Goal: Task Accomplishment & Management: Complete application form

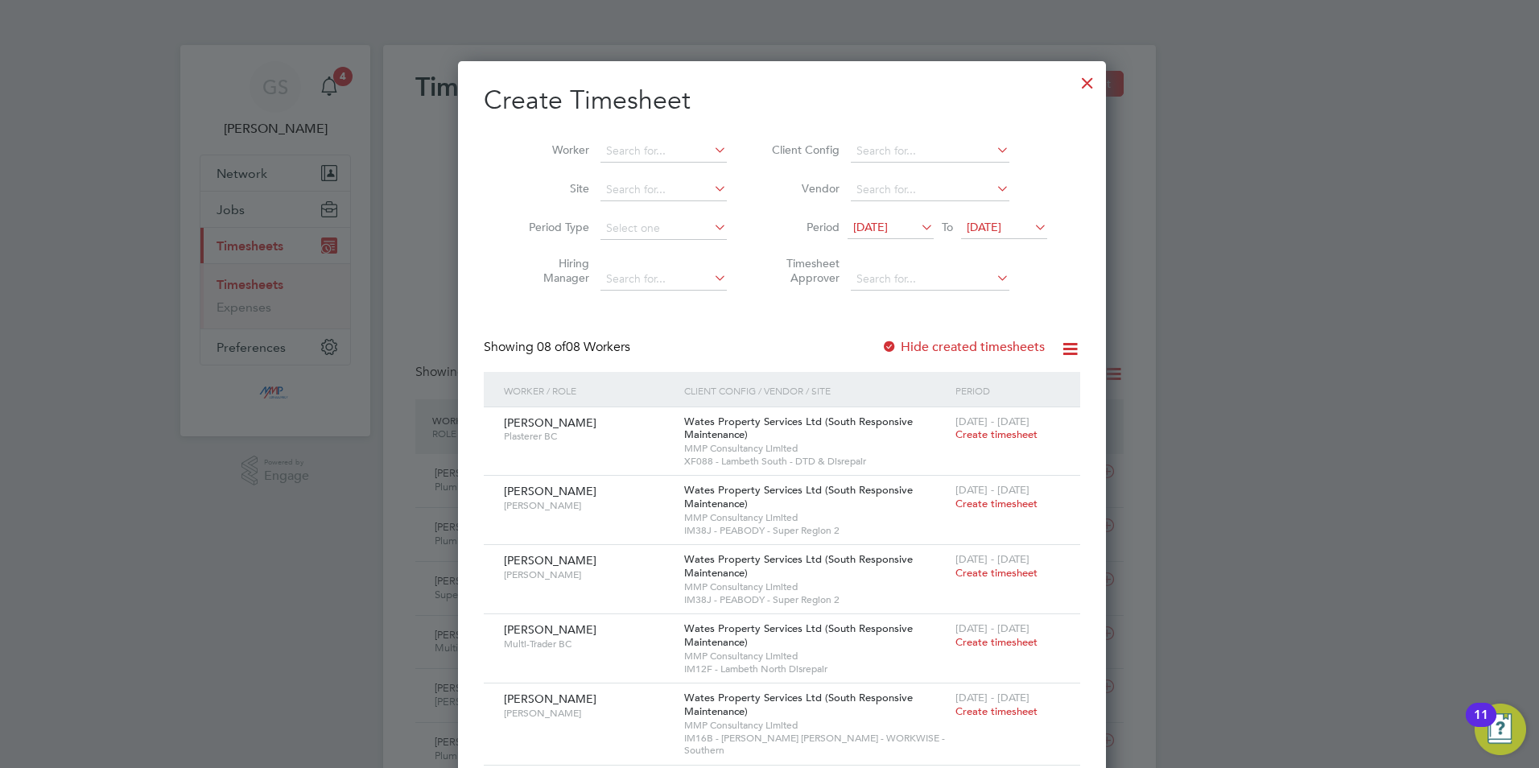
click at [1073, 85] on div at bounding box center [1087, 78] width 29 height 29
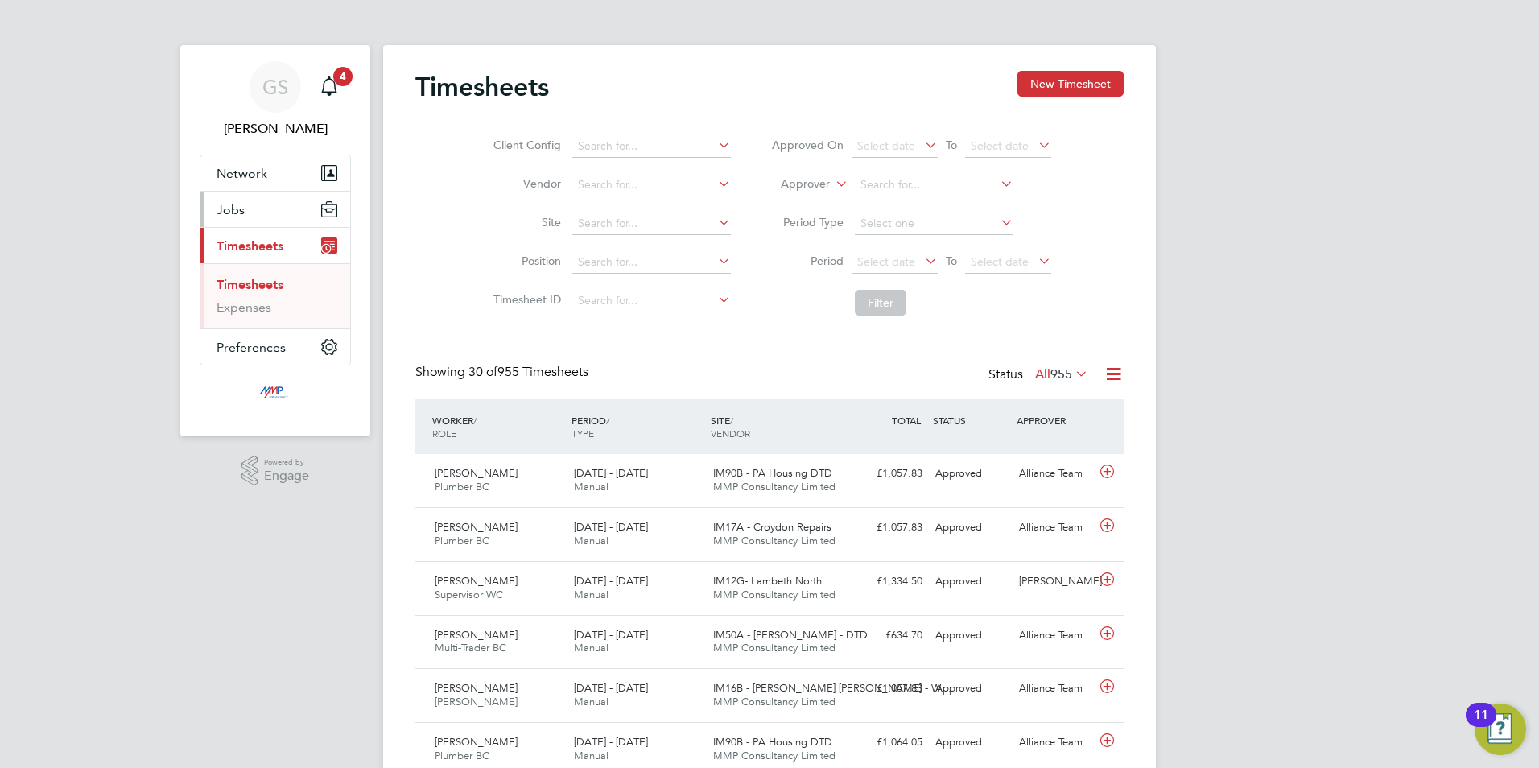
click at [271, 213] on button "Jobs" at bounding box center [275, 209] width 150 height 35
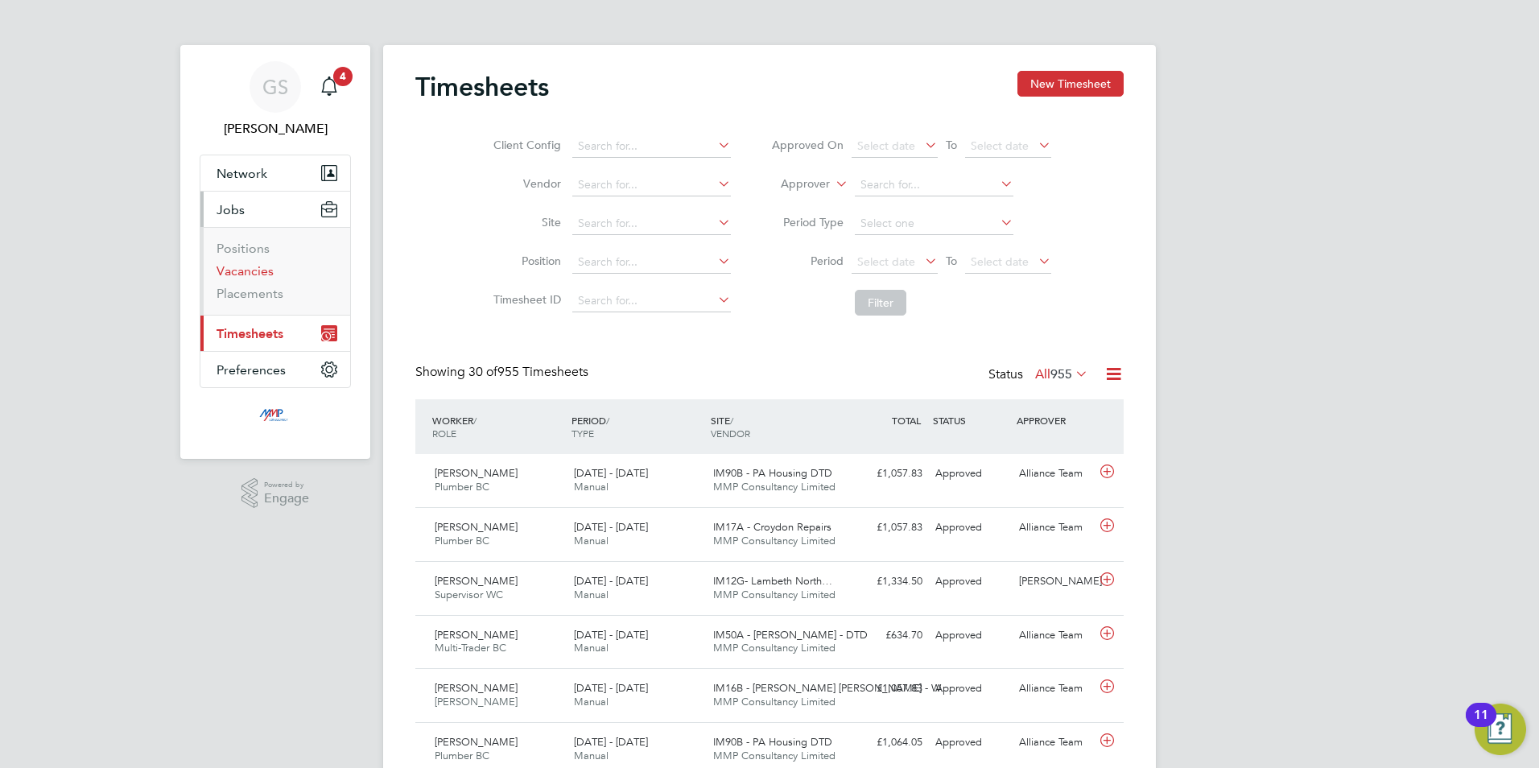
click at [267, 283] on li "Vacancies" at bounding box center [277, 274] width 121 height 23
click at [243, 282] on li "Vacancies" at bounding box center [277, 274] width 121 height 23
click at [249, 267] on link "Vacancies" at bounding box center [245, 270] width 57 height 15
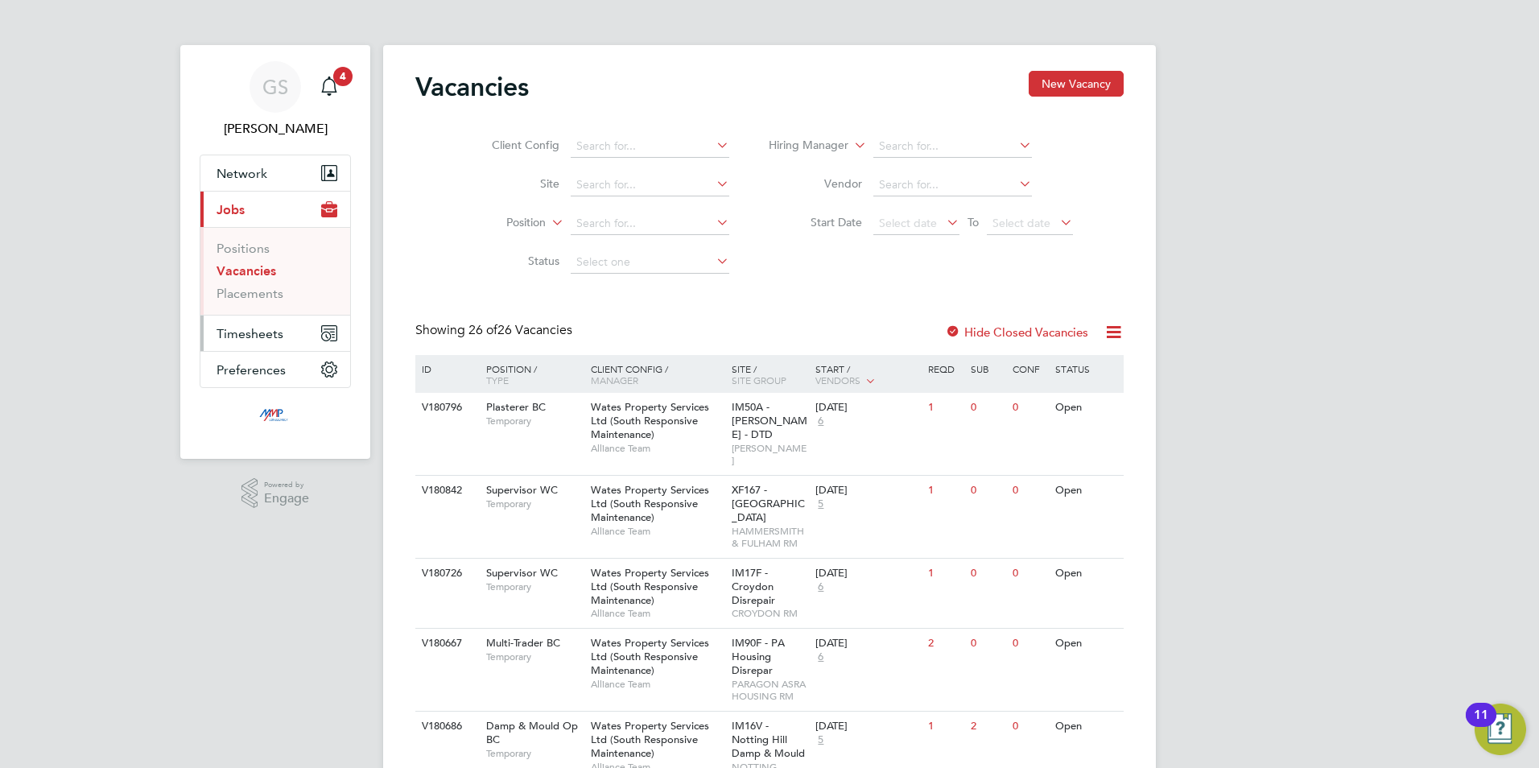
click at [244, 338] on span "Timesheets" at bounding box center [250, 333] width 67 height 15
click at [256, 281] on link "Timesheets" at bounding box center [250, 284] width 67 height 15
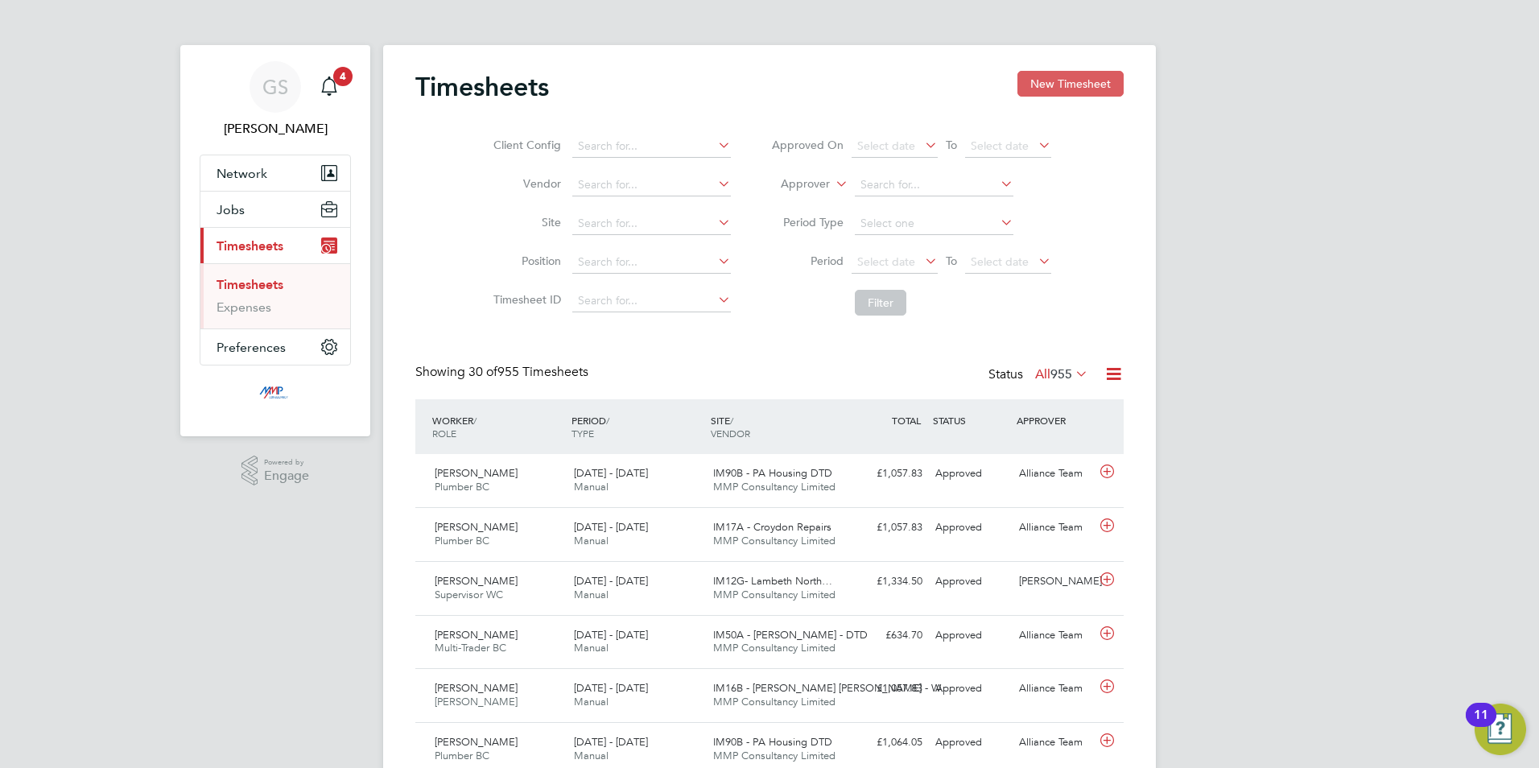
click at [1071, 88] on button "New Timesheet" at bounding box center [1071, 84] width 106 height 26
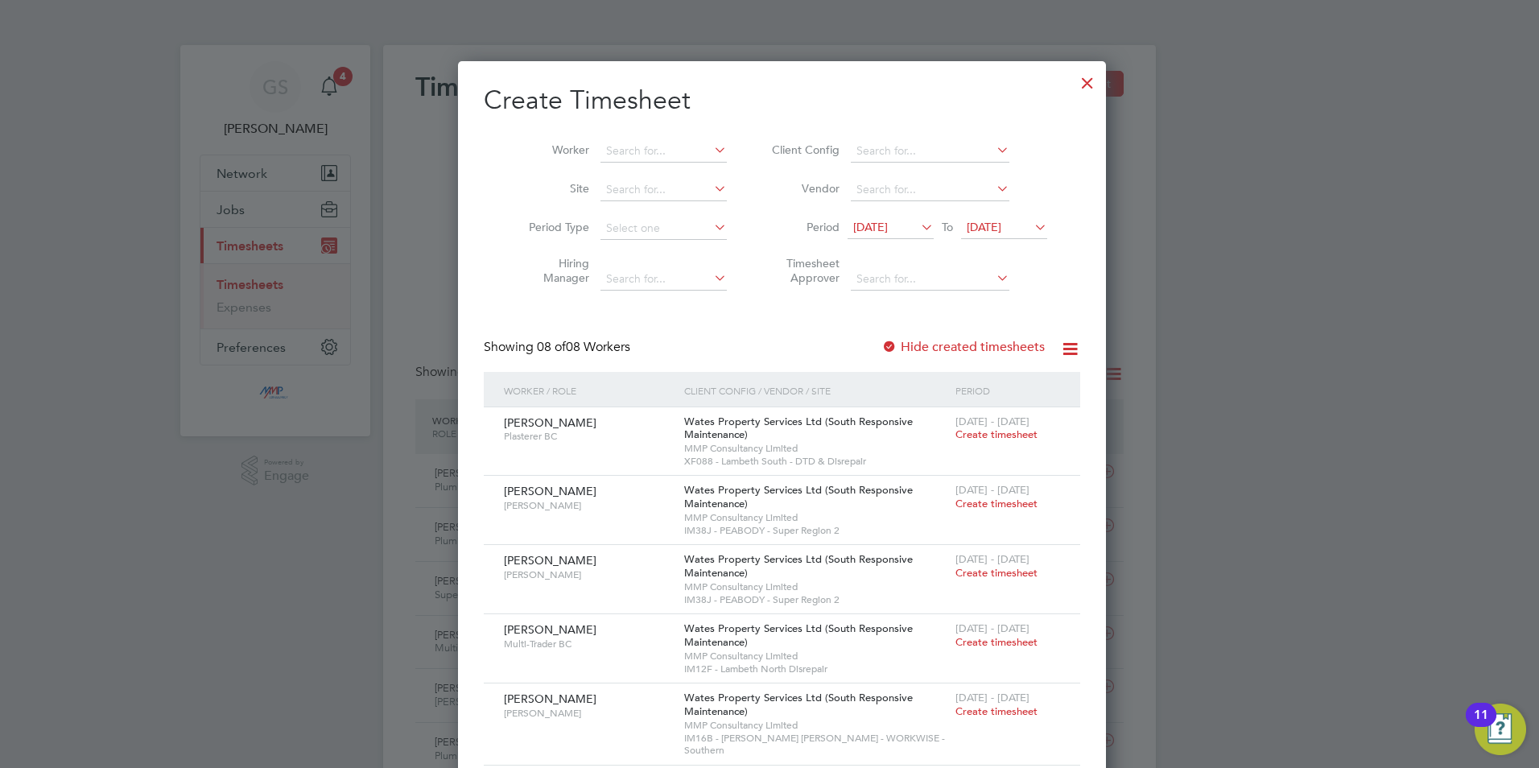
click at [1073, 81] on div at bounding box center [1087, 78] width 29 height 29
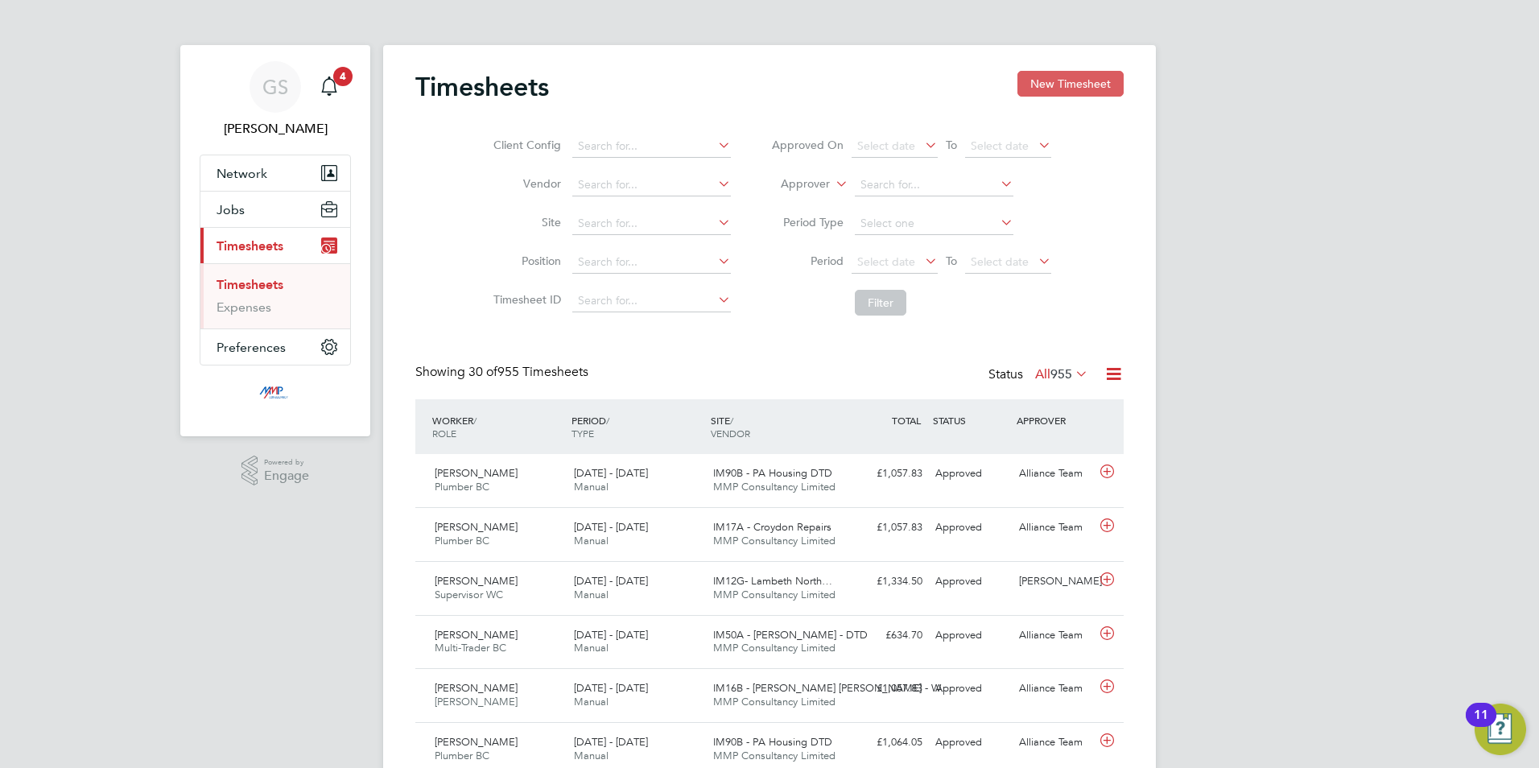
click at [1084, 85] on button "New Timesheet" at bounding box center [1071, 84] width 106 height 26
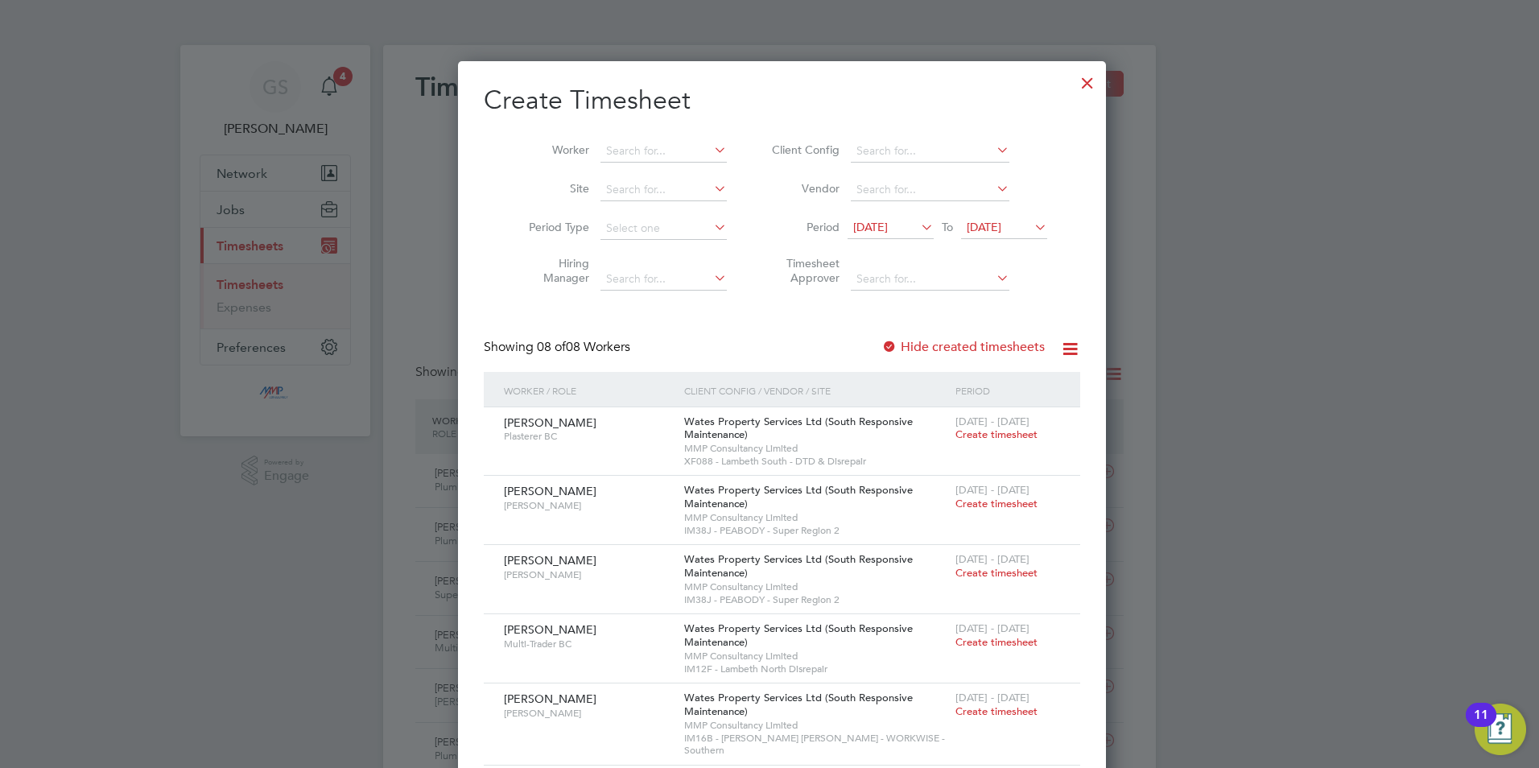
click at [1073, 90] on div at bounding box center [1087, 78] width 29 height 29
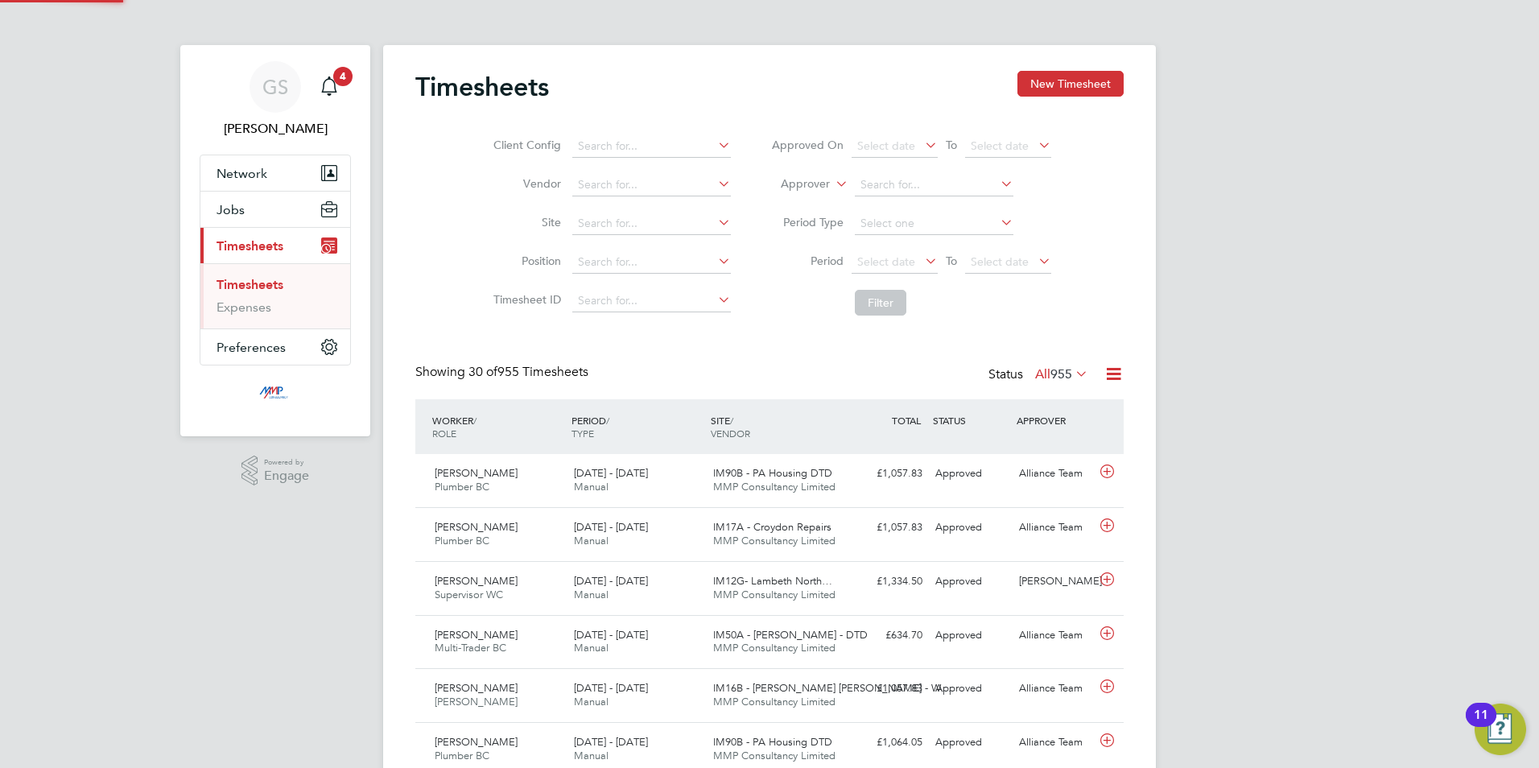
scroll to position [41, 140]
click at [1024, 81] on button "New Timesheet" at bounding box center [1071, 84] width 106 height 26
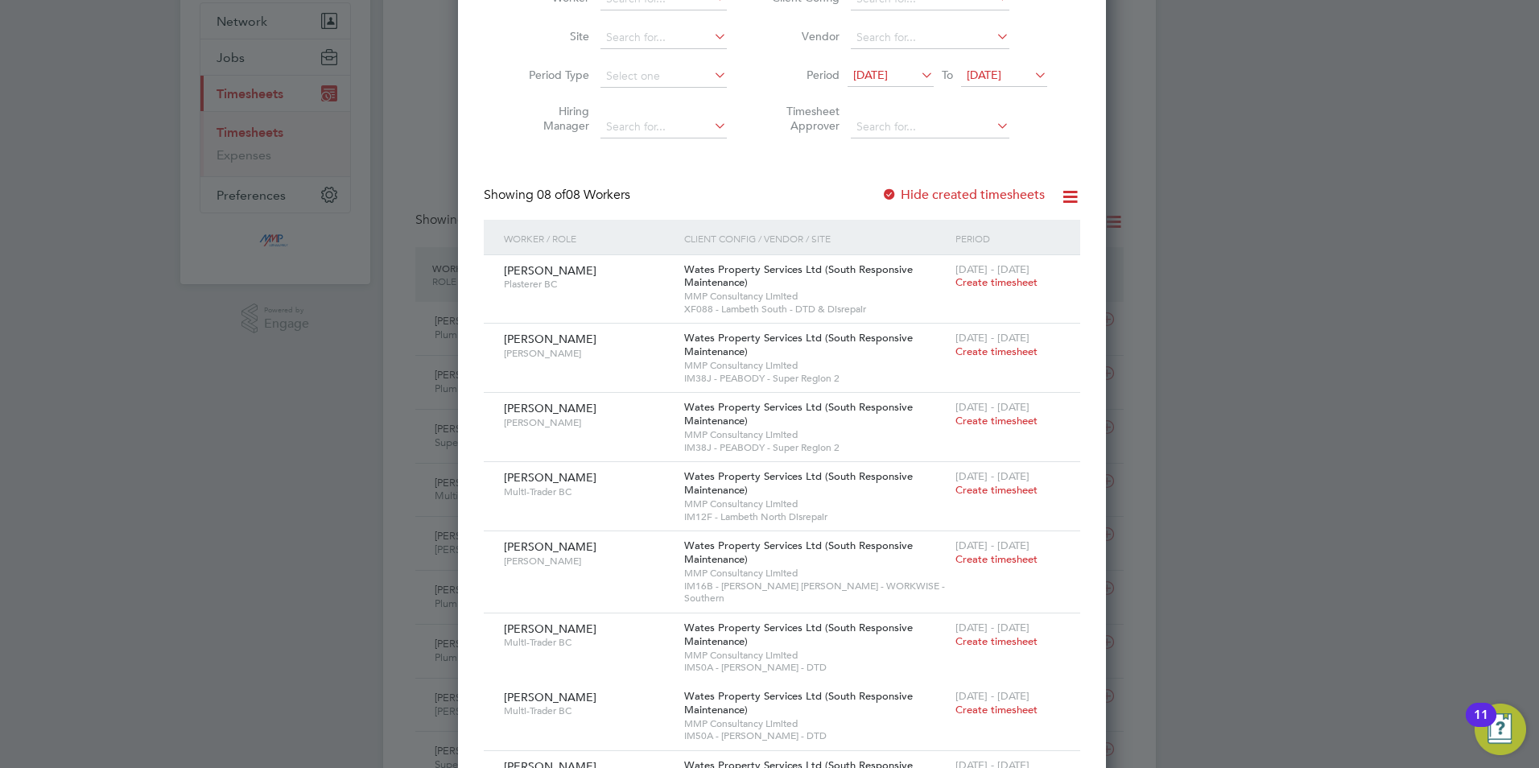
scroll to position [0, 0]
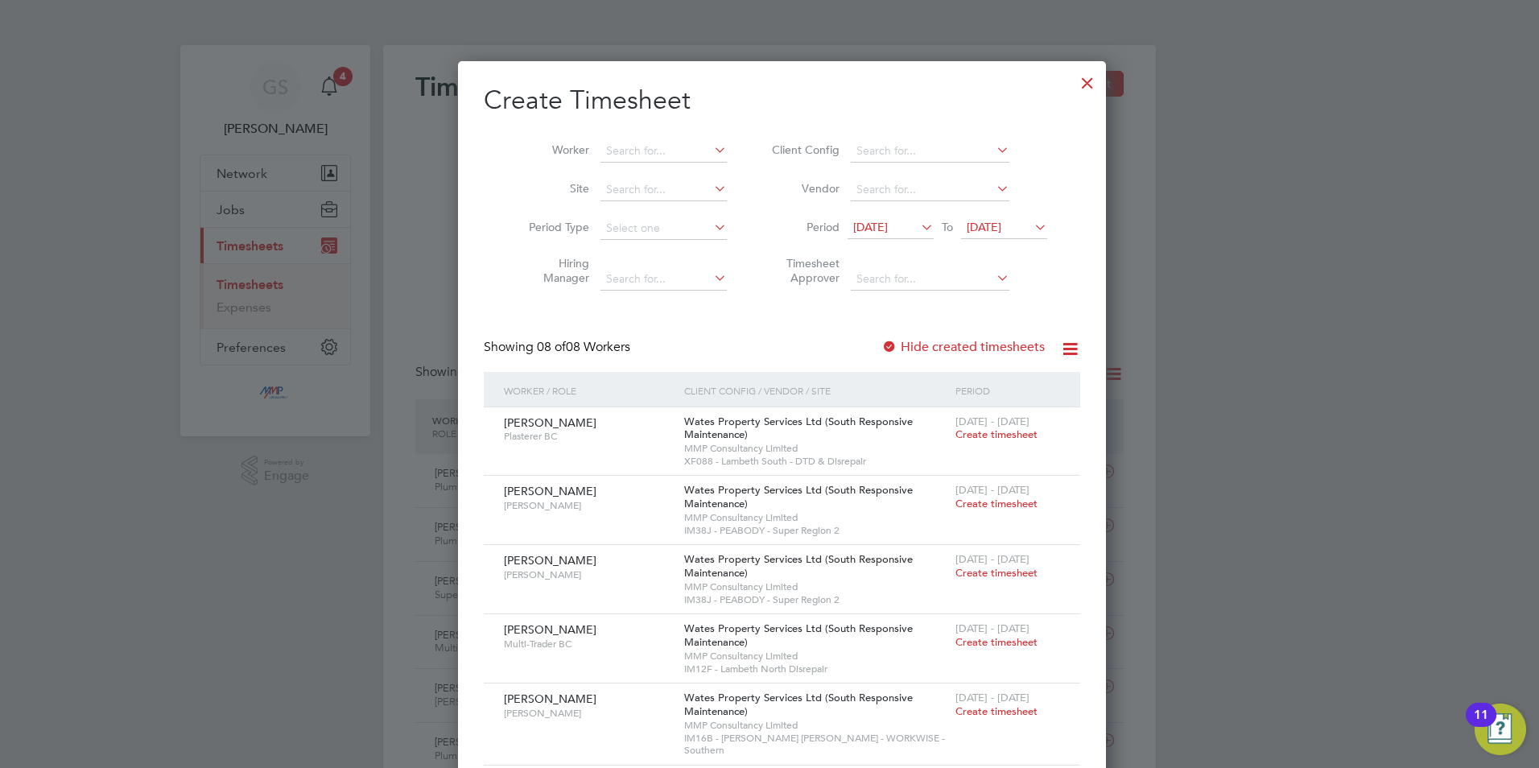
click at [1073, 88] on div at bounding box center [1087, 78] width 29 height 29
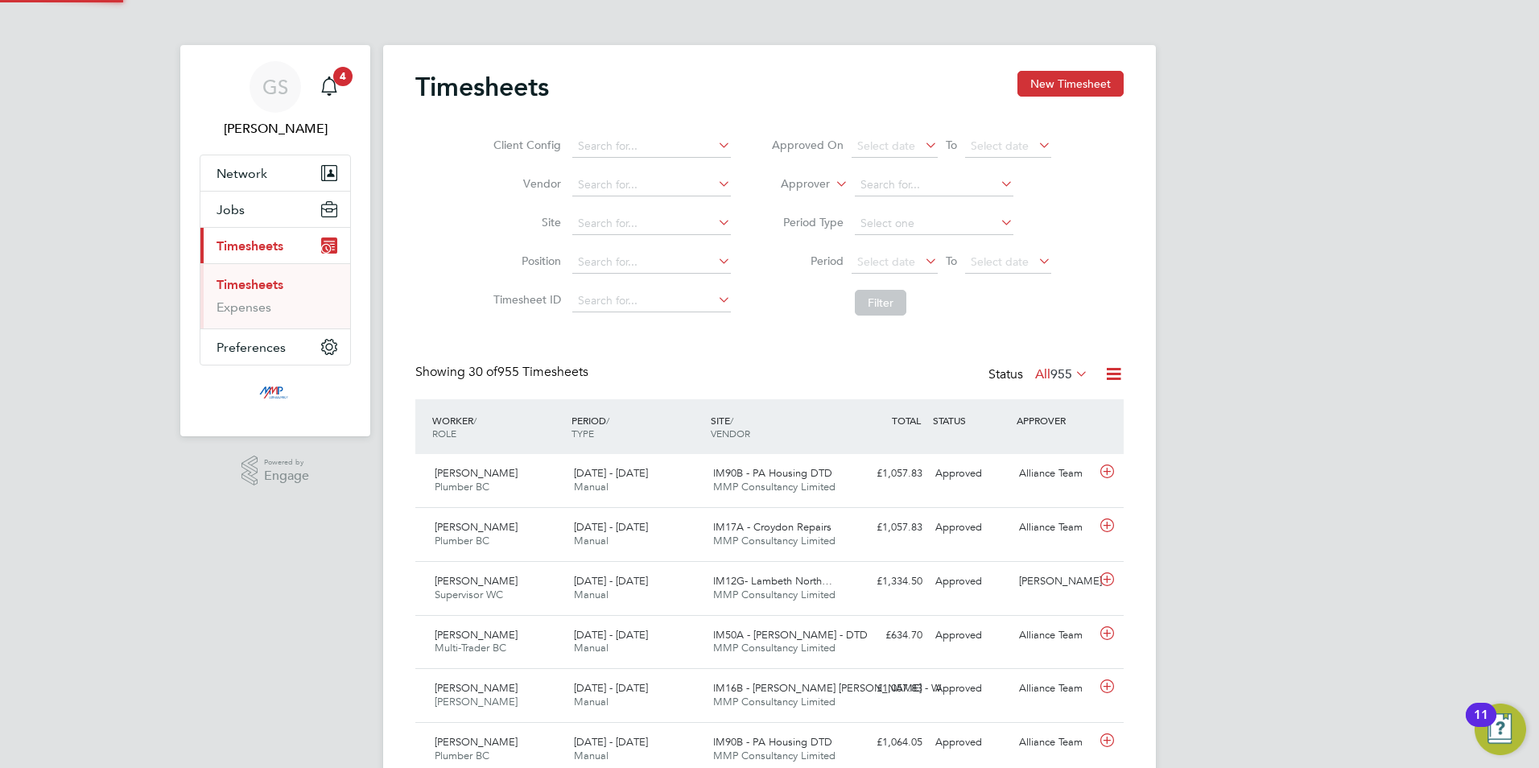
scroll to position [41, 140]
click at [276, 209] on button "Jobs" at bounding box center [275, 209] width 150 height 35
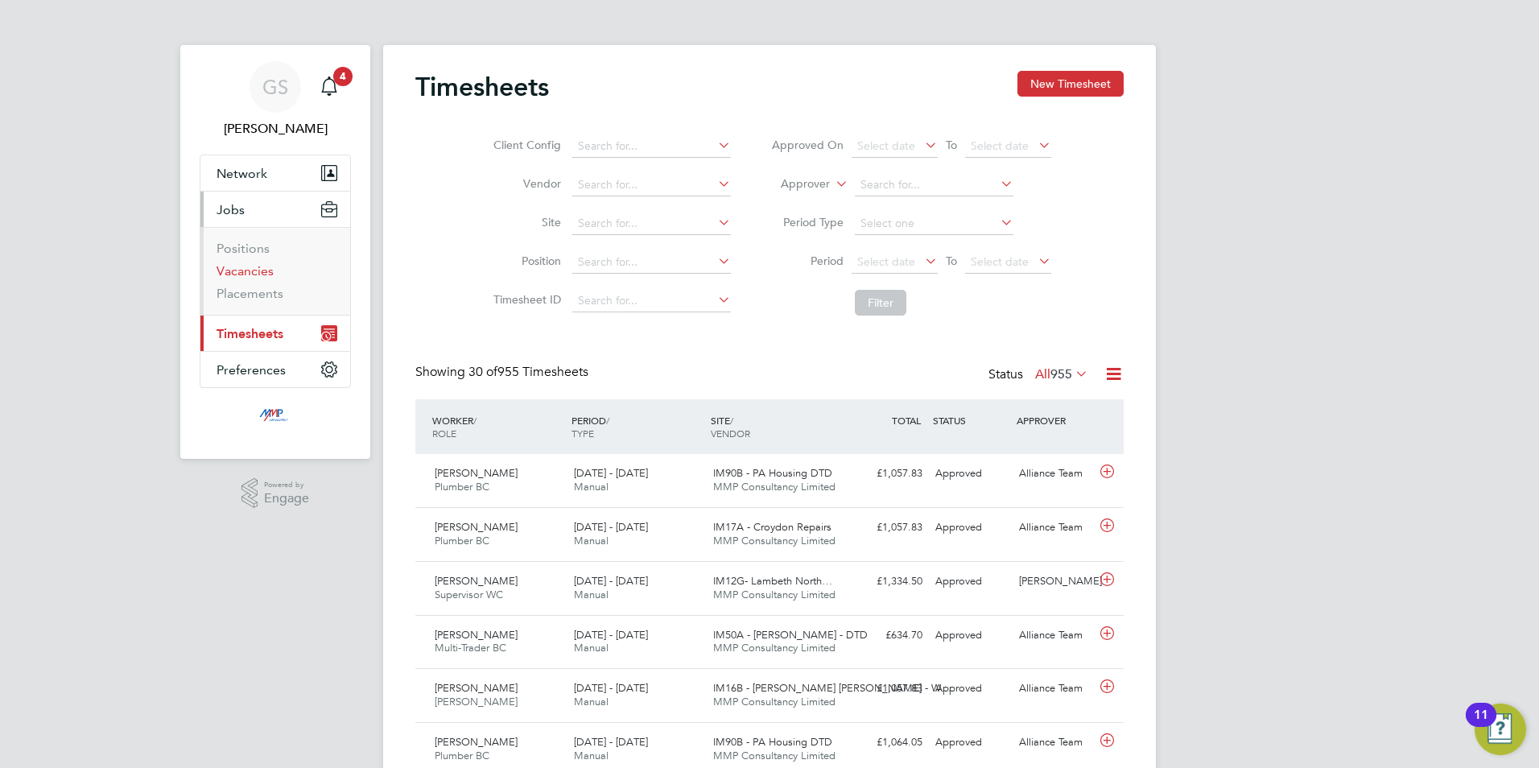
click at [253, 269] on link "Vacancies" at bounding box center [245, 270] width 57 height 15
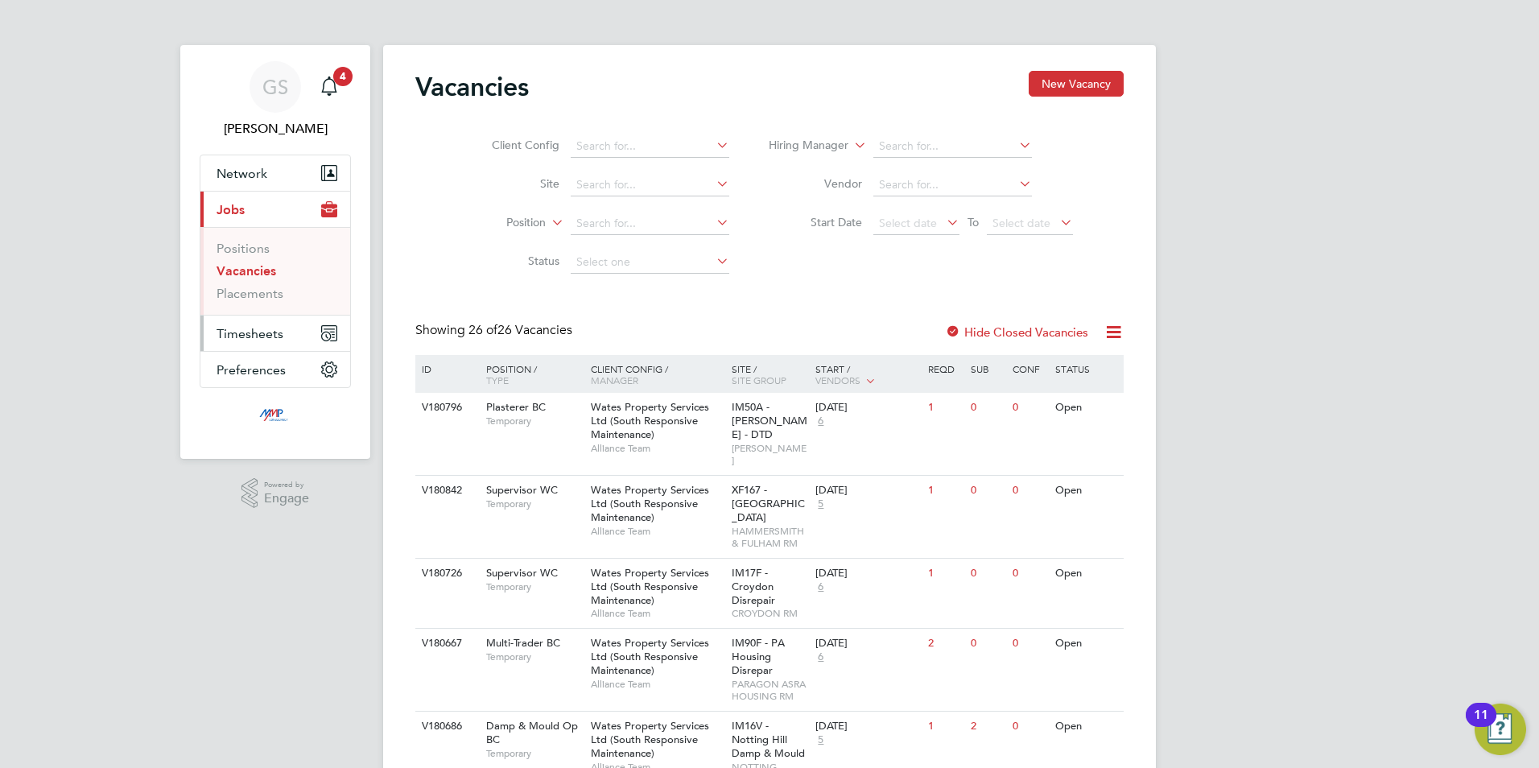
click at [269, 335] on span "Timesheets" at bounding box center [250, 333] width 67 height 15
click at [262, 290] on link "Timesheets" at bounding box center [250, 284] width 67 height 15
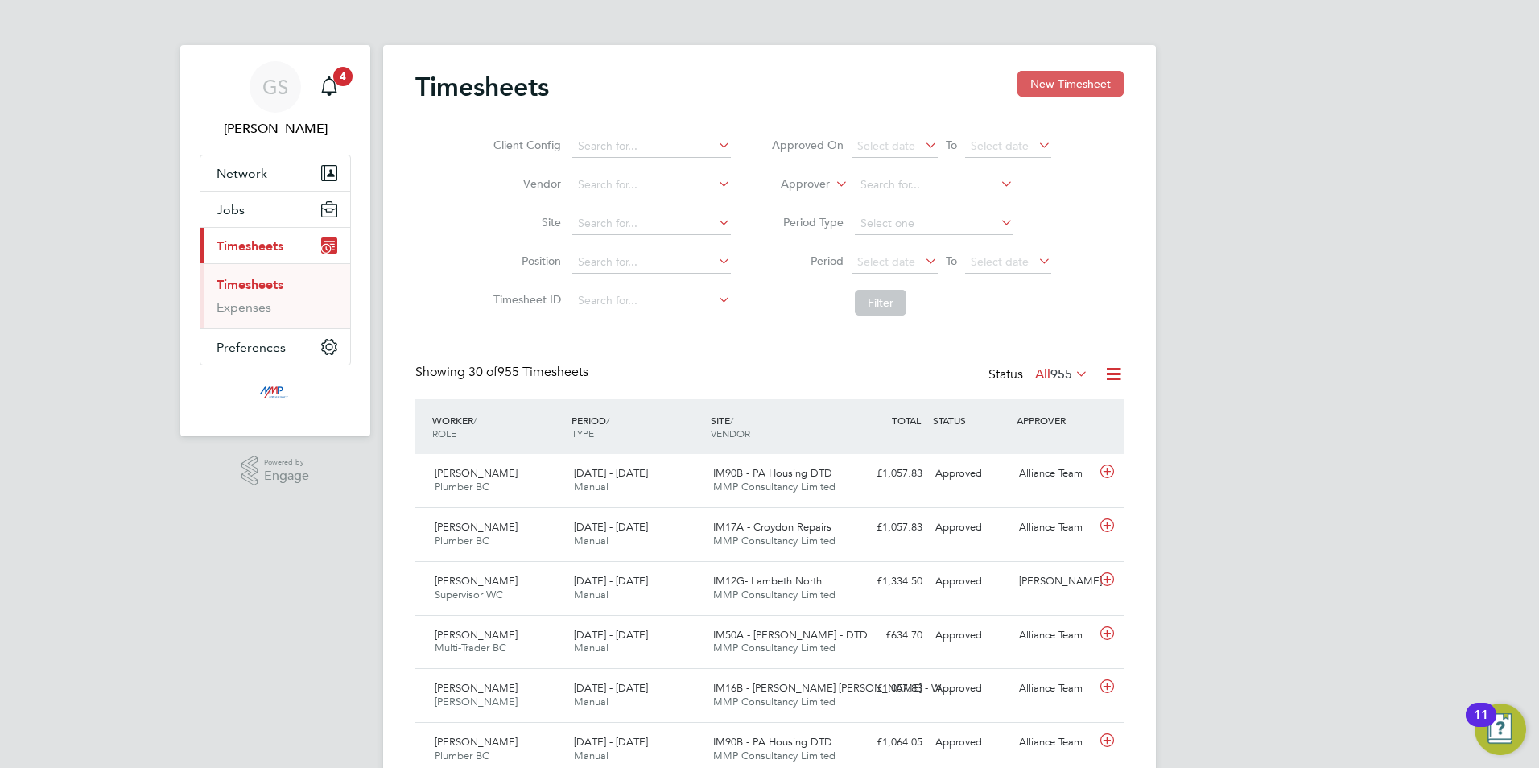
click at [1043, 81] on button "New Timesheet" at bounding box center [1071, 84] width 106 height 26
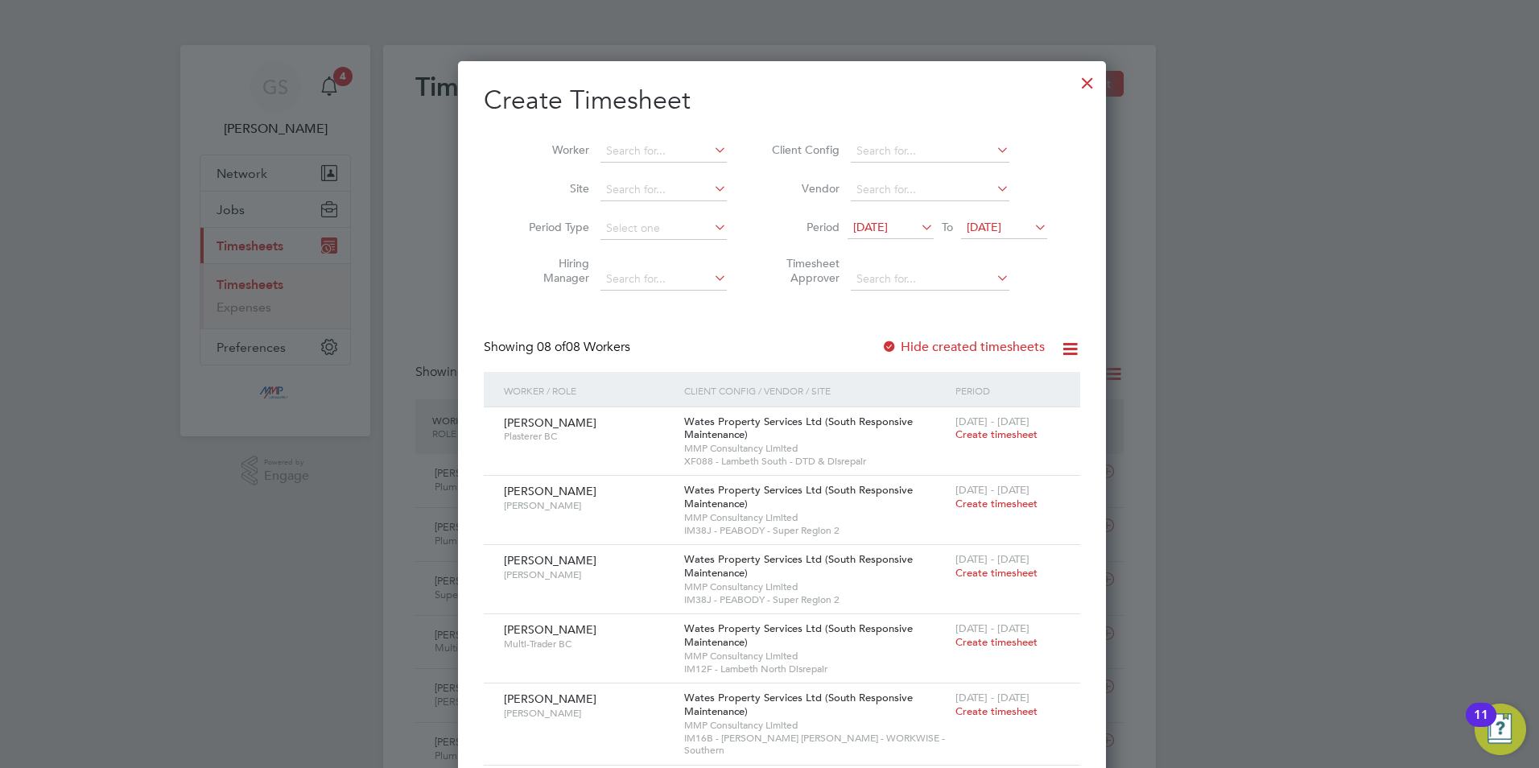
click at [1073, 86] on div at bounding box center [1087, 78] width 29 height 29
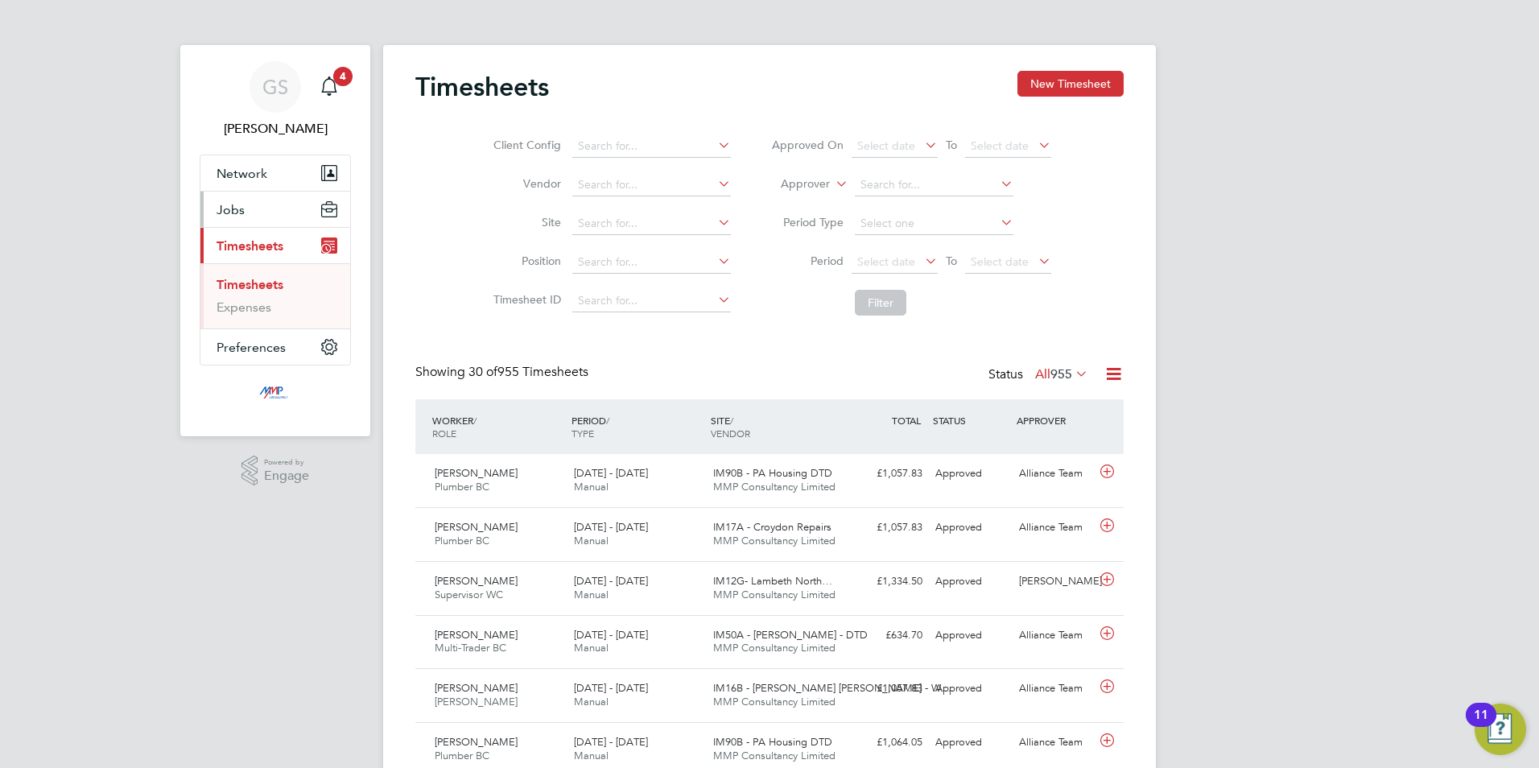
click at [269, 209] on button "Jobs" at bounding box center [275, 209] width 150 height 35
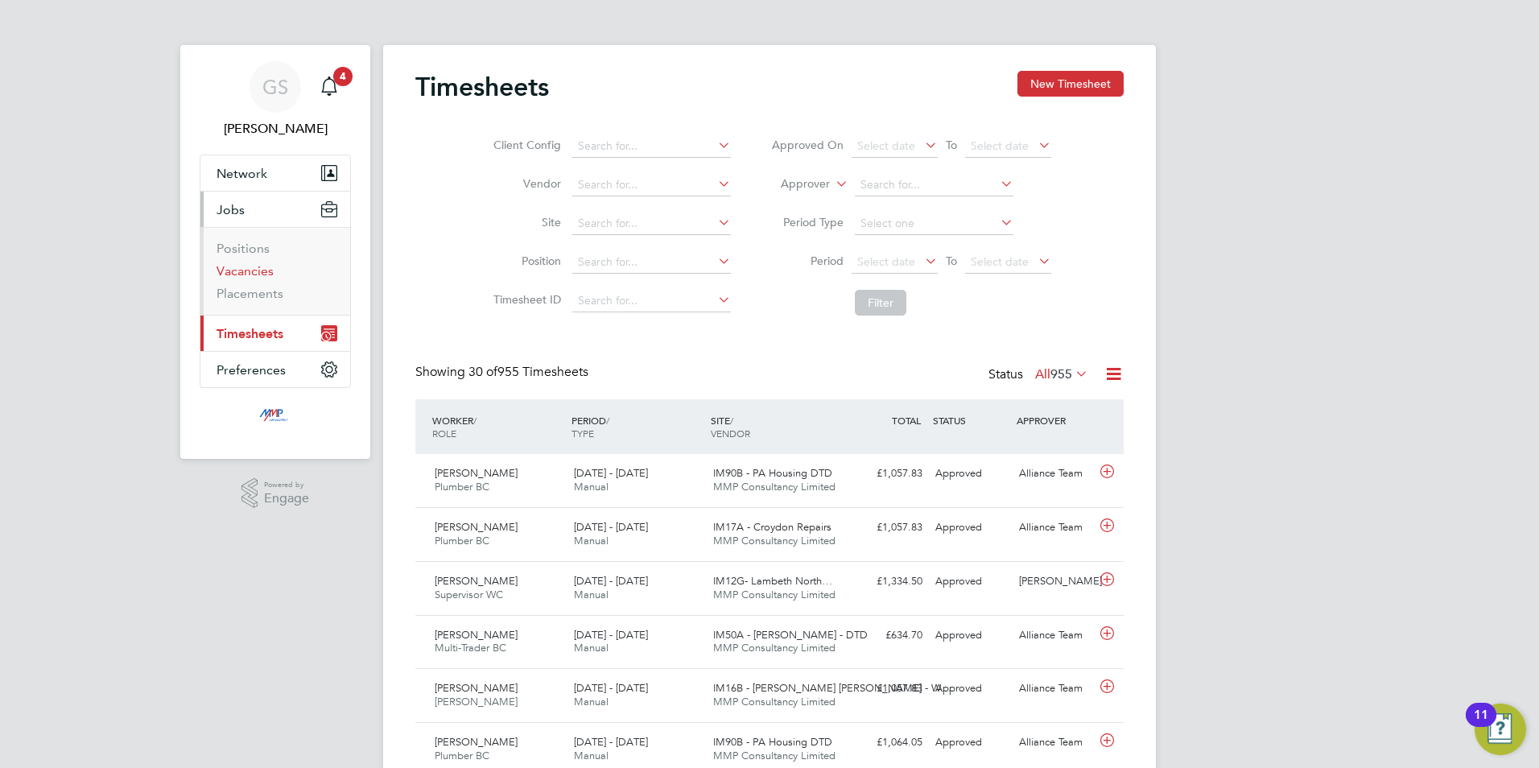
click at [263, 266] on link "Vacancies" at bounding box center [245, 270] width 57 height 15
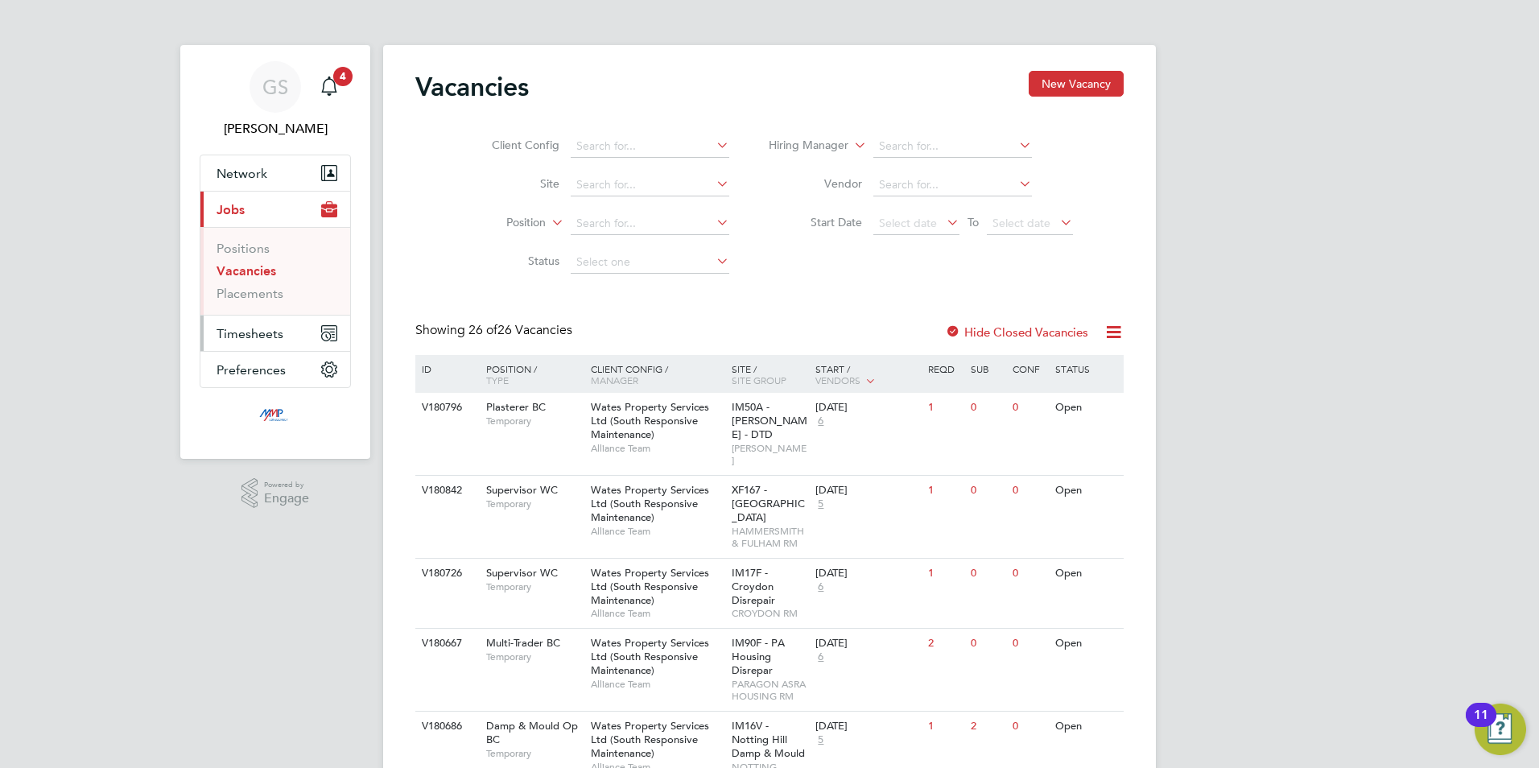
click at [270, 320] on button "Timesheets" at bounding box center [275, 333] width 150 height 35
click at [271, 289] on link "Timesheets" at bounding box center [250, 284] width 67 height 15
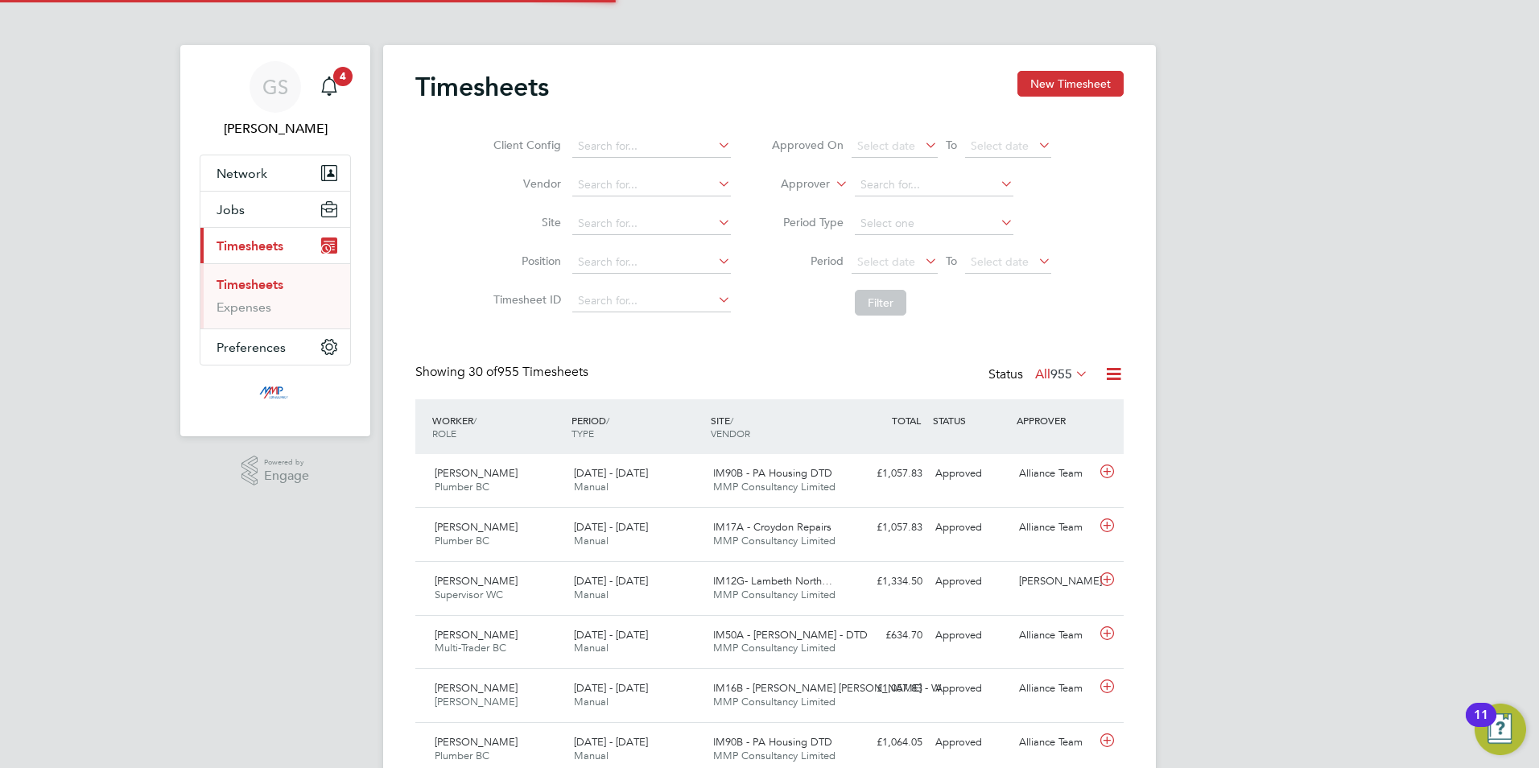
scroll to position [41, 140]
click at [1098, 97] on button "New Timesheet" at bounding box center [1071, 84] width 106 height 26
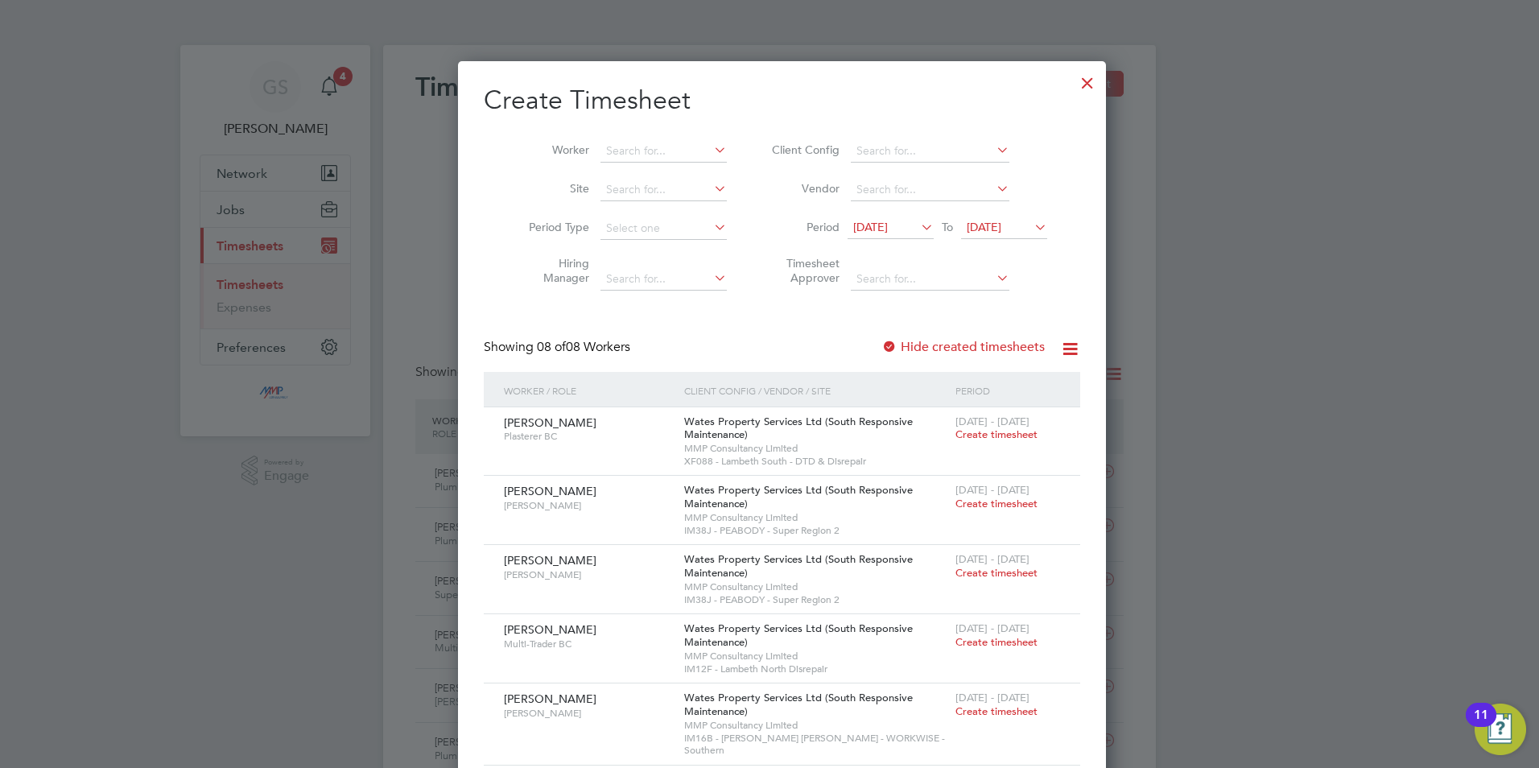
click at [1073, 78] on div at bounding box center [1087, 78] width 29 height 29
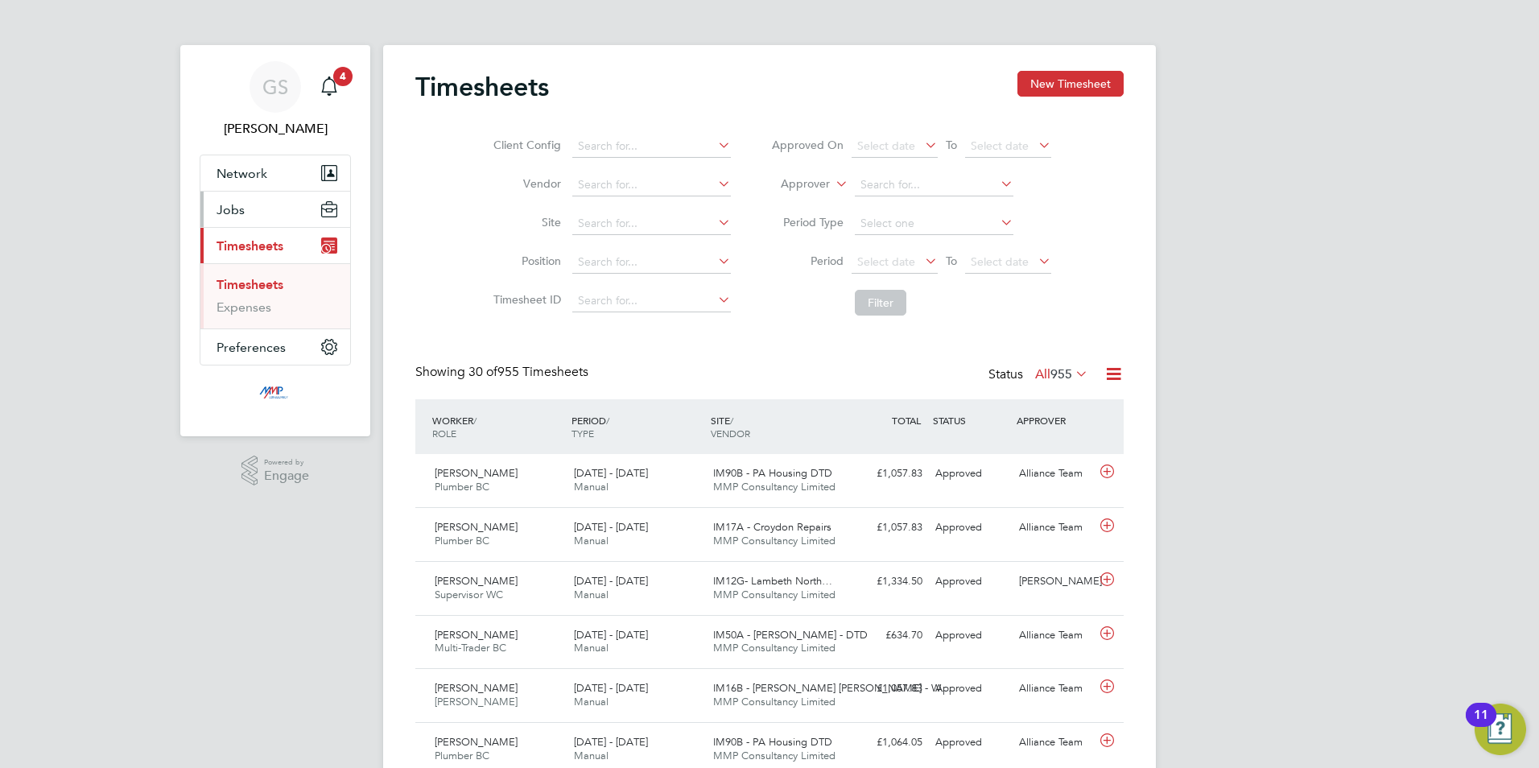
click at [288, 207] on button "Jobs" at bounding box center [275, 209] width 150 height 35
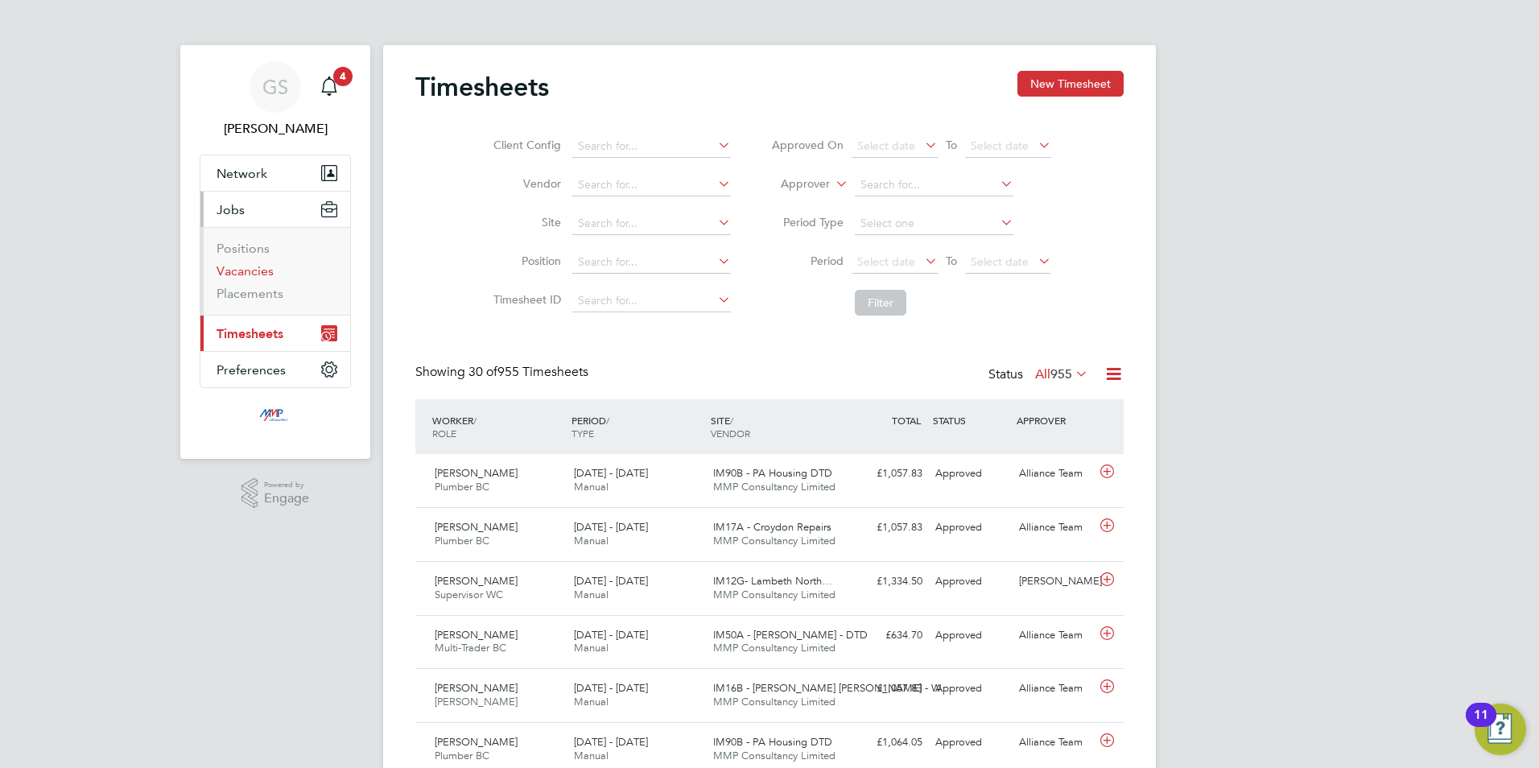
click at [249, 265] on link "Vacancies" at bounding box center [245, 270] width 57 height 15
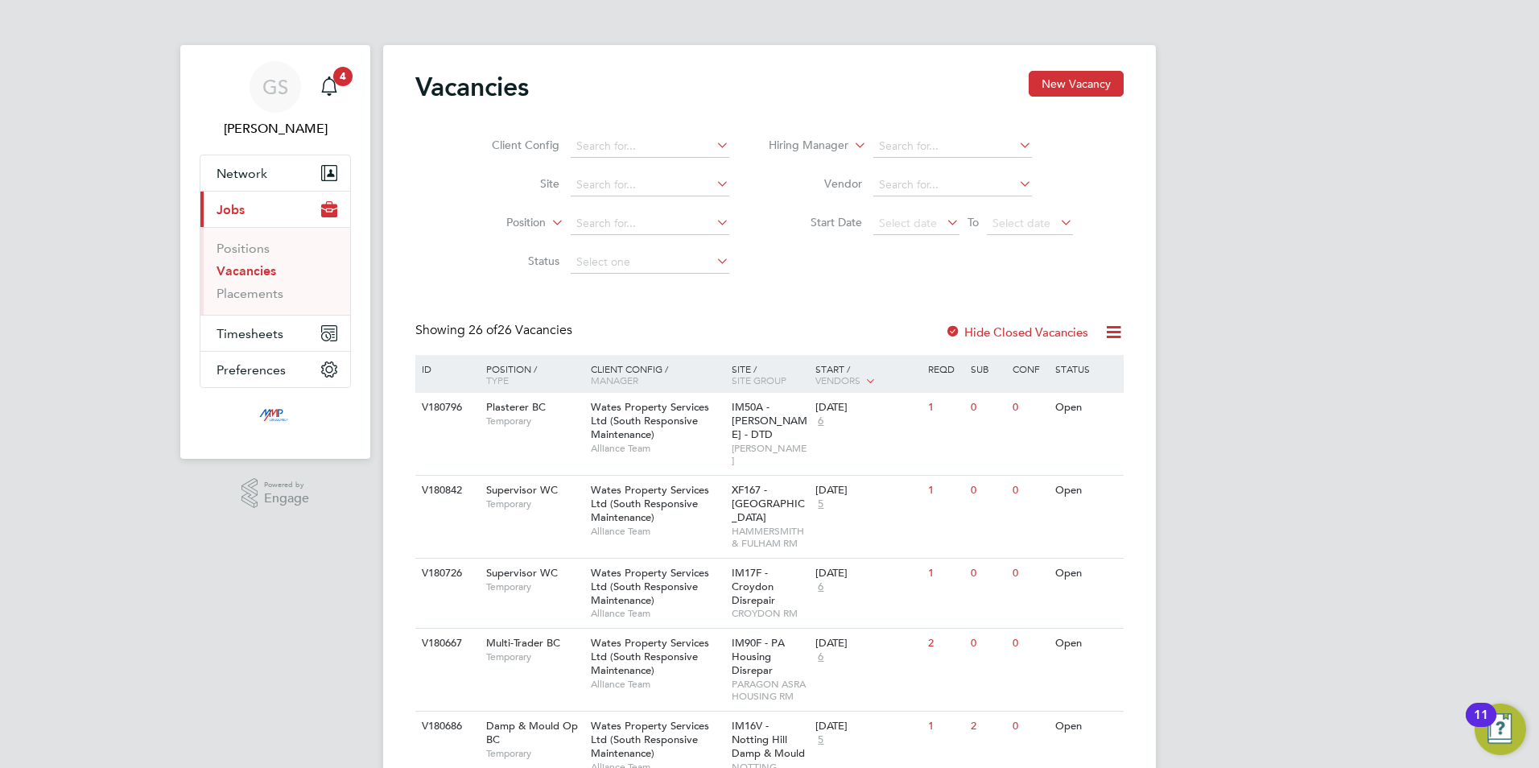
click at [258, 301] on li "Placements" at bounding box center [277, 294] width 121 height 16
click at [259, 300] on link "Placements" at bounding box center [250, 293] width 67 height 15
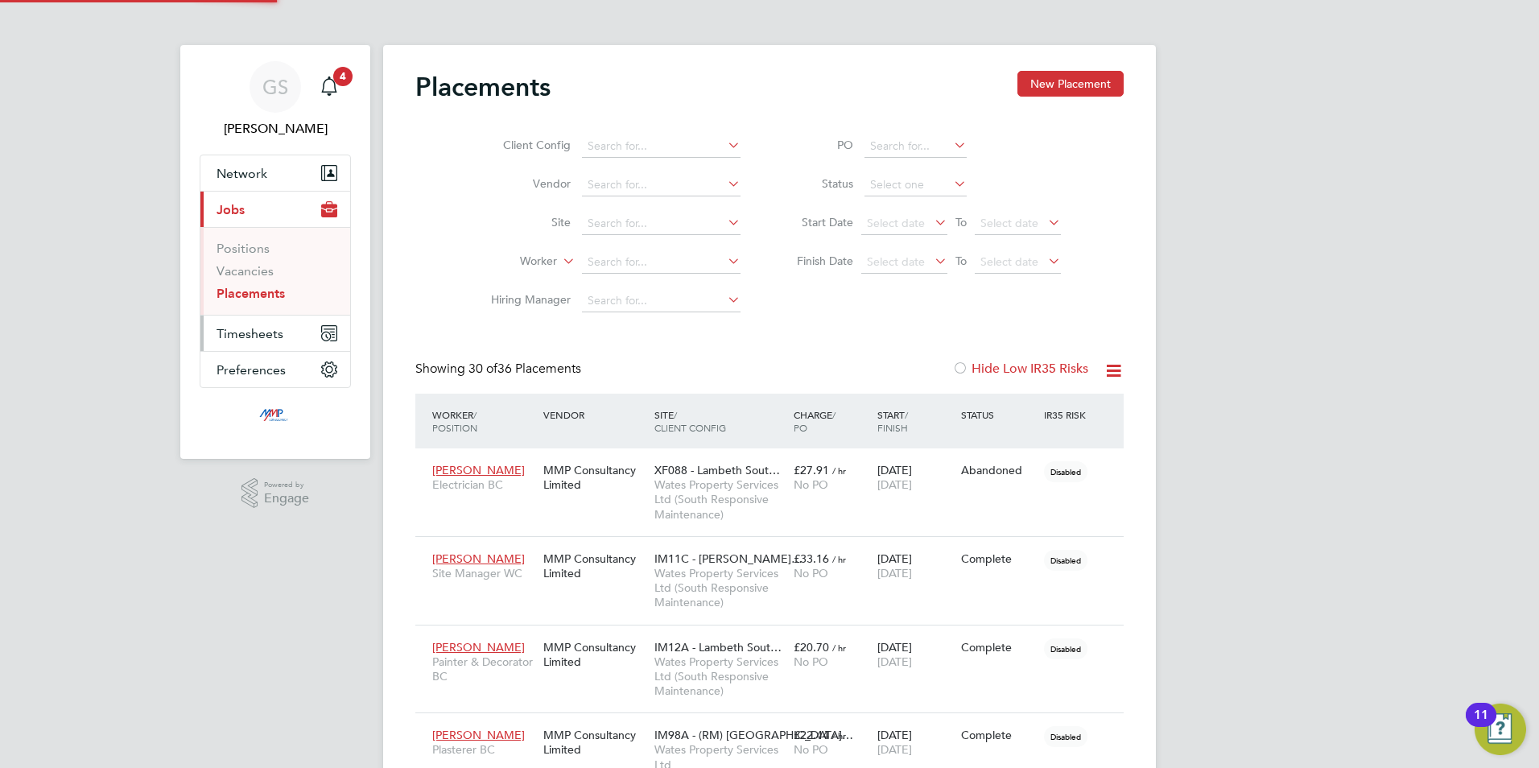
scroll to position [60, 112]
click at [265, 338] on span "Timesheets" at bounding box center [250, 333] width 67 height 15
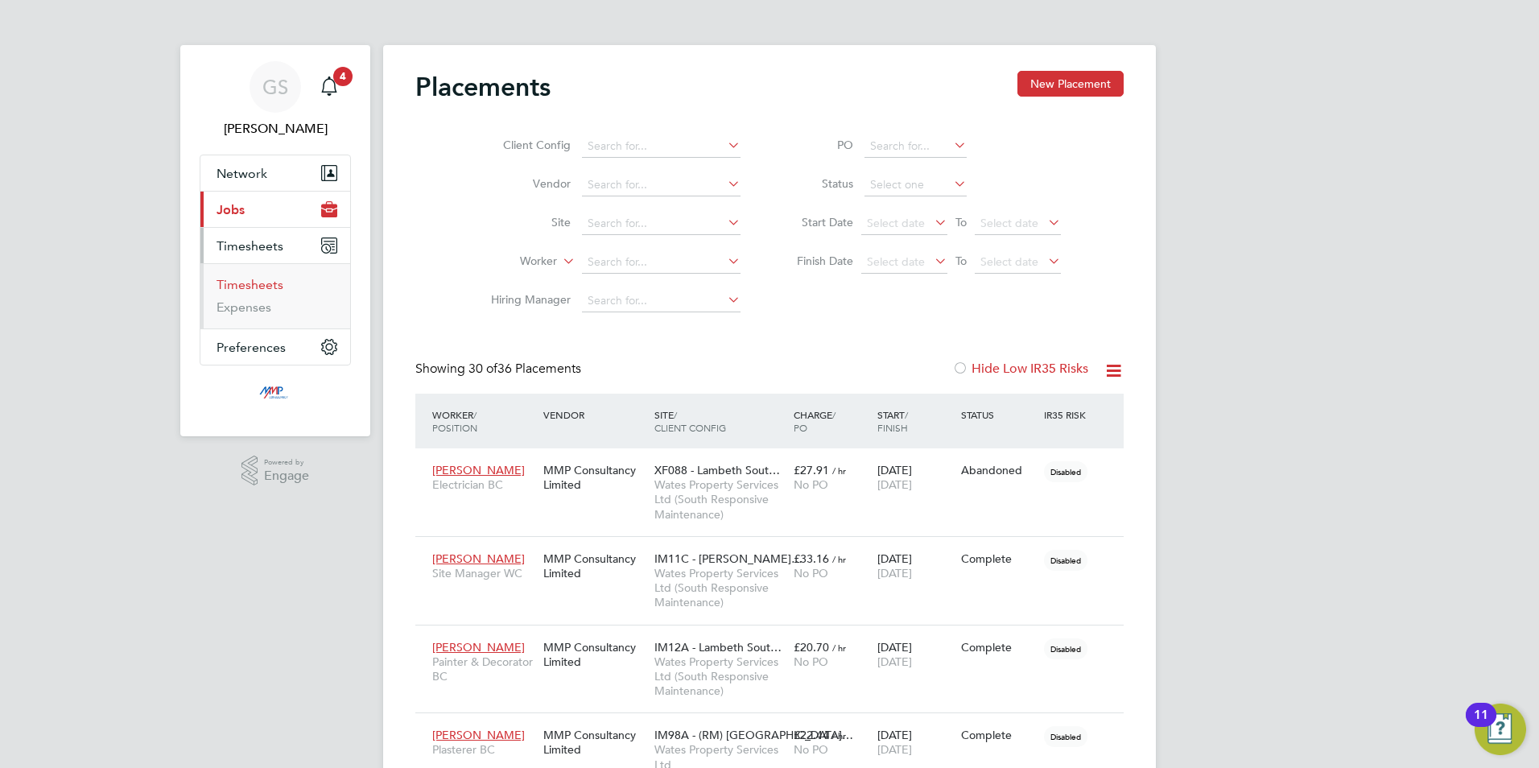
click at [274, 285] on link "Timesheets" at bounding box center [250, 284] width 67 height 15
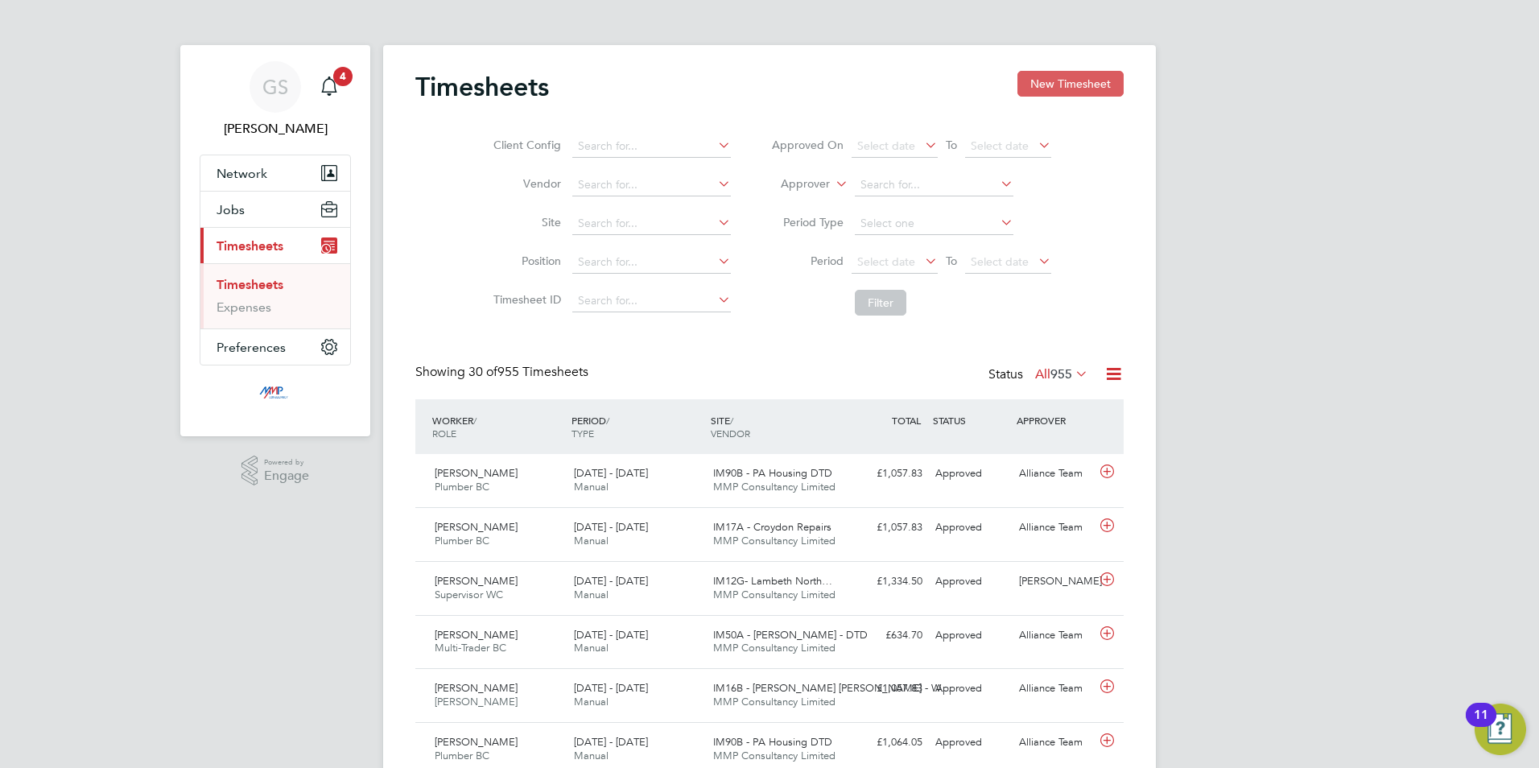
click at [1069, 85] on button "New Timesheet" at bounding box center [1071, 84] width 106 height 26
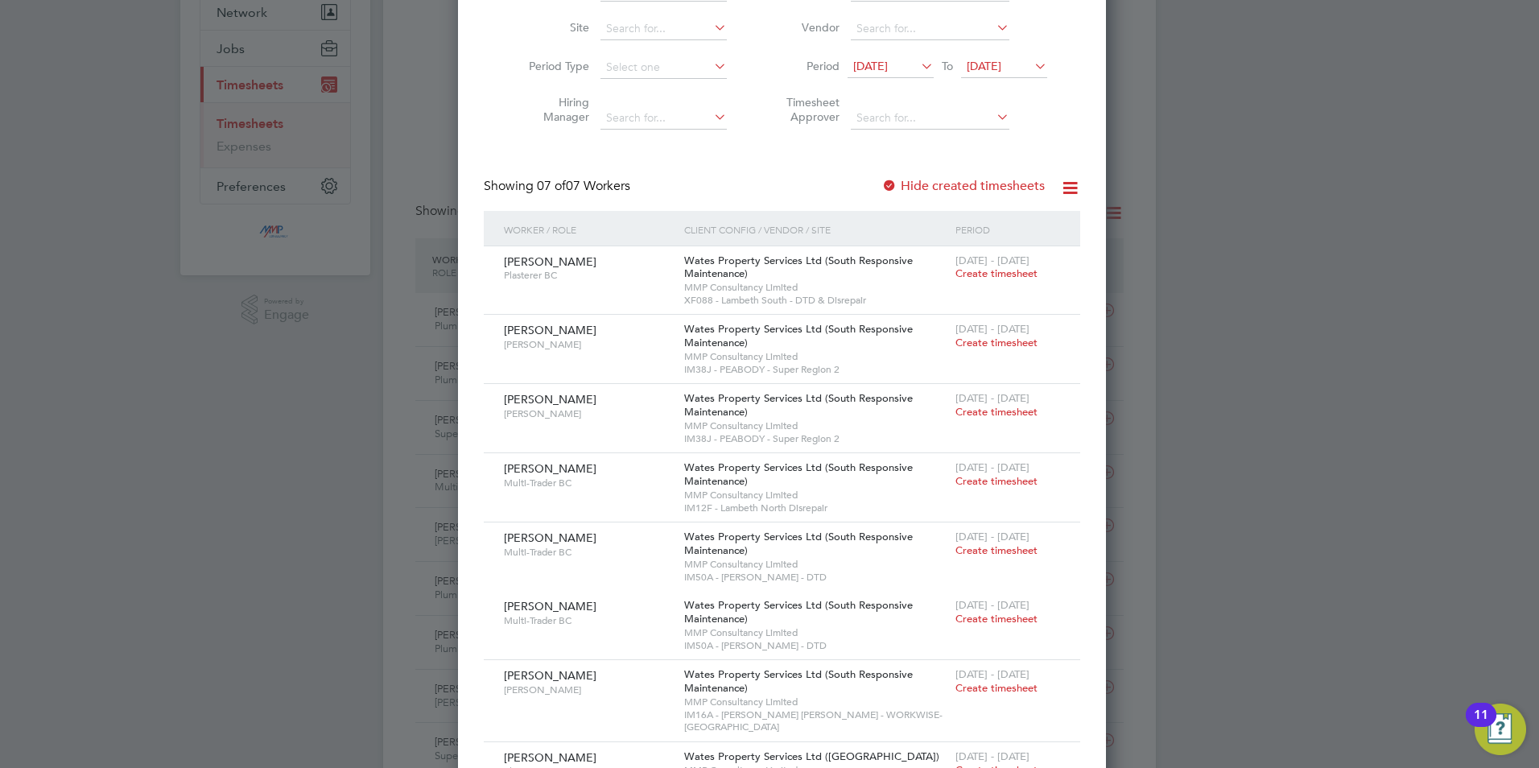
click at [978, 189] on label "Hide created timesheets" at bounding box center [963, 186] width 163 height 16
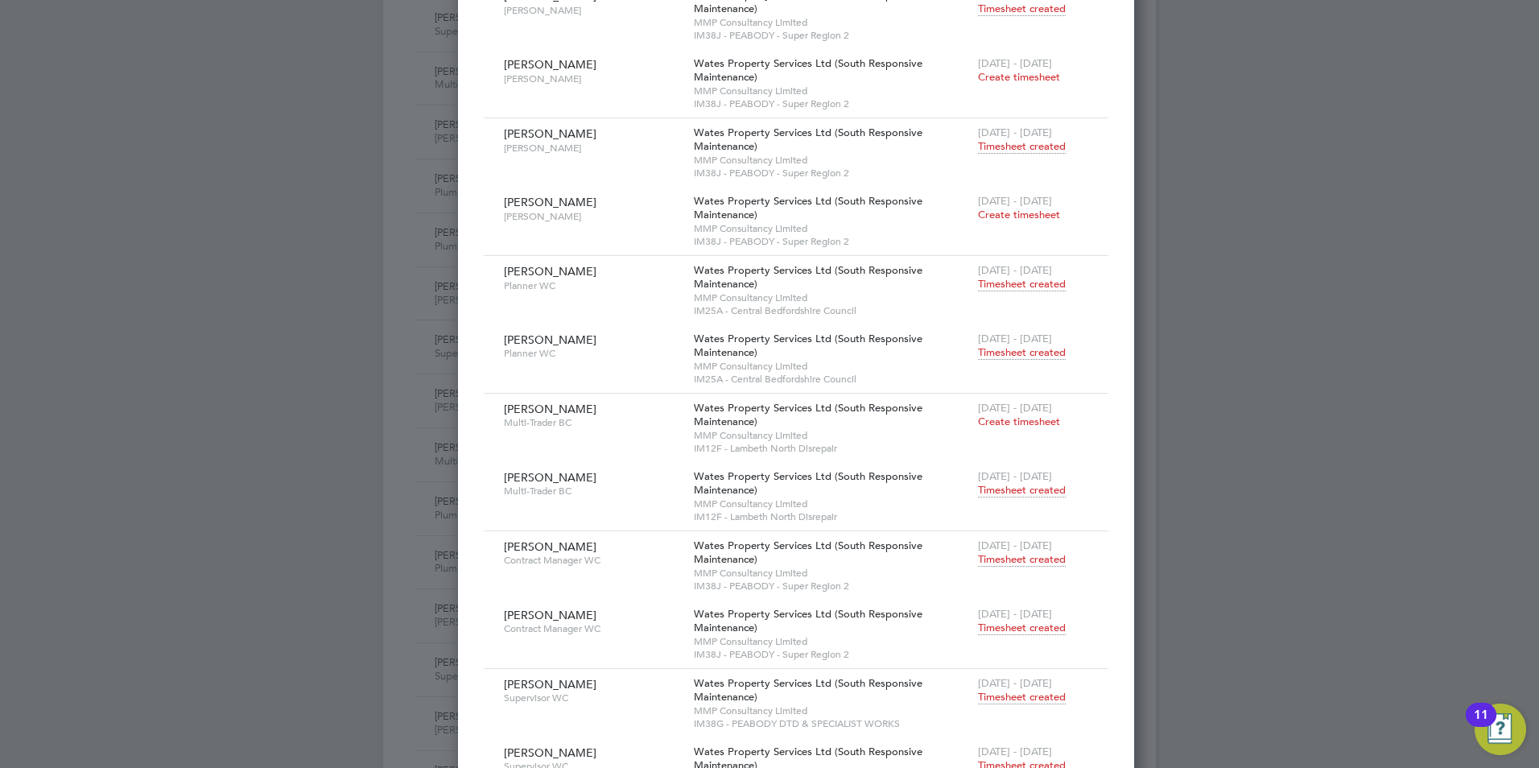
click at [978, 491] on span "Timesheet created" at bounding box center [1022, 490] width 88 height 14
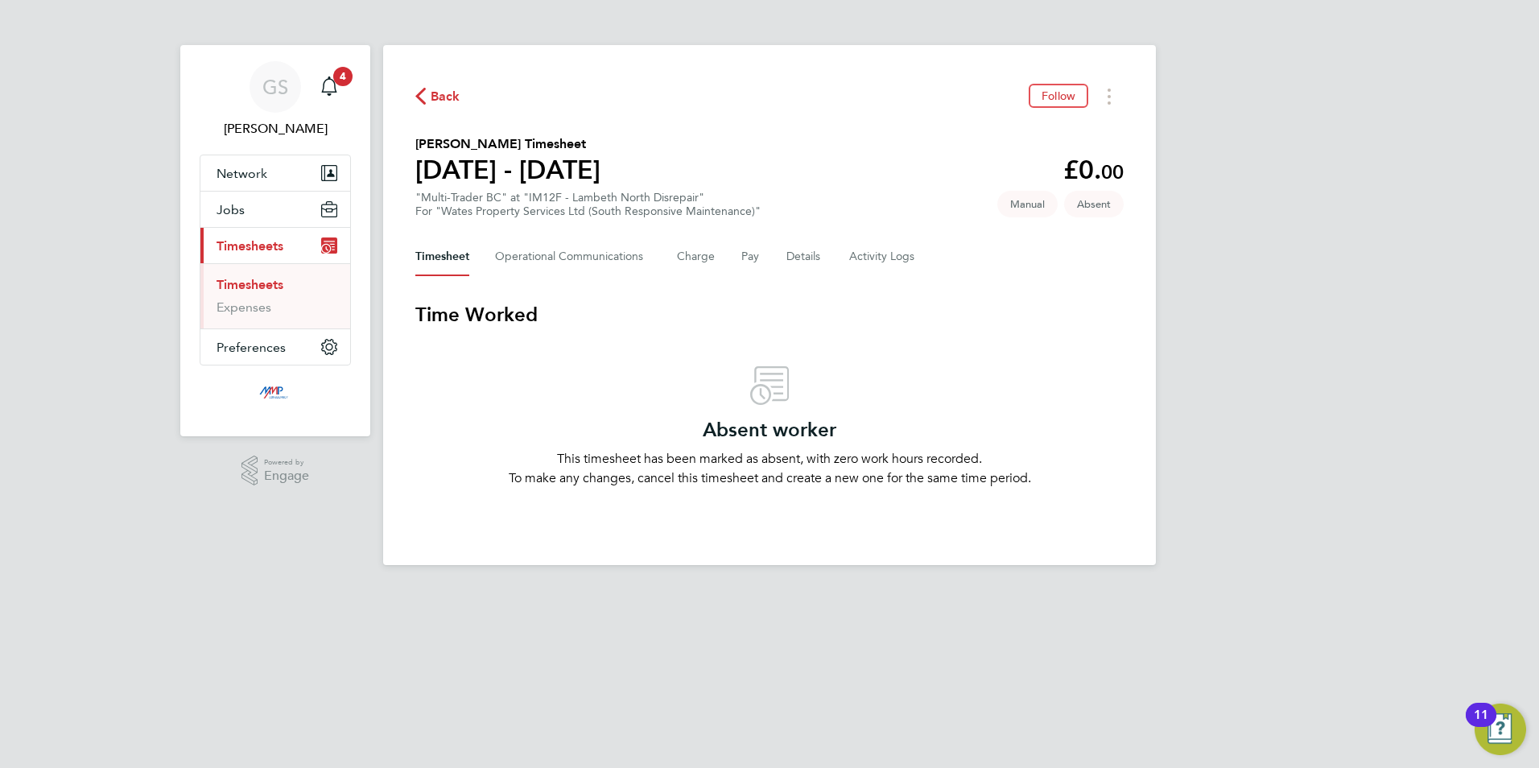
click at [282, 288] on link "Timesheets" at bounding box center [250, 284] width 67 height 15
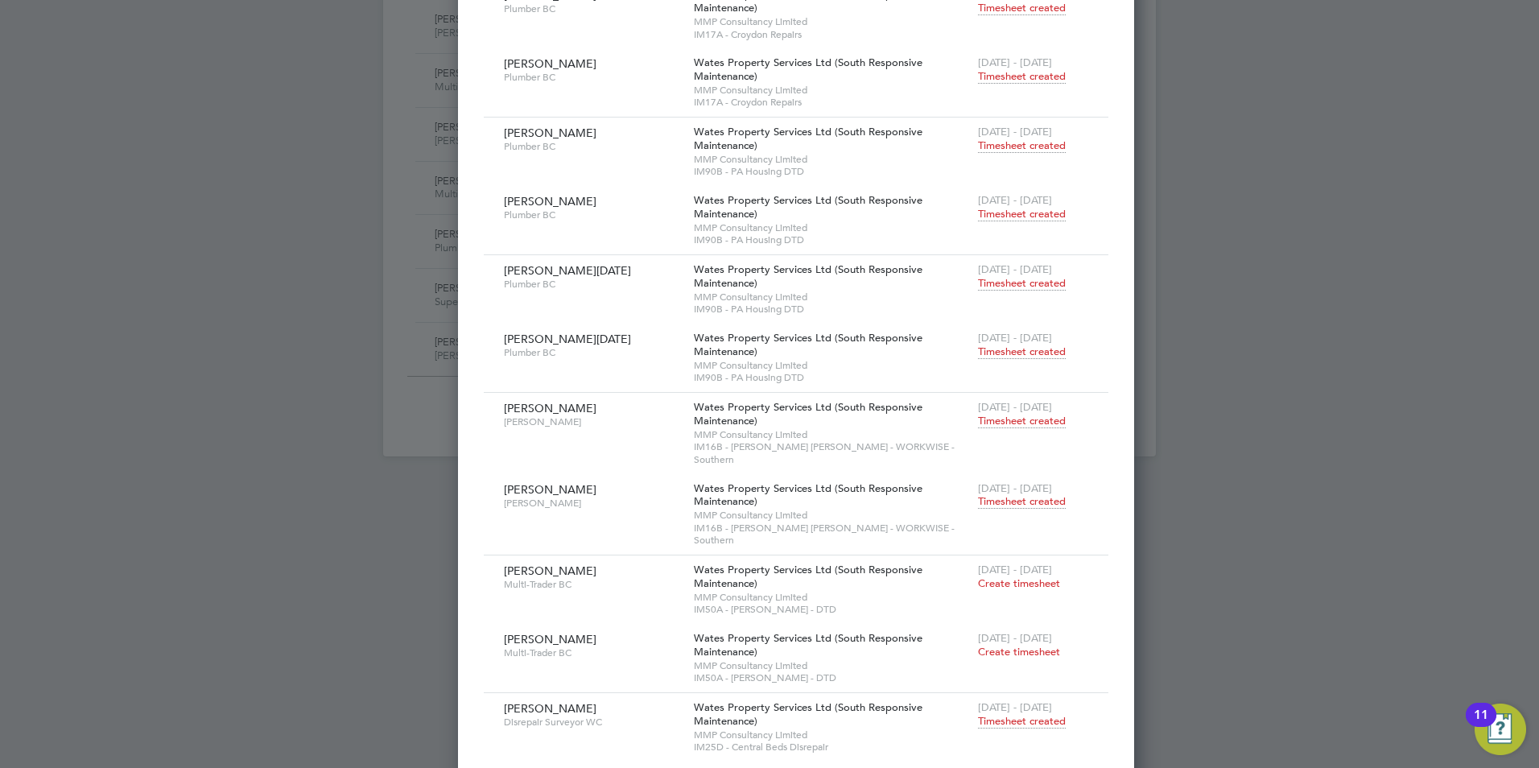
click at [978, 494] on span "Timesheet created" at bounding box center [1022, 501] width 88 height 14
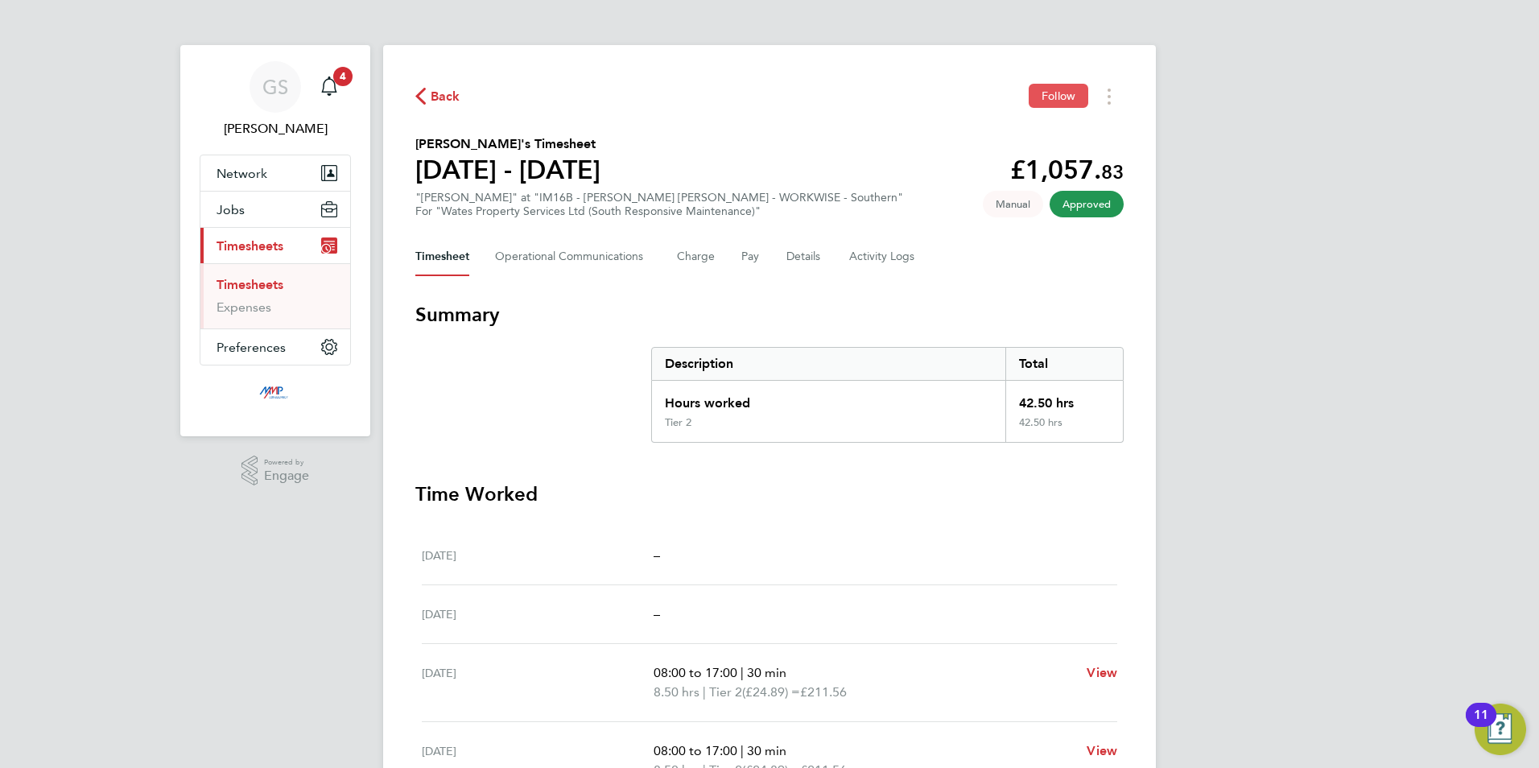
click at [1070, 101] on span "Follow" at bounding box center [1059, 96] width 34 height 14
click at [896, 269] on Logs-tab "Activity Logs" at bounding box center [883, 257] width 68 height 39
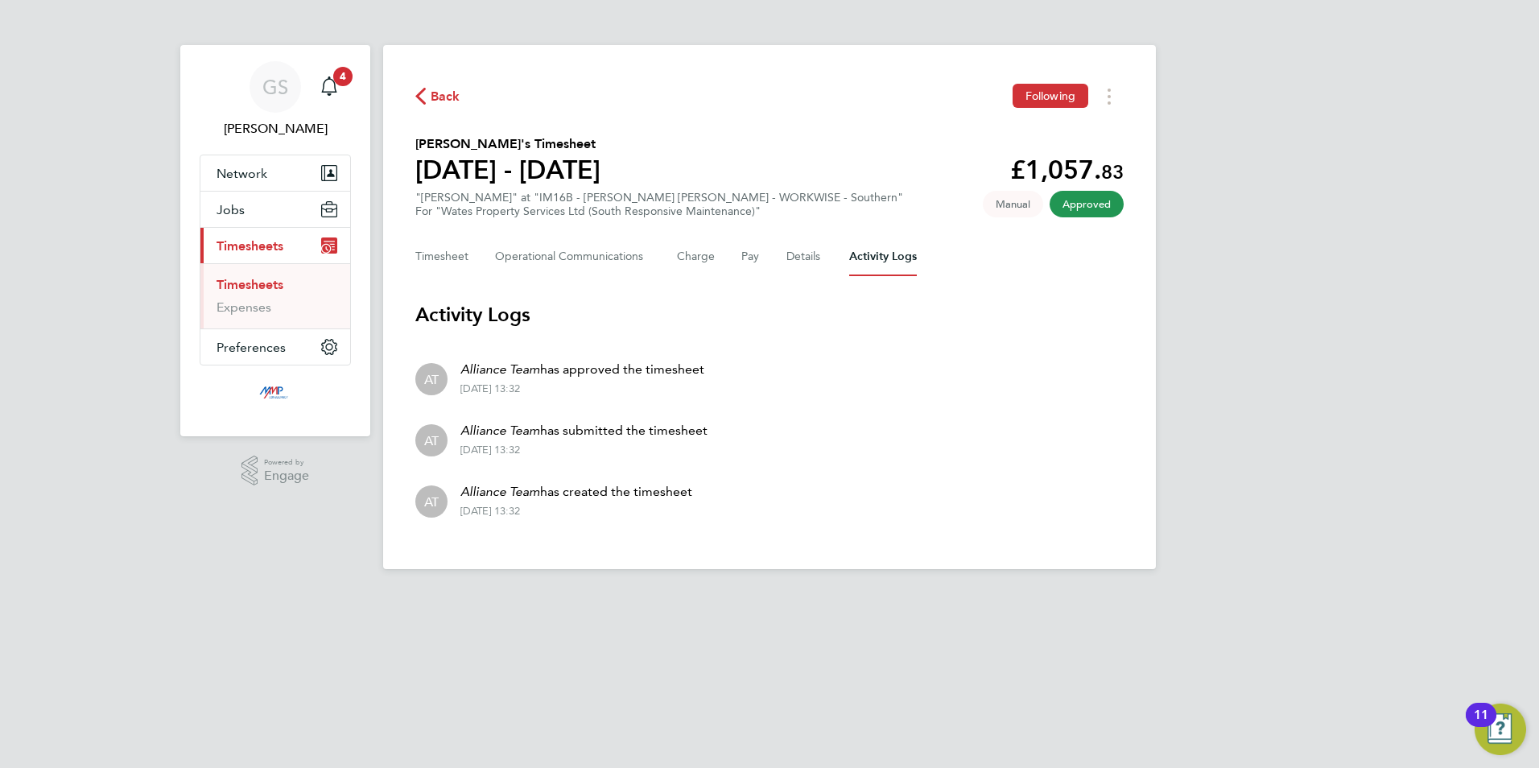
click at [269, 287] on link "Timesheets" at bounding box center [250, 284] width 67 height 15
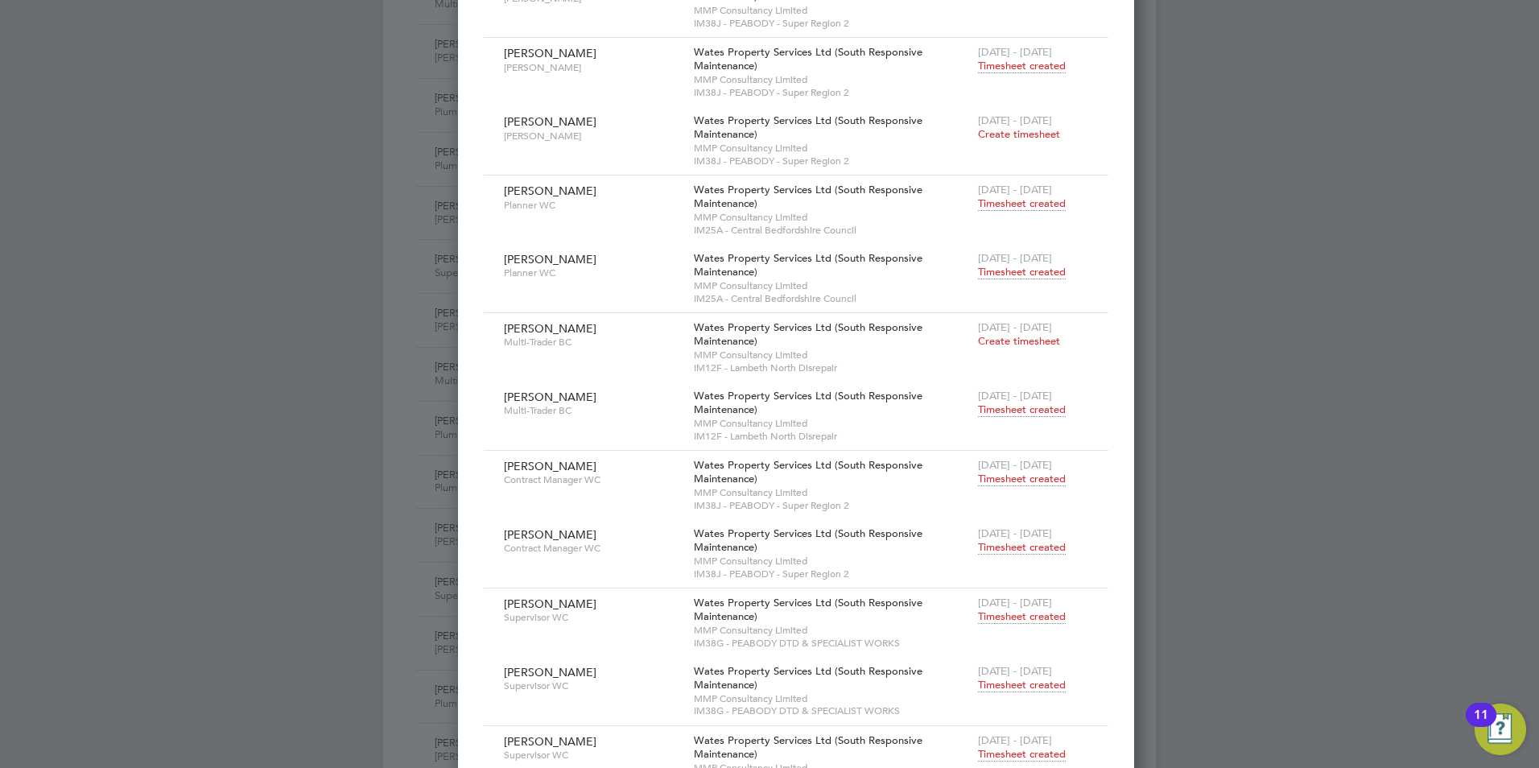
click at [978, 406] on span "Timesheet created" at bounding box center [1022, 410] width 88 height 14
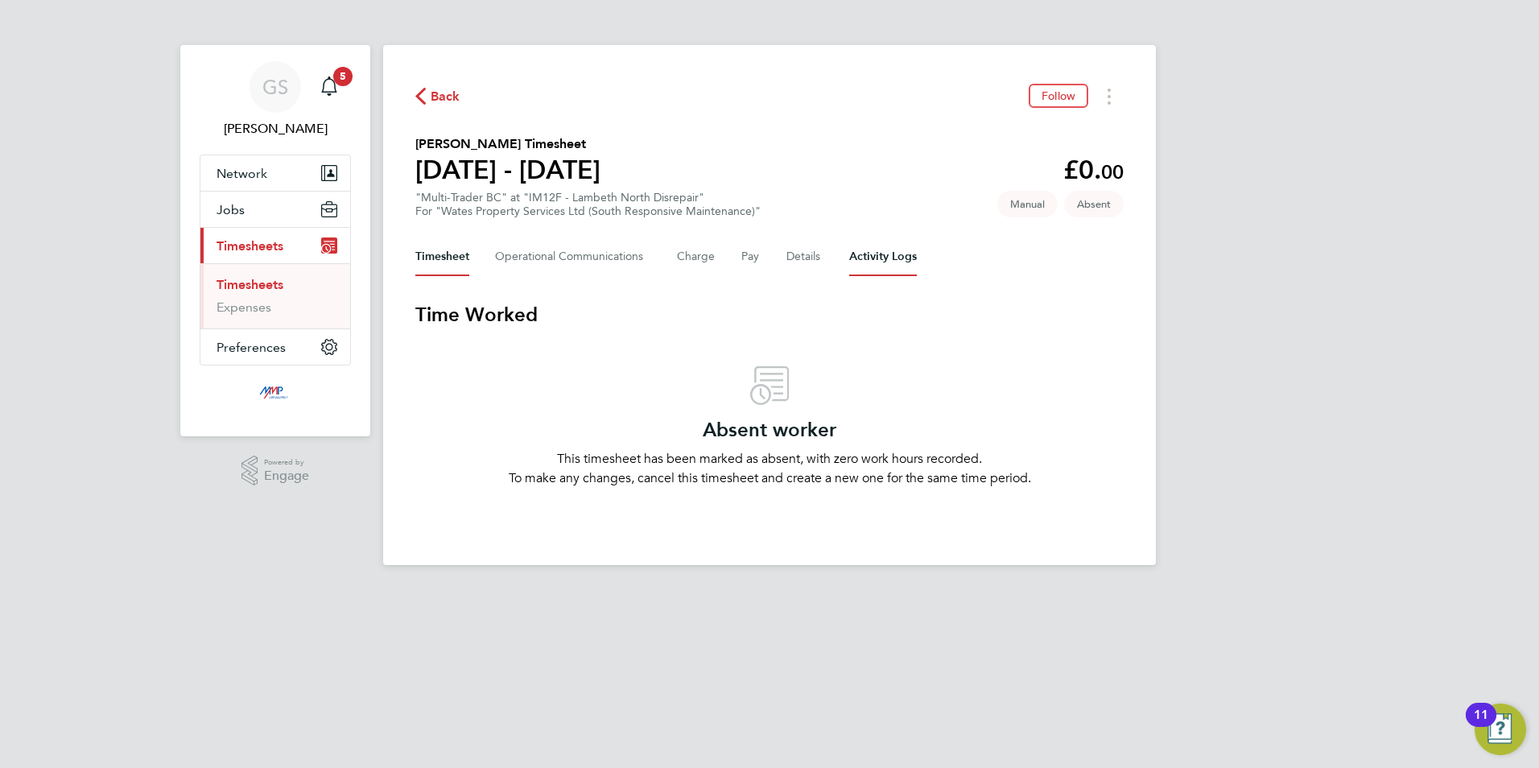
click at [878, 257] on Logs-tab "Activity Logs" at bounding box center [883, 257] width 68 height 39
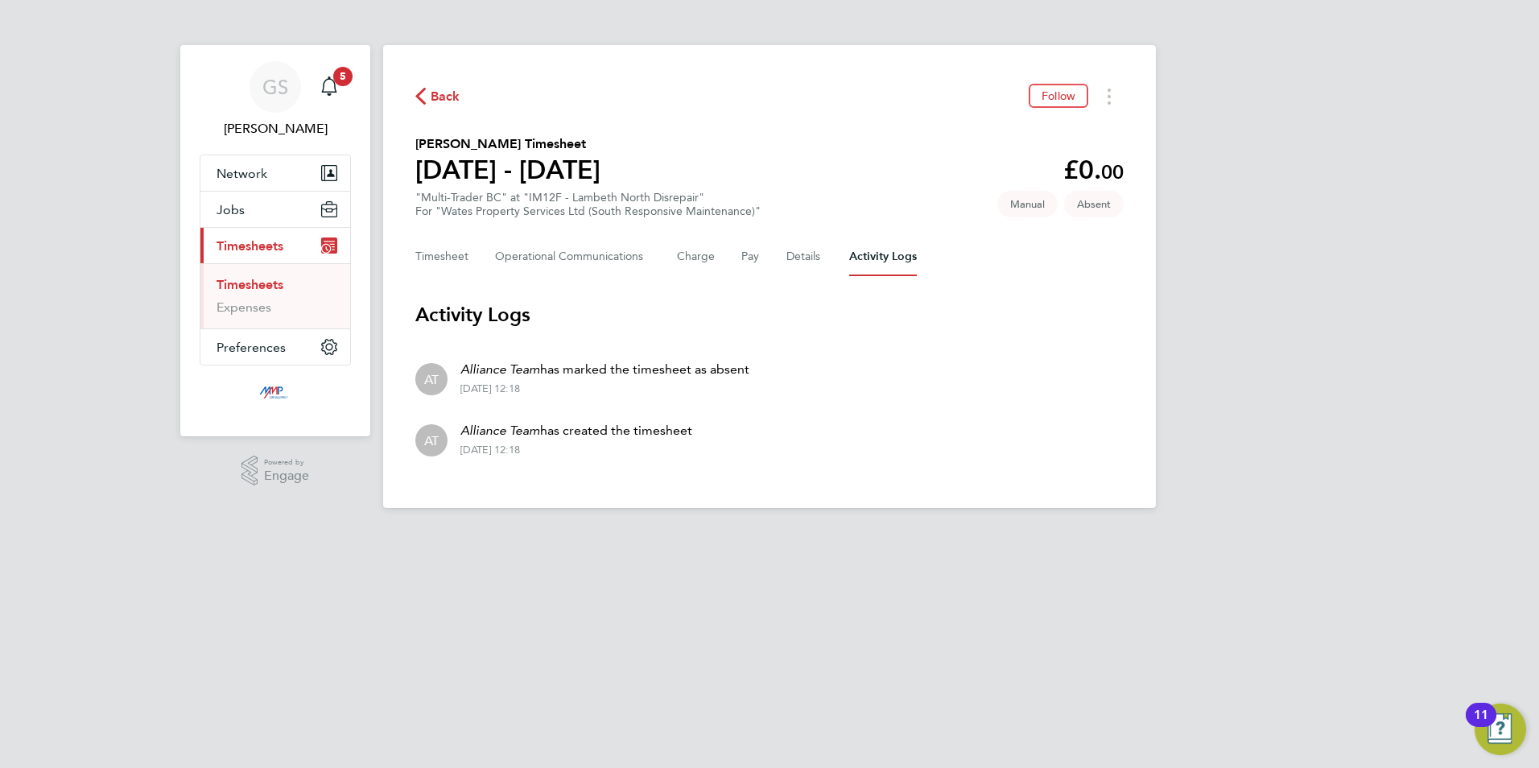
click at [272, 282] on link "Timesheets" at bounding box center [250, 284] width 67 height 15
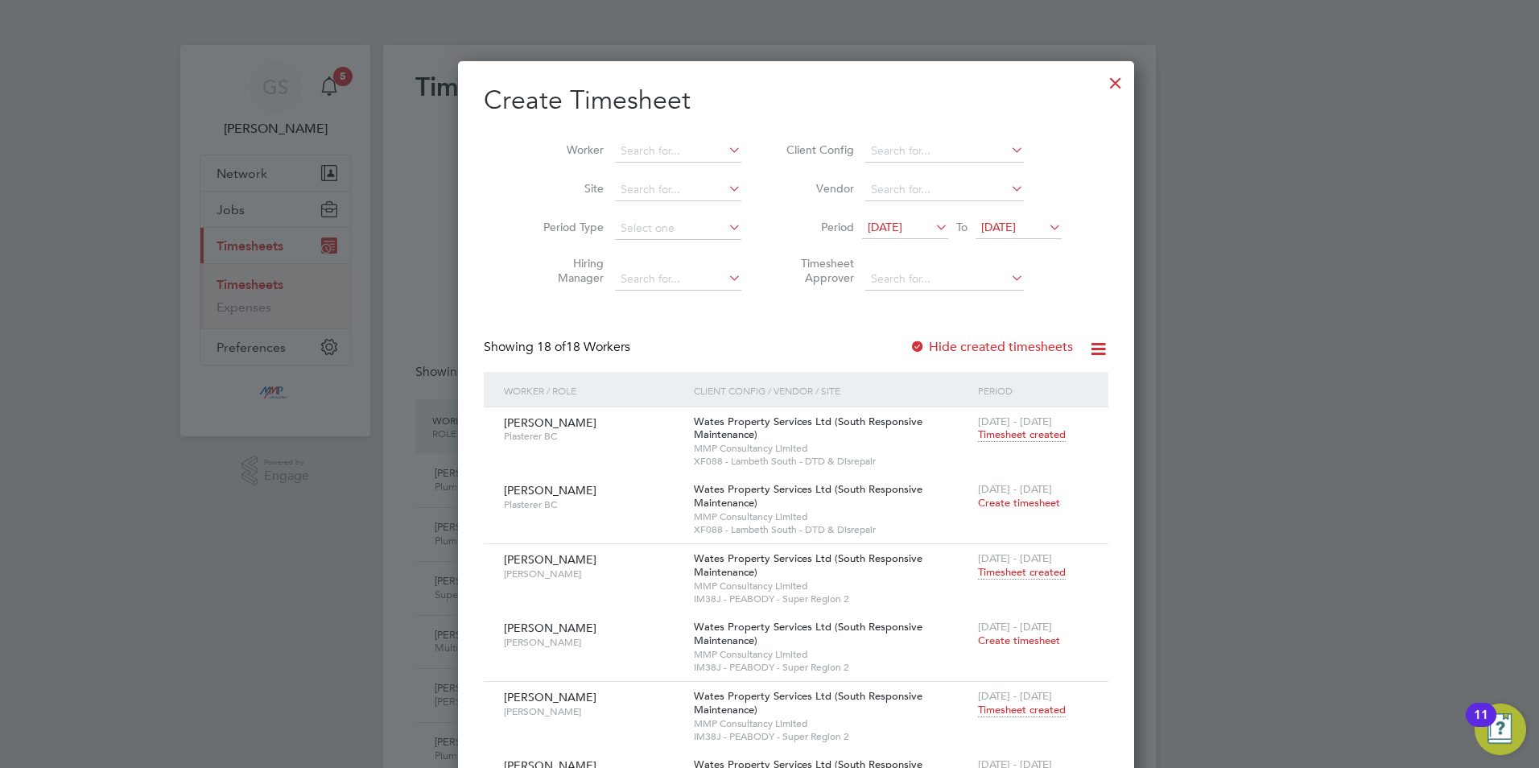
click at [1101, 85] on div at bounding box center [1115, 78] width 29 height 29
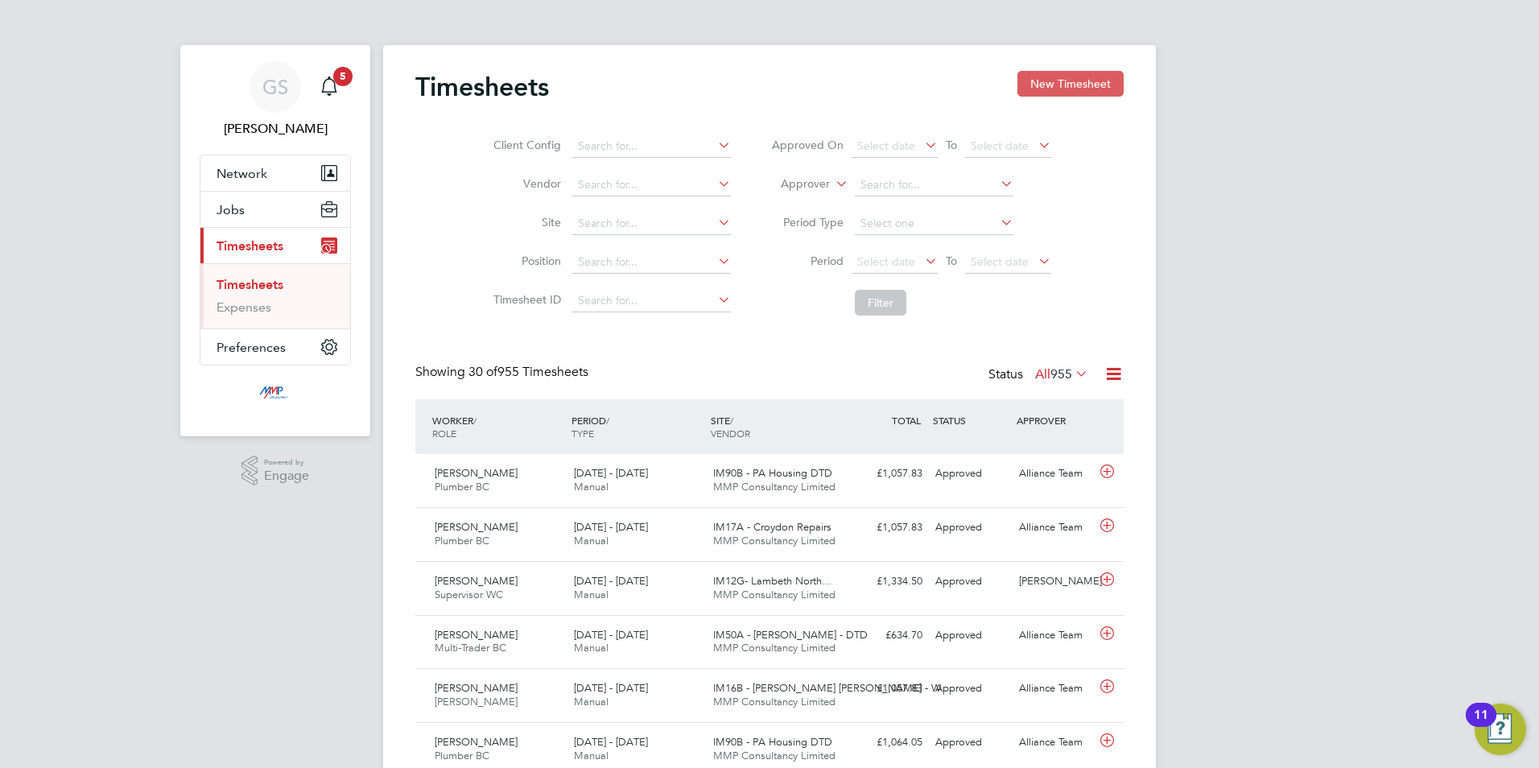
click at [1068, 91] on button "New Timesheet" at bounding box center [1071, 84] width 106 height 26
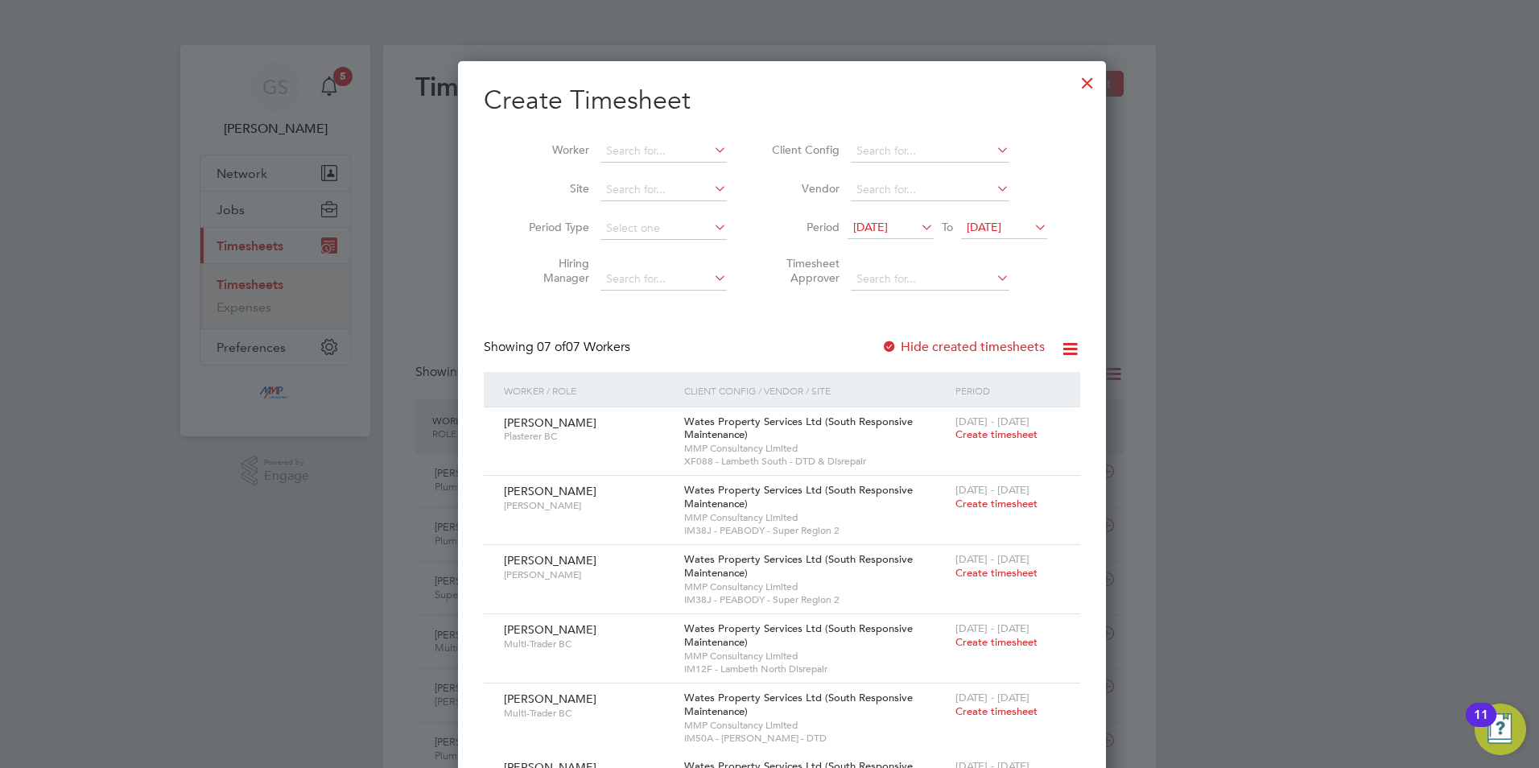
click at [935, 349] on label "Hide created timesheets" at bounding box center [963, 347] width 163 height 16
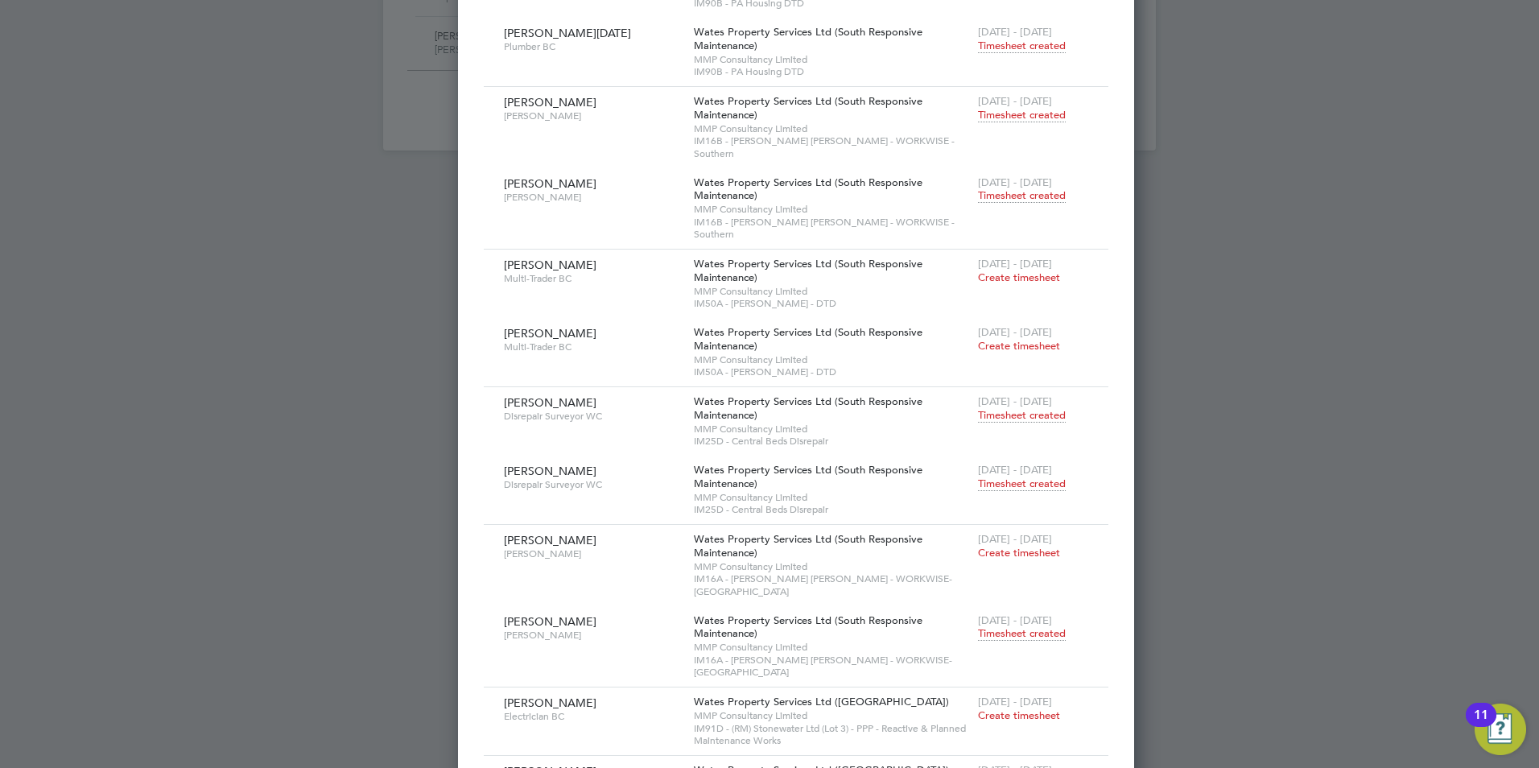
click at [978, 626] on span "Timesheet created" at bounding box center [1022, 633] width 88 height 14
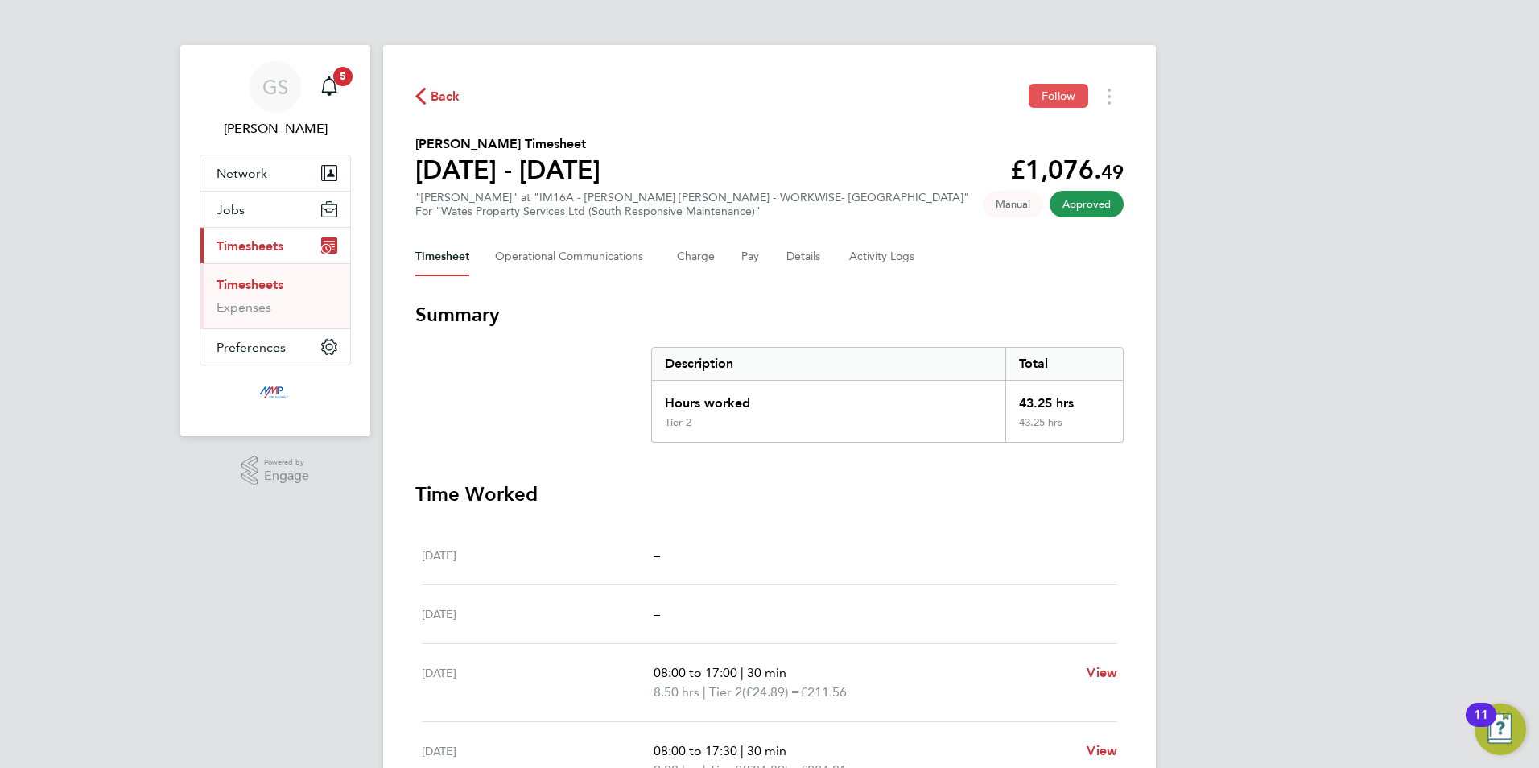
click at [1073, 96] on span "Follow" at bounding box center [1059, 96] width 34 height 14
click at [886, 261] on Logs-tab "Activity Logs" at bounding box center [883, 257] width 68 height 39
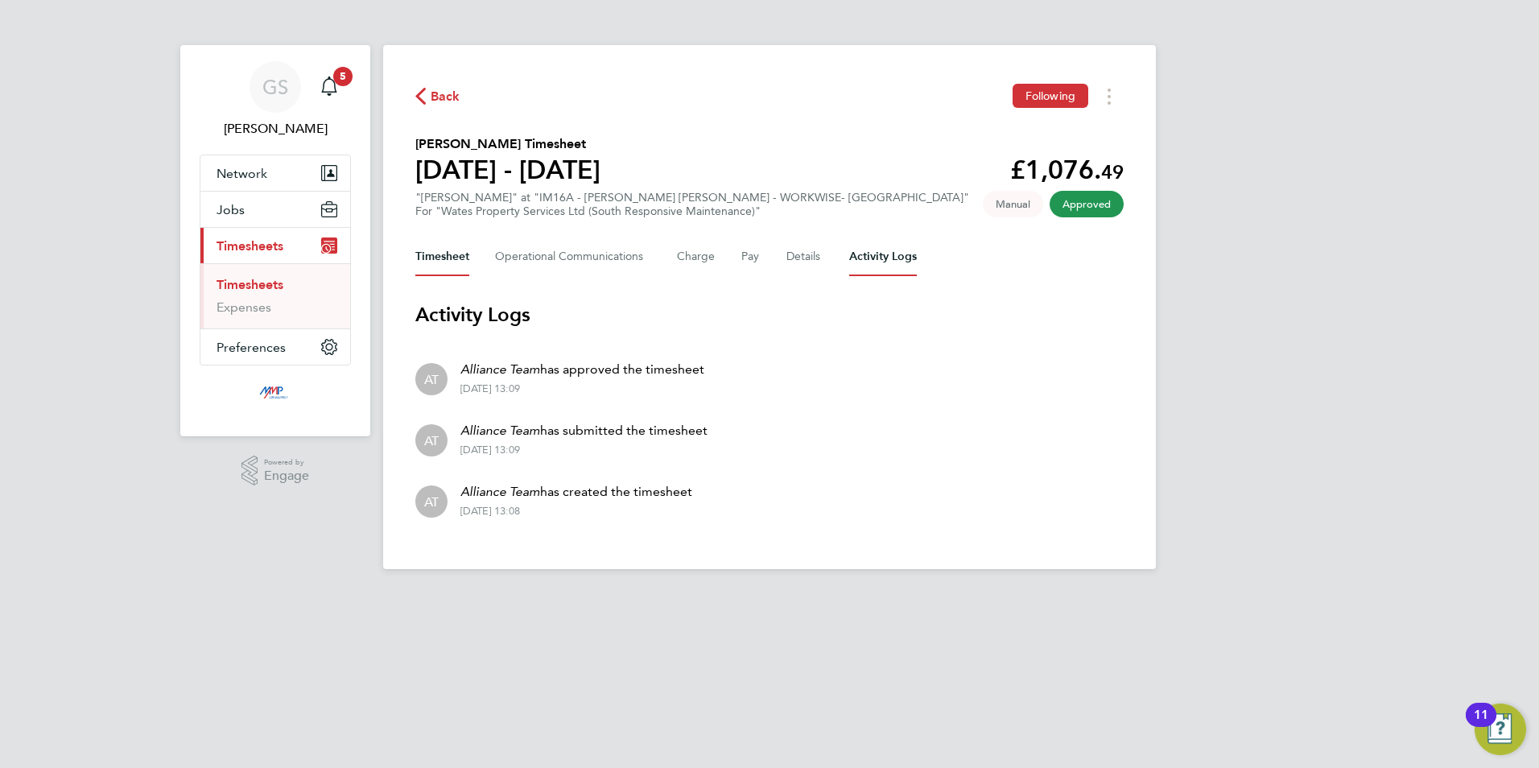
click at [442, 262] on button "Timesheet" at bounding box center [442, 257] width 54 height 39
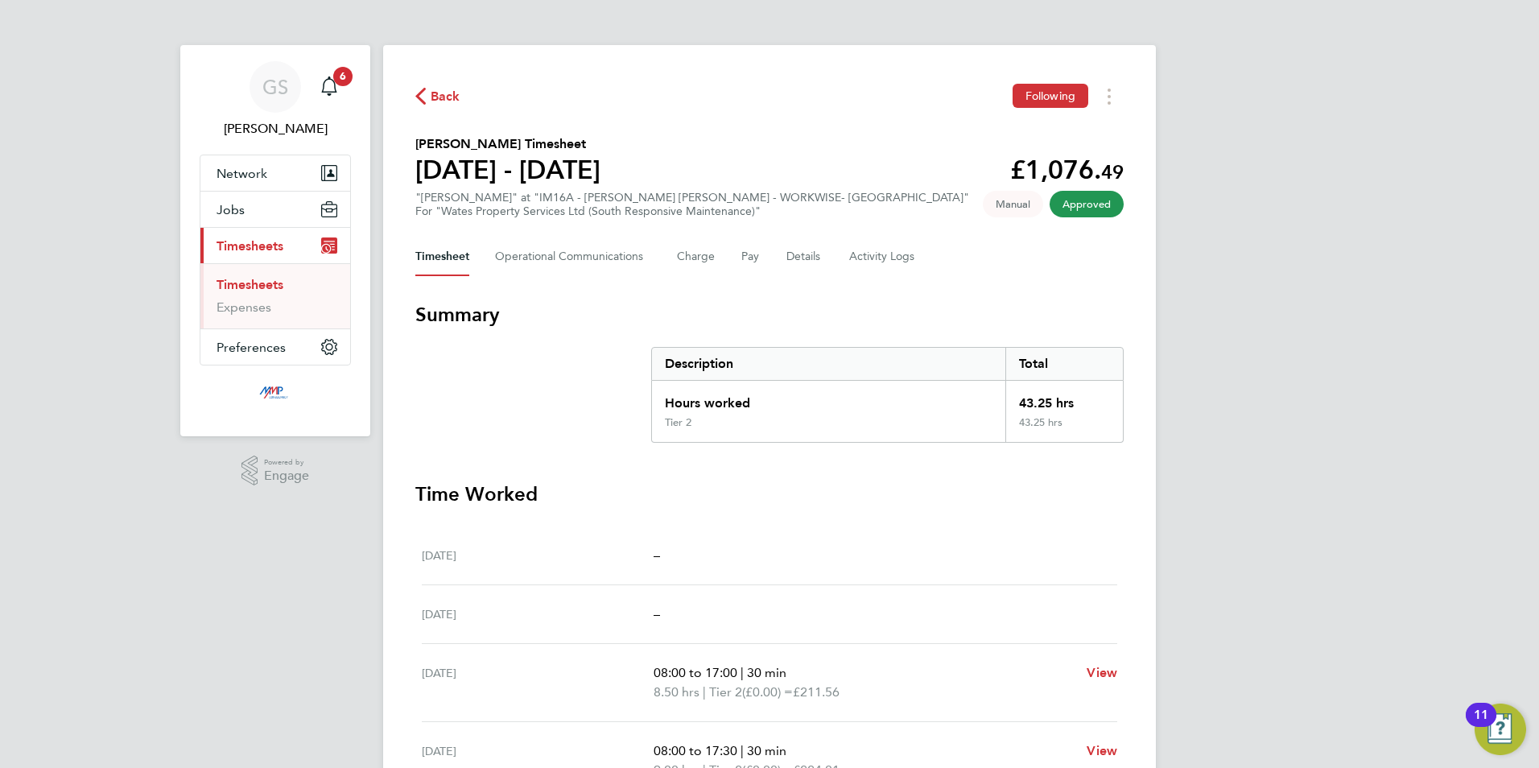
click at [273, 286] on link "Timesheets" at bounding box center [250, 284] width 67 height 15
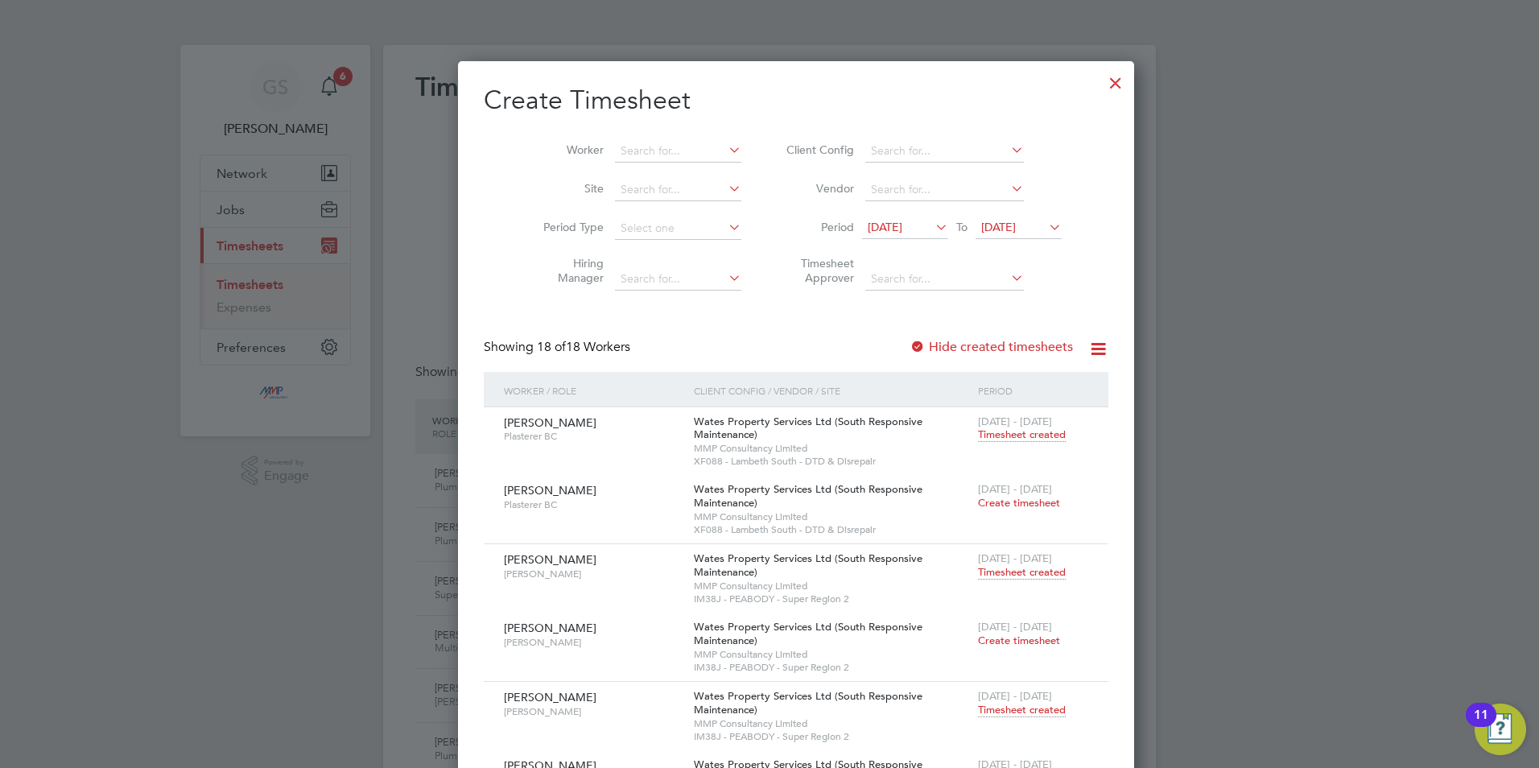
click at [1101, 81] on div at bounding box center [1115, 78] width 29 height 29
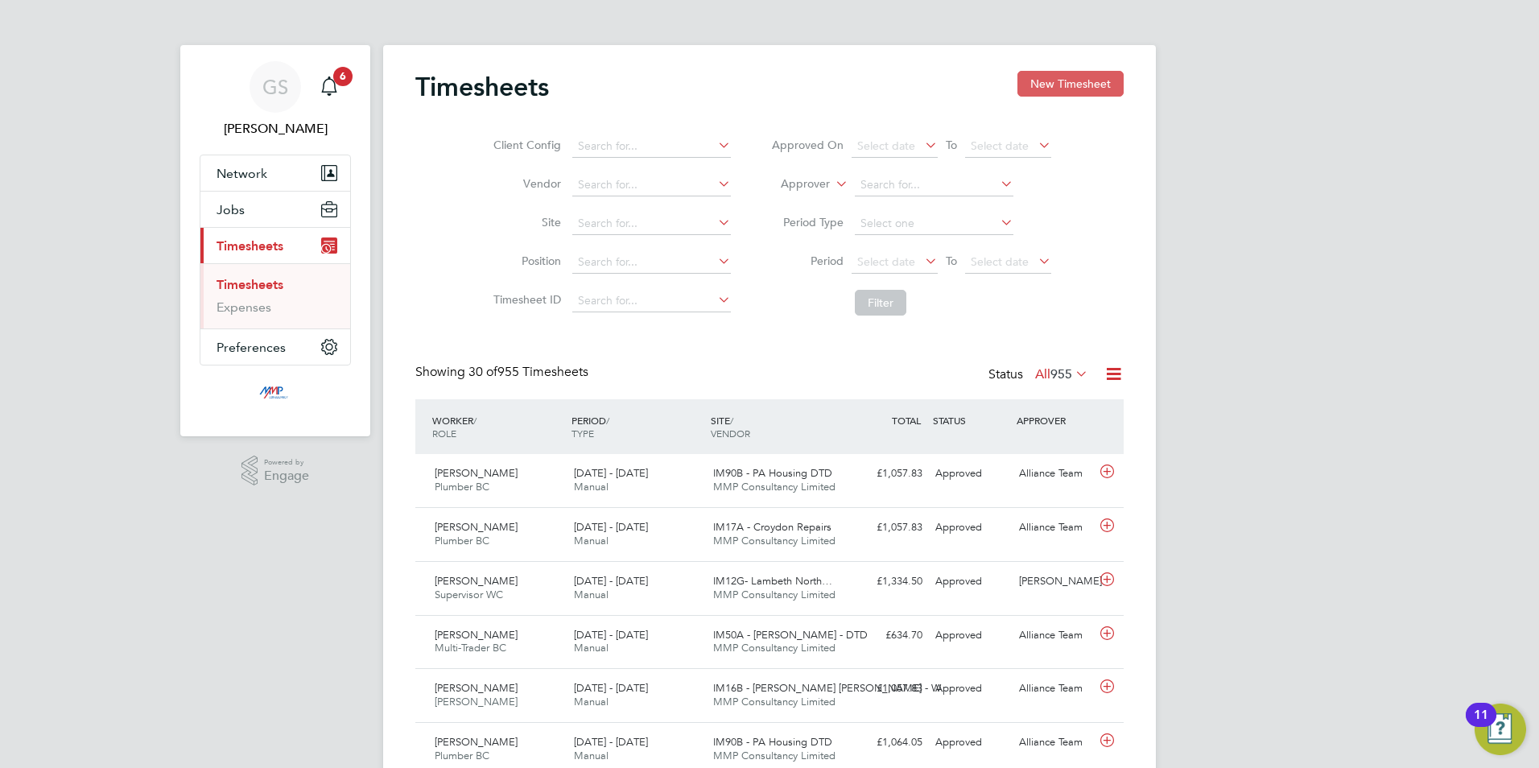
click at [1060, 87] on button "New Timesheet" at bounding box center [1071, 84] width 106 height 26
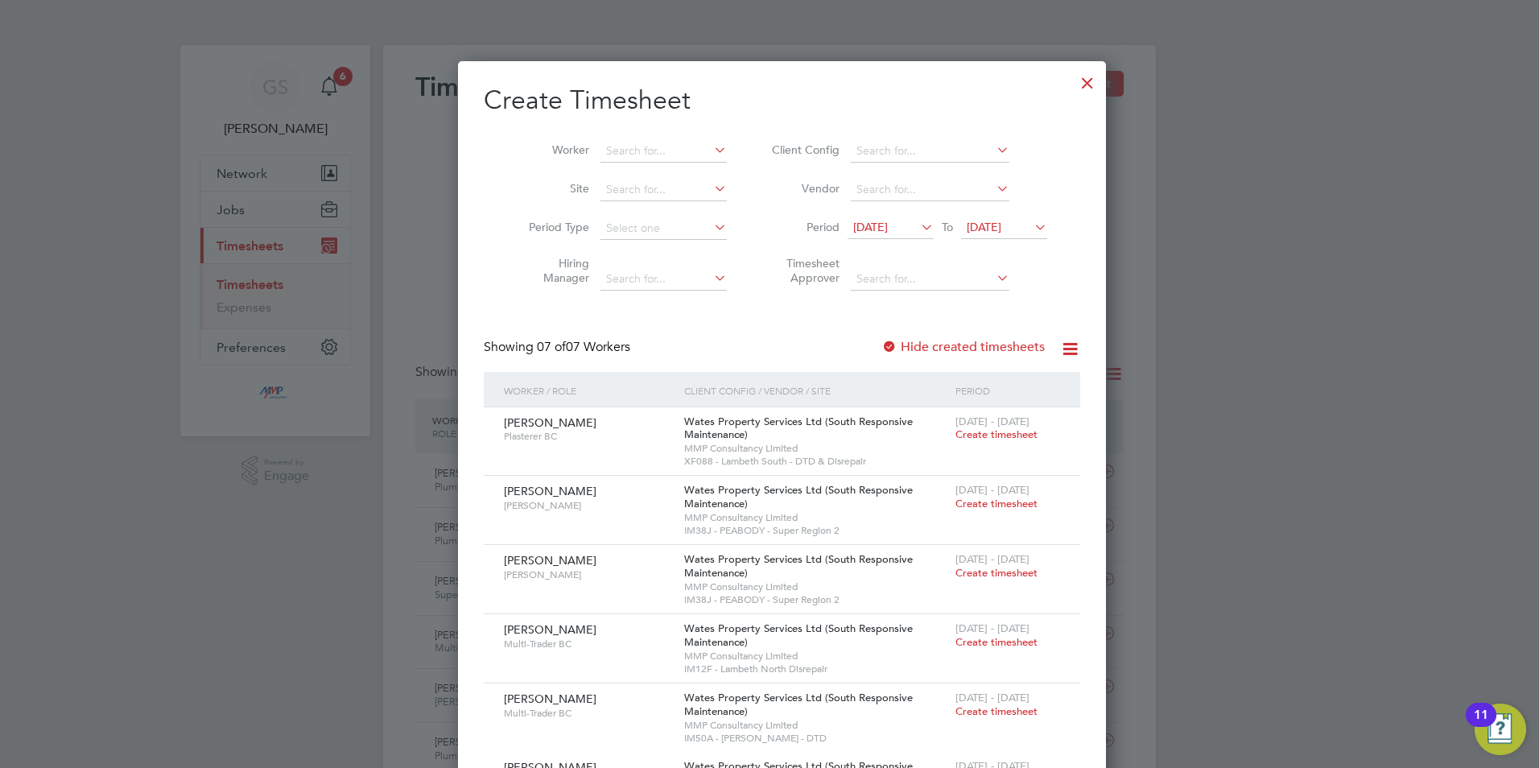
click at [1073, 87] on div at bounding box center [1087, 78] width 29 height 29
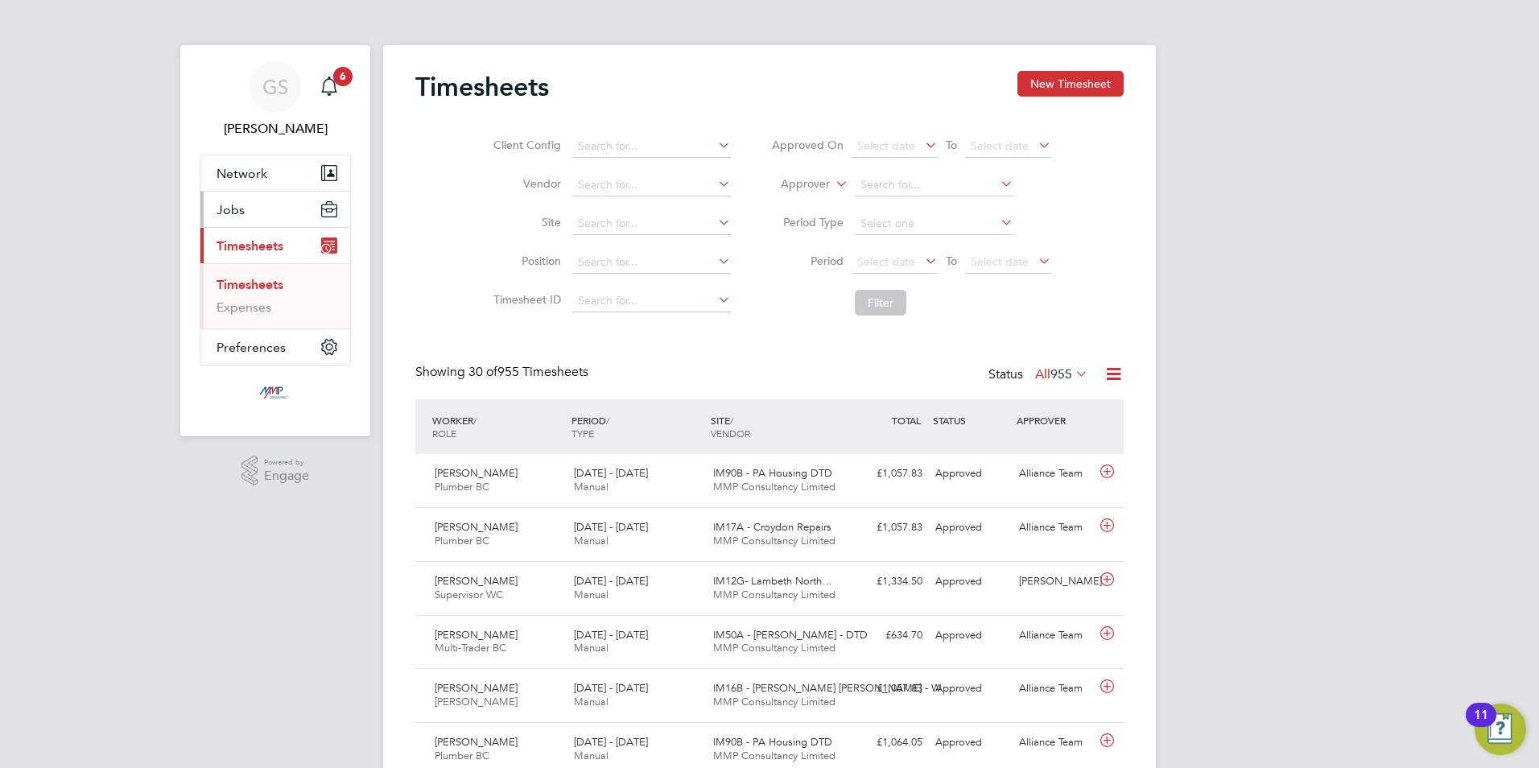
click at [260, 211] on button "Jobs" at bounding box center [275, 209] width 150 height 35
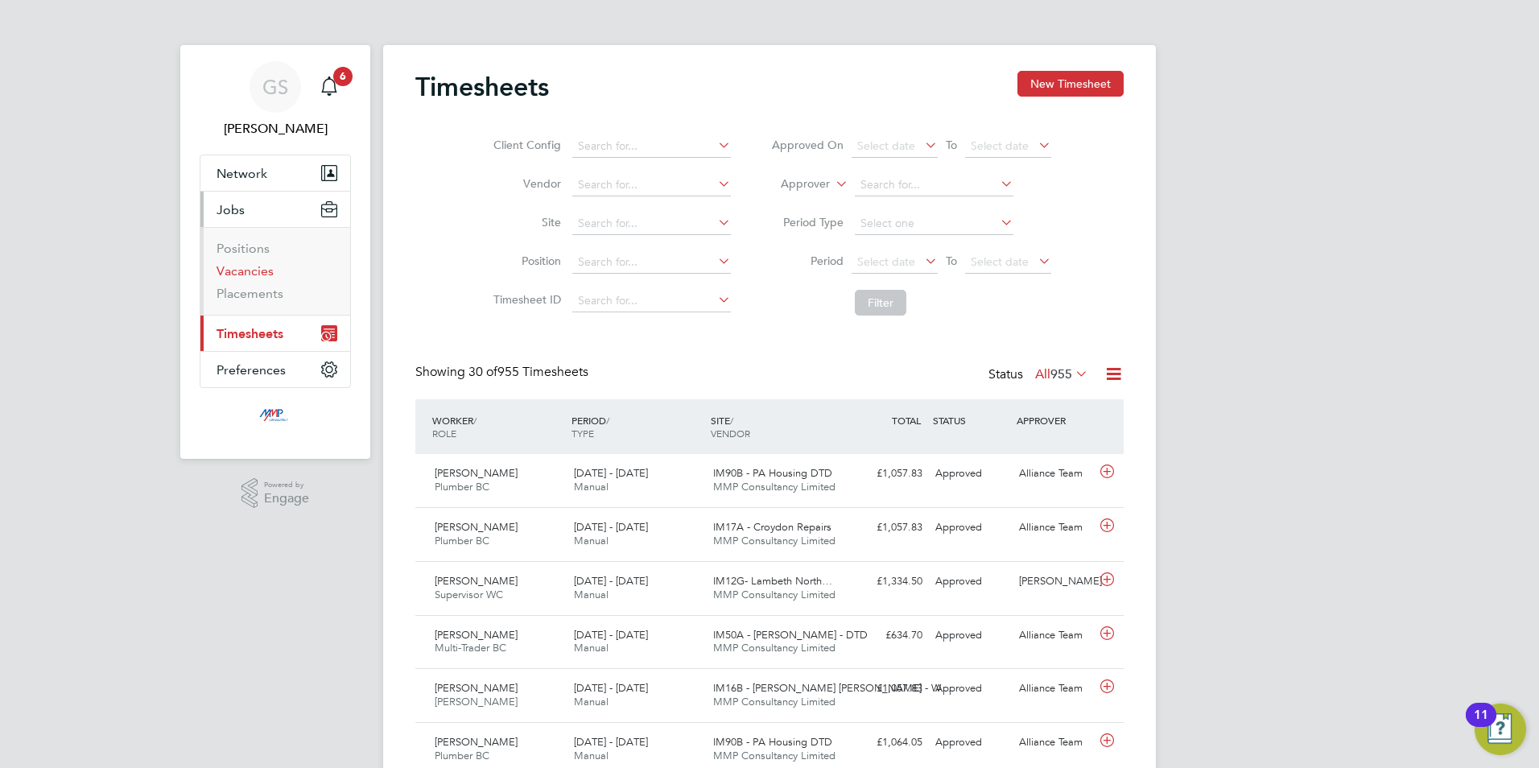
click at [256, 266] on link "Vacancies" at bounding box center [245, 270] width 57 height 15
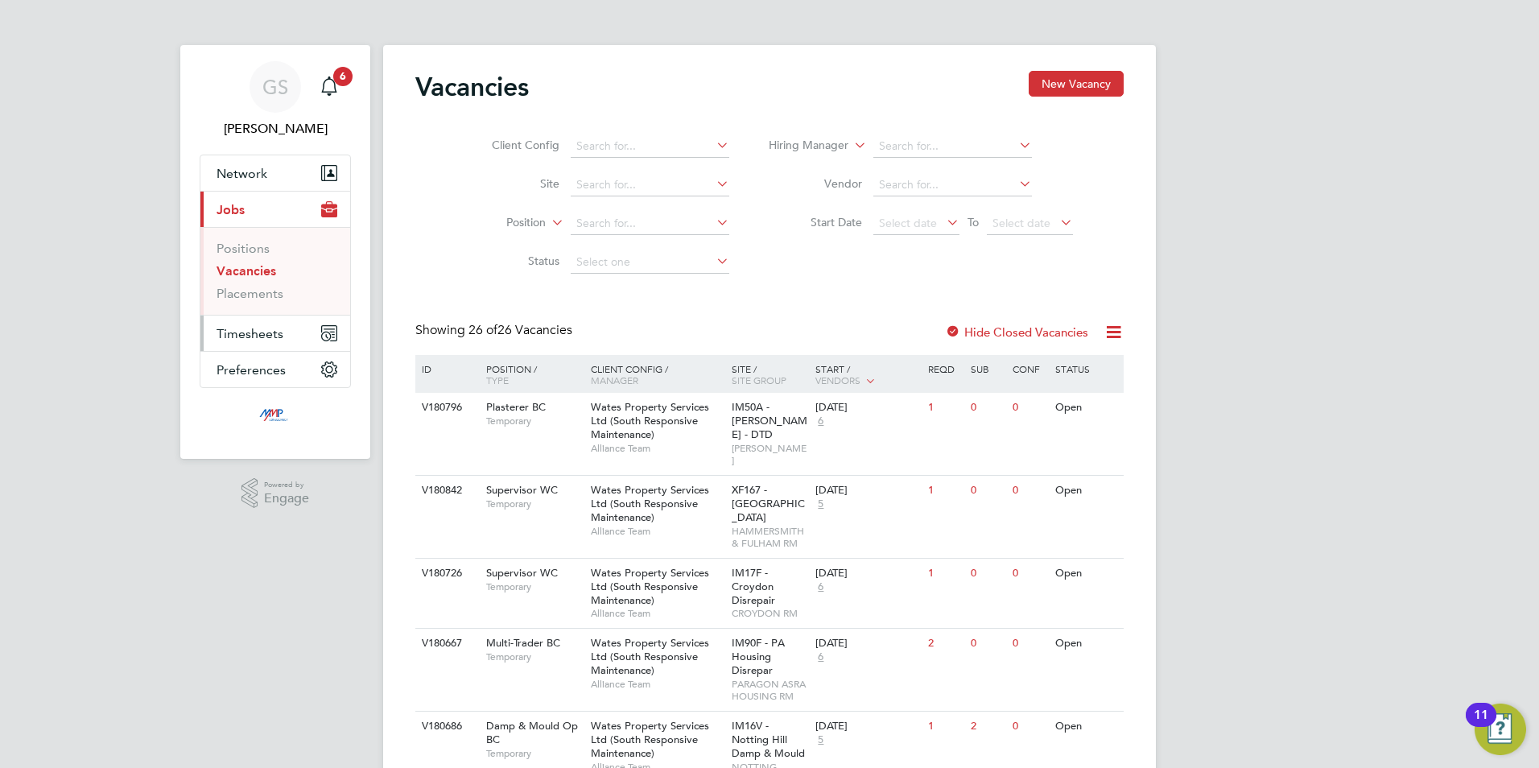
click at [273, 329] on span "Timesheets" at bounding box center [250, 333] width 67 height 15
click at [275, 291] on link "Timesheets" at bounding box center [250, 284] width 67 height 15
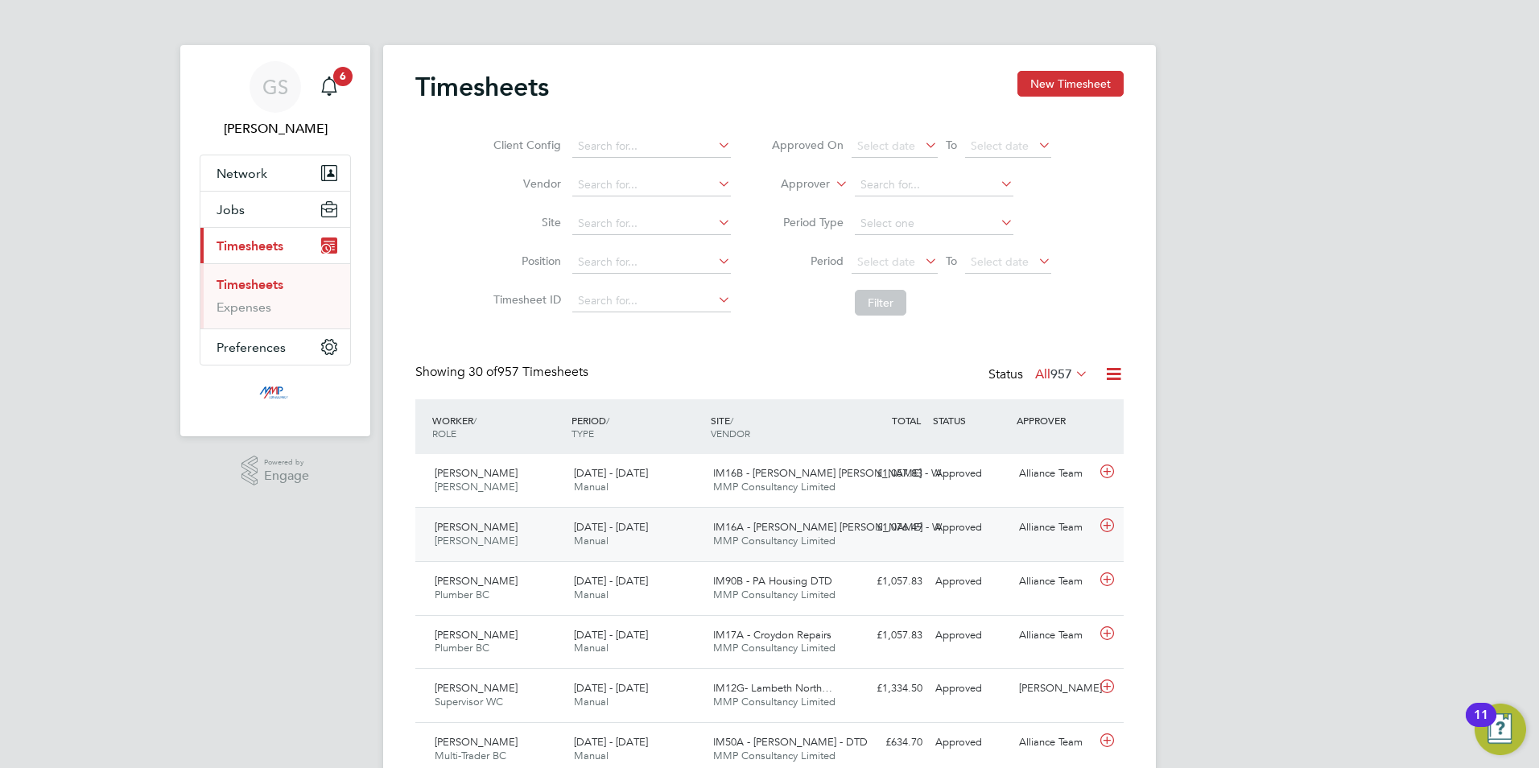
click at [717, 519] on div "IM16A - NOTT HILL - W… MMP Consultancy Limited" at bounding box center [776, 534] width 139 height 40
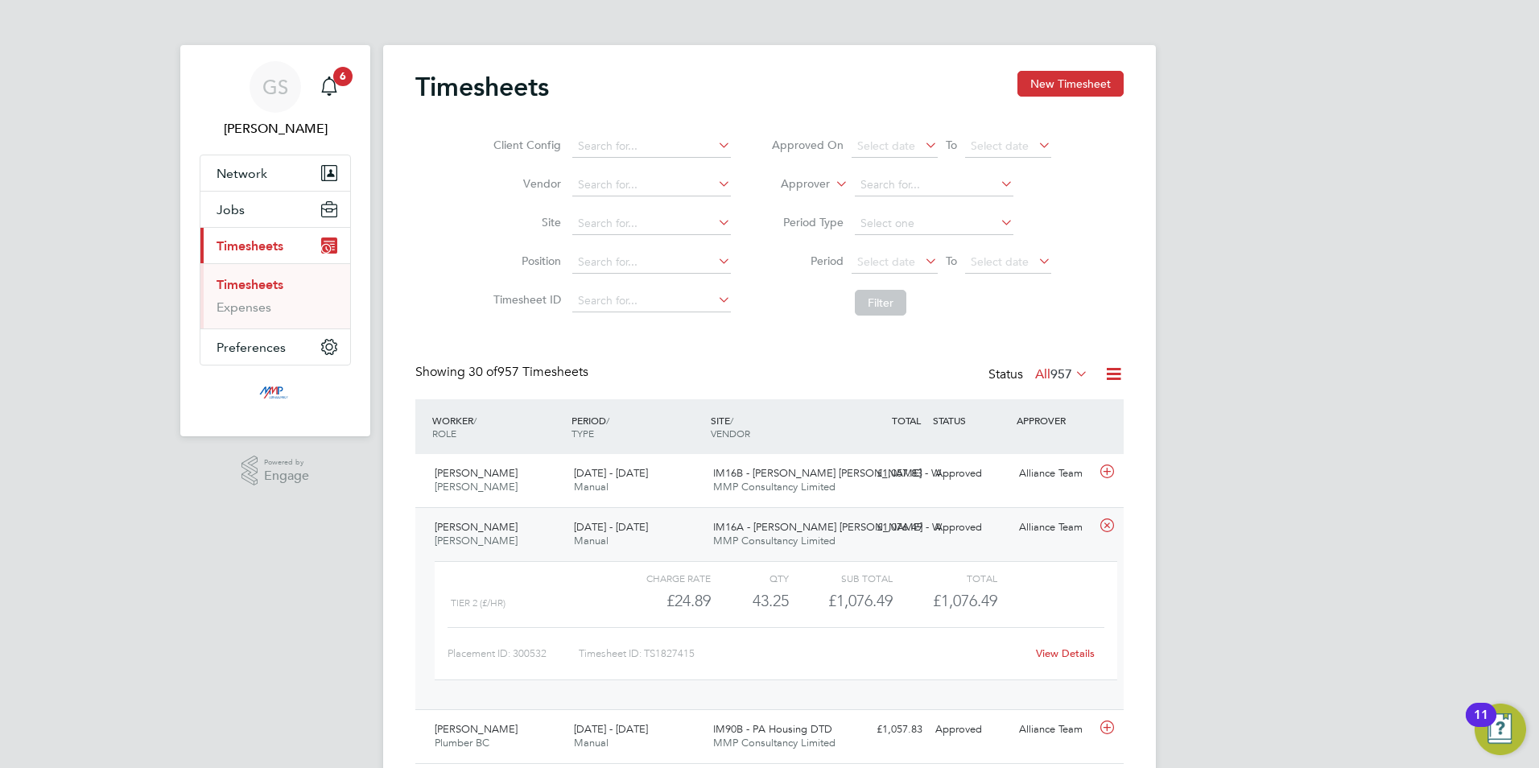
click at [1047, 652] on link "View Details" at bounding box center [1065, 654] width 59 height 14
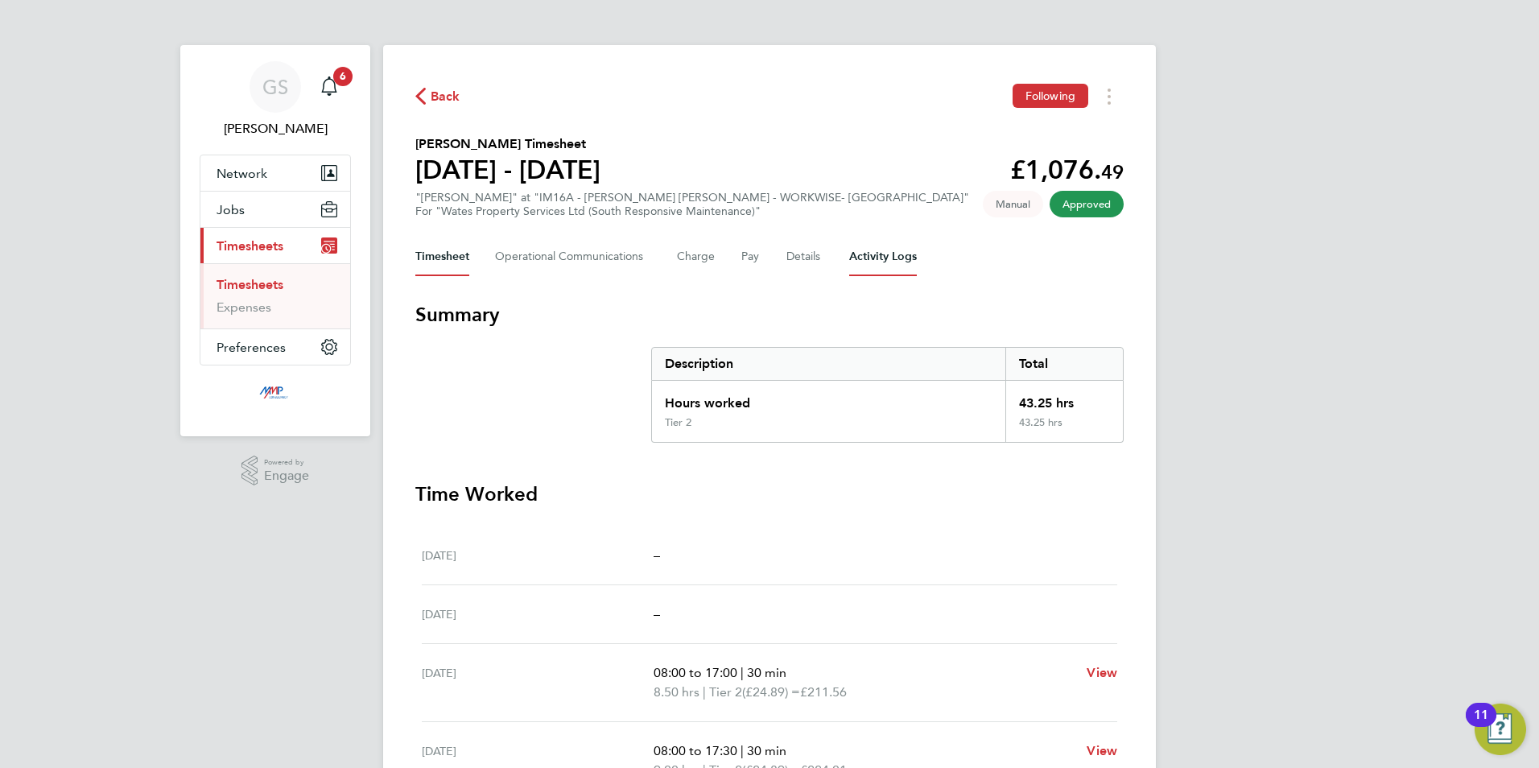
click at [861, 258] on Logs-tab "Activity Logs" at bounding box center [883, 257] width 68 height 39
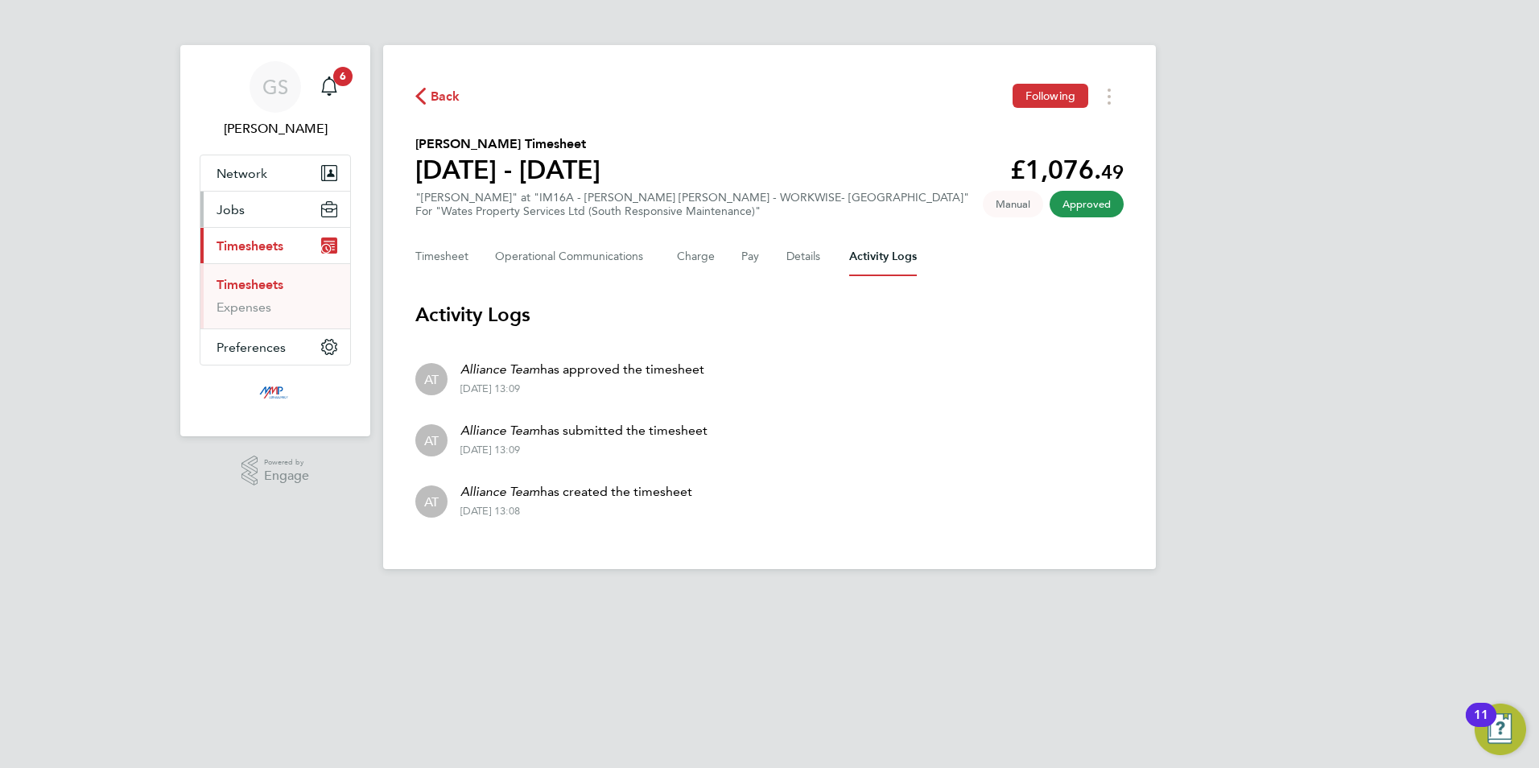
click at [258, 219] on button "Jobs" at bounding box center [275, 209] width 150 height 35
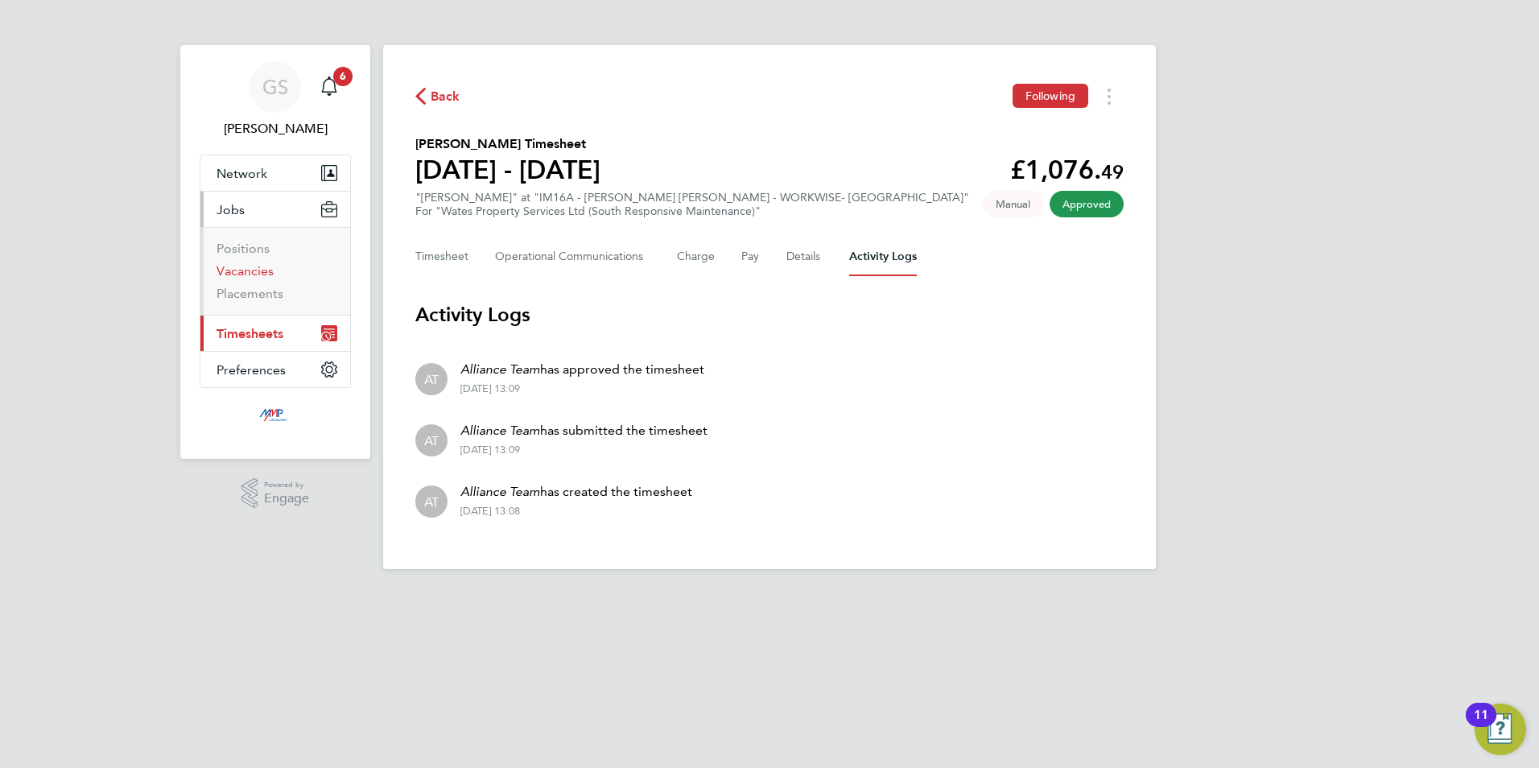
click at [259, 270] on link "Vacancies" at bounding box center [245, 270] width 57 height 15
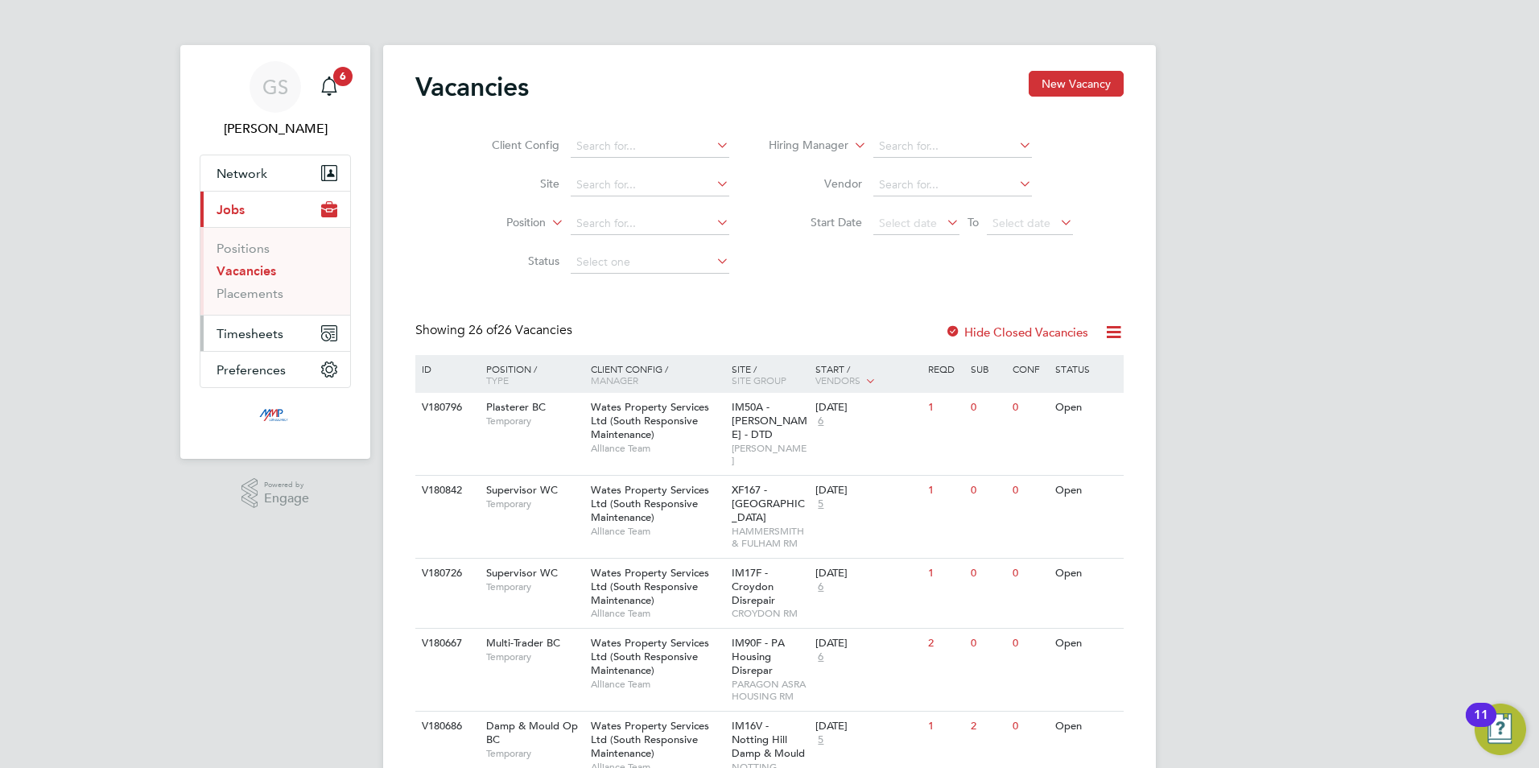
click at [258, 322] on button "Timesheets" at bounding box center [275, 333] width 150 height 35
click at [276, 289] on link "Timesheets" at bounding box center [250, 284] width 67 height 15
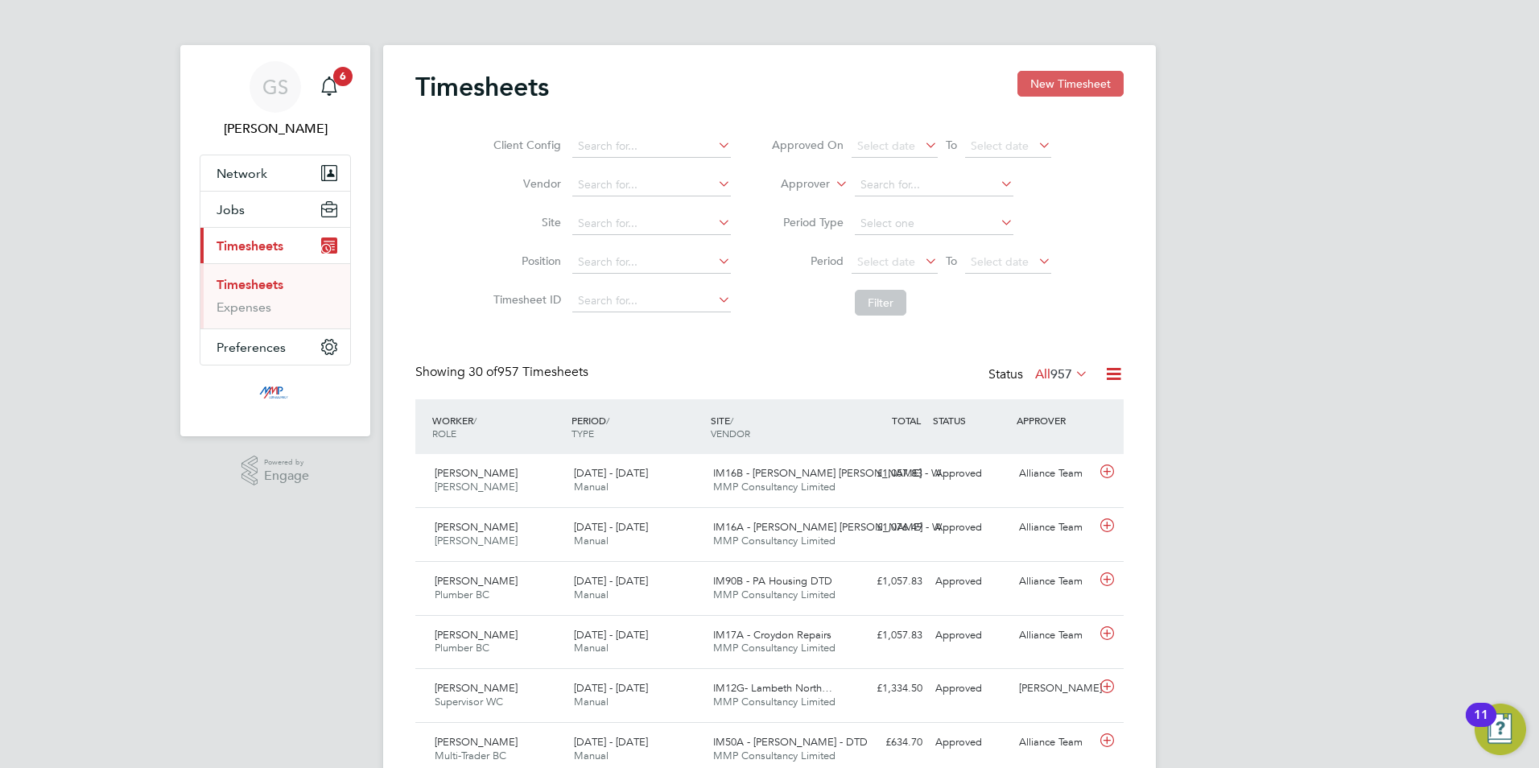
click at [1037, 89] on button "New Timesheet" at bounding box center [1071, 84] width 106 height 26
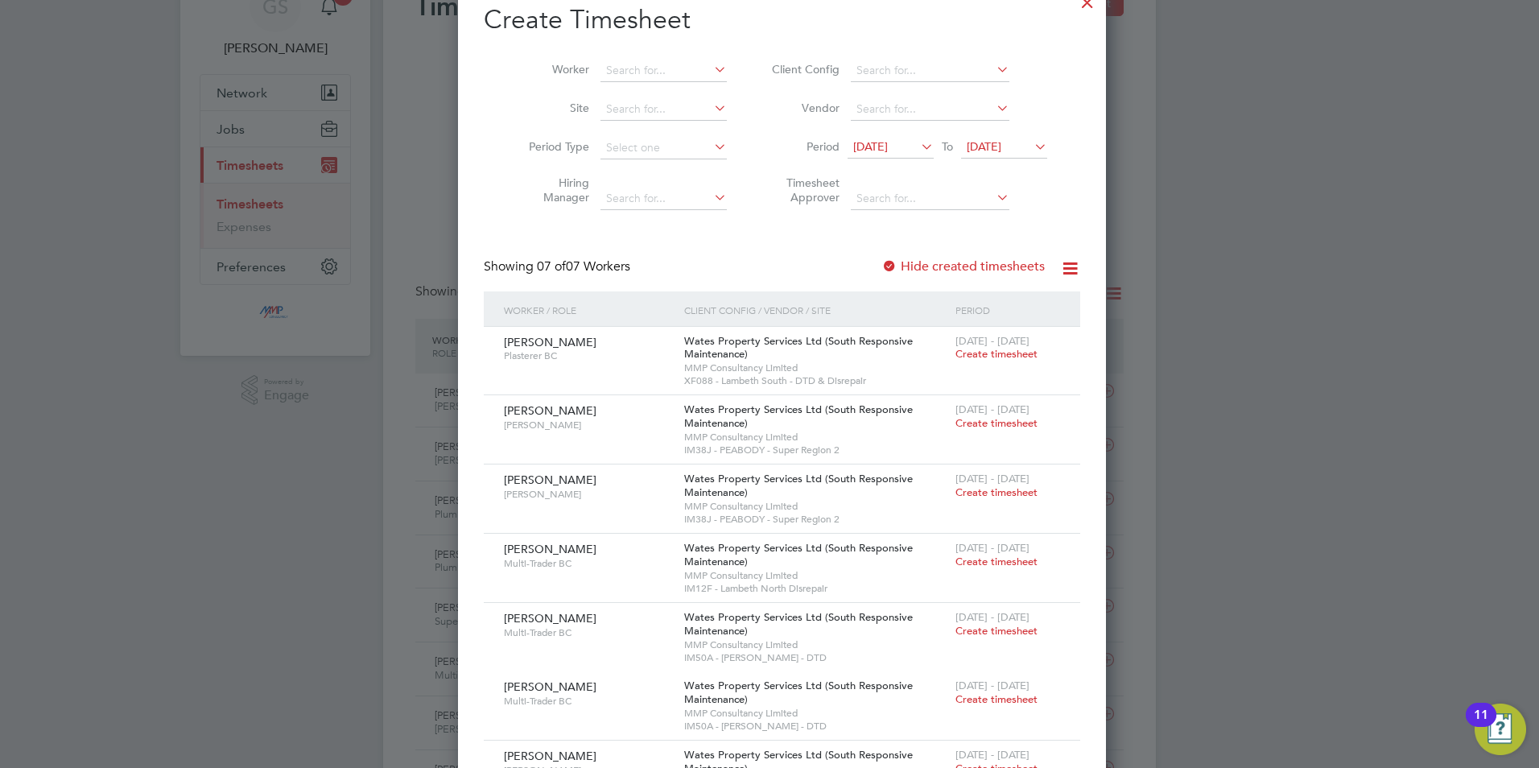
click at [920, 272] on label "Hide created timesheets" at bounding box center [963, 266] width 163 height 16
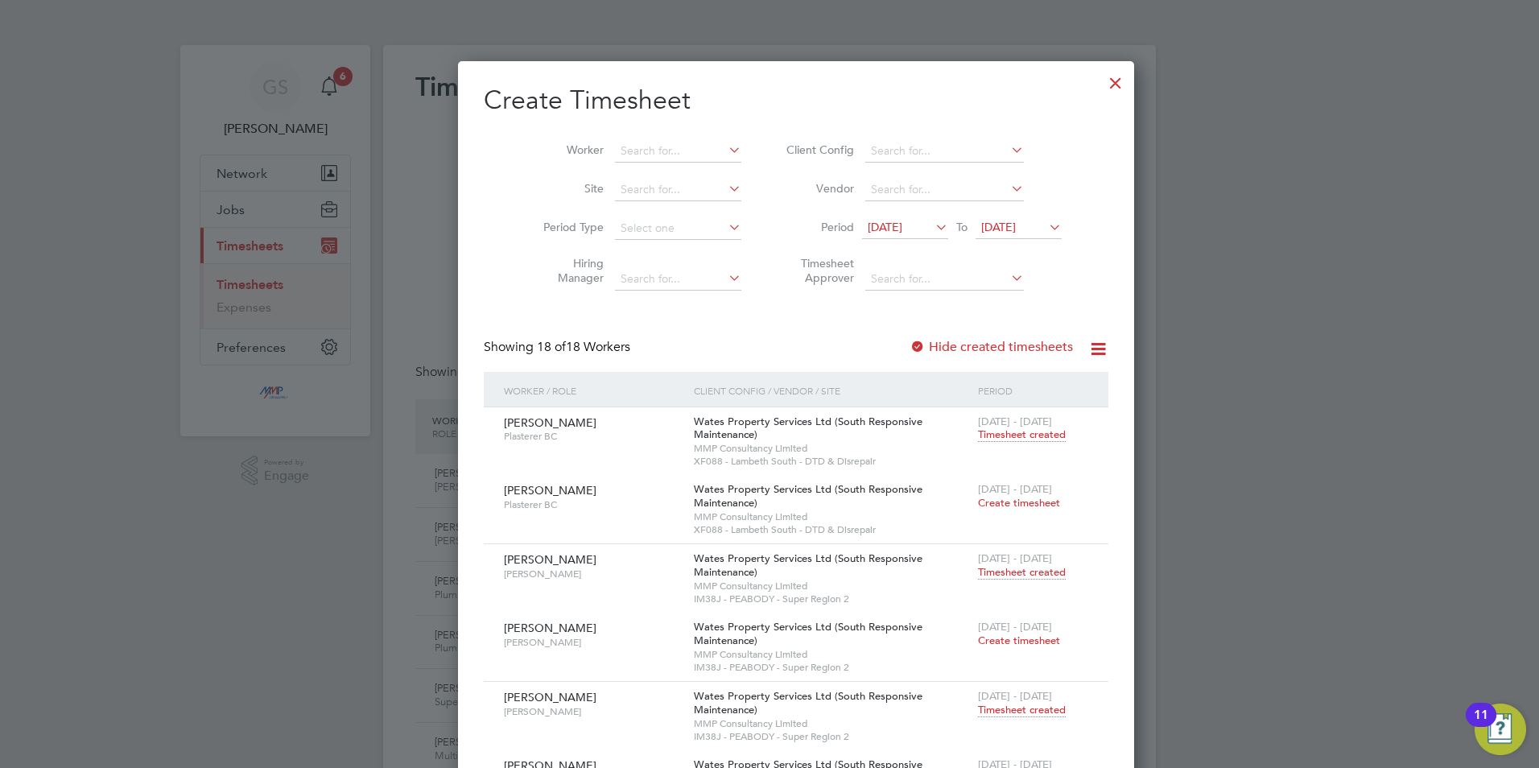
click at [1101, 85] on div at bounding box center [1115, 78] width 29 height 29
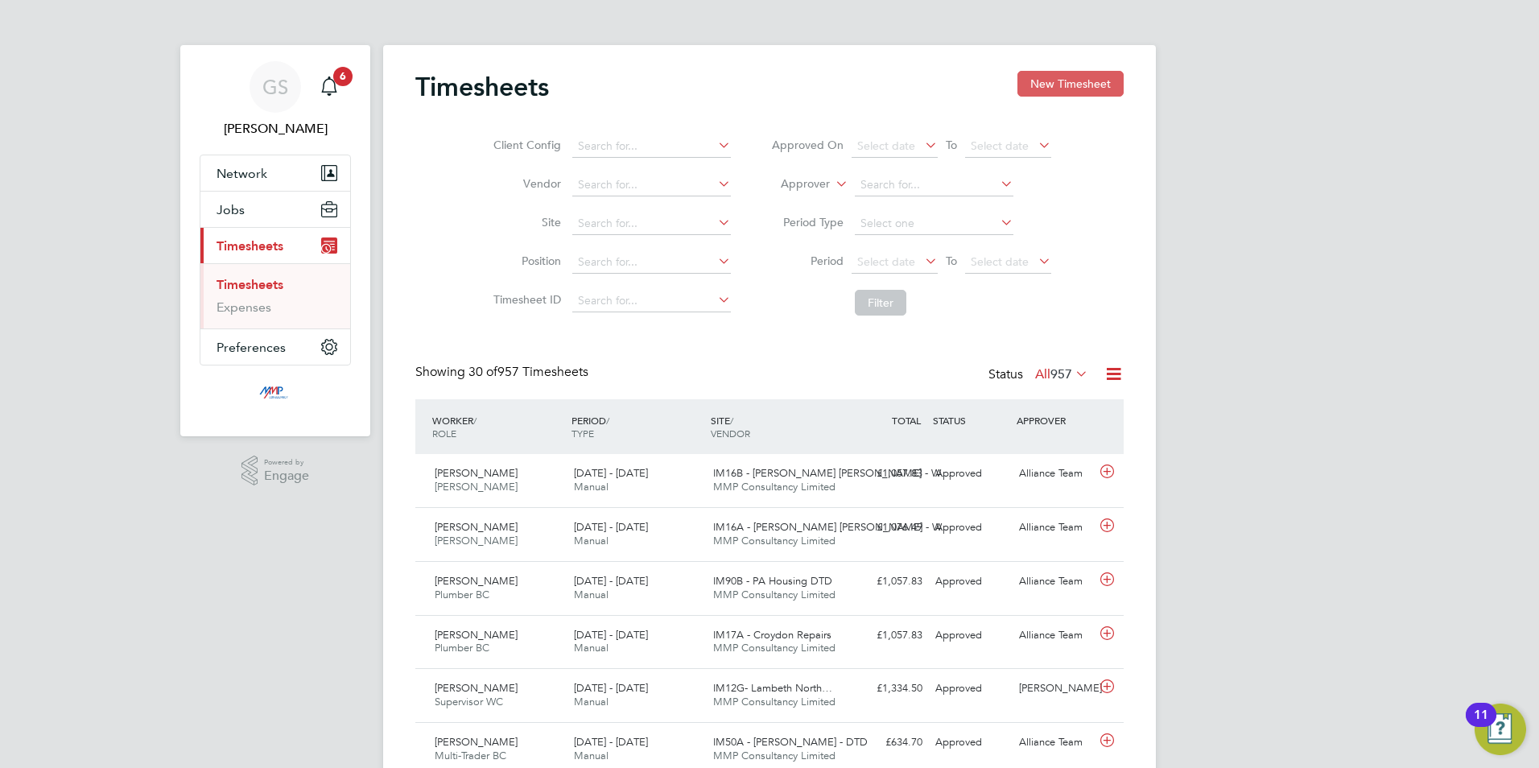
click at [1061, 91] on button "New Timesheet" at bounding box center [1071, 84] width 106 height 26
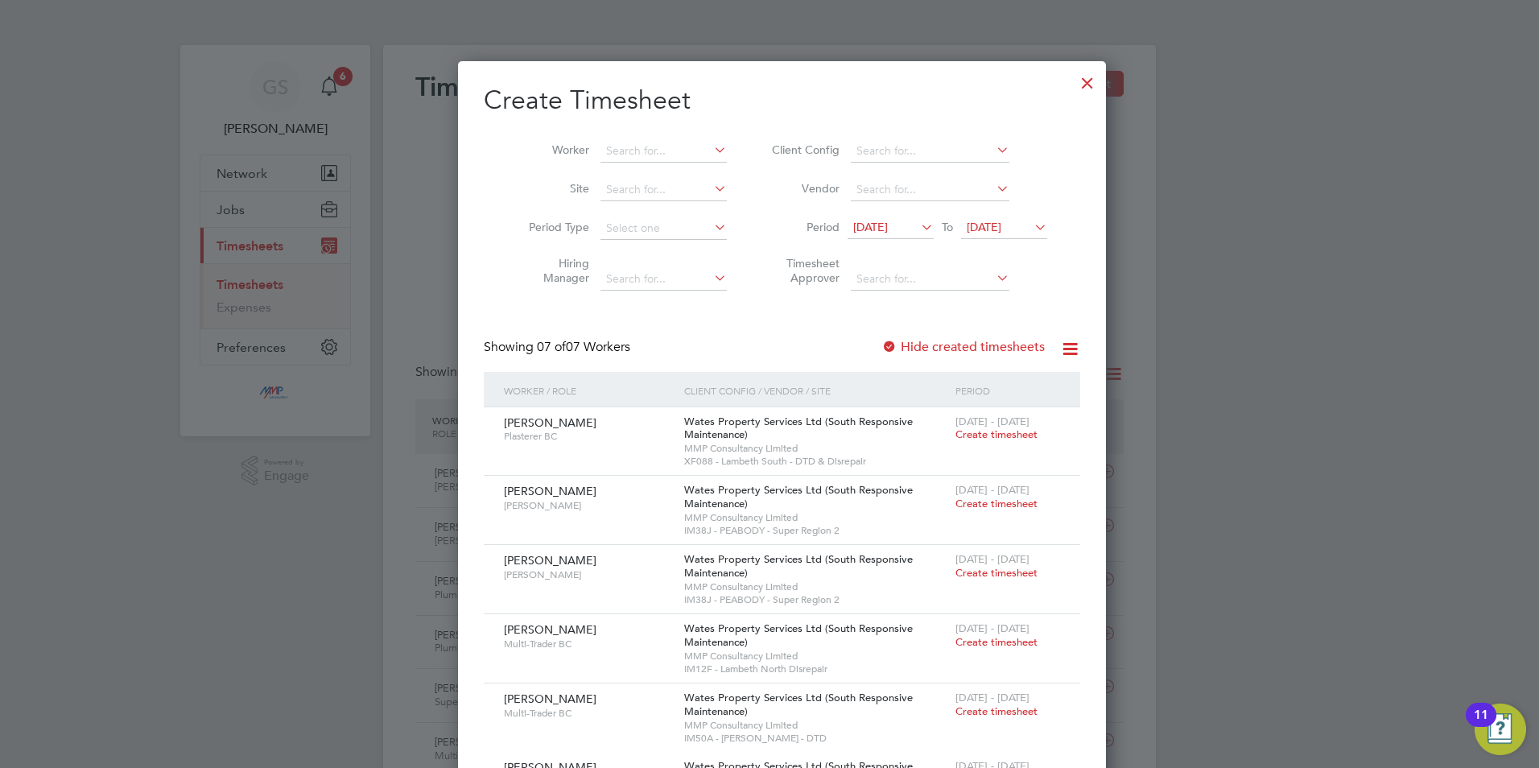
click at [1073, 85] on div at bounding box center [1087, 78] width 29 height 29
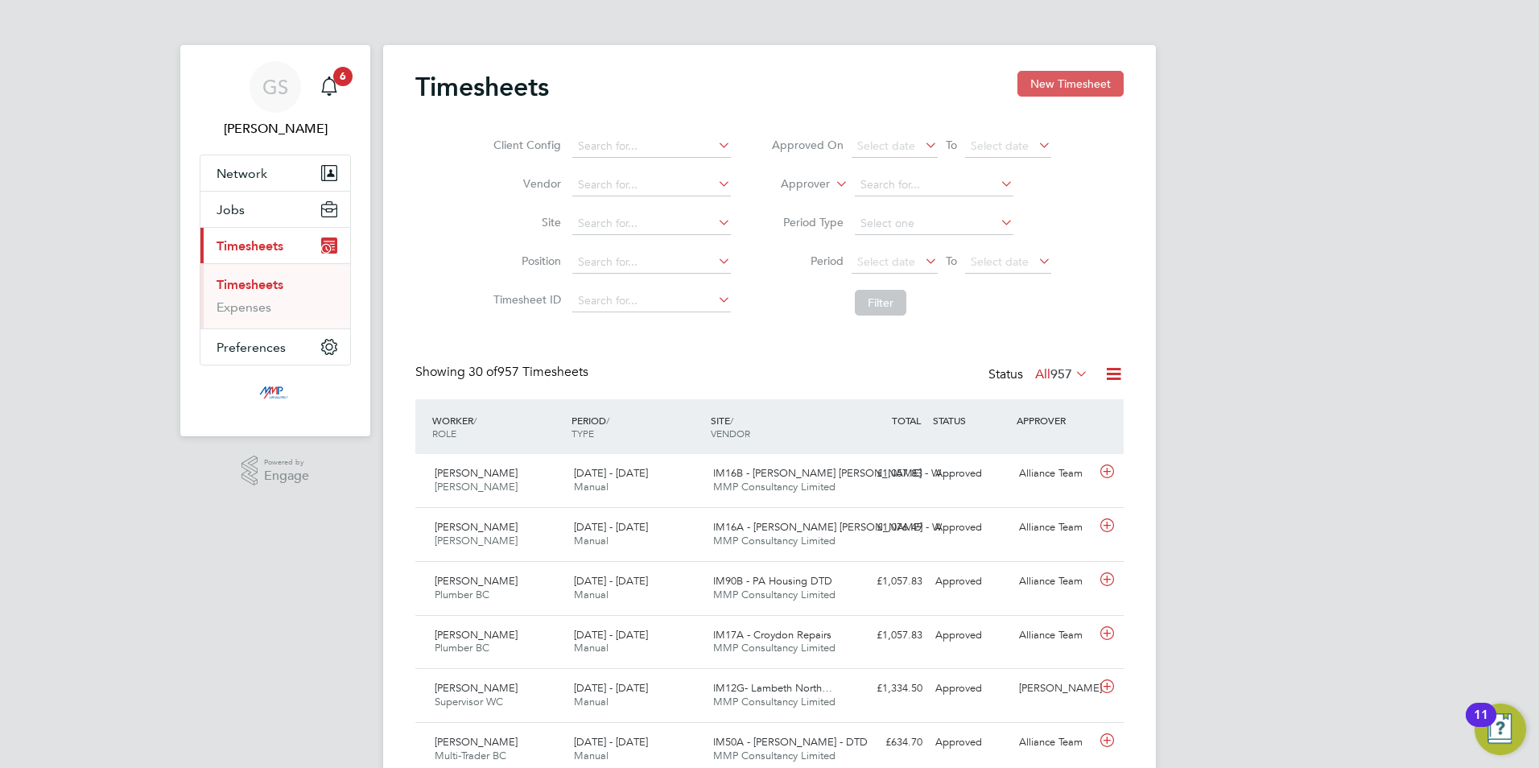
click at [1031, 91] on button "New Timesheet" at bounding box center [1071, 84] width 106 height 26
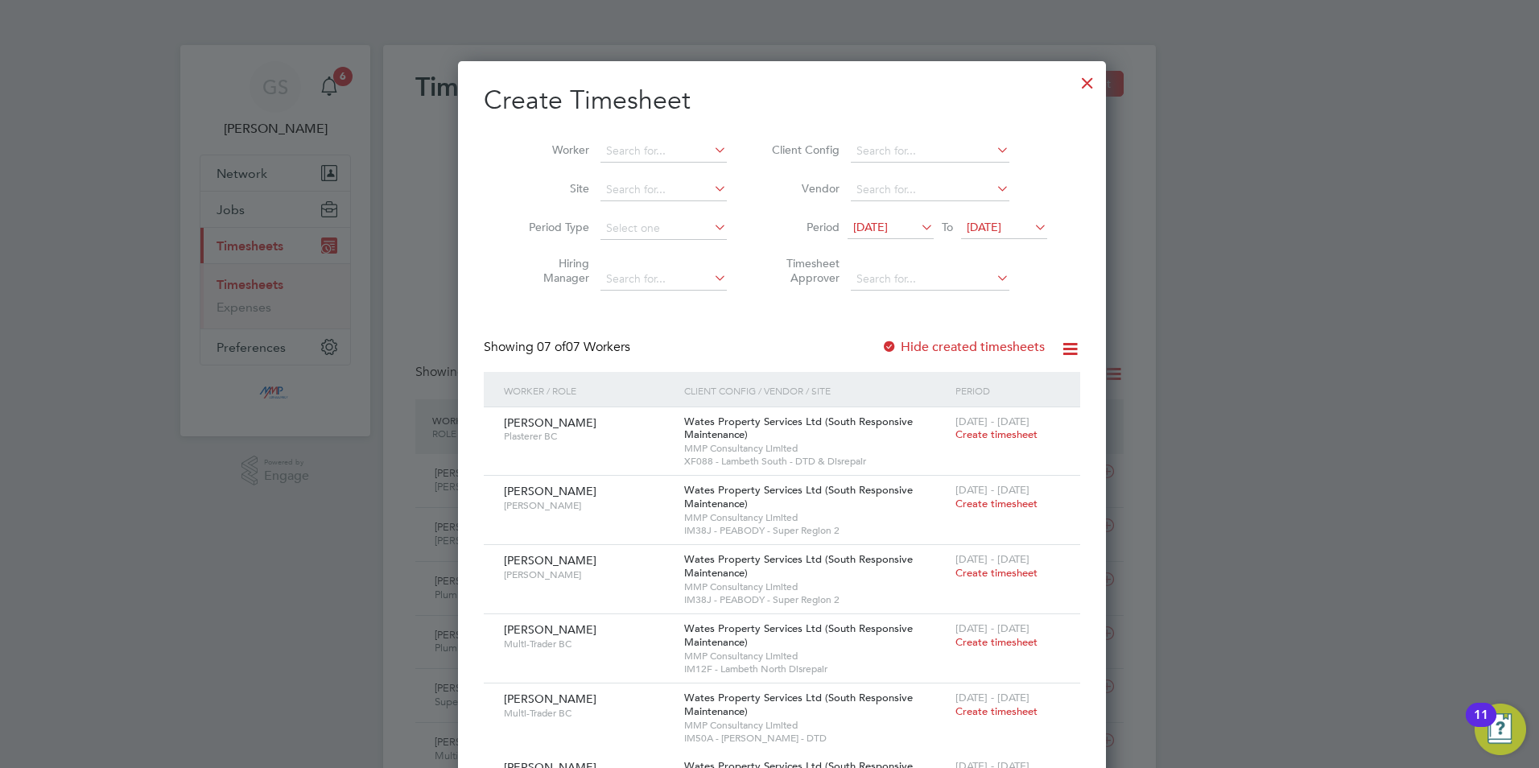
click at [964, 346] on label "Hide created timesheets" at bounding box center [963, 347] width 163 height 16
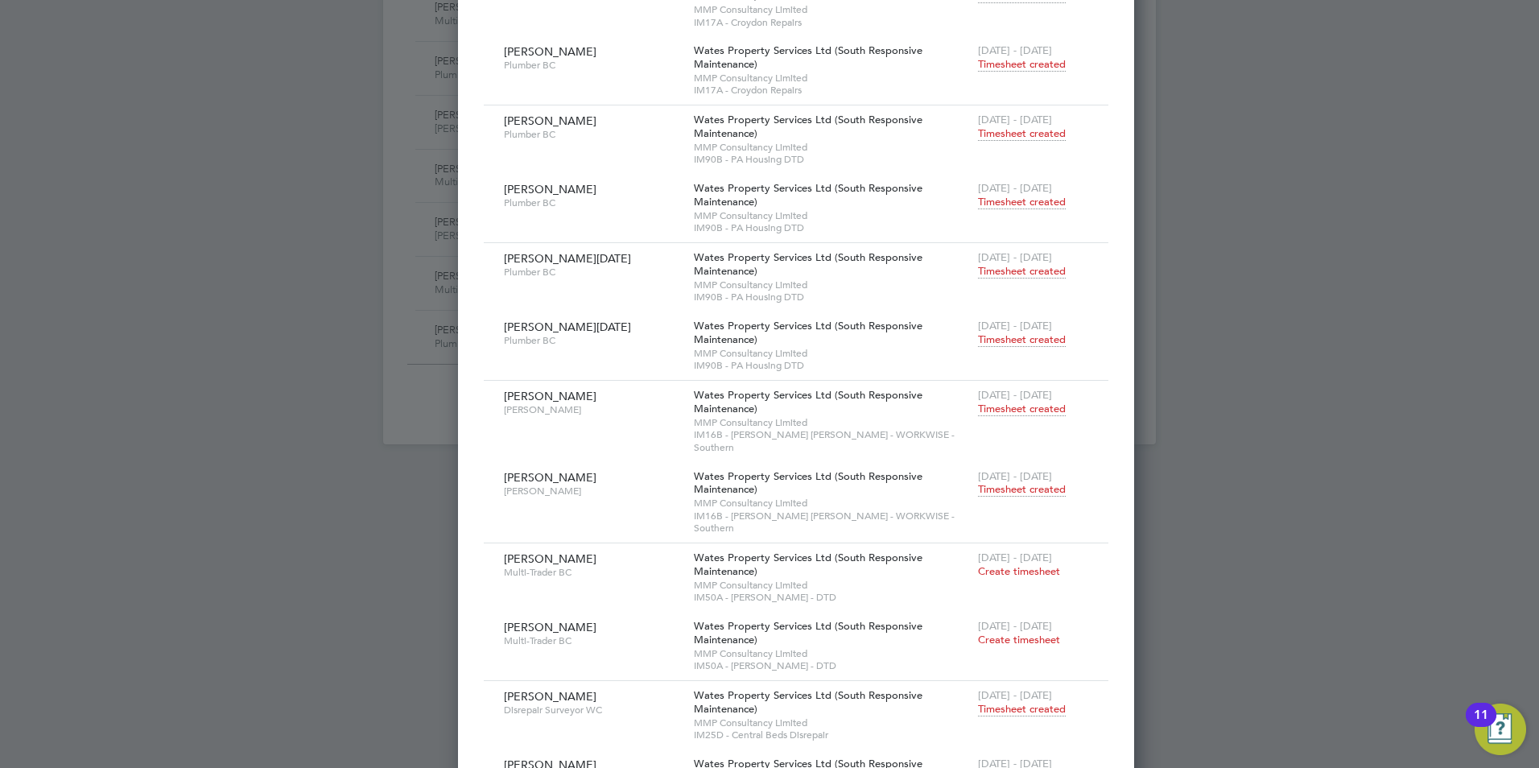
scroll to position [1675, 0]
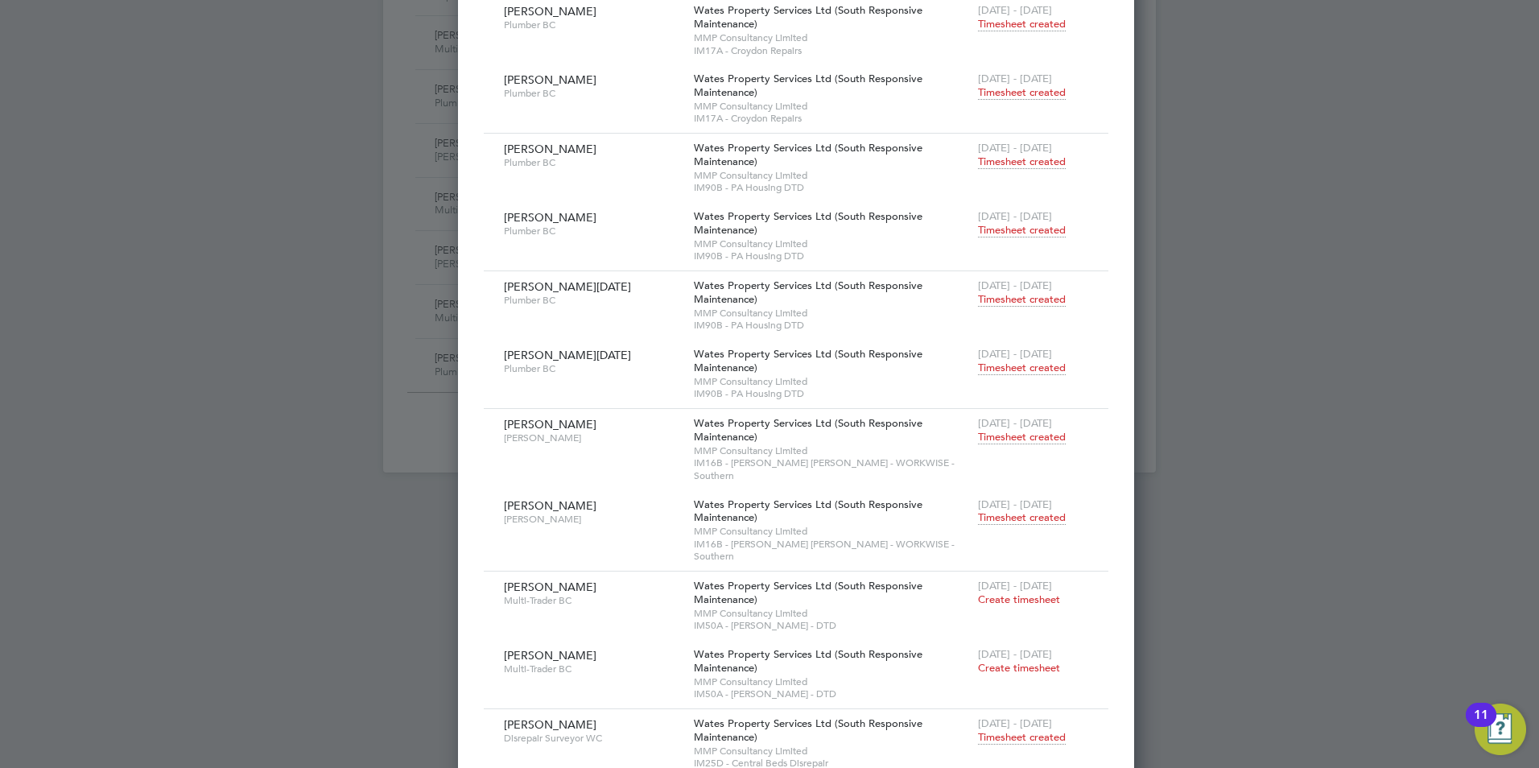
click at [978, 510] on span "Timesheet created" at bounding box center [1022, 517] width 88 height 14
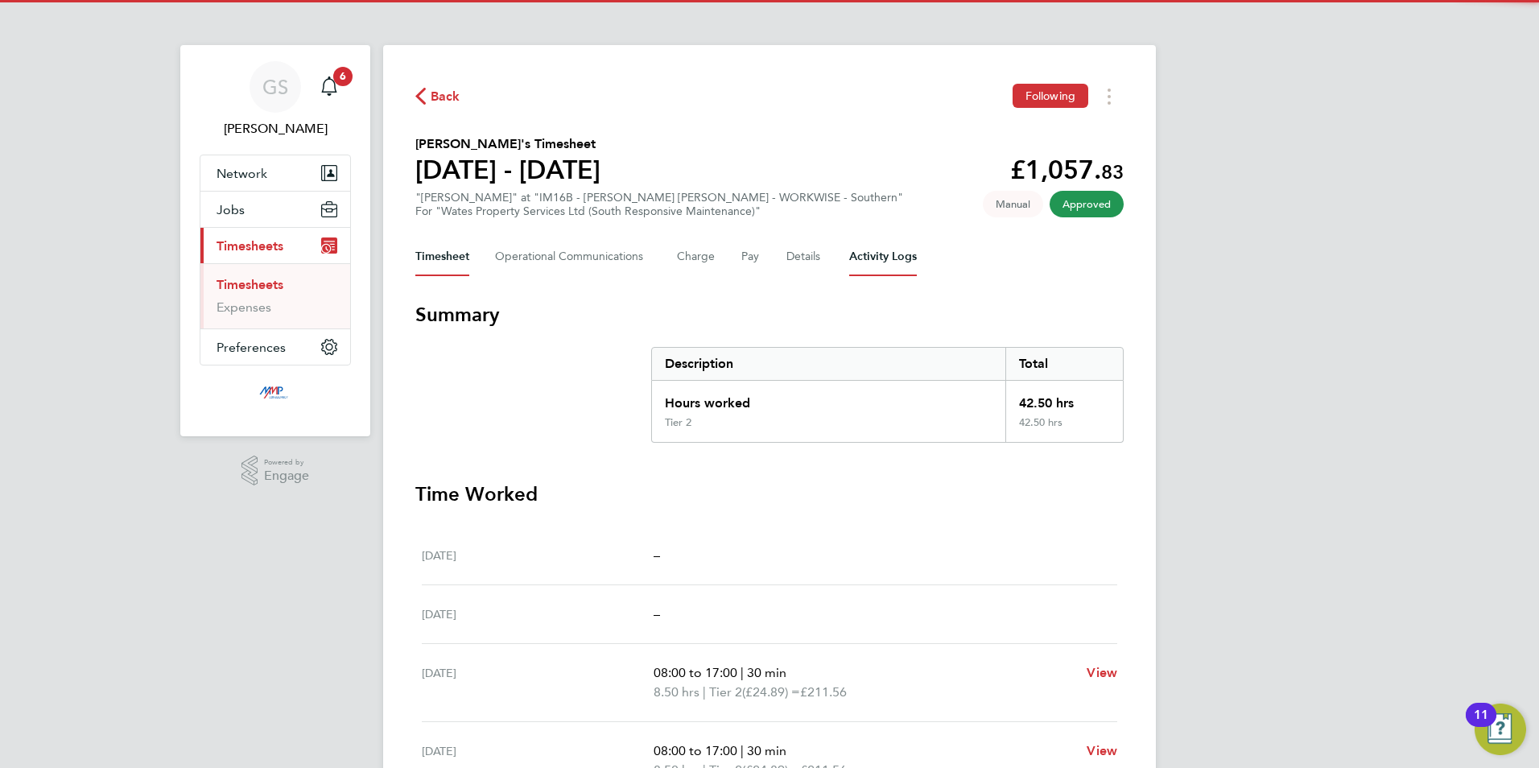
click at [881, 258] on Logs-tab "Activity Logs" at bounding box center [883, 257] width 68 height 39
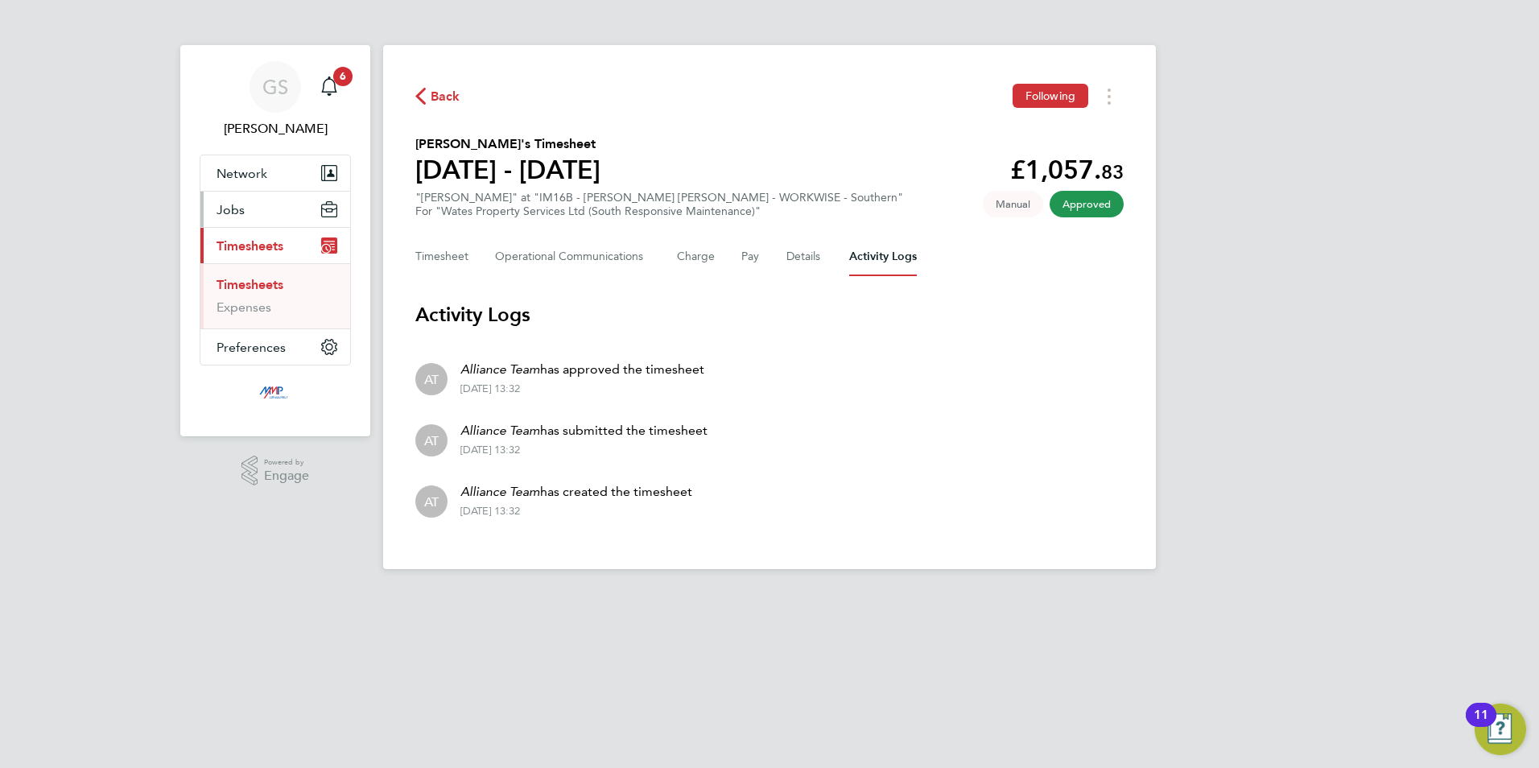
click at [271, 206] on button "Jobs" at bounding box center [275, 209] width 150 height 35
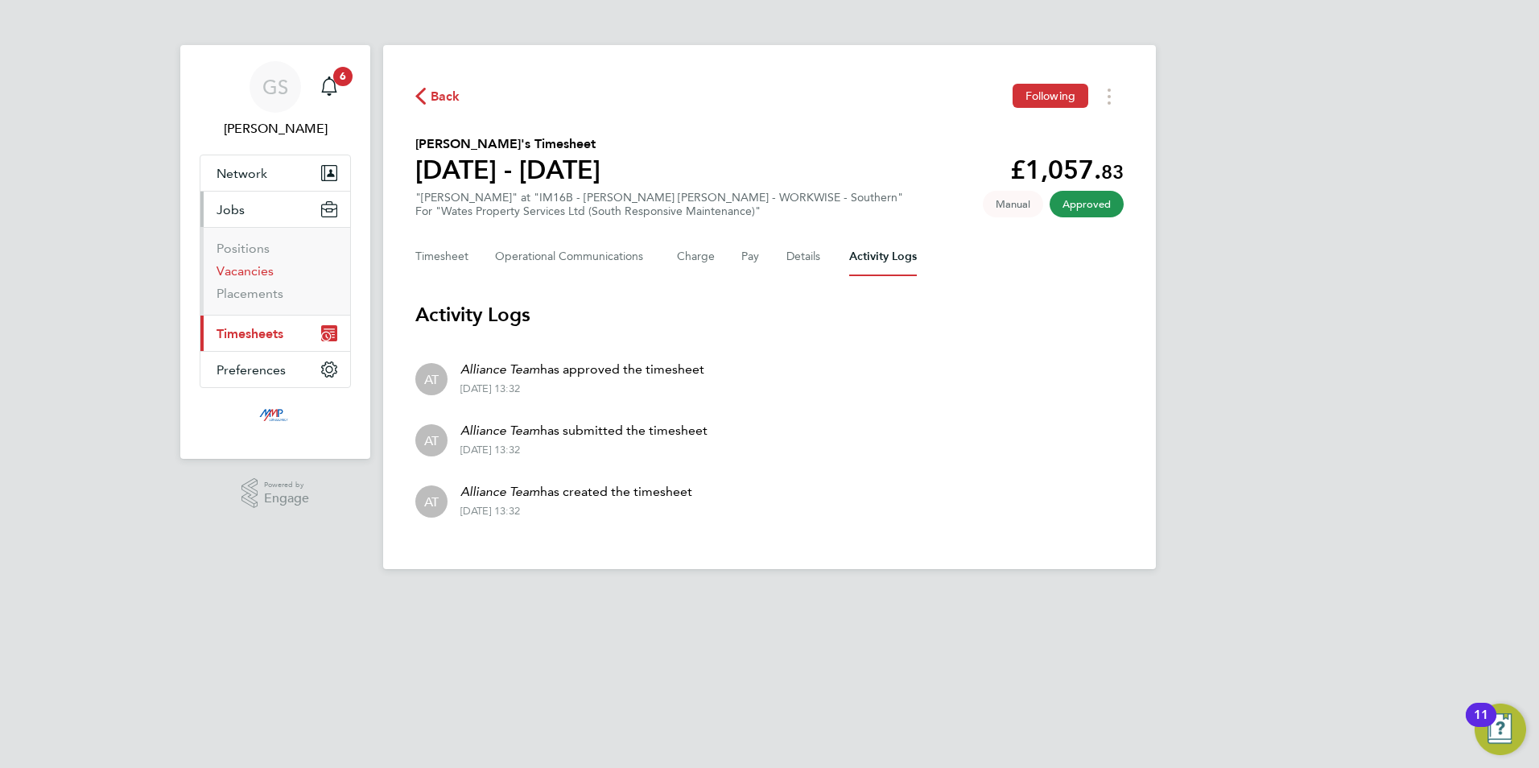
click at [261, 266] on link "Vacancies" at bounding box center [245, 270] width 57 height 15
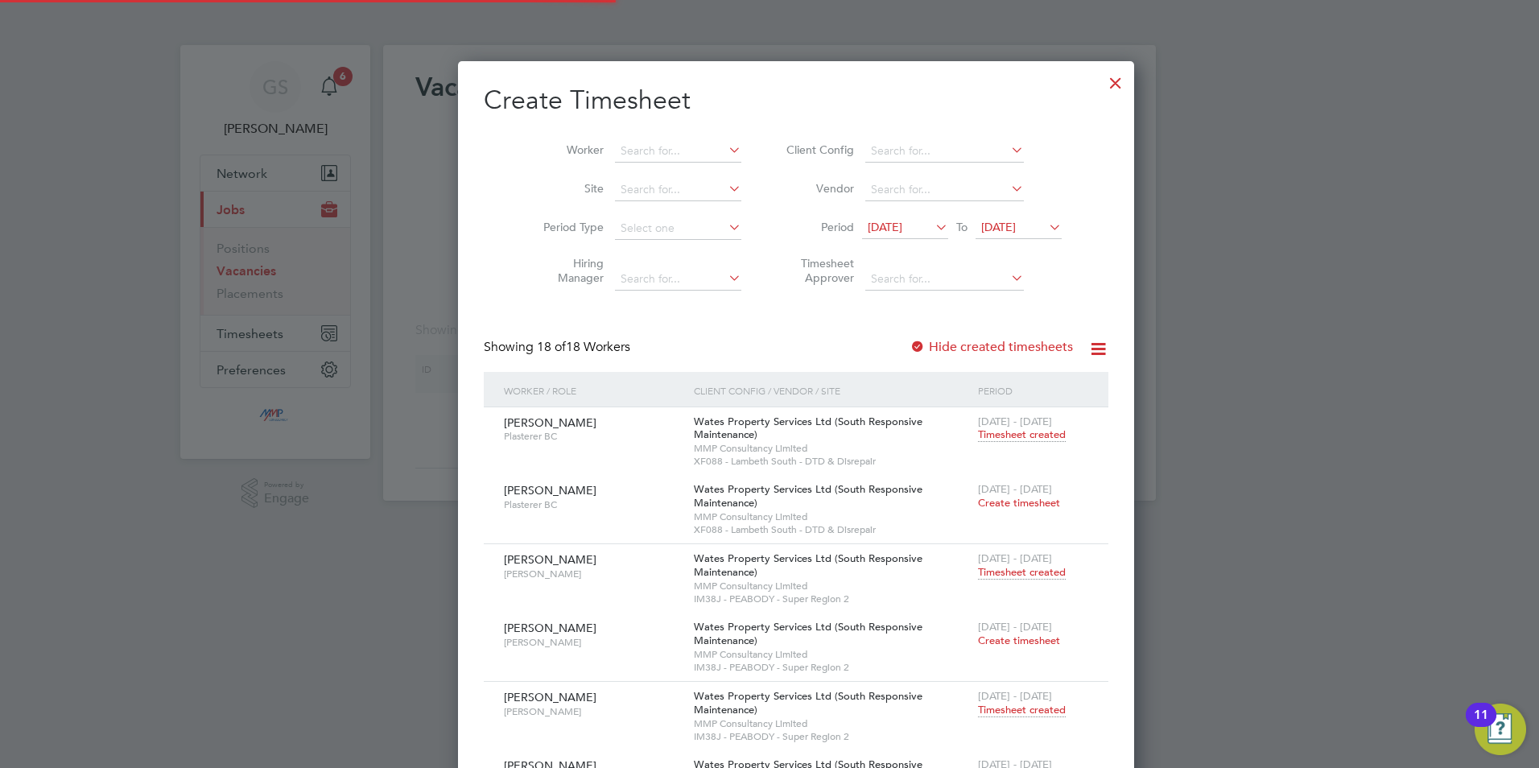
scroll to position [2705, 623]
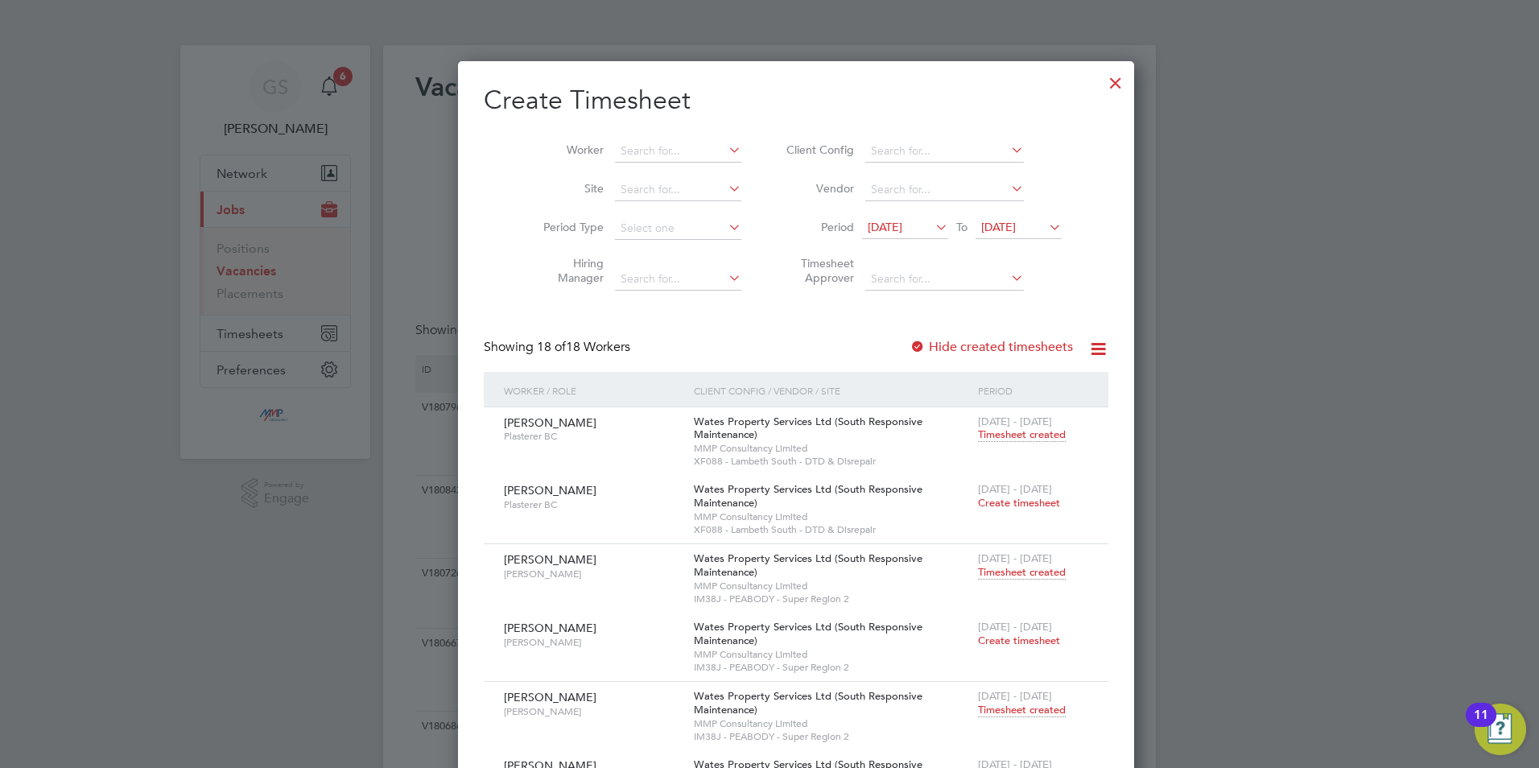
click at [1101, 80] on div at bounding box center [1115, 78] width 29 height 29
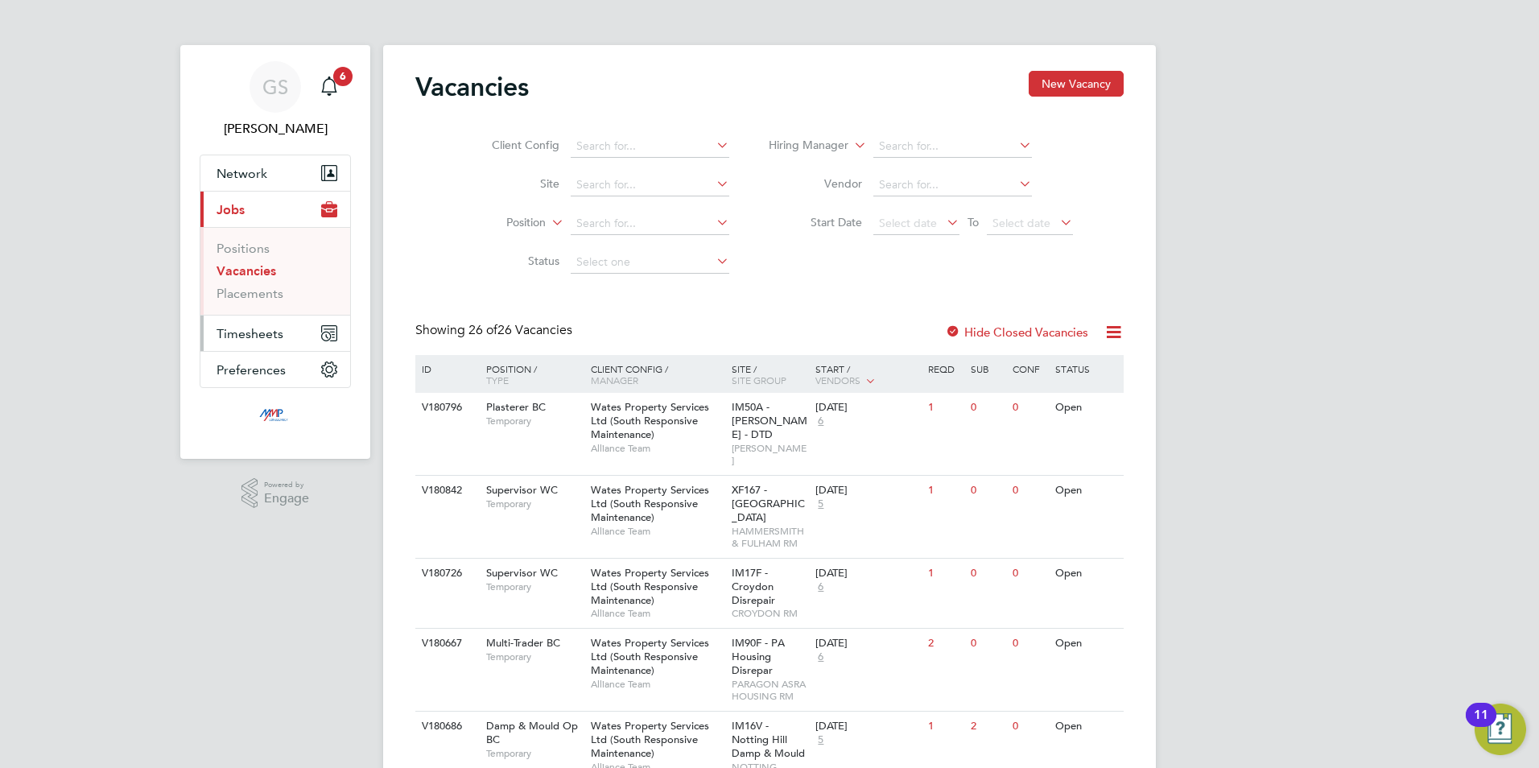
click at [270, 333] on span "Timesheets" at bounding box center [250, 333] width 67 height 15
click at [267, 288] on link "Timesheets" at bounding box center [250, 284] width 67 height 15
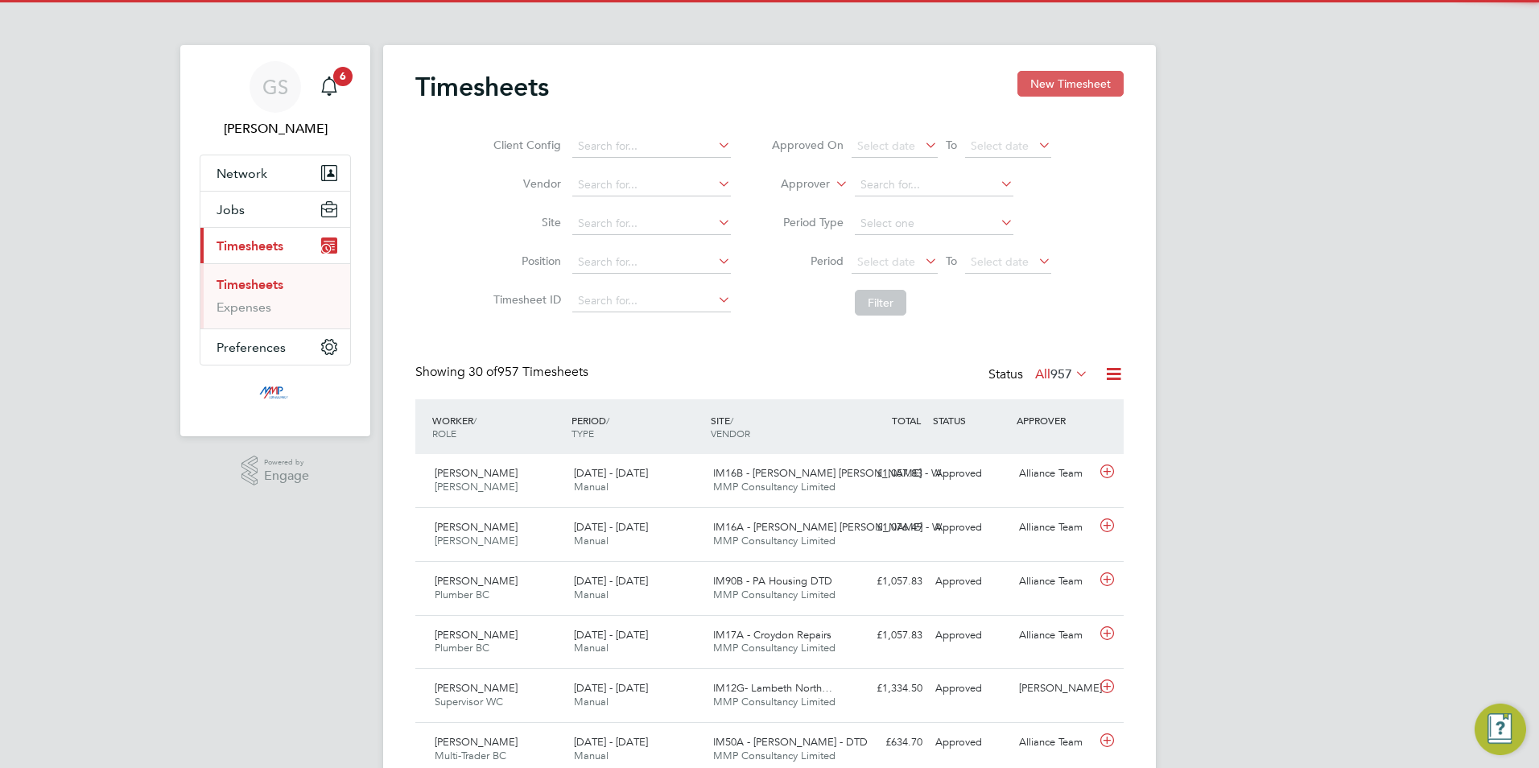
scroll to position [41, 140]
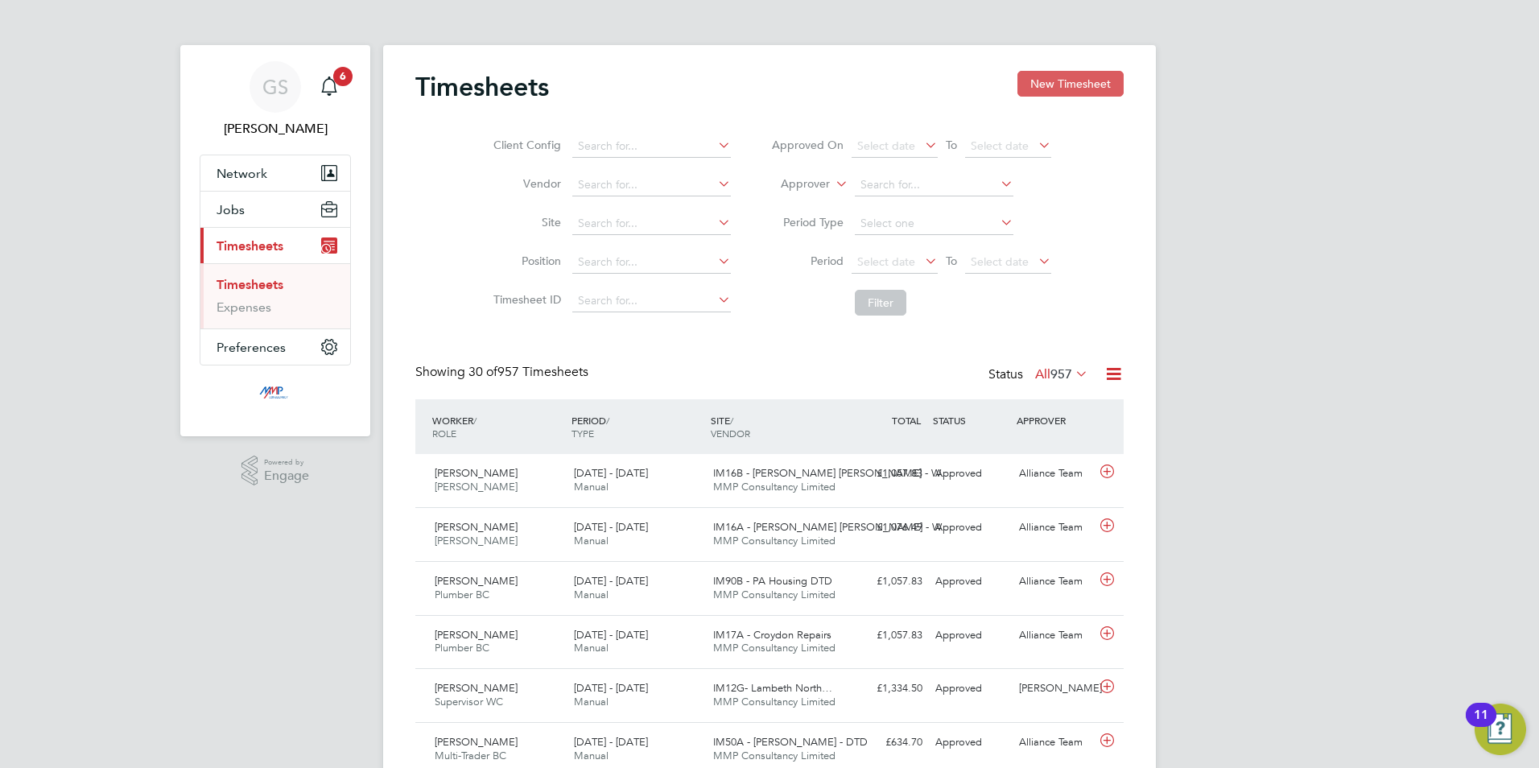
click at [1055, 87] on button "New Timesheet" at bounding box center [1071, 84] width 106 height 26
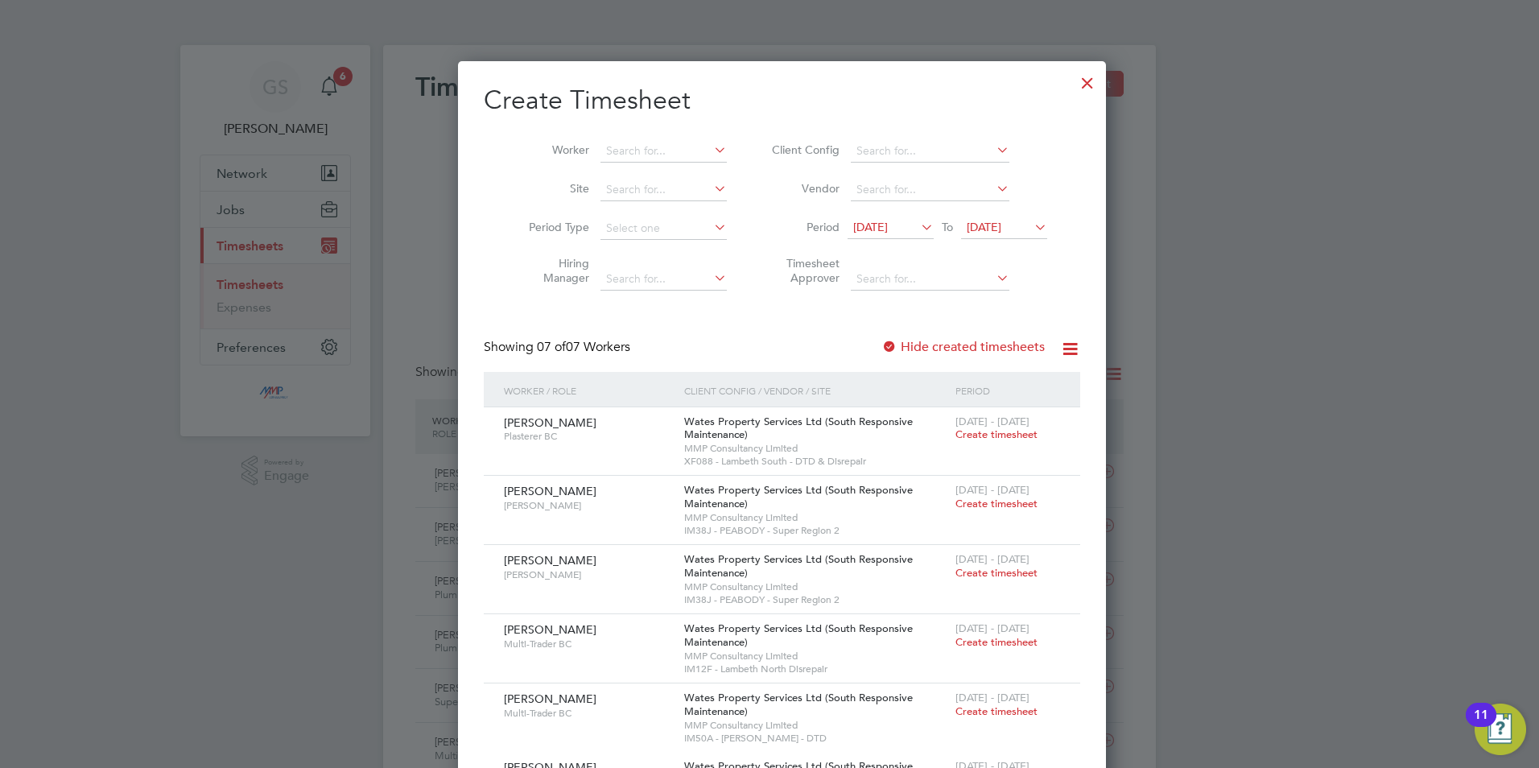
click at [1073, 84] on div at bounding box center [1087, 78] width 29 height 29
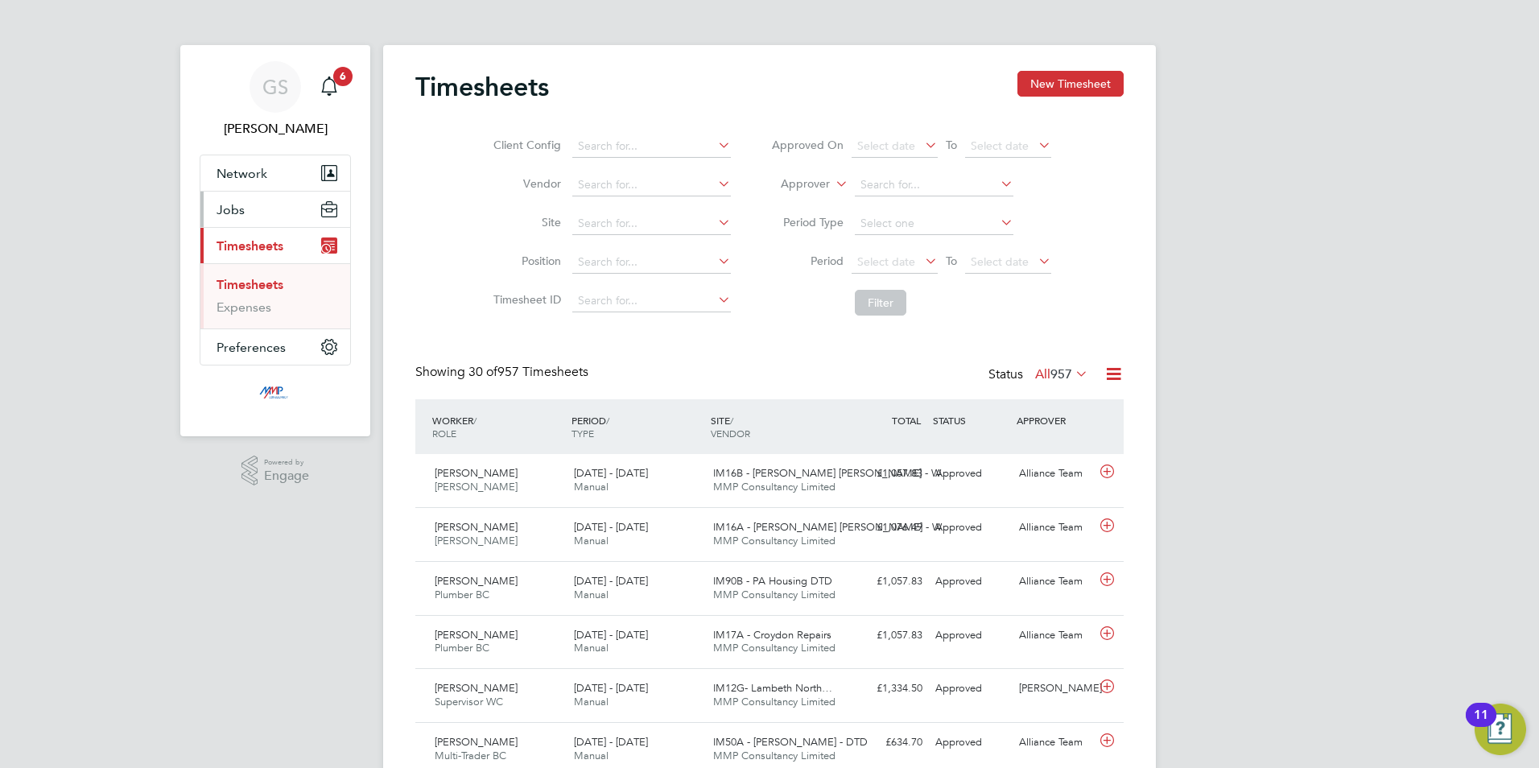
click at [263, 216] on button "Jobs" at bounding box center [275, 209] width 150 height 35
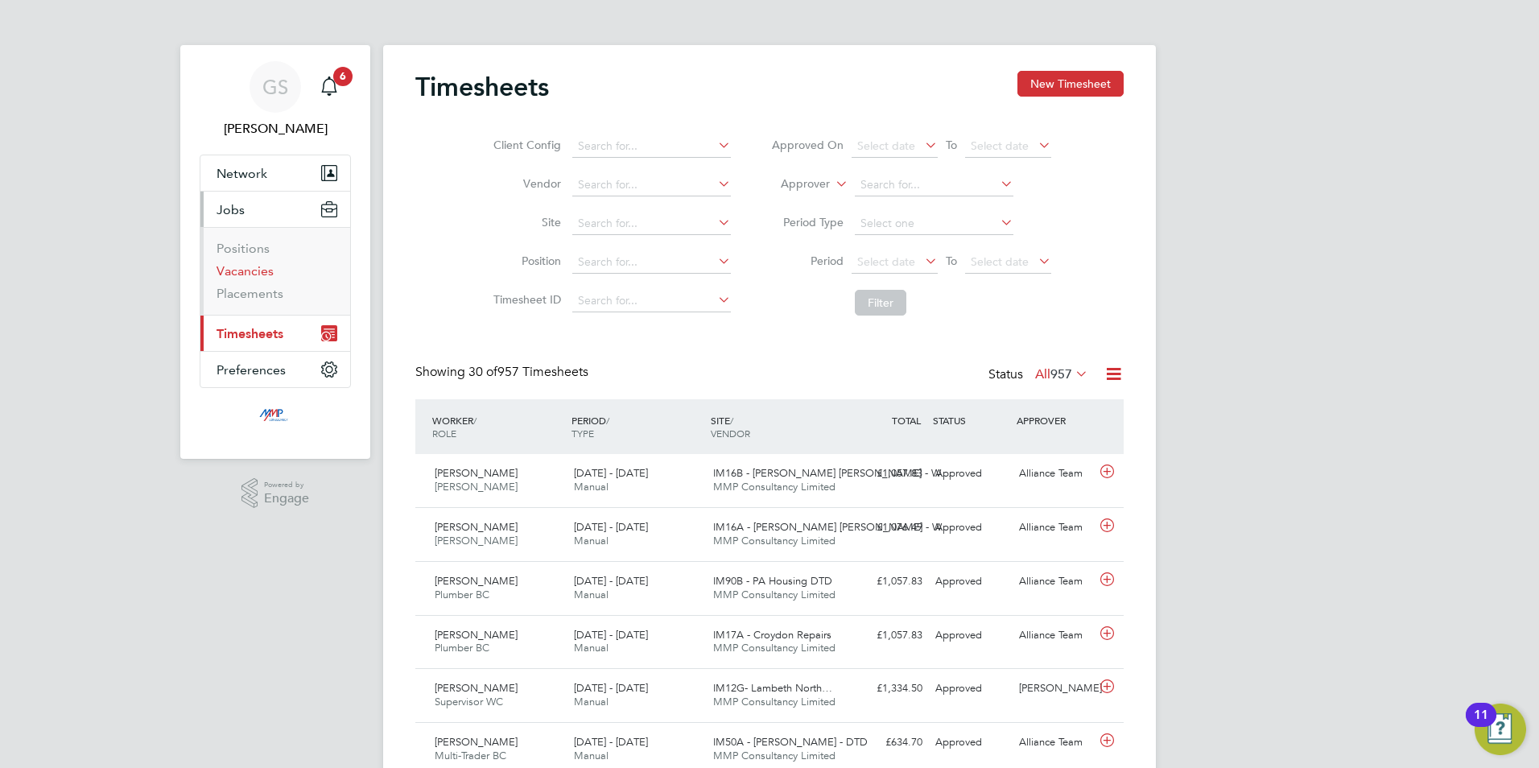
click at [262, 266] on link "Vacancies" at bounding box center [245, 270] width 57 height 15
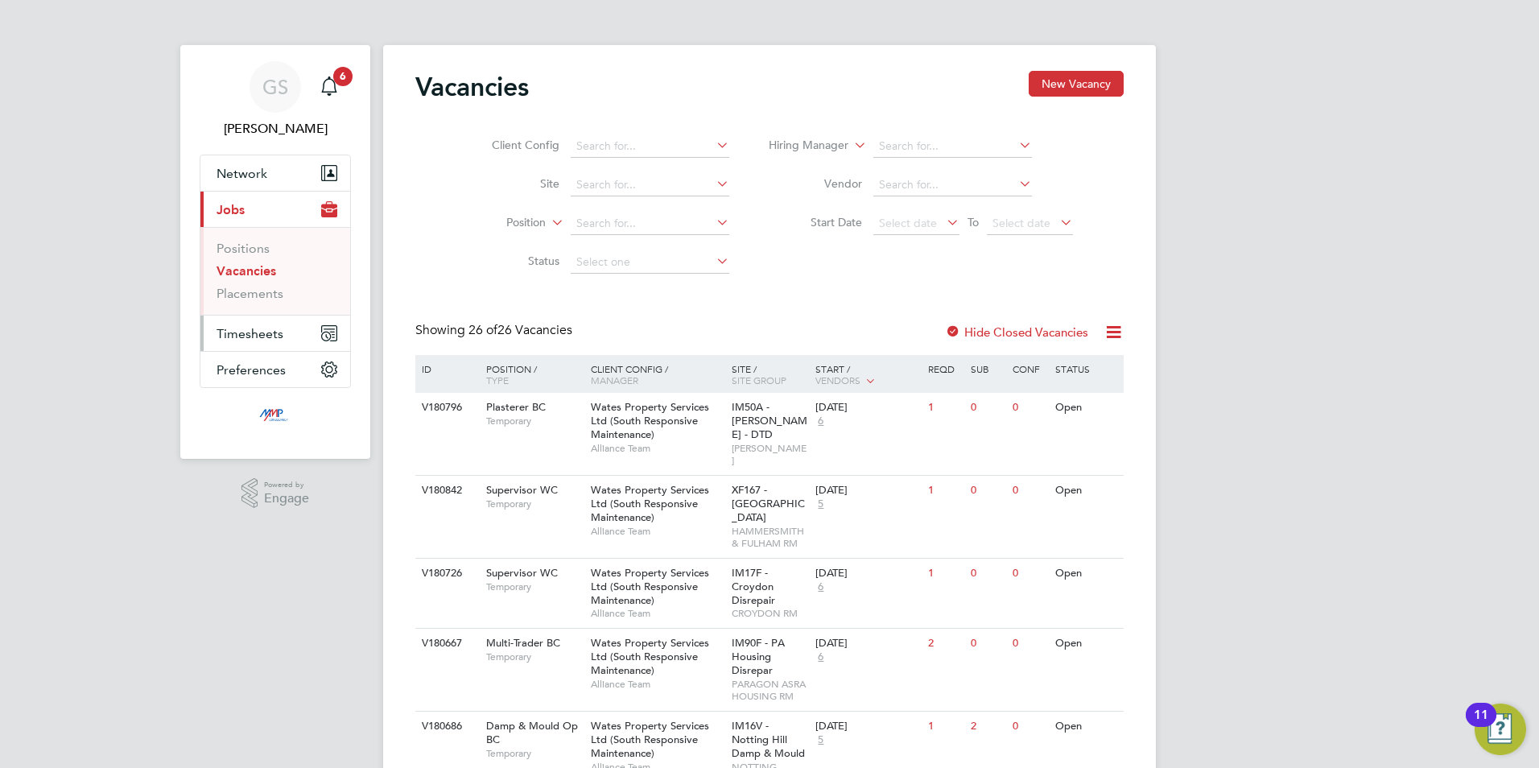
click at [287, 341] on button "Timesheets" at bounding box center [275, 333] width 150 height 35
click at [278, 333] on span "Timesheets" at bounding box center [250, 333] width 67 height 15
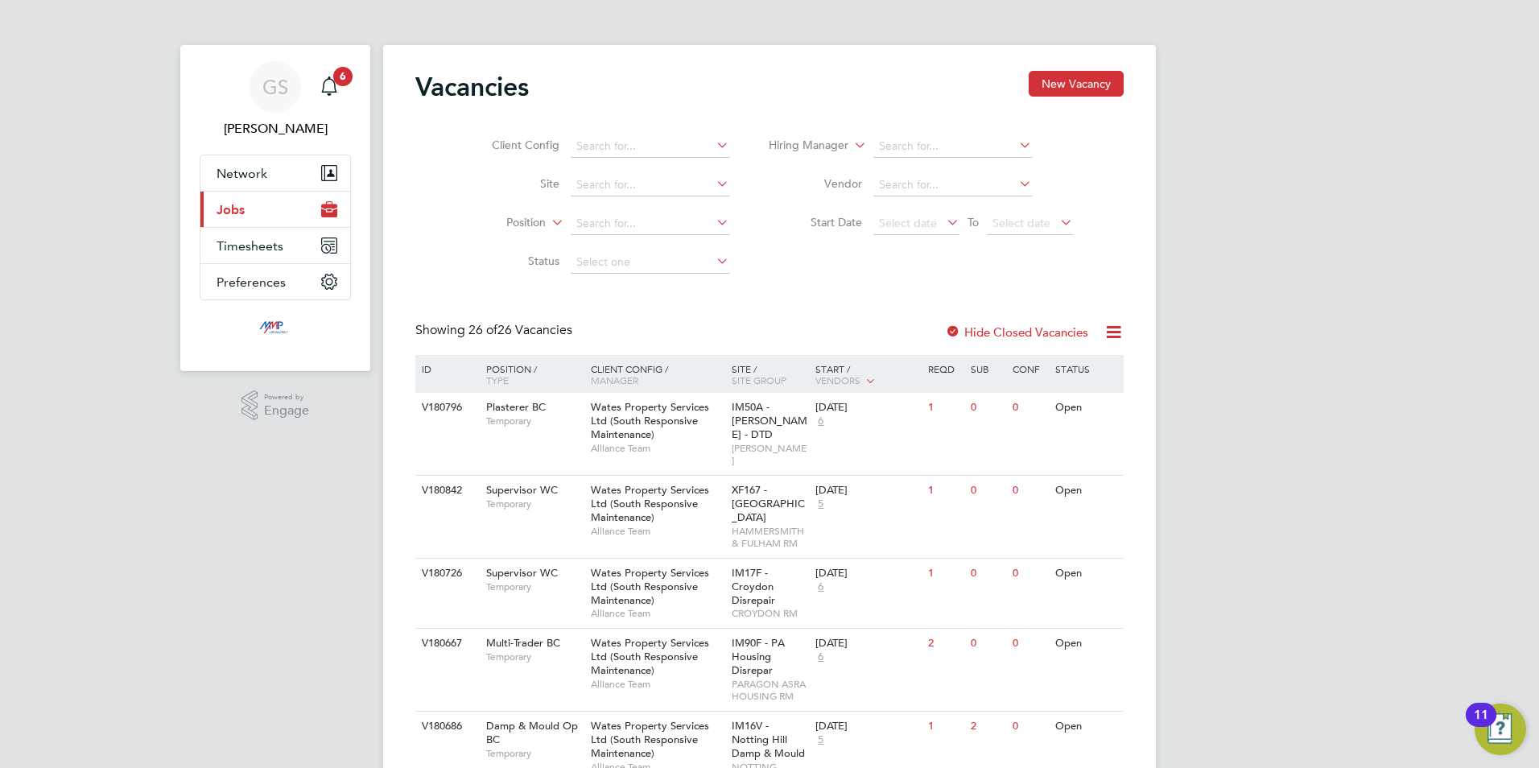
click at [278, 333] on img "Main navigation" at bounding box center [276, 329] width 46 height 26
click at [261, 246] on span "Timesheets" at bounding box center [250, 245] width 67 height 15
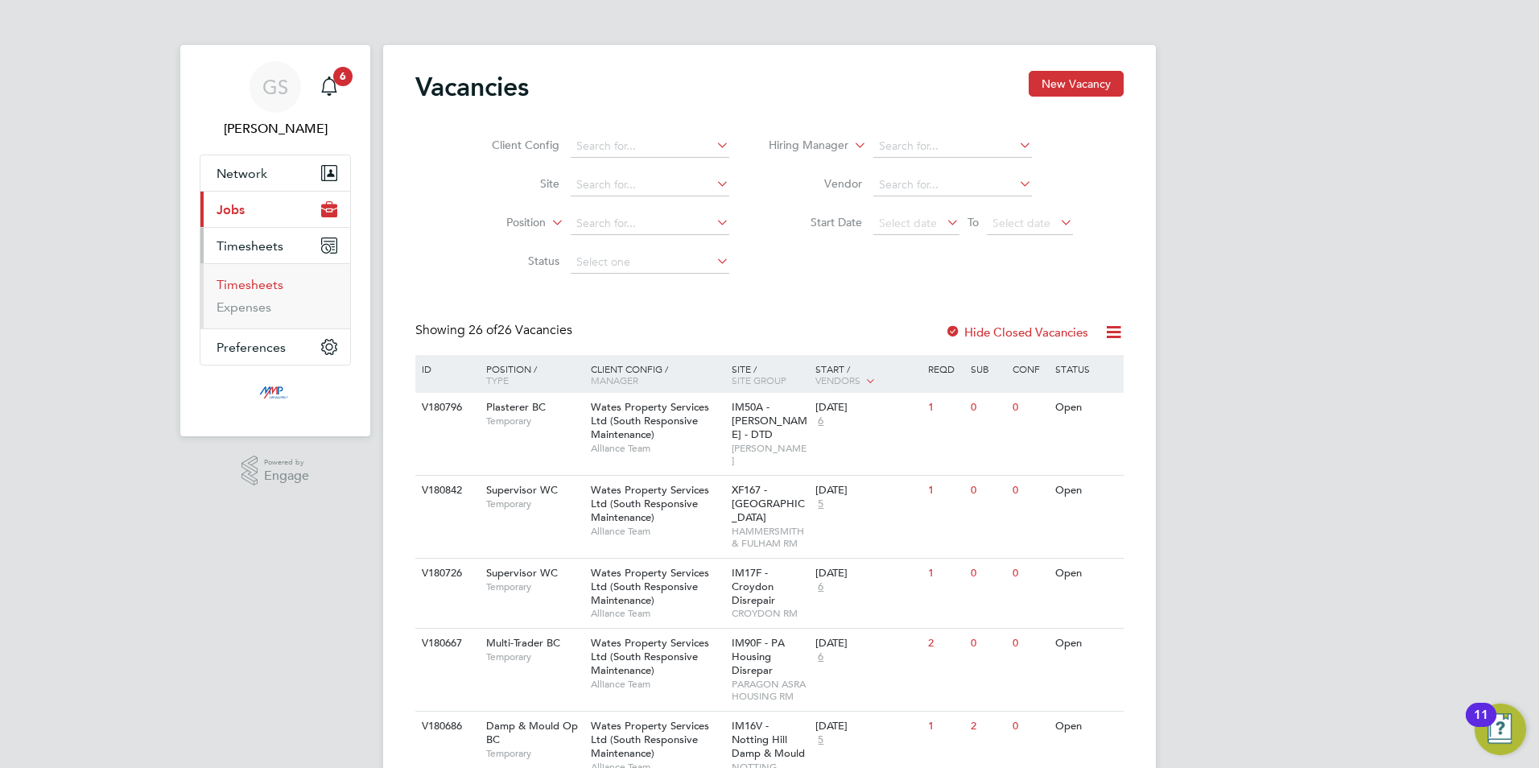
click at [267, 283] on link "Timesheets" at bounding box center [250, 284] width 67 height 15
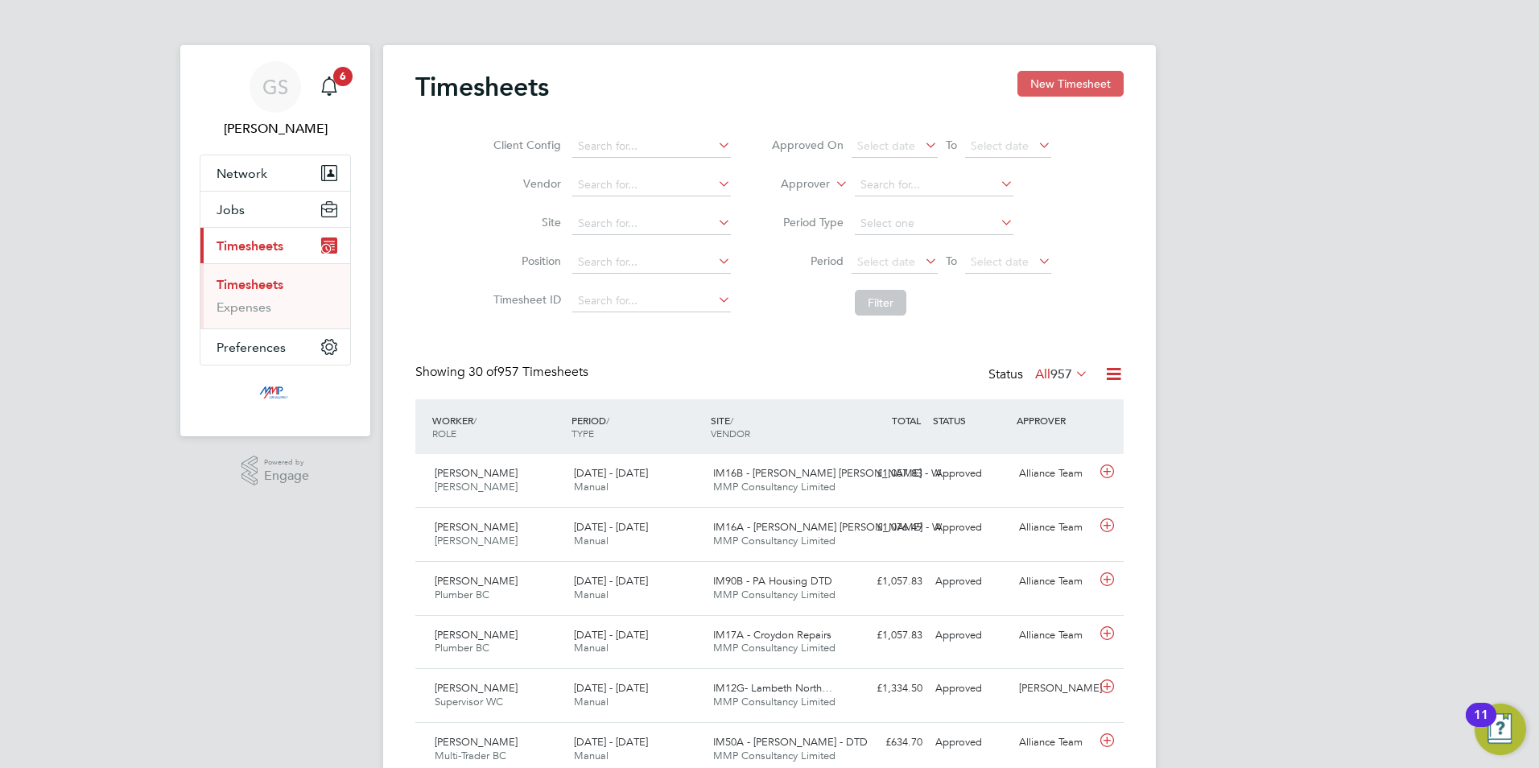
scroll to position [41, 140]
click at [1043, 88] on button "New Timesheet" at bounding box center [1071, 84] width 106 height 26
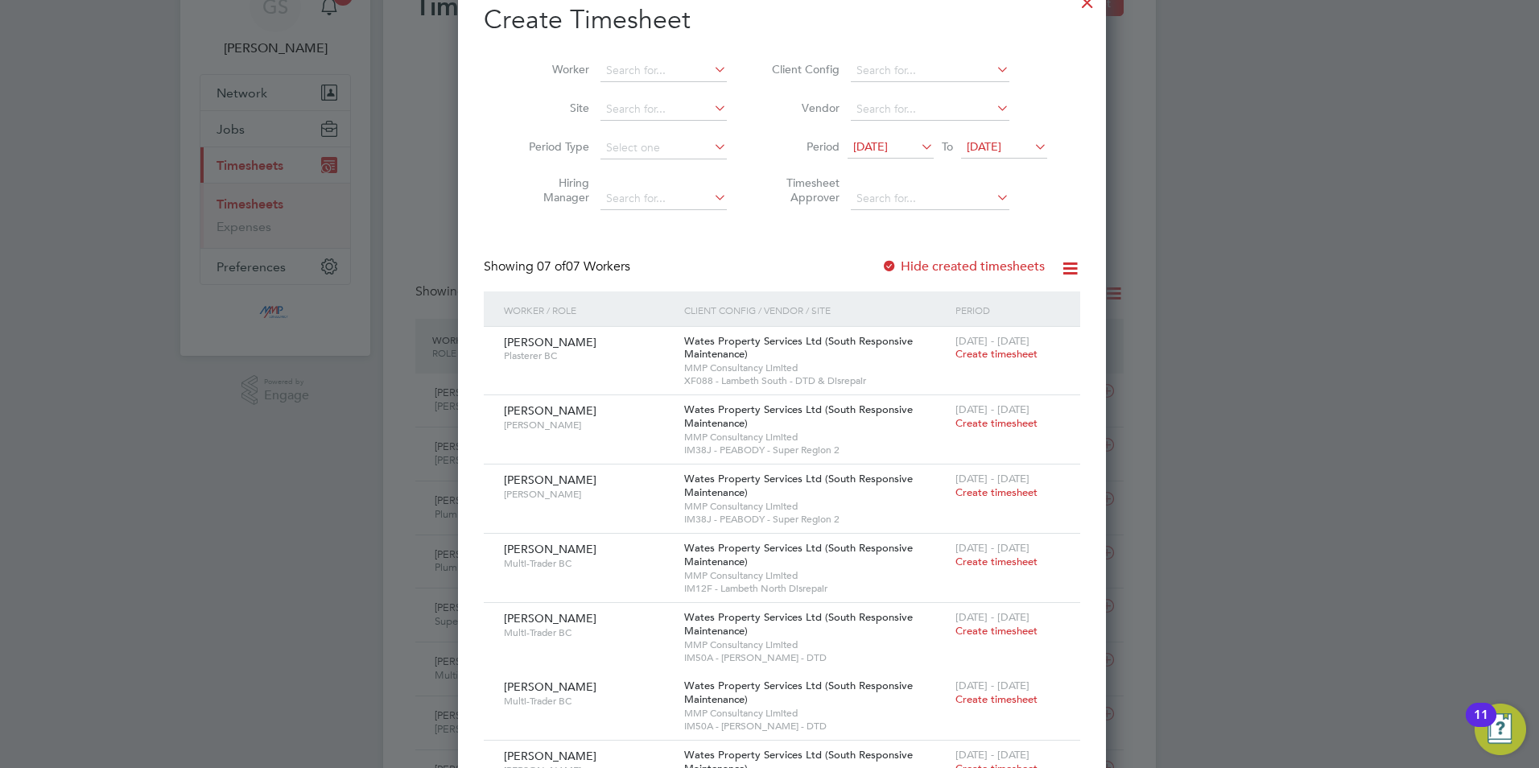
click at [965, 269] on label "Hide created timesheets" at bounding box center [963, 266] width 163 height 16
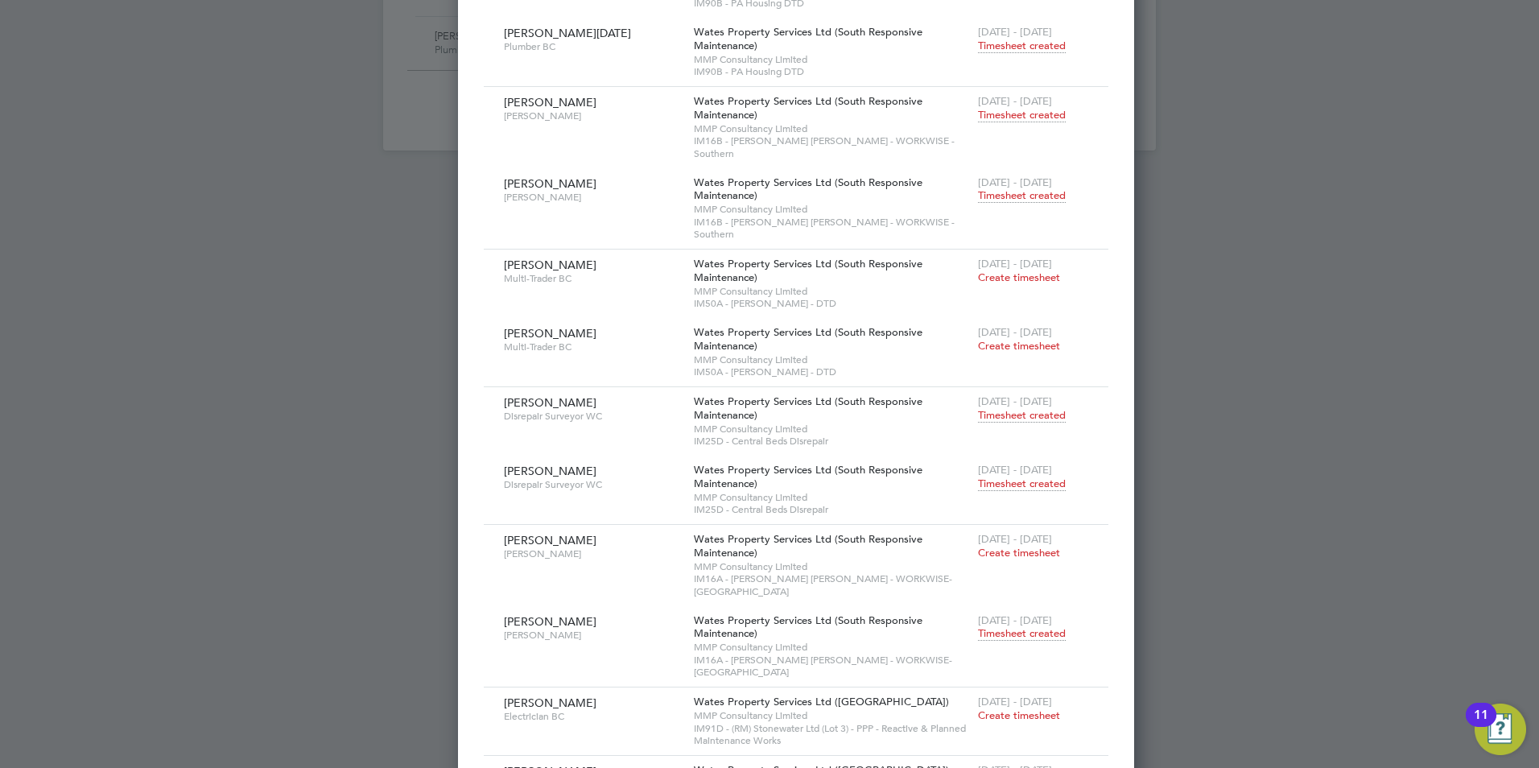
click at [978, 626] on span "Timesheet created" at bounding box center [1022, 633] width 88 height 14
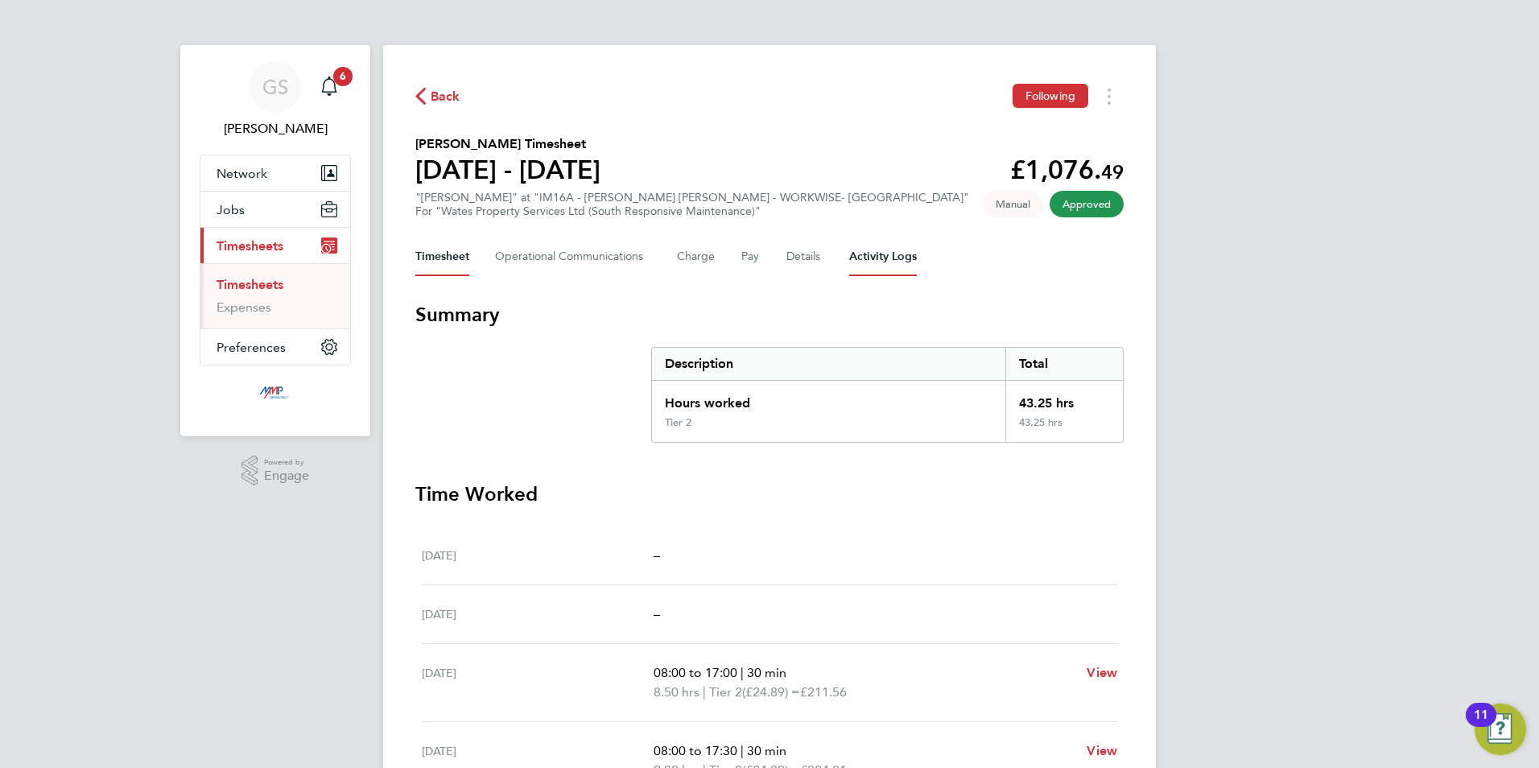
click at [891, 268] on Logs-tab "Activity Logs" at bounding box center [883, 257] width 68 height 39
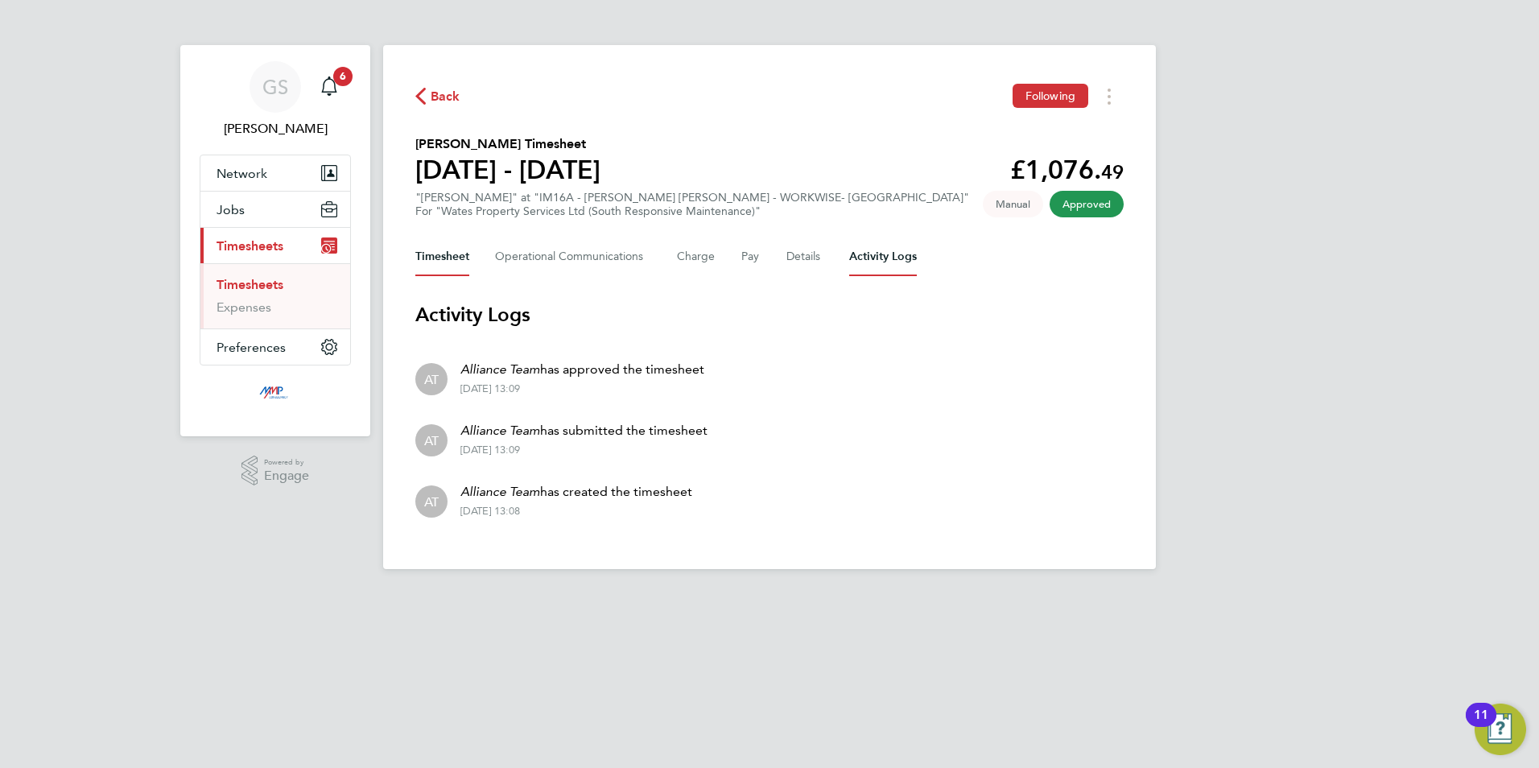
click at [450, 267] on button "Timesheet" at bounding box center [442, 257] width 54 height 39
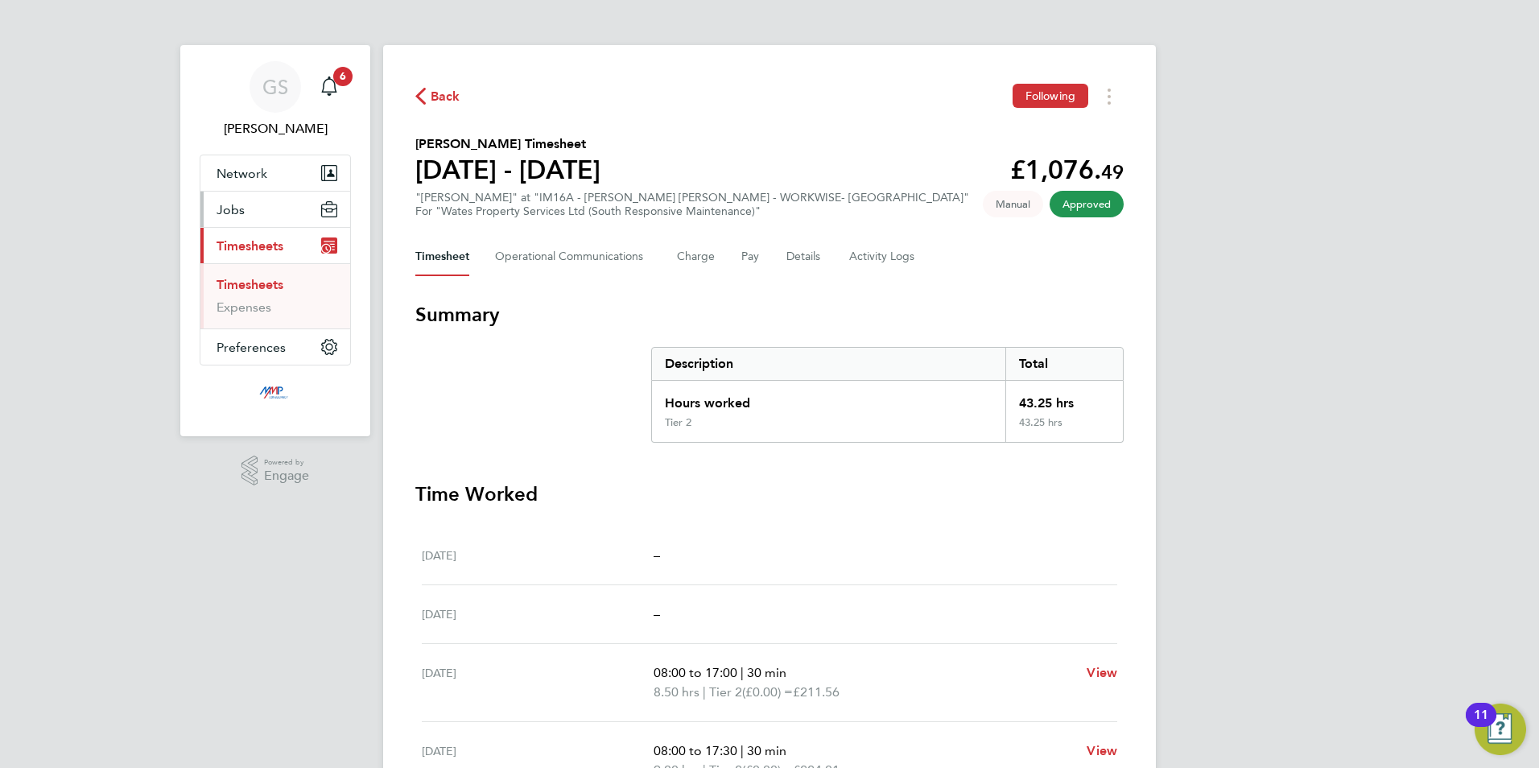
click at [258, 216] on button "Jobs" at bounding box center [275, 209] width 150 height 35
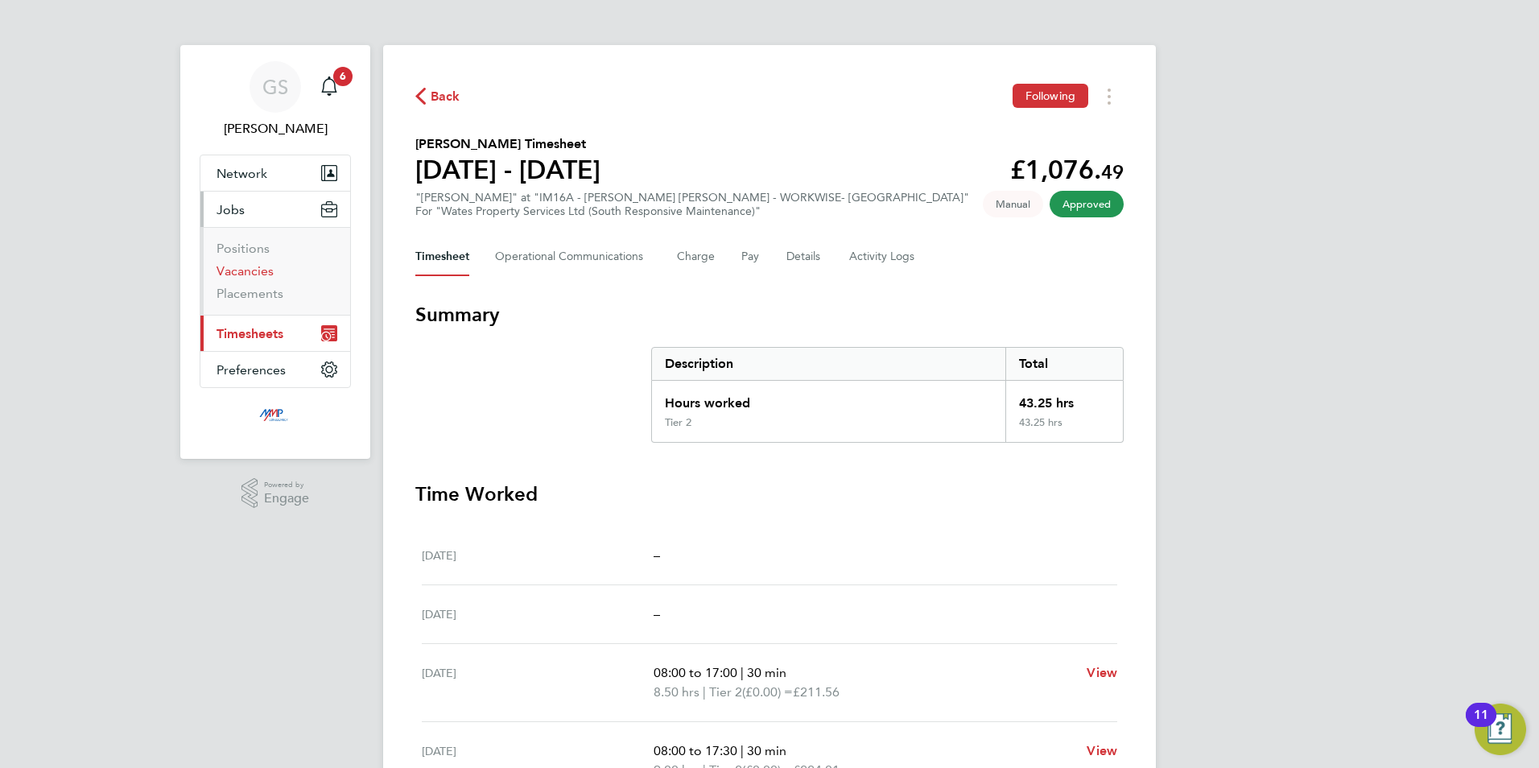
click at [258, 270] on link "Vacancies" at bounding box center [245, 270] width 57 height 15
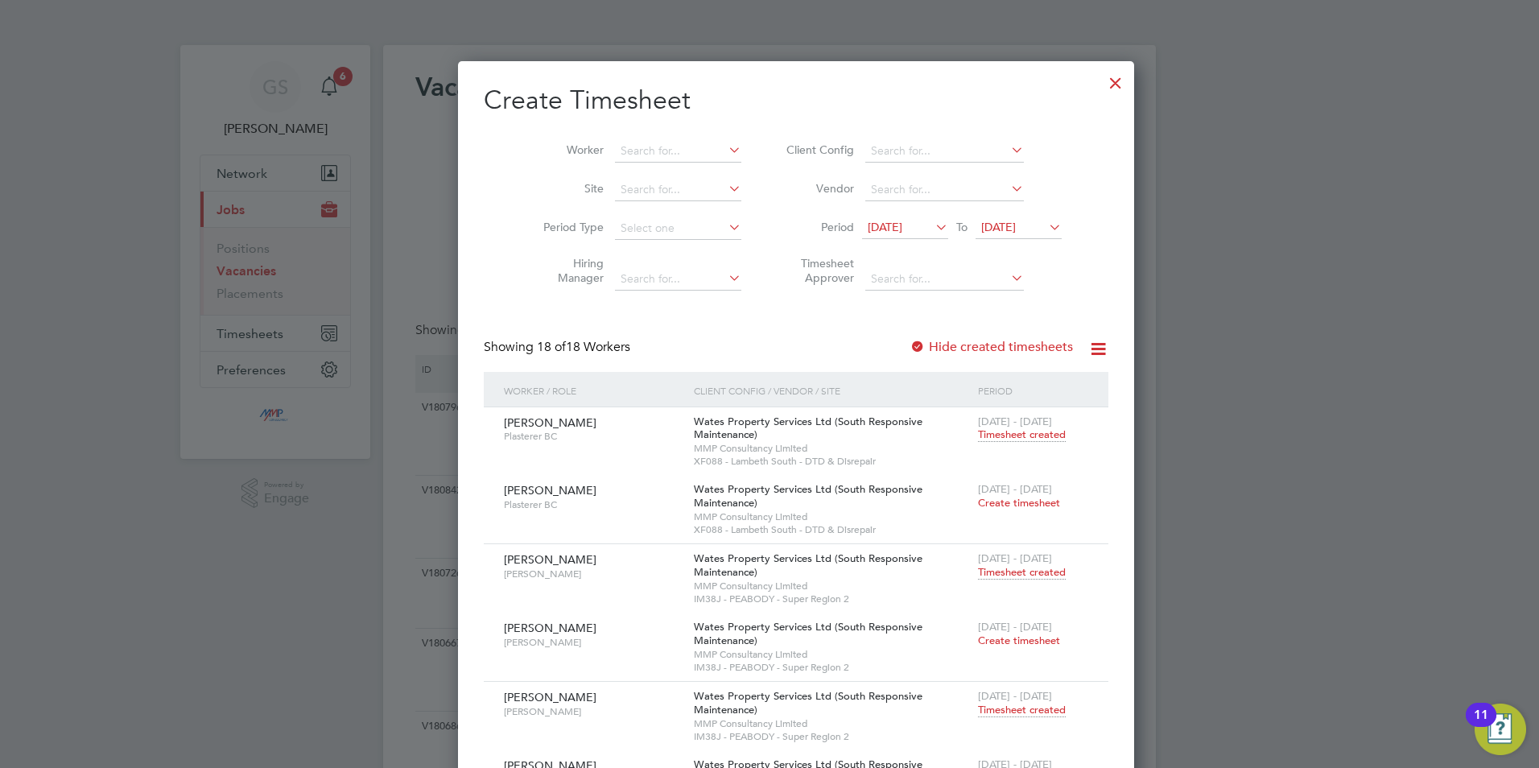
click at [1101, 71] on div at bounding box center [1115, 78] width 29 height 29
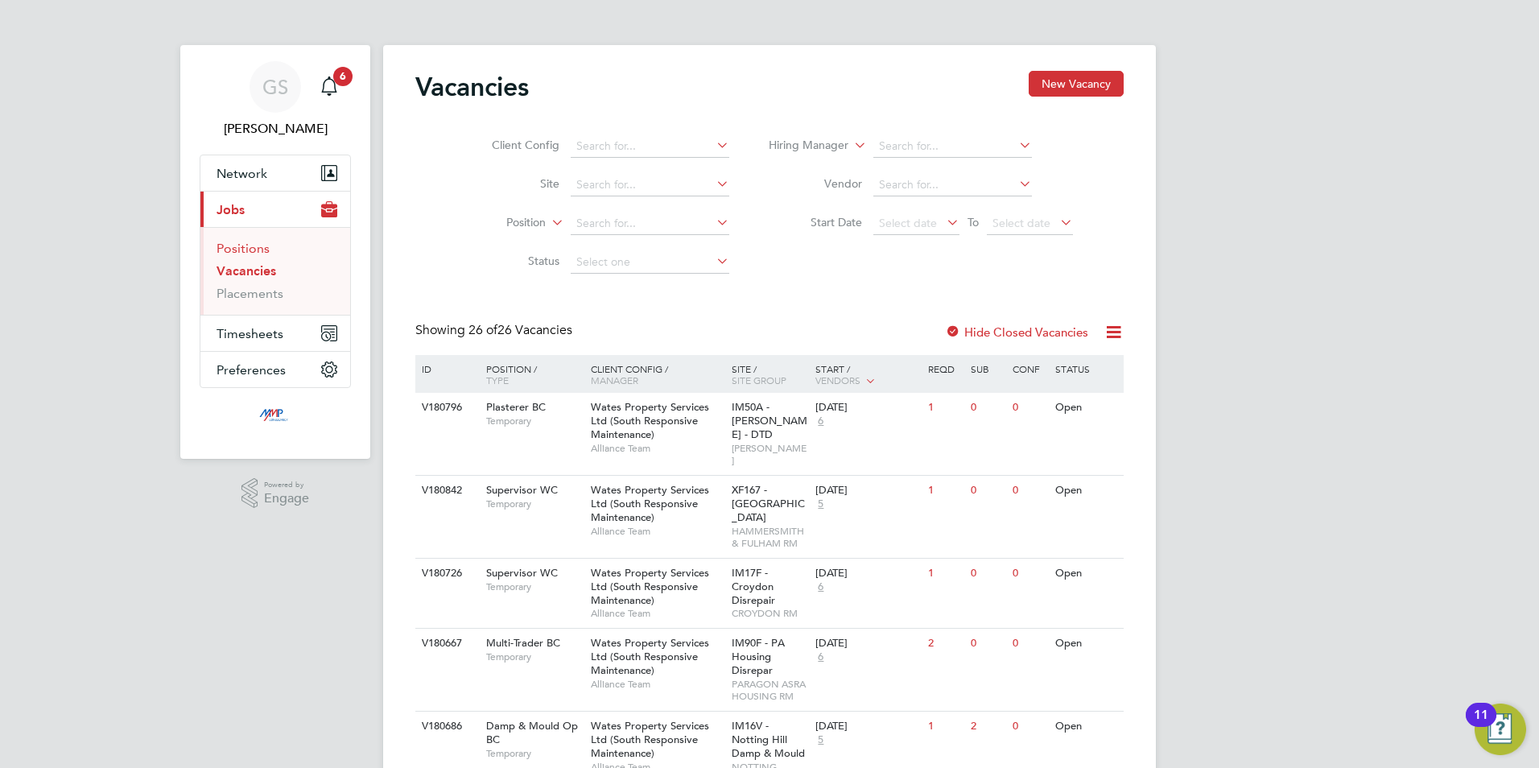
click at [250, 253] on link "Positions" at bounding box center [243, 248] width 53 height 15
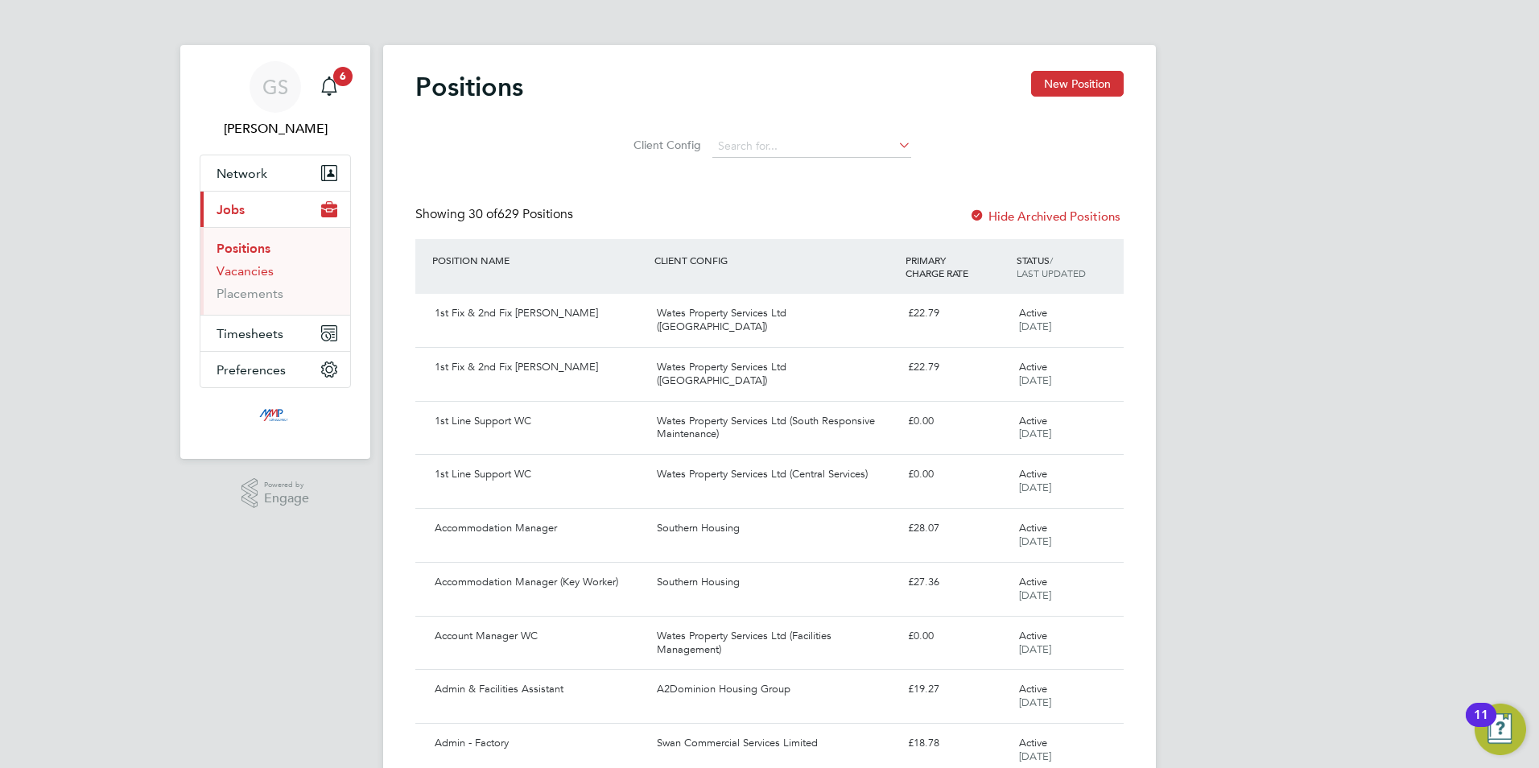
click at [255, 271] on link "Vacancies" at bounding box center [245, 270] width 57 height 15
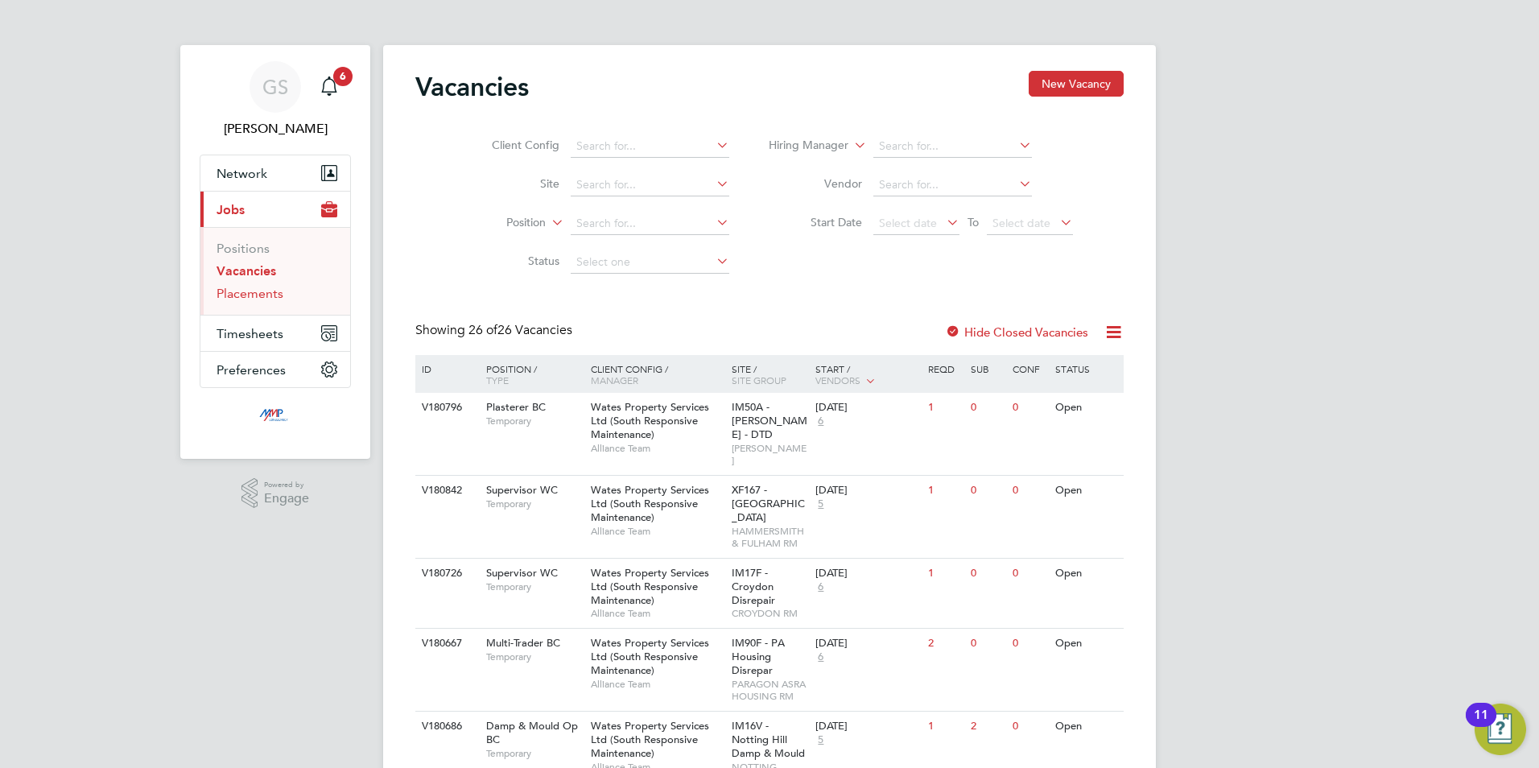
click at [266, 293] on link "Placements" at bounding box center [250, 293] width 67 height 15
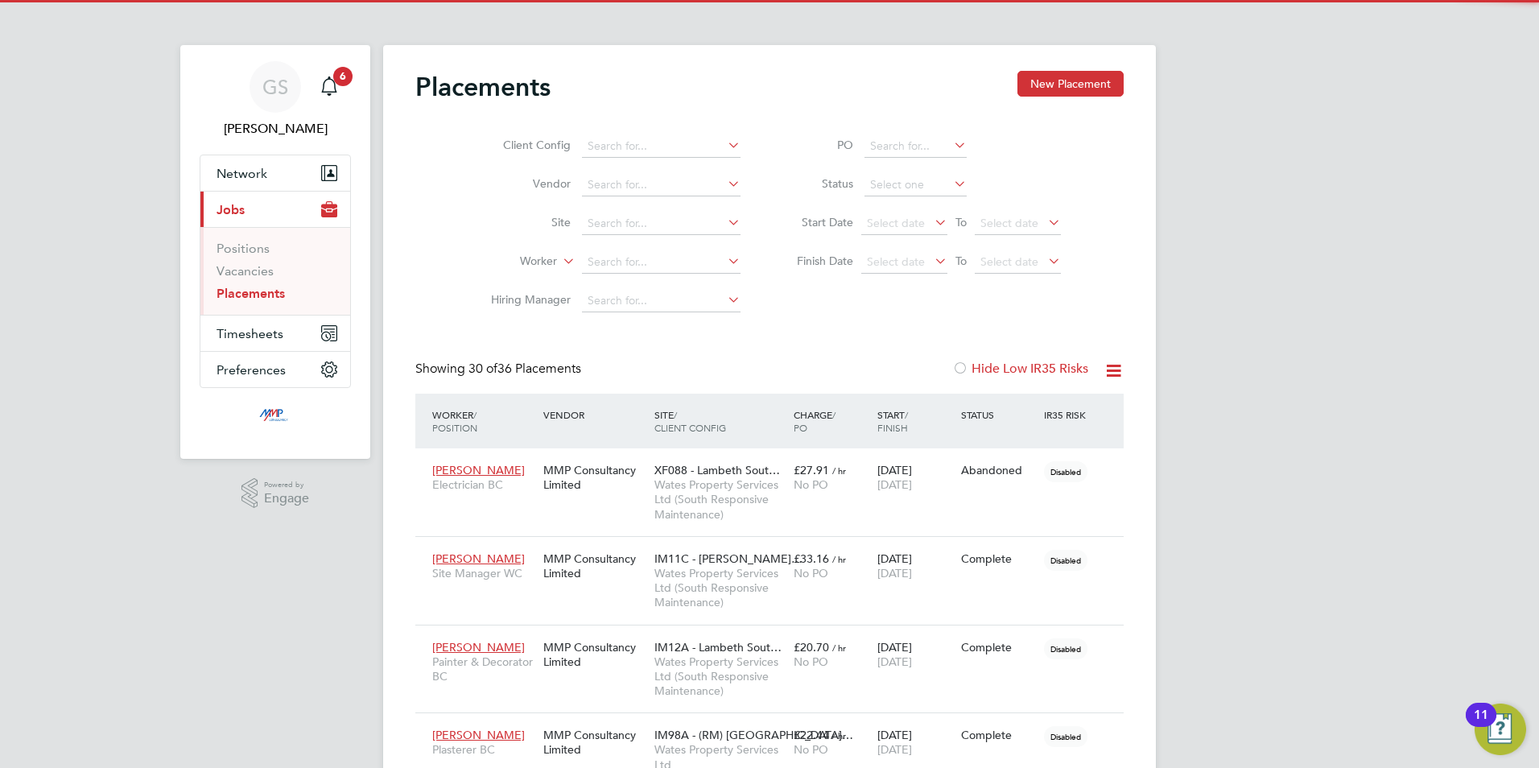
scroll to position [60, 112]
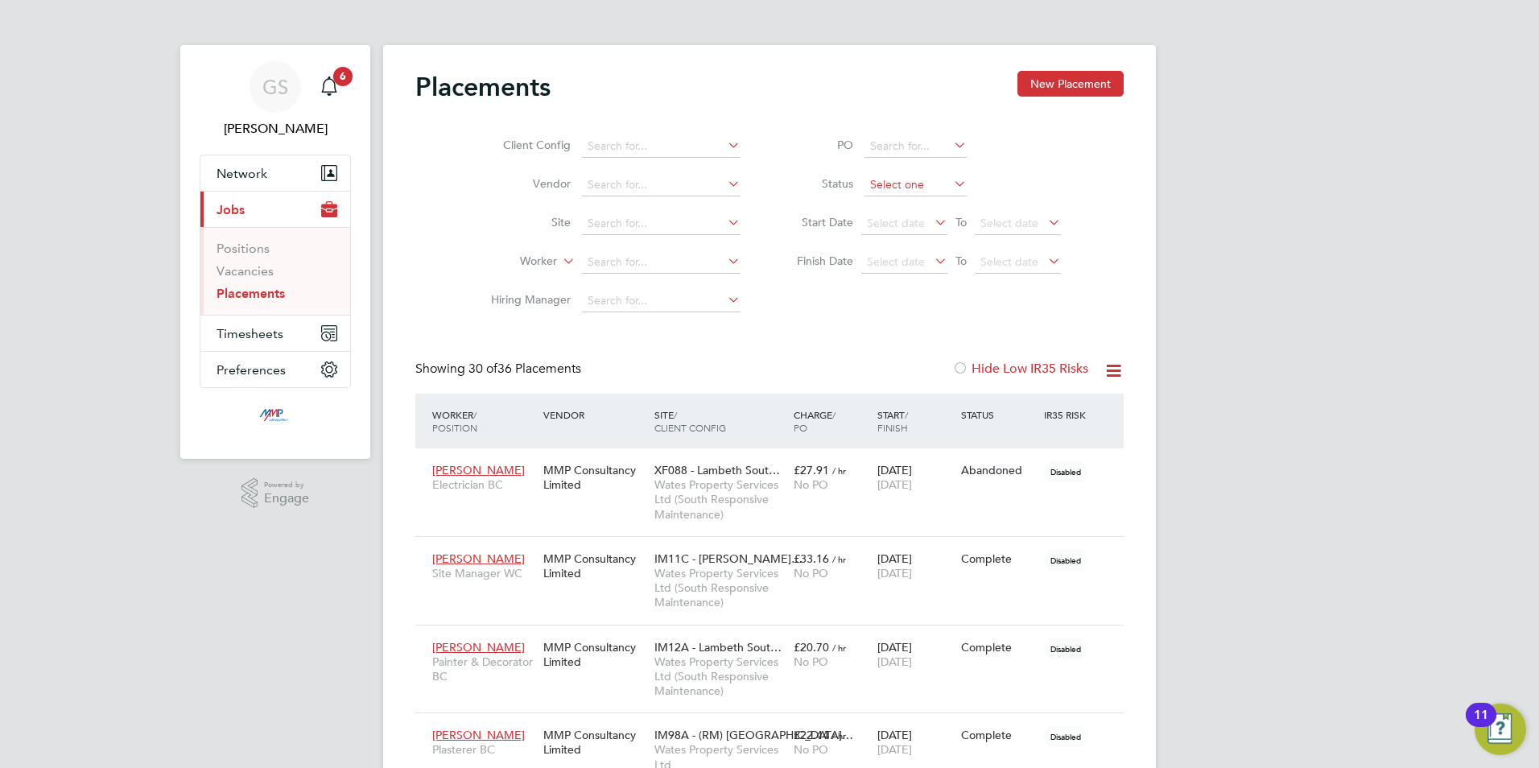
click at [871, 183] on input at bounding box center [916, 185] width 102 height 23
click at [878, 201] on li "Active" at bounding box center [916, 206] width 104 height 21
type input "Active"
click at [253, 265] on link "Vacancies" at bounding box center [245, 270] width 57 height 15
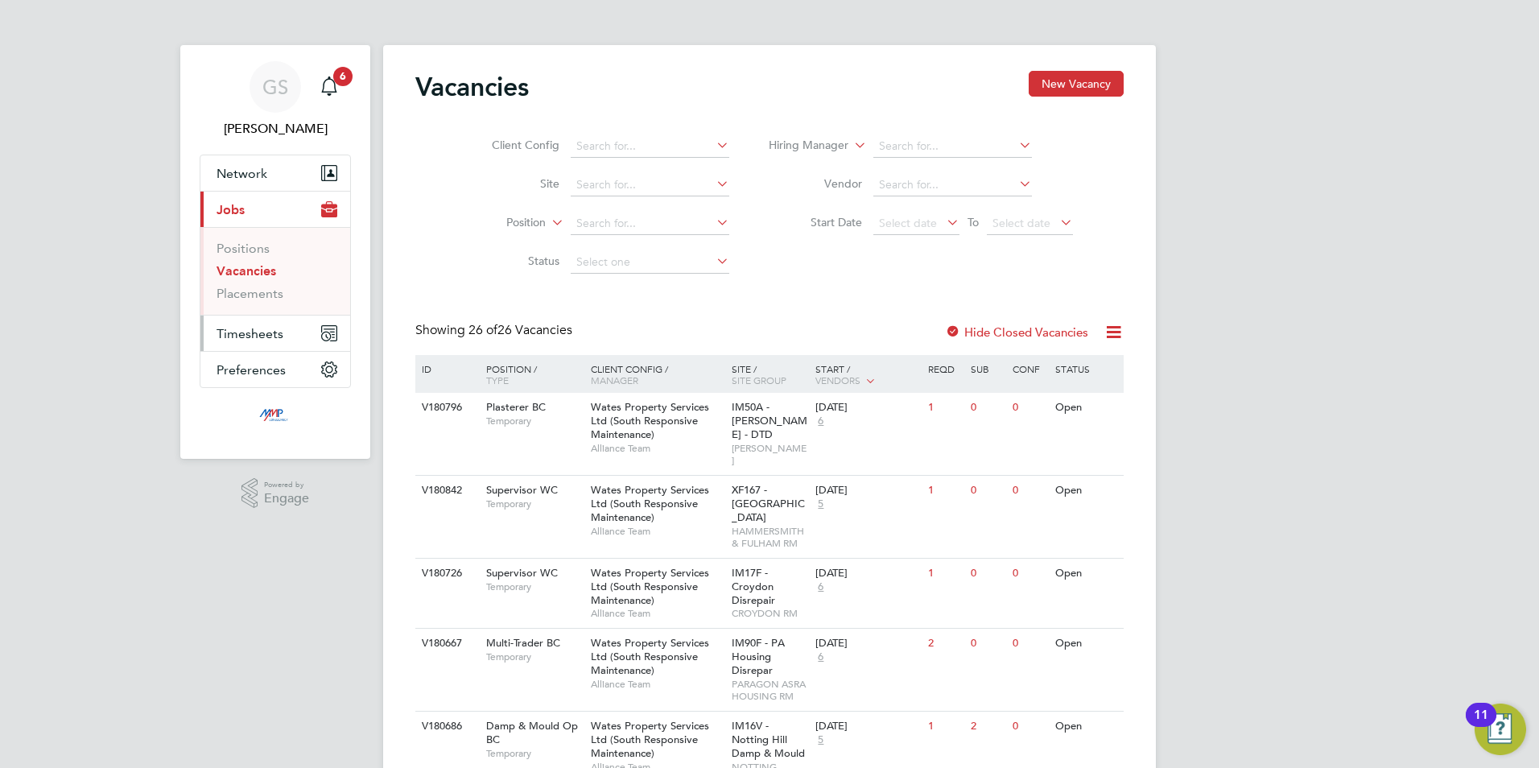
click at [237, 335] on span "Timesheets" at bounding box center [250, 333] width 67 height 15
click at [251, 283] on link "Timesheets" at bounding box center [250, 284] width 67 height 15
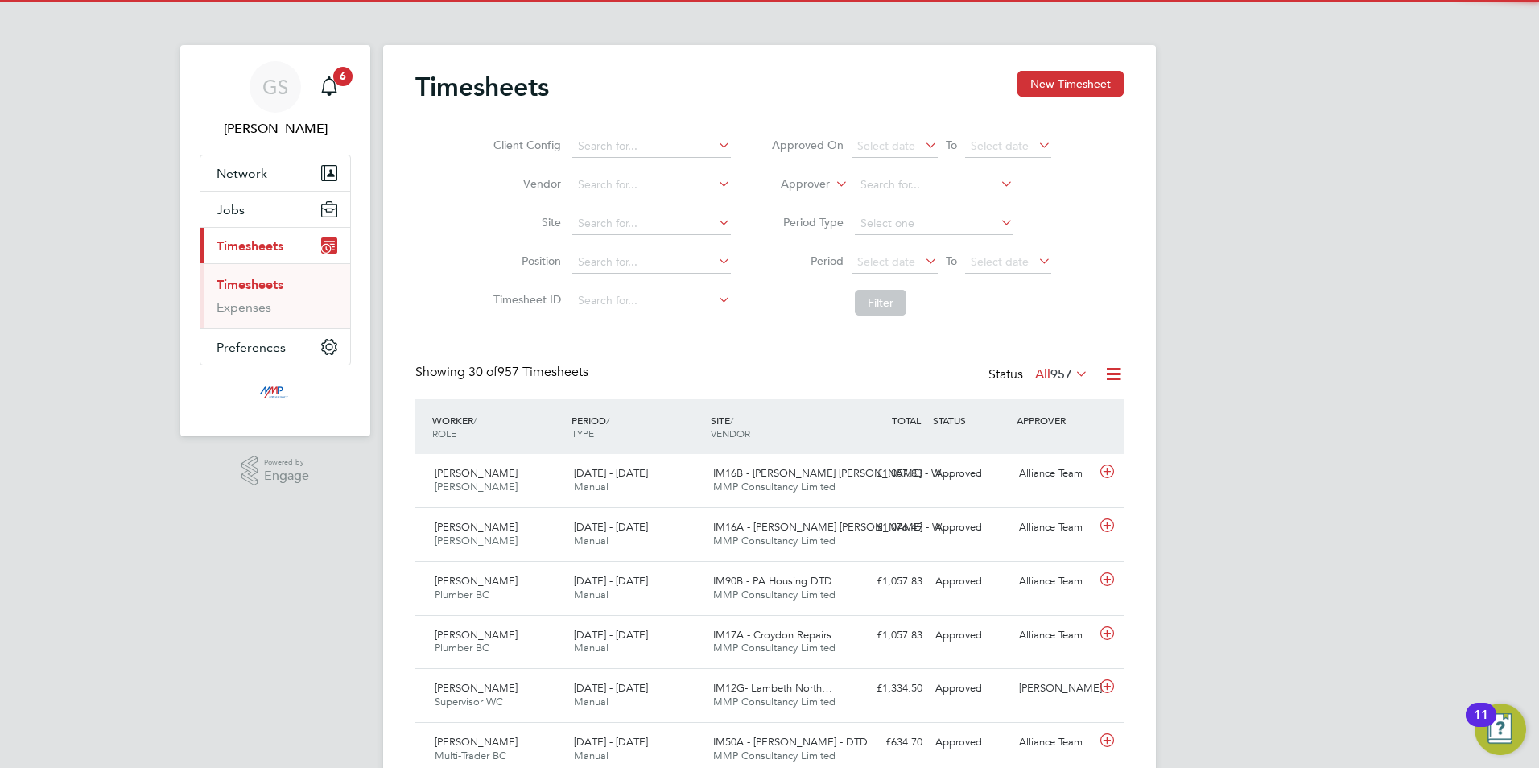
scroll to position [41, 140]
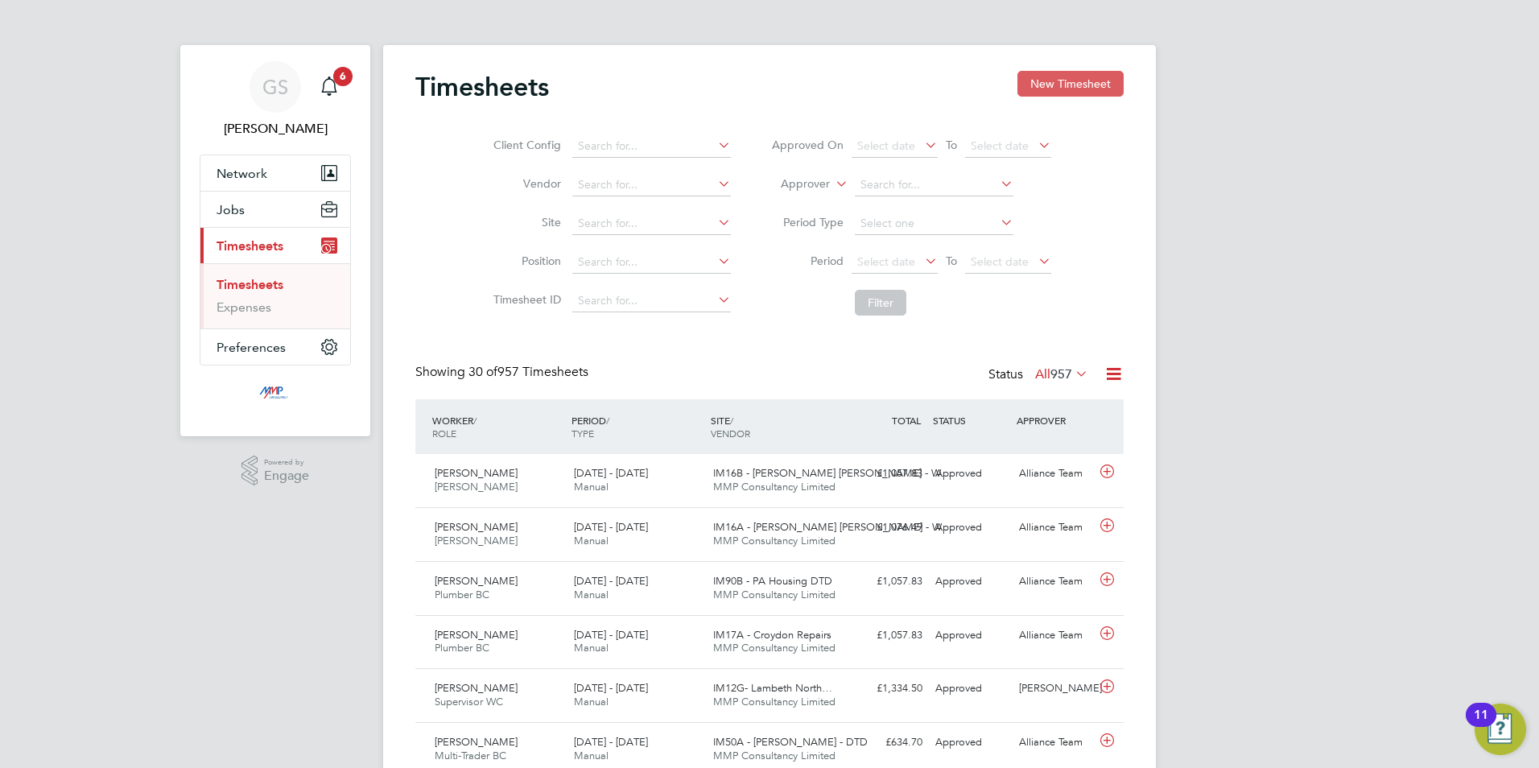
click at [1041, 92] on button "New Timesheet" at bounding box center [1071, 84] width 106 height 26
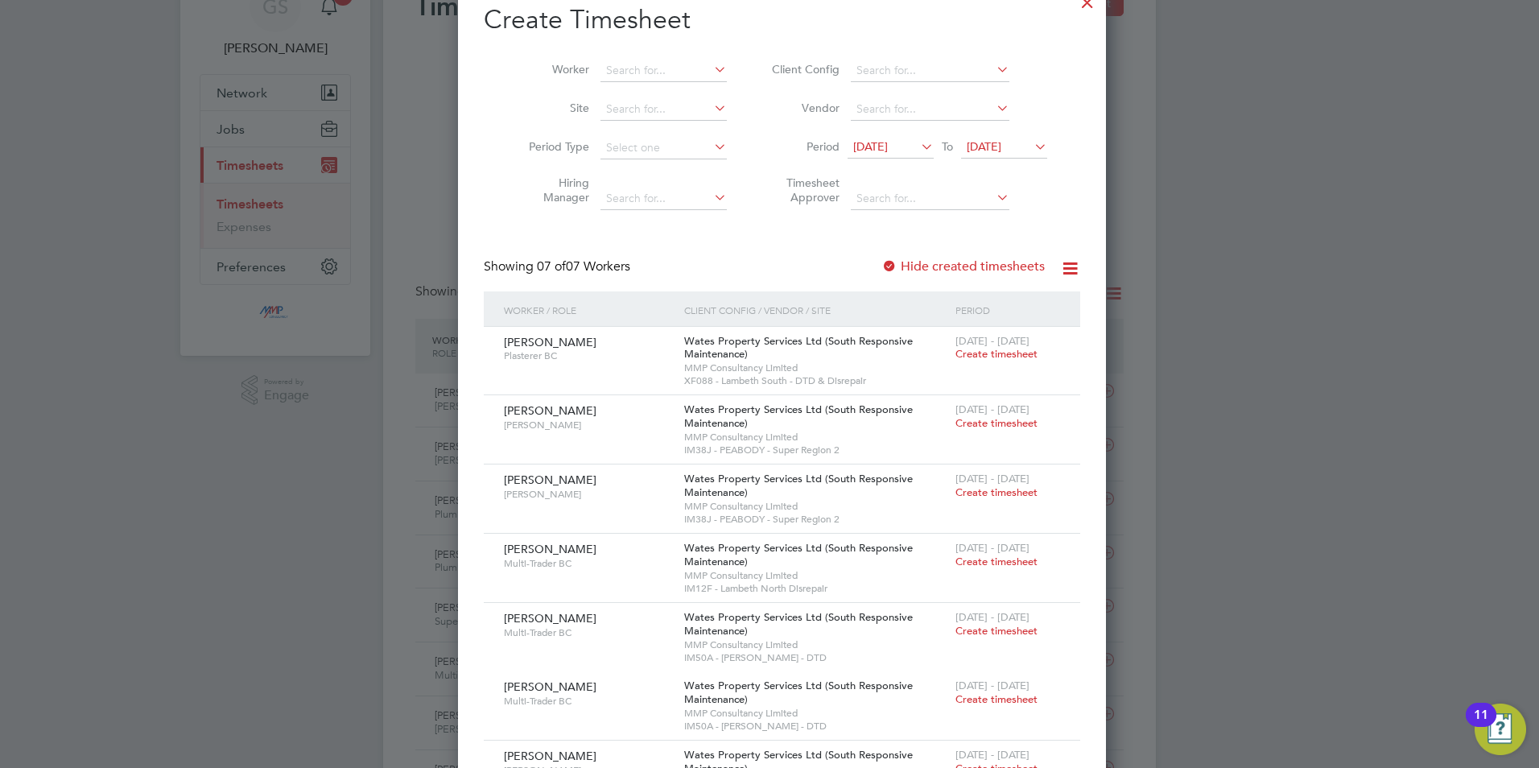
click at [960, 271] on label "Hide created timesheets" at bounding box center [963, 266] width 163 height 16
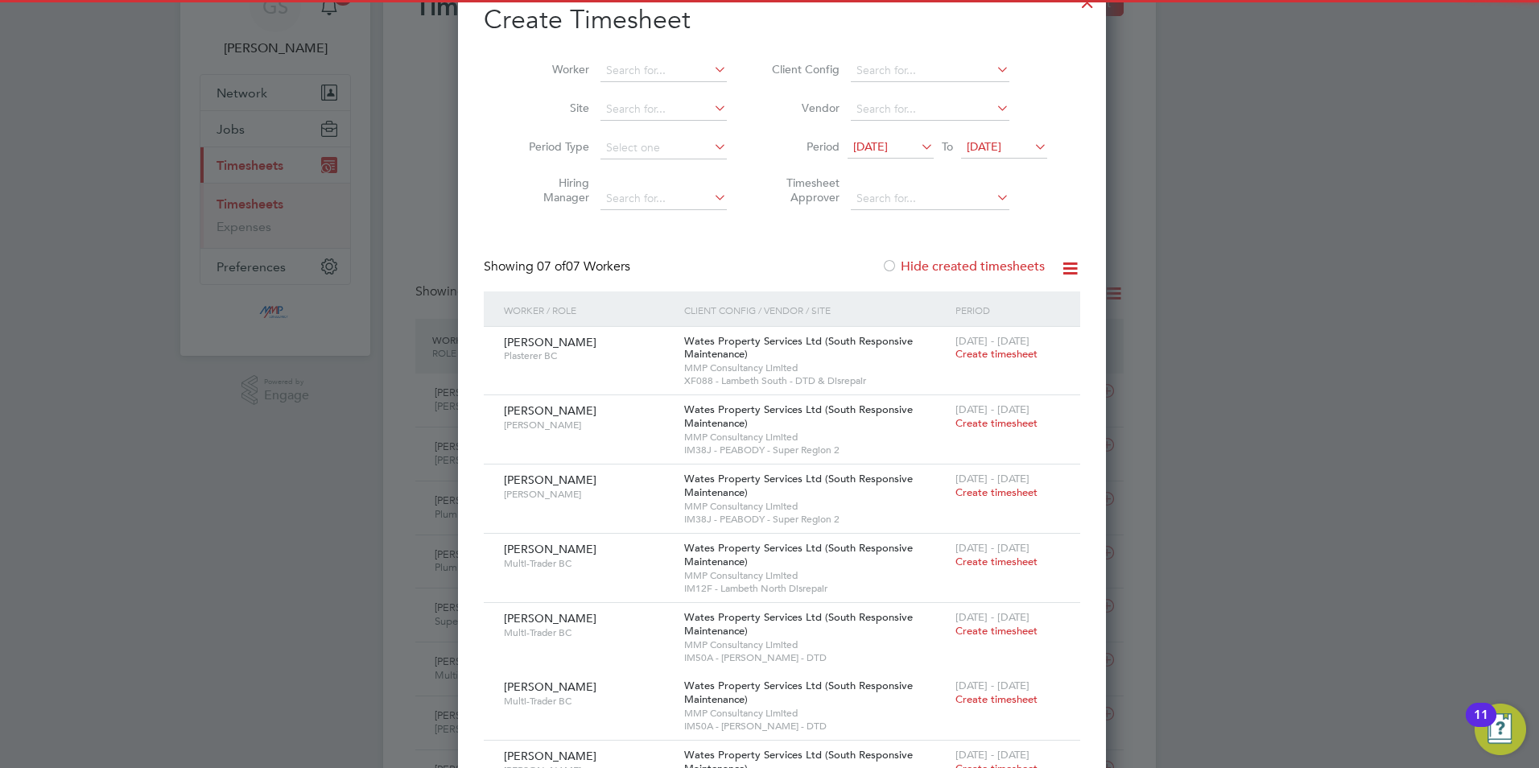
click at [960, 271] on label "Hide created timesheets" at bounding box center [963, 266] width 163 height 16
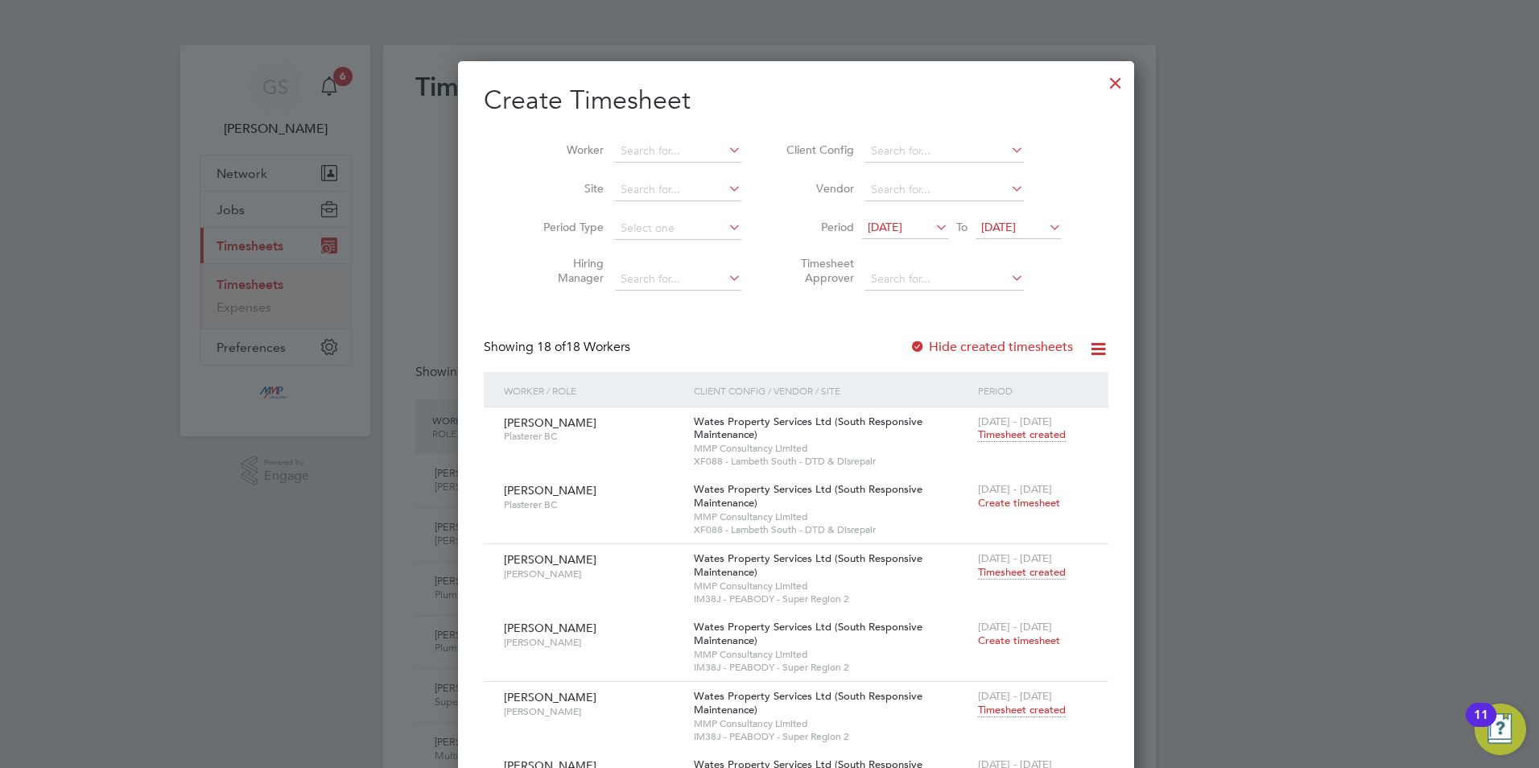
click at [1101, 87] on div at bounding box center [1115, 78] width 29 height 29
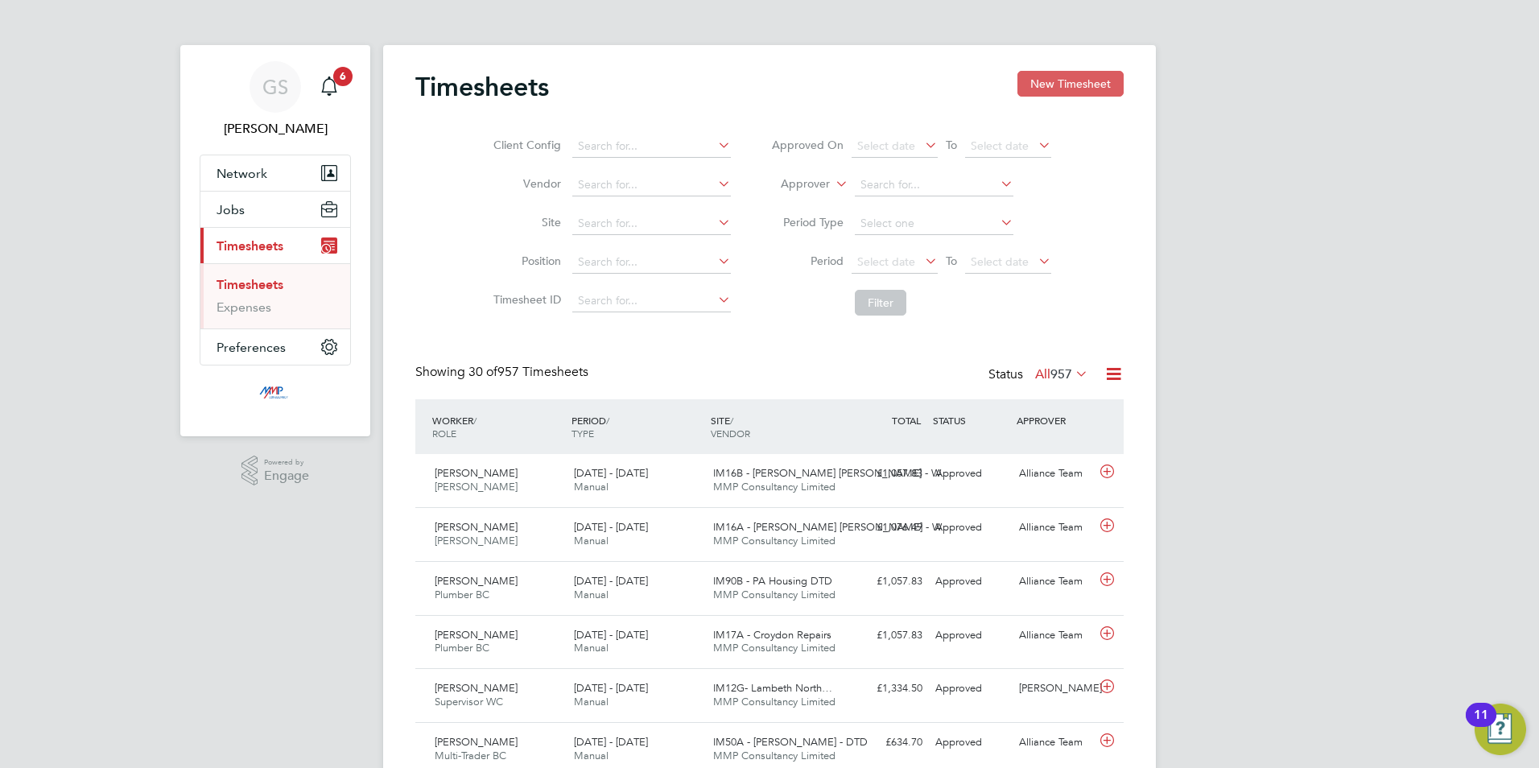
click at [1041, 85] on button "New Timesheet" at bounding box center [1071, 84] width 106 height 26
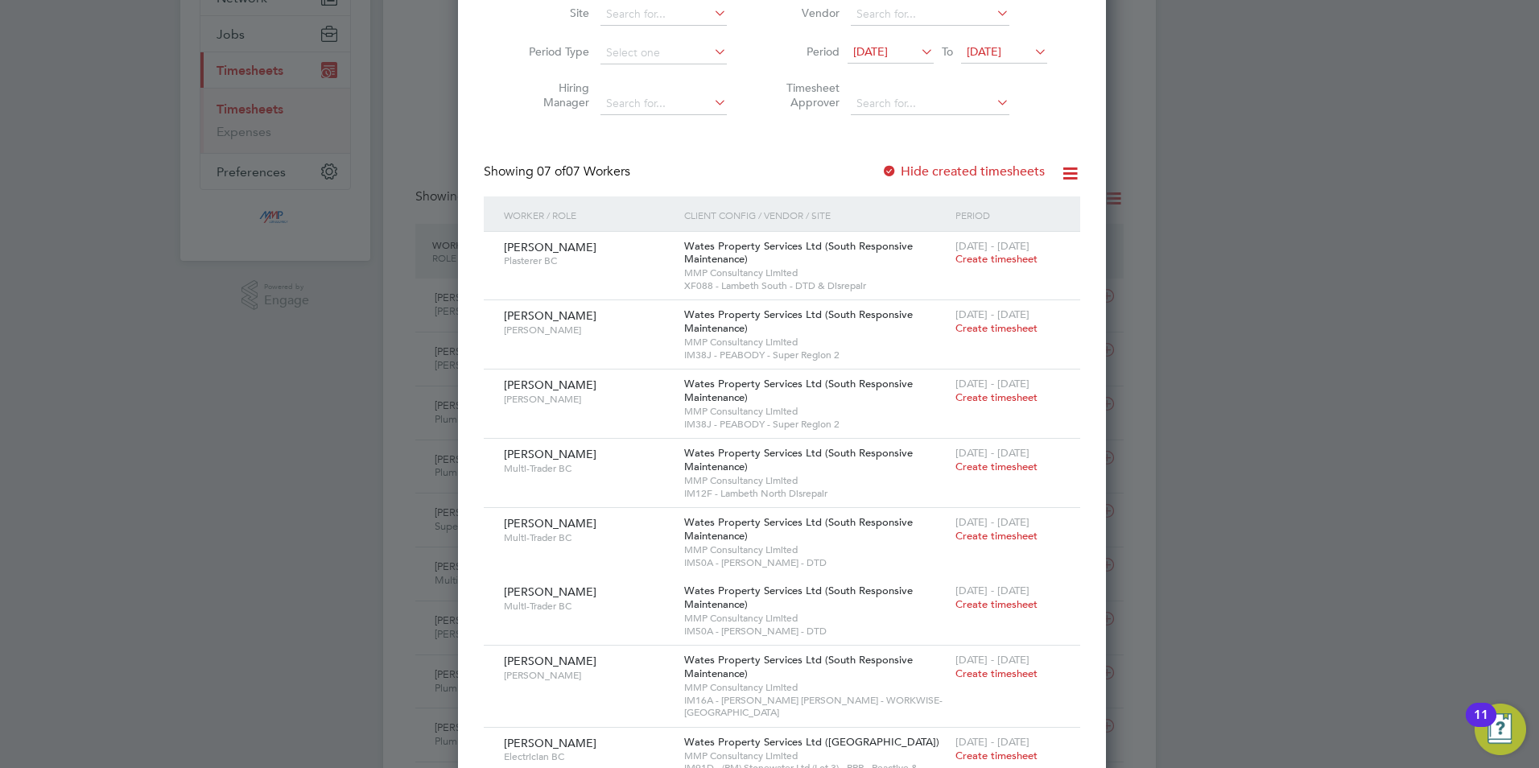
scroll to position [242, 0]
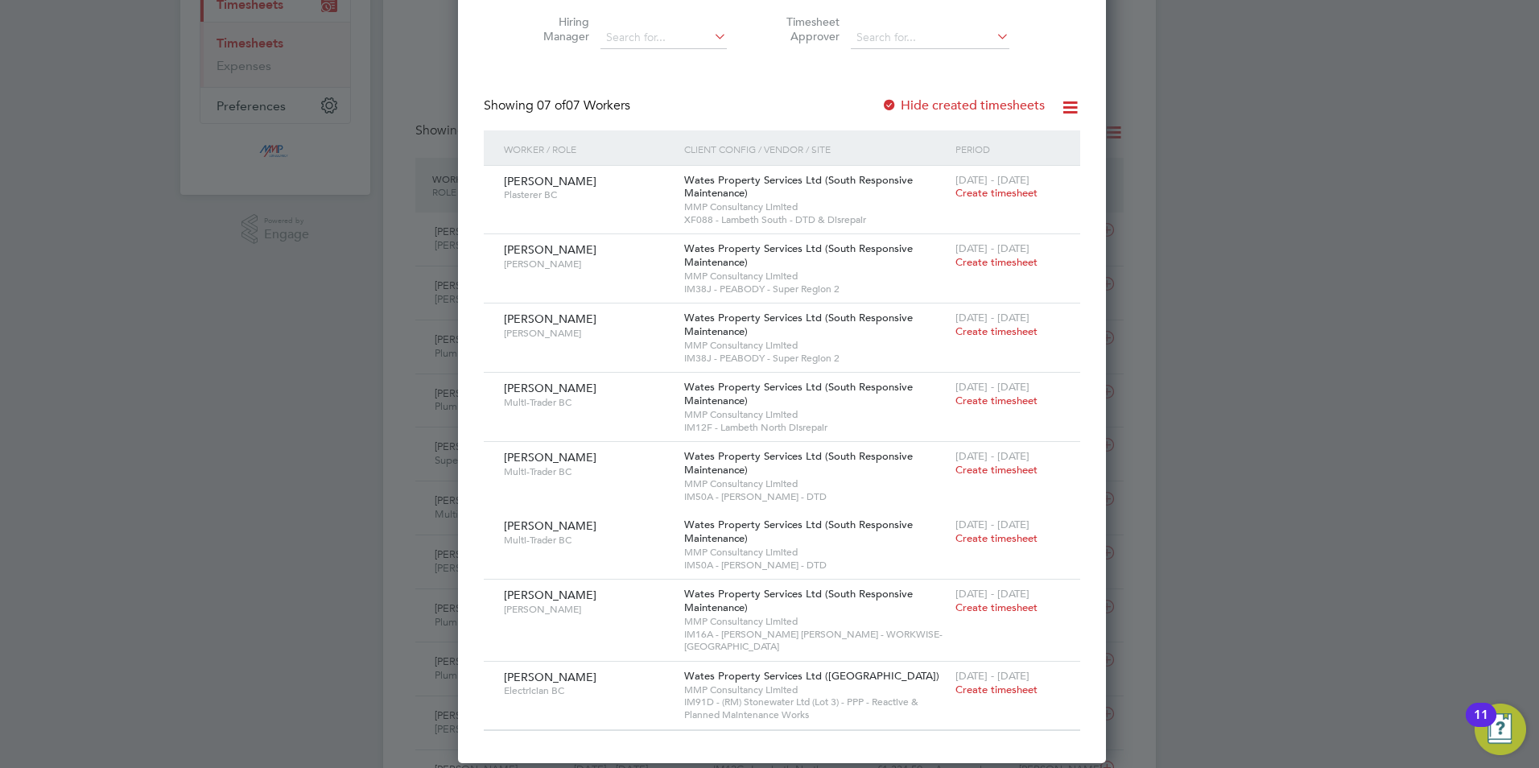
click at [929, 105] on label "Hide created timesheets" at bounding box center [963, 105] width 163 height 16
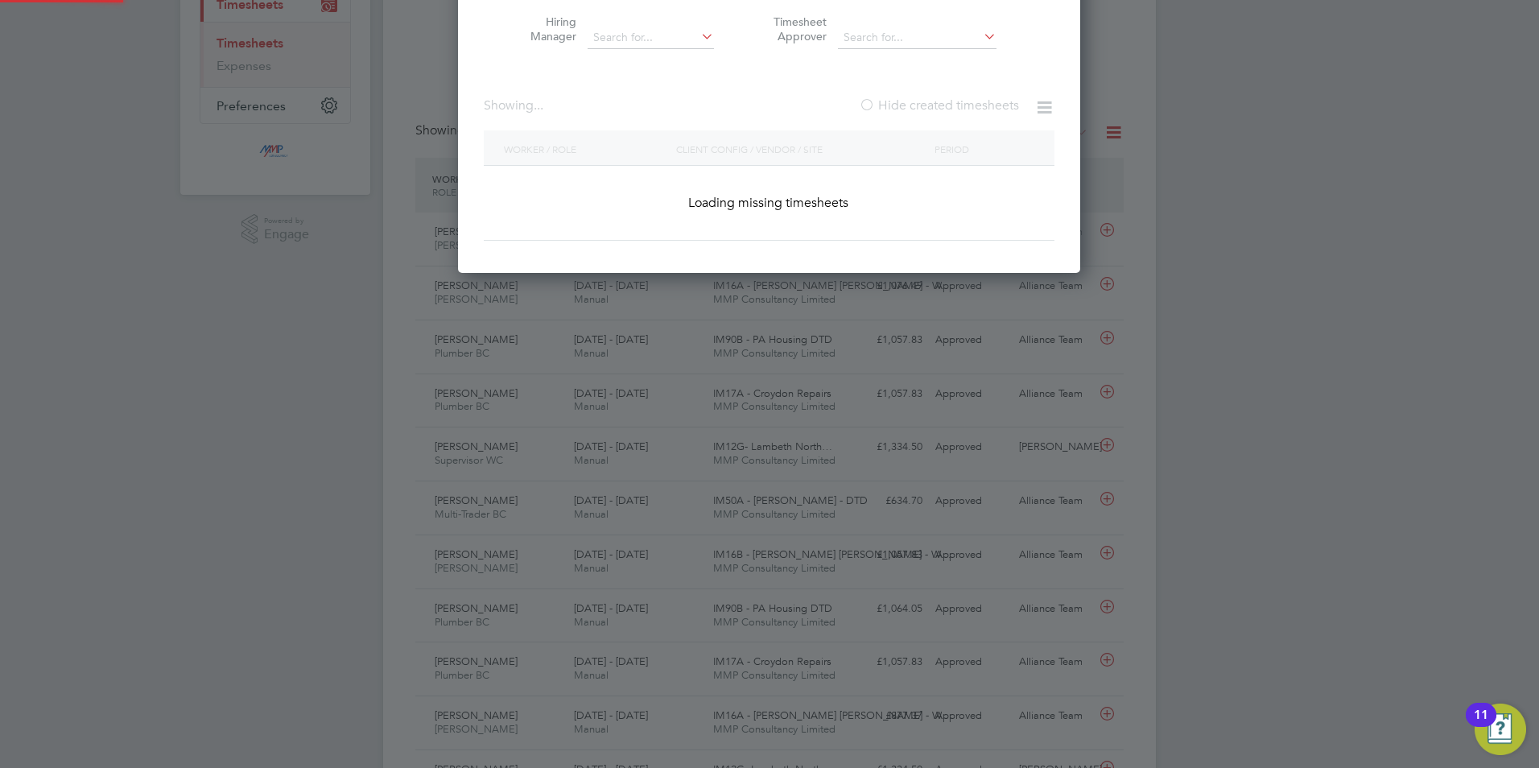
scroll to position [931, 623]
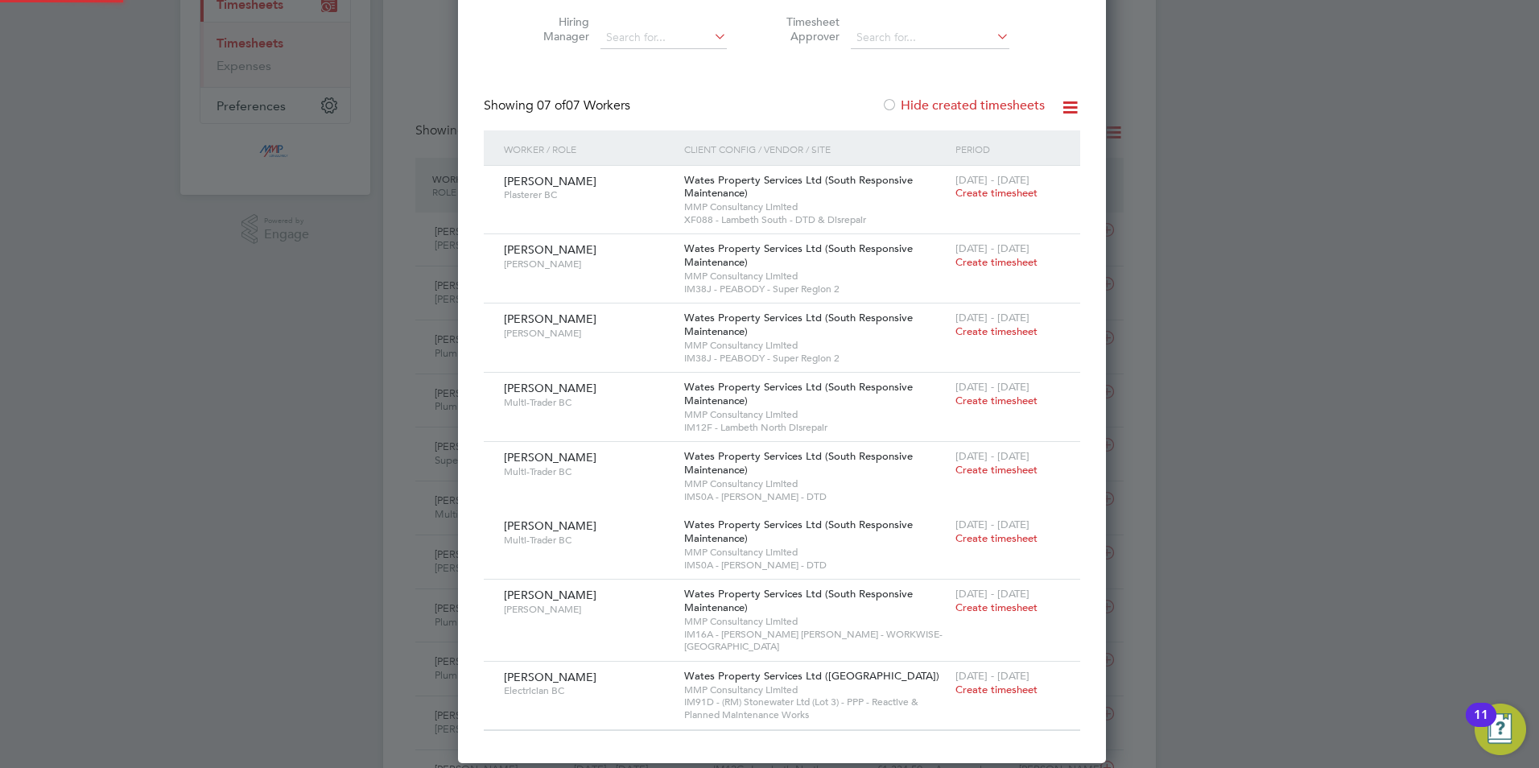
click at [929, 105] on label "Hide created timesheets" at bounding box center [963, 105] width 163 height 16
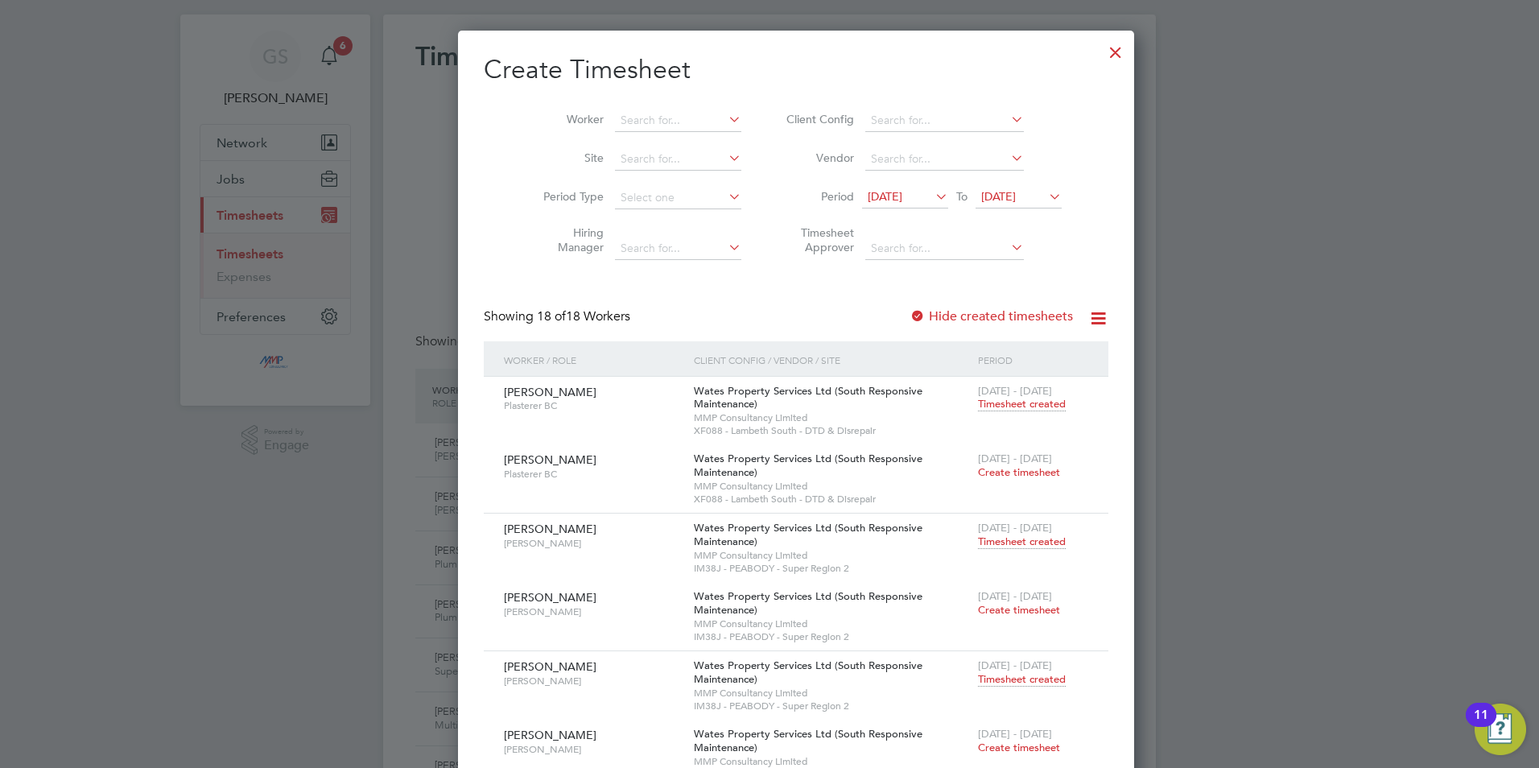
scroll to position [0, 0]
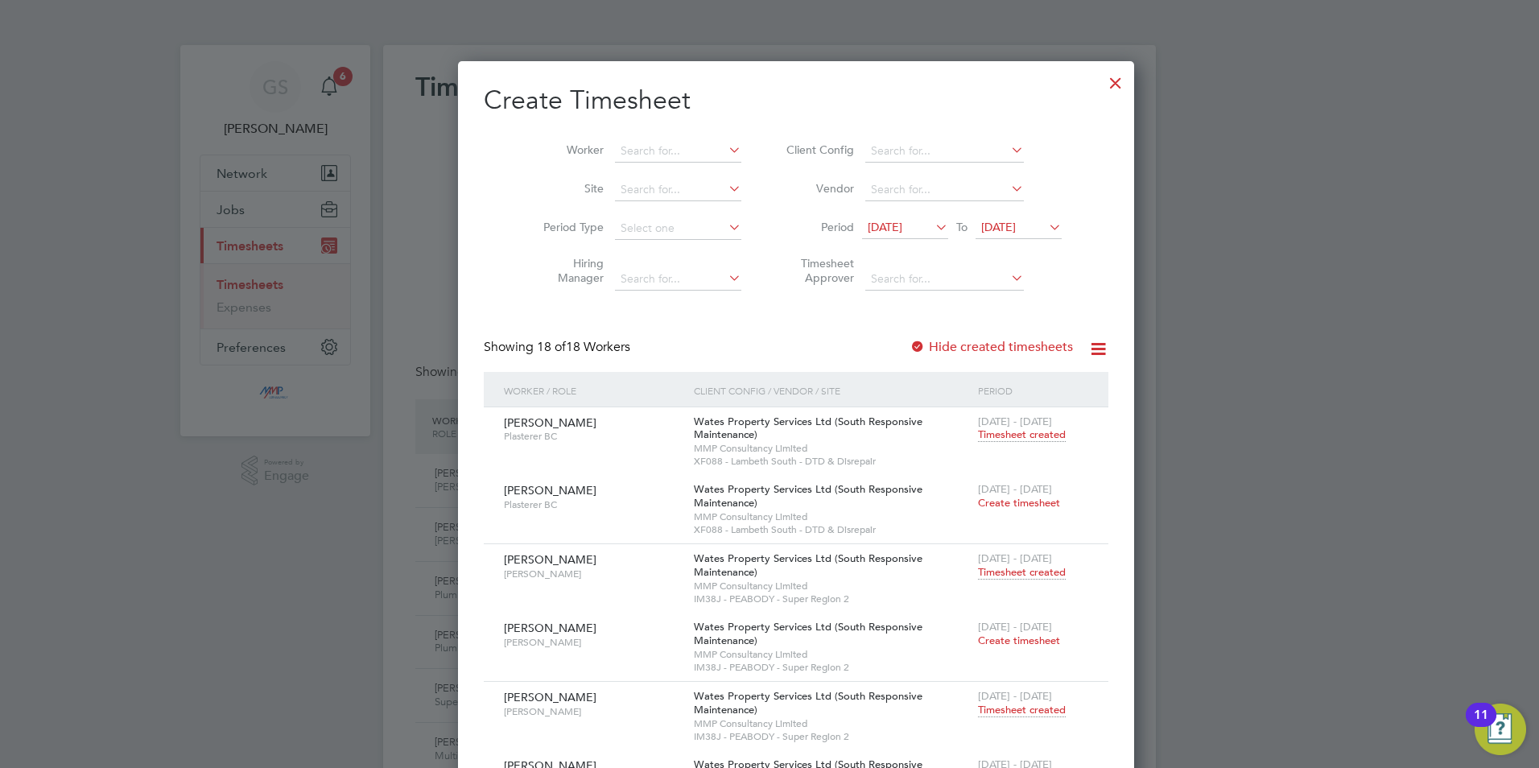
click at [1101, 83] on div at bounding box center [1115, 78] width 29 height 29
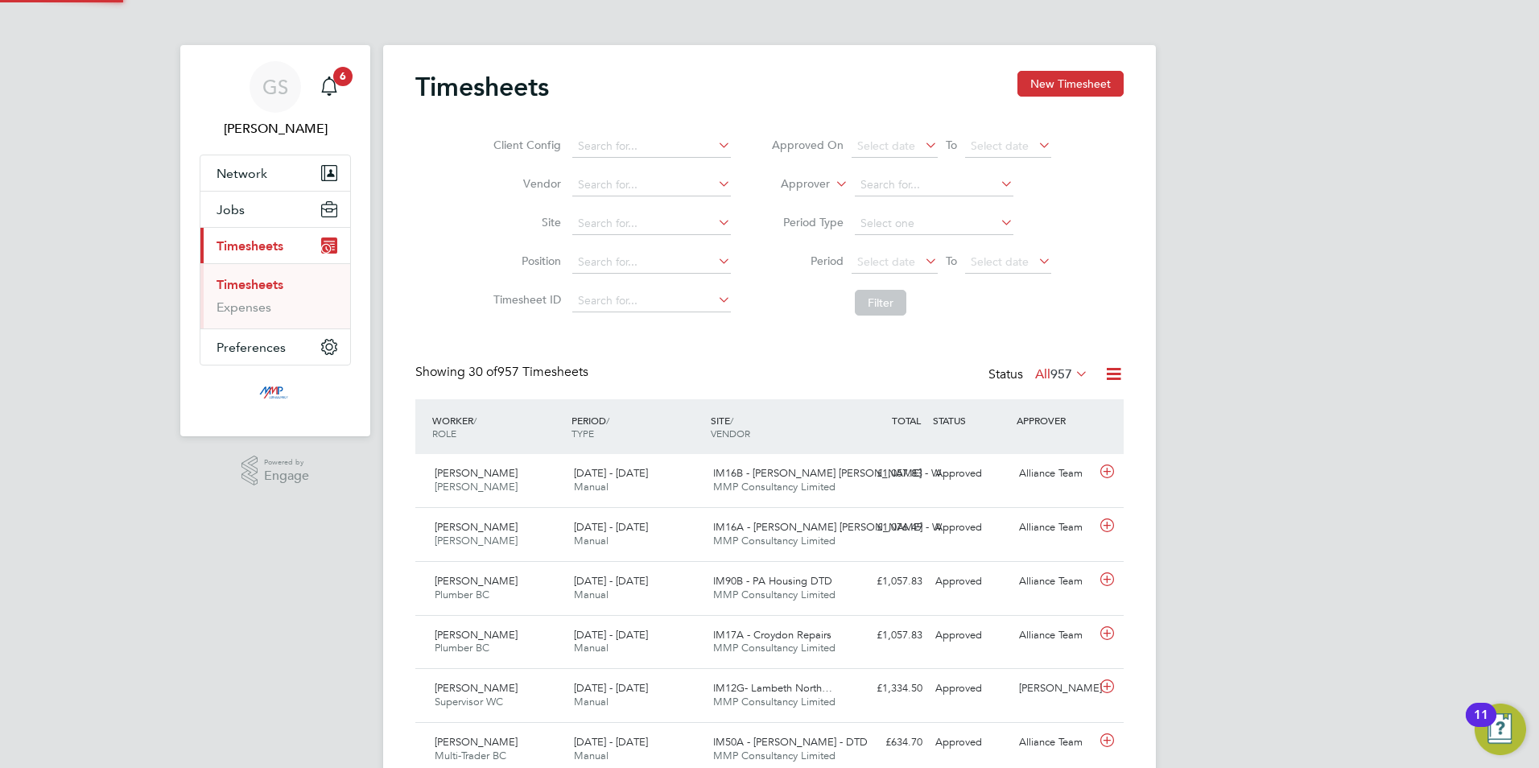
scroll to position [41, 140]
click at [1035, 85] on button "New Timesheet" at bounding box center [1071, 84] width 106 height 26
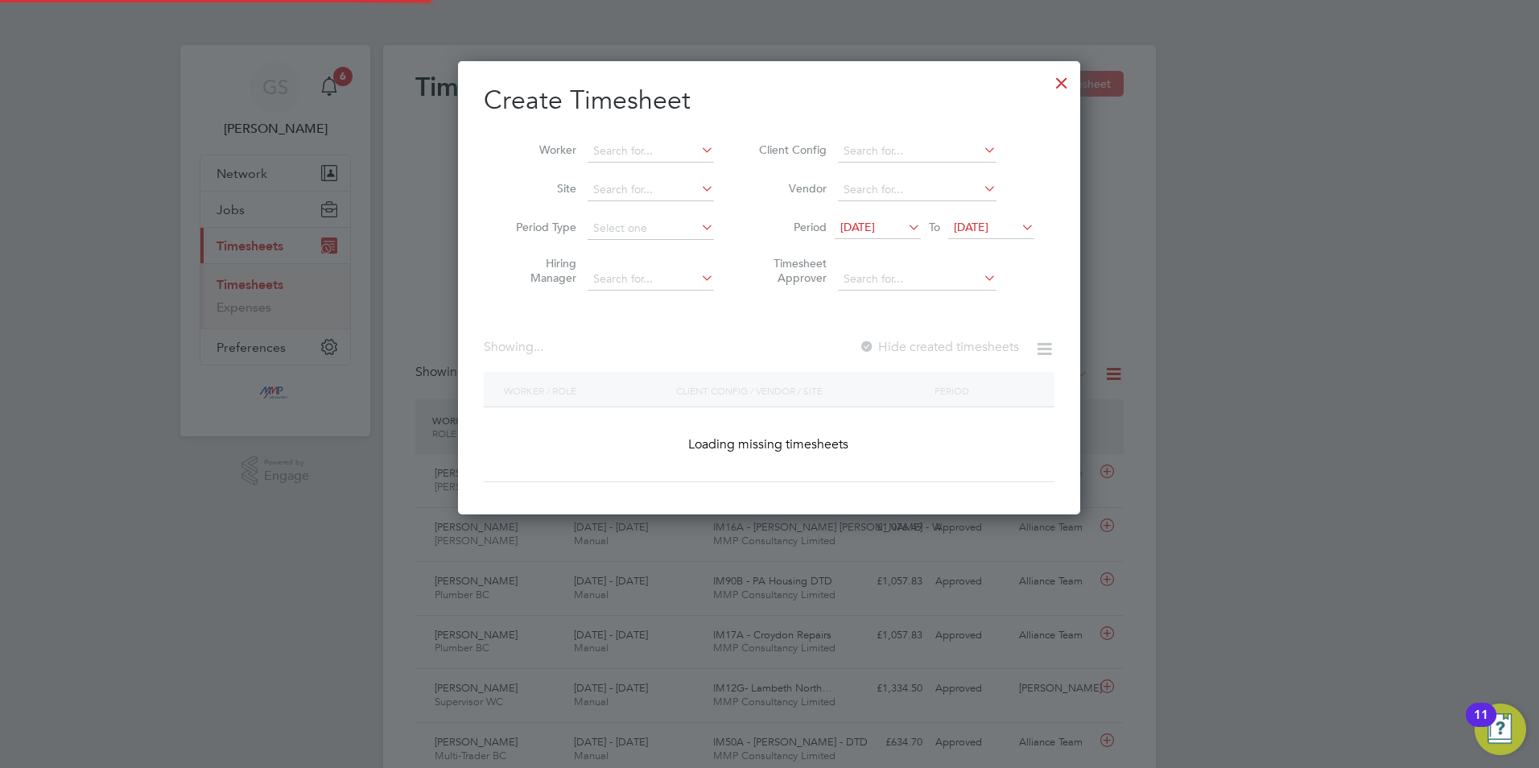
scroll to position [931, 623]
click at [1082, 82] on div at bounding box center [769, 384] width 1539 height 768
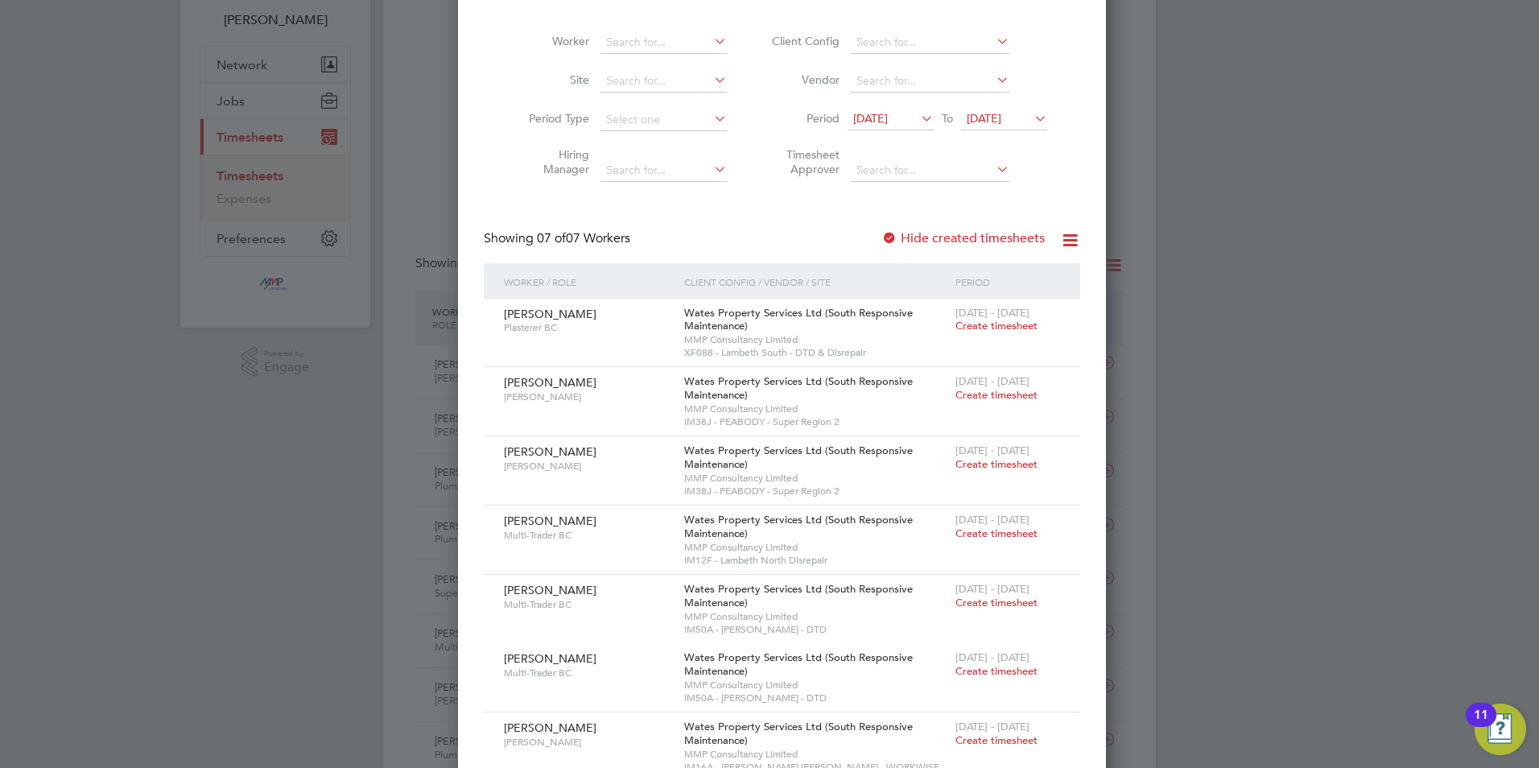
scroll to position [81, 0]
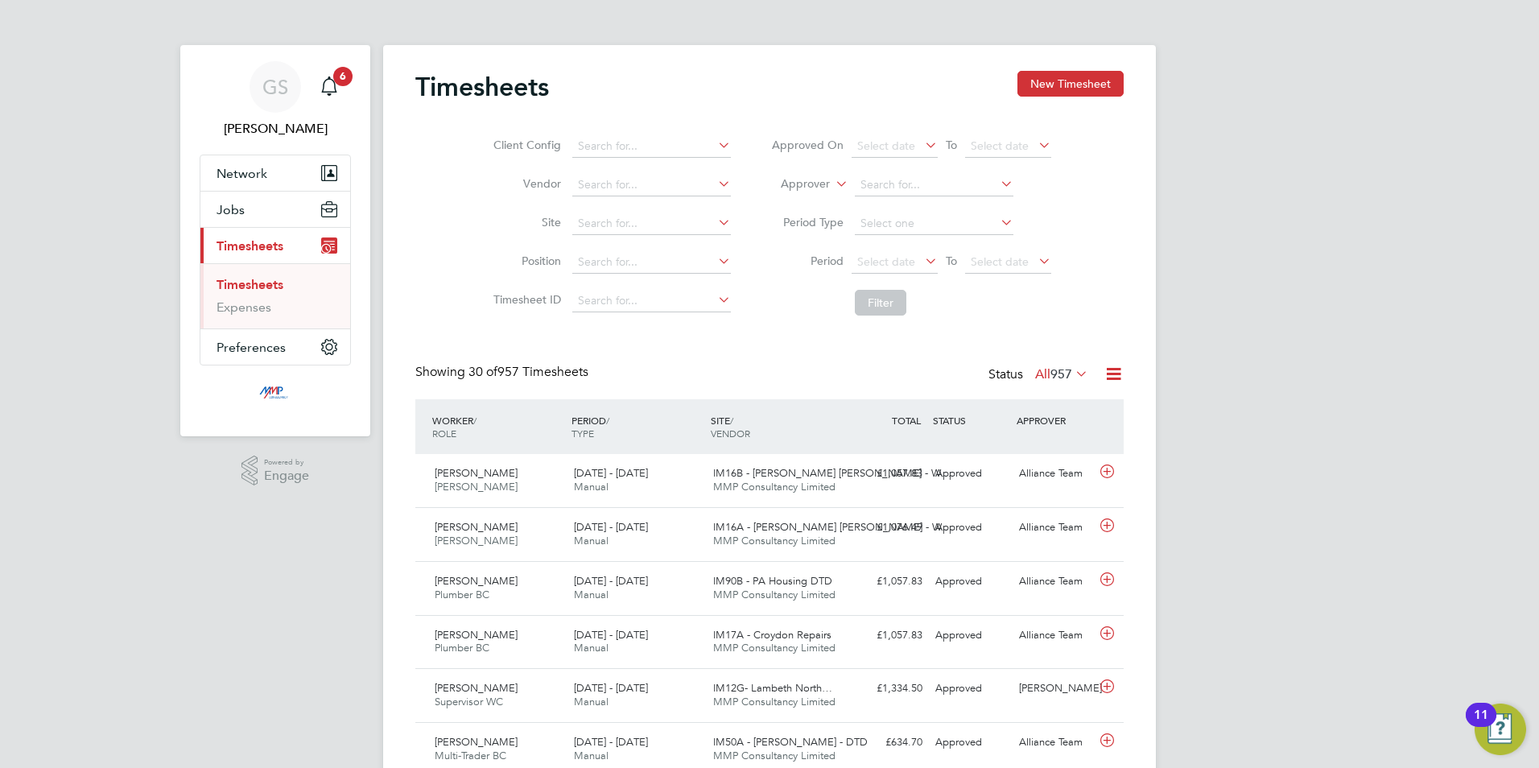
scroll to position [41, 140]
click at [1025, 97] on button "New Timesheet" at bounding box center [1071, 84] width 106 height 26
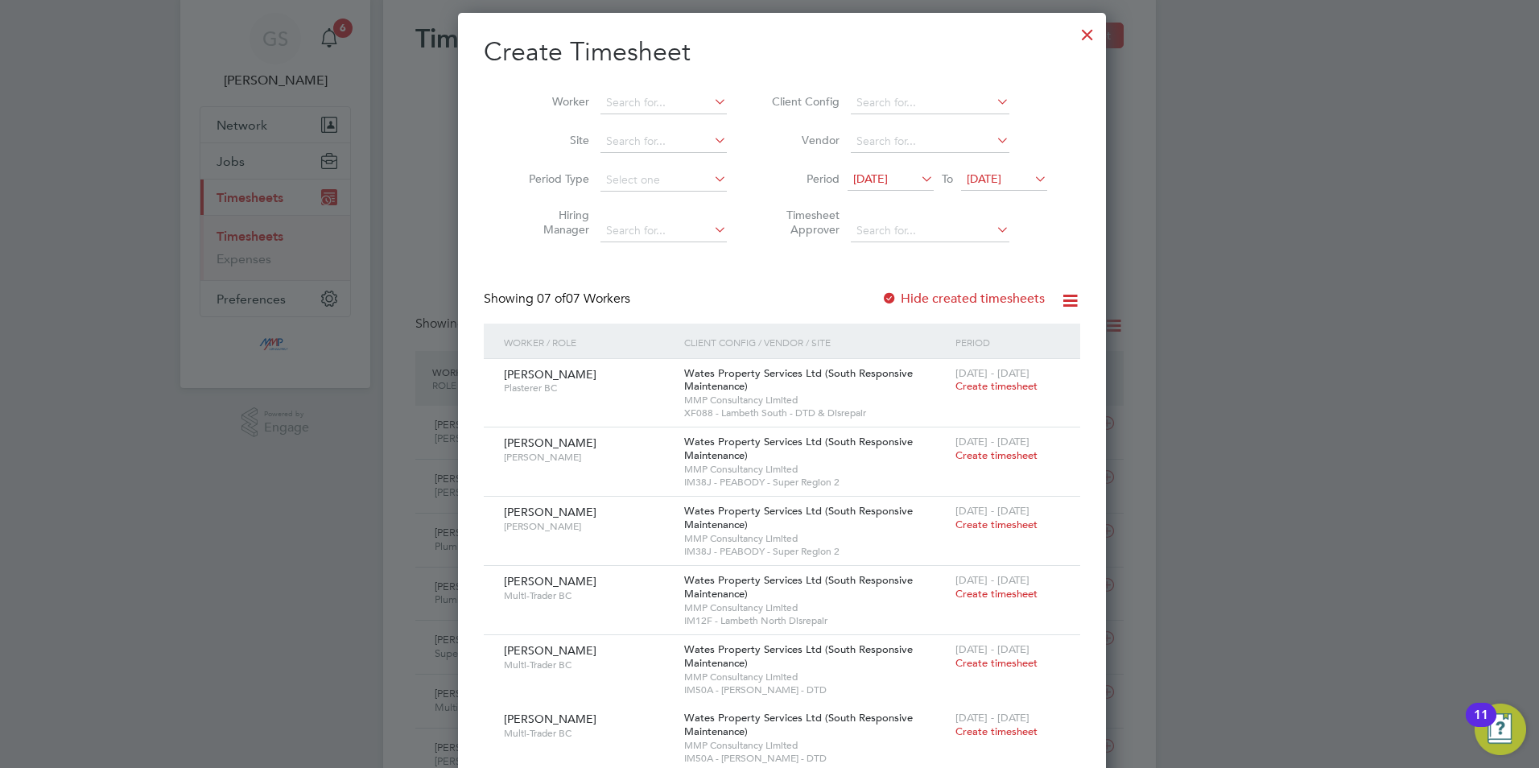
scroll to position [0, 0]
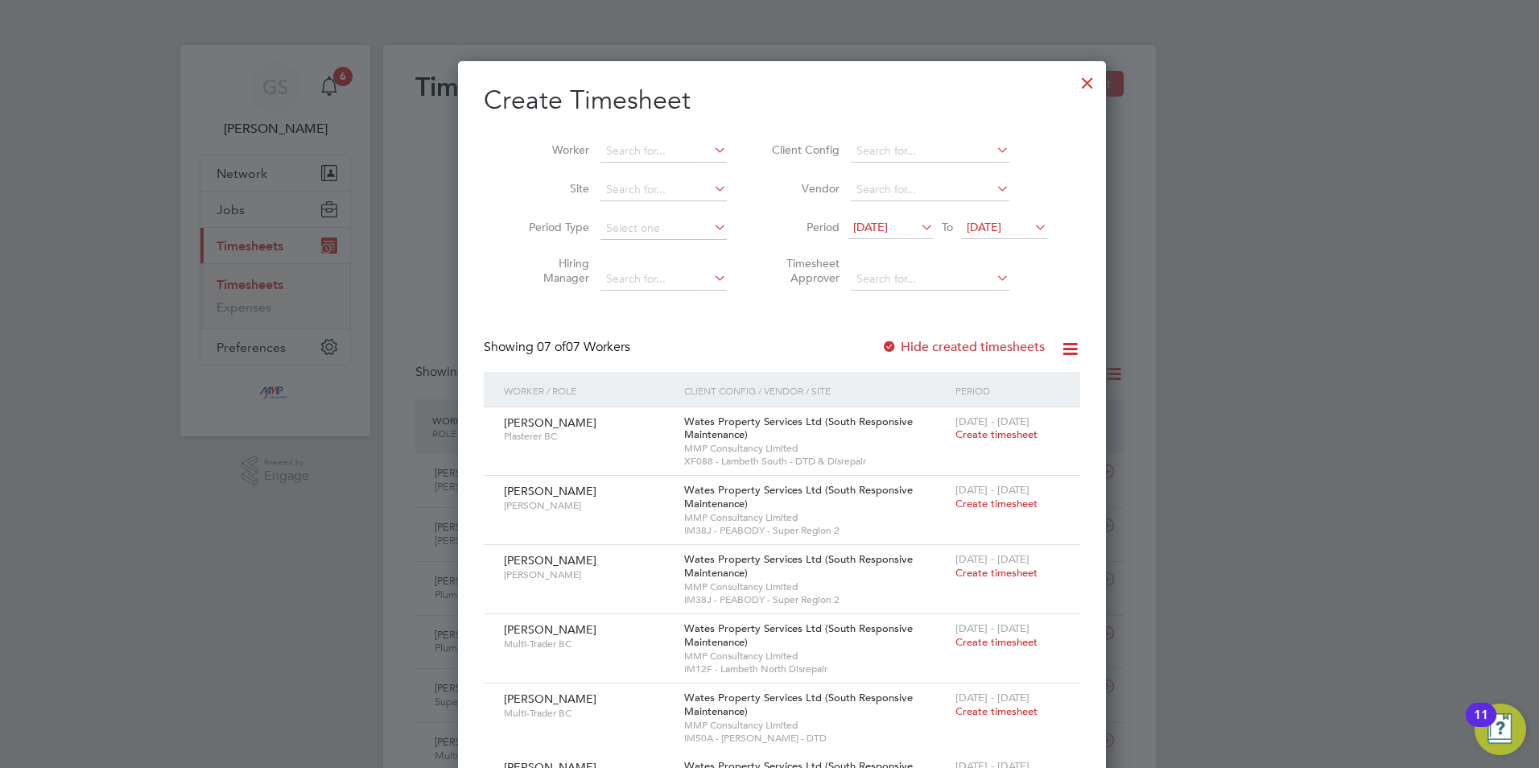
click at [1073, 82] on div at bounding box center [1087, 78] width 29 height 29
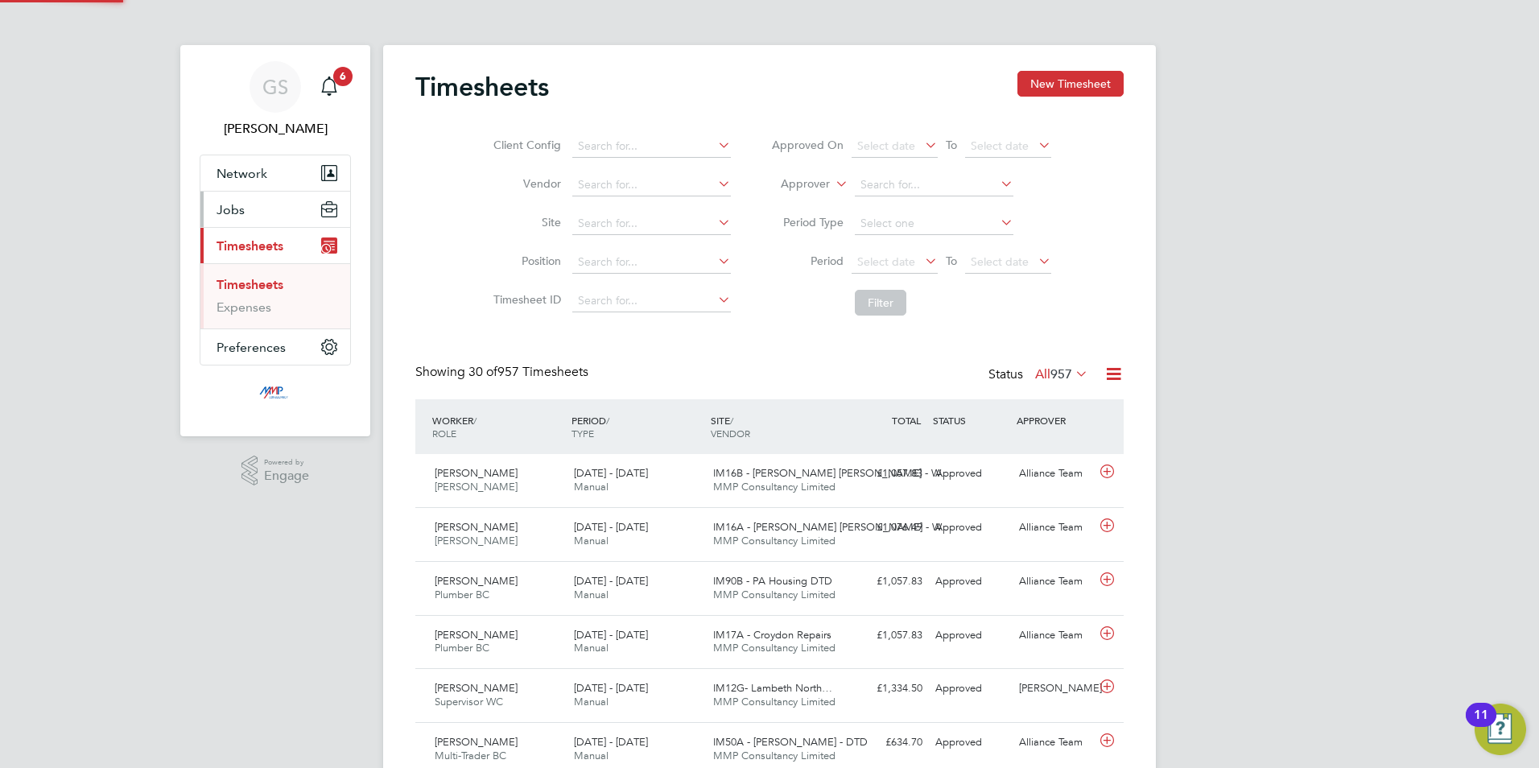
scroll to position [41, 140]
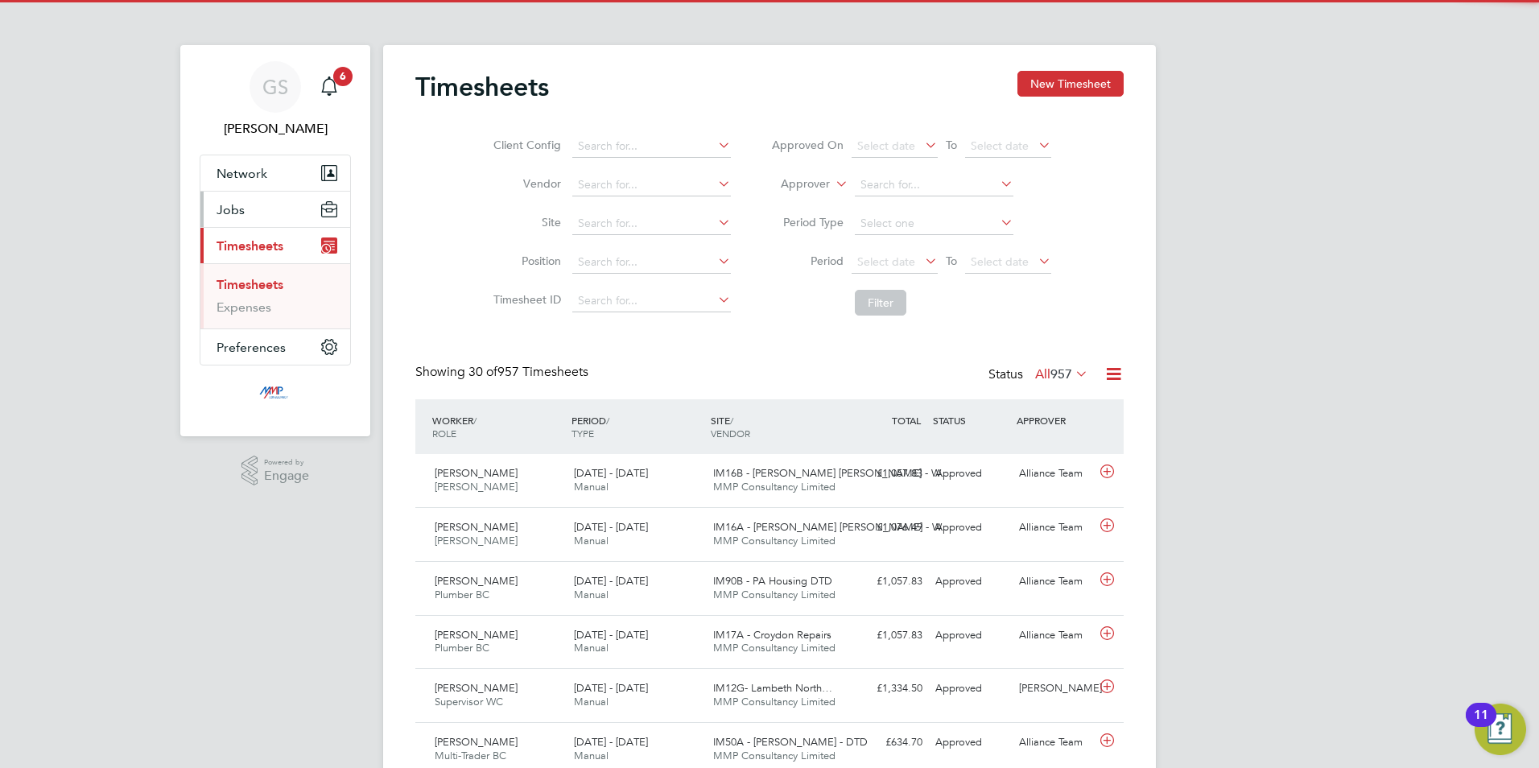
click at [279, 221] on button "Jobs" at bounding box center [275, 209] width 150 height 35
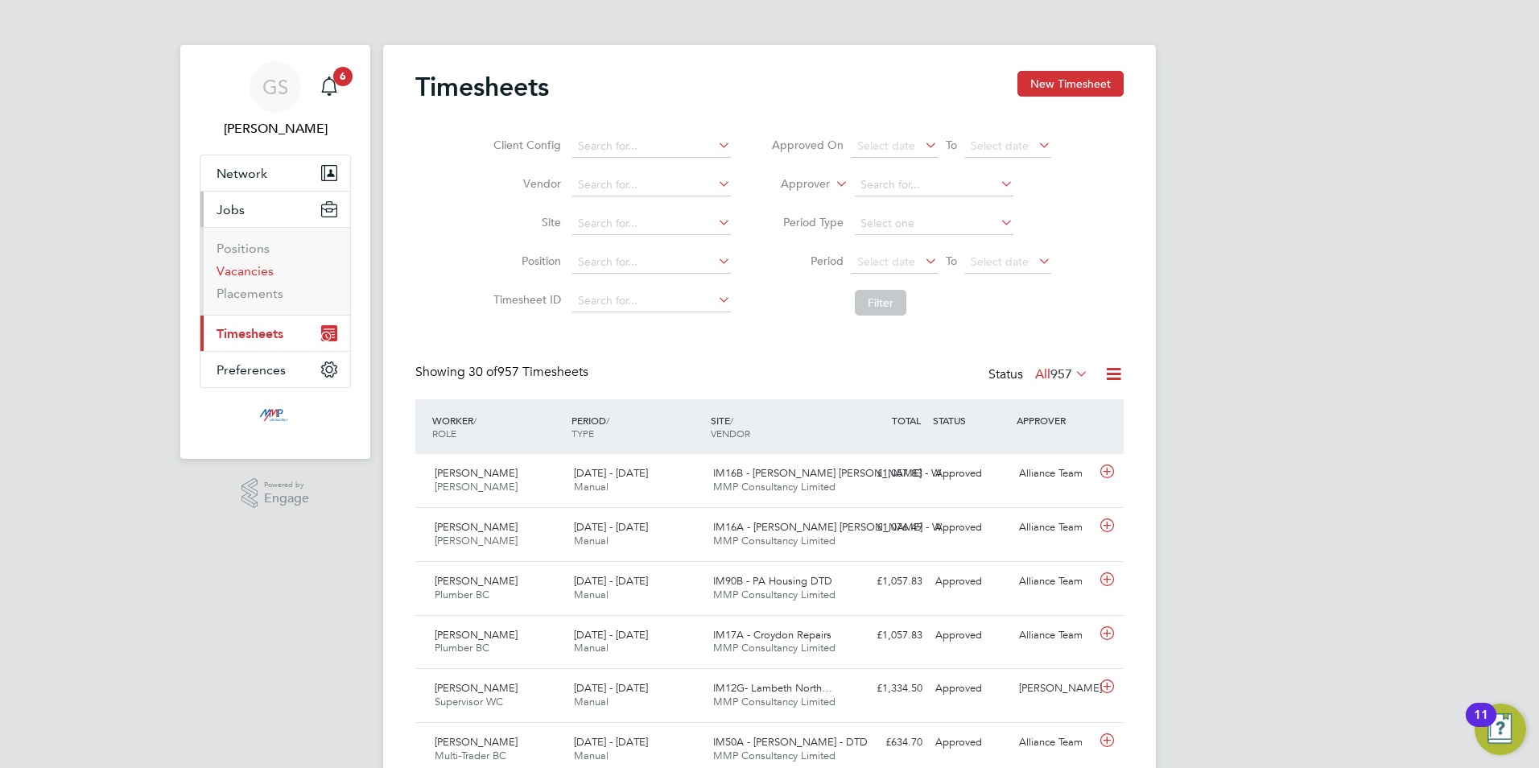
click at [272, 272] on link "Vacancies" at bounding box center [245, 270] width 57 height 15
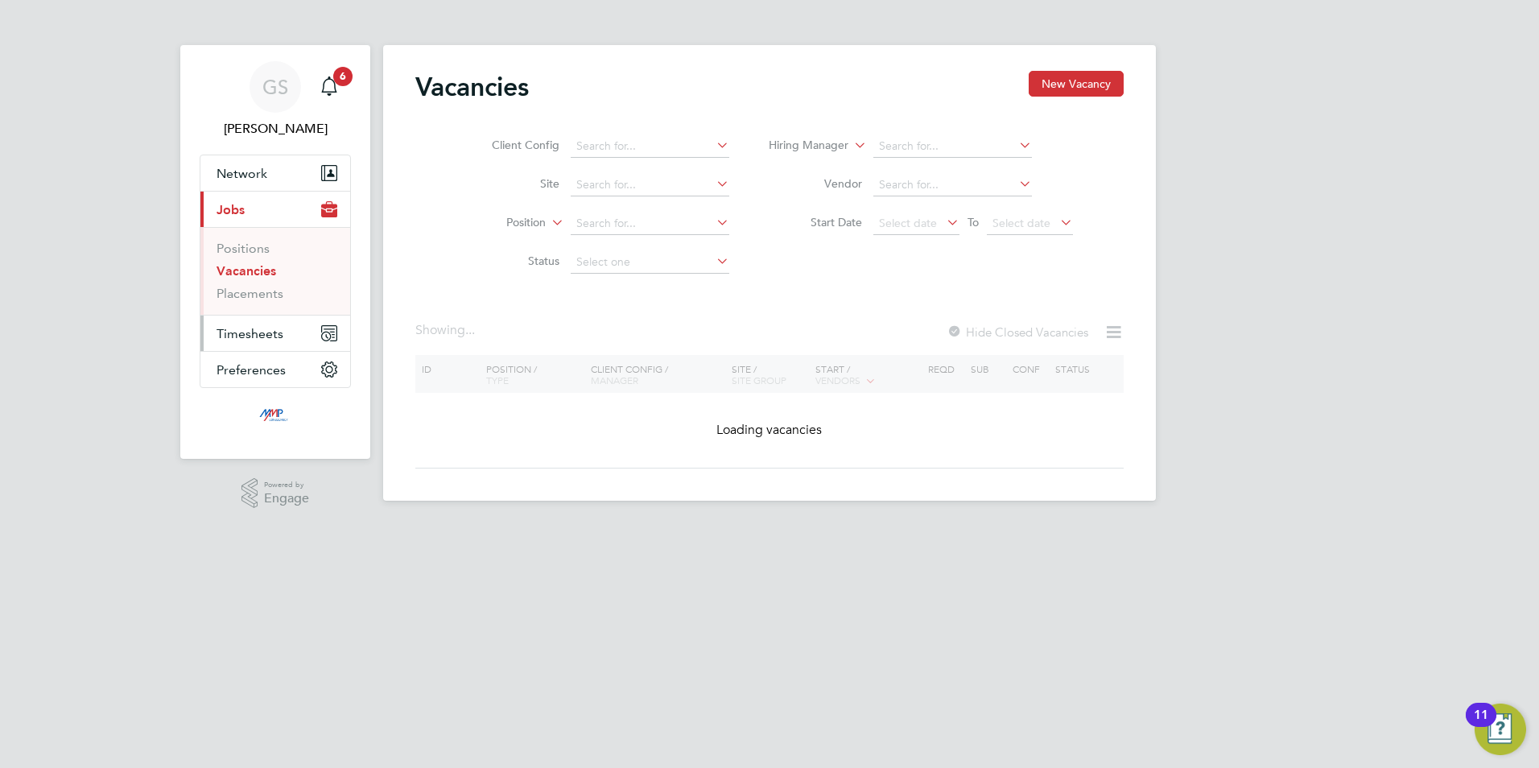
click at [281, 329] on span "Timesheets" at bounding box center [250, 333] width 67 height 15
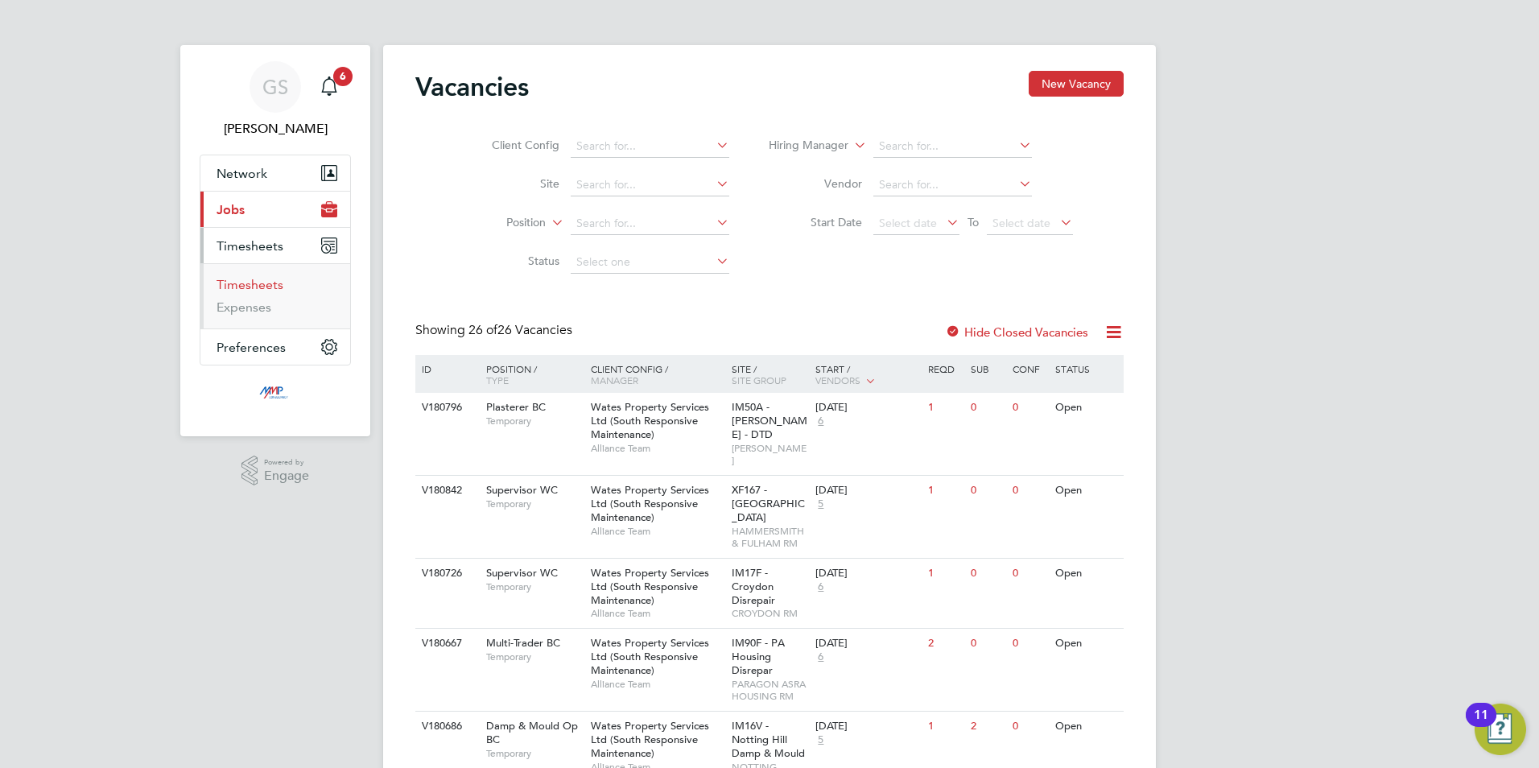
click at [276, 290] on link "Timesheets" at bounding box center [250, 284] width 67 height 15
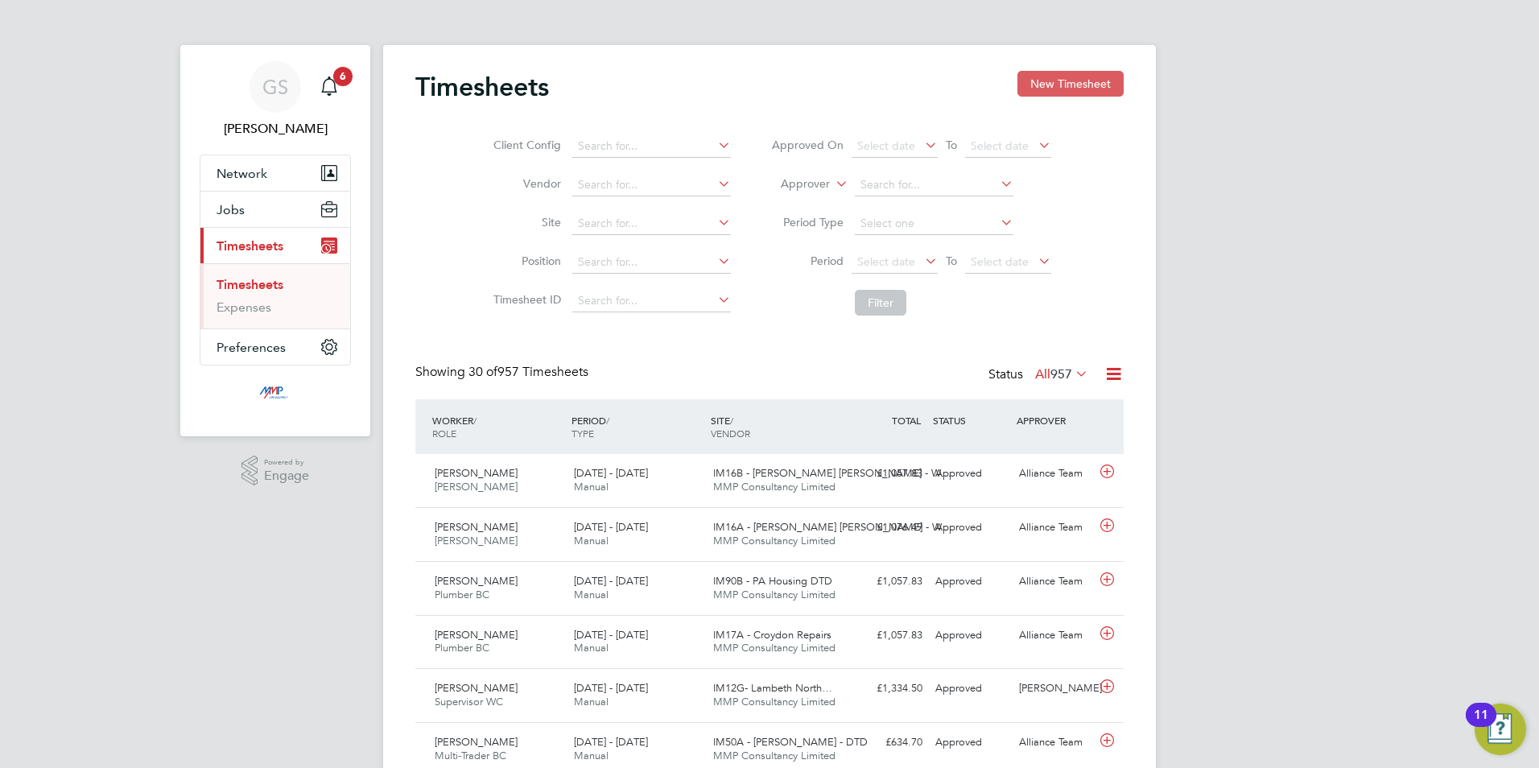
click at [1073, 97] on button "New Timesheet" at bounding box center [1071, 84] width 106 height 26
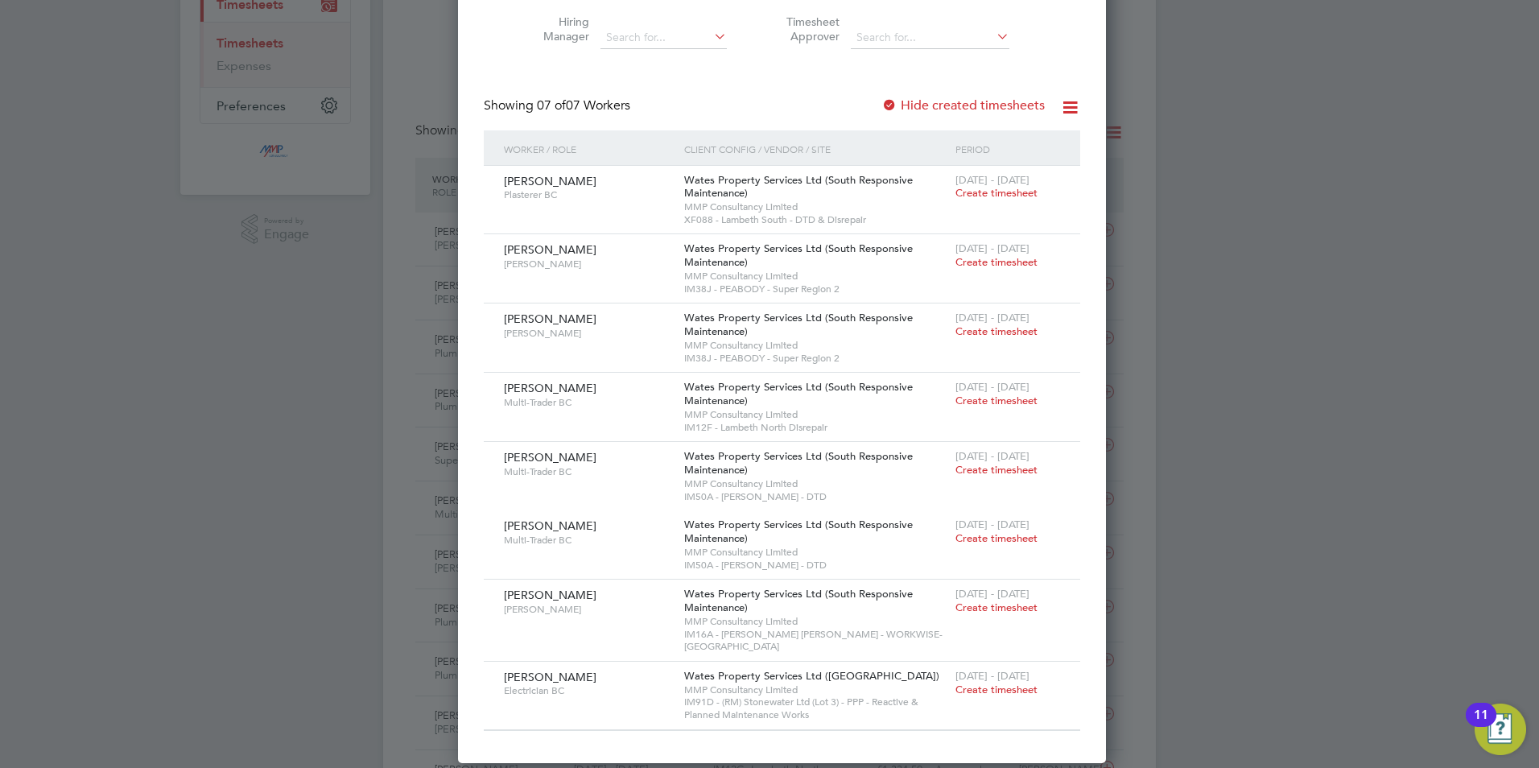
click at [951, 107] on label "Hide created timesheets" at bounding box center [963, 105] width 163 height 16
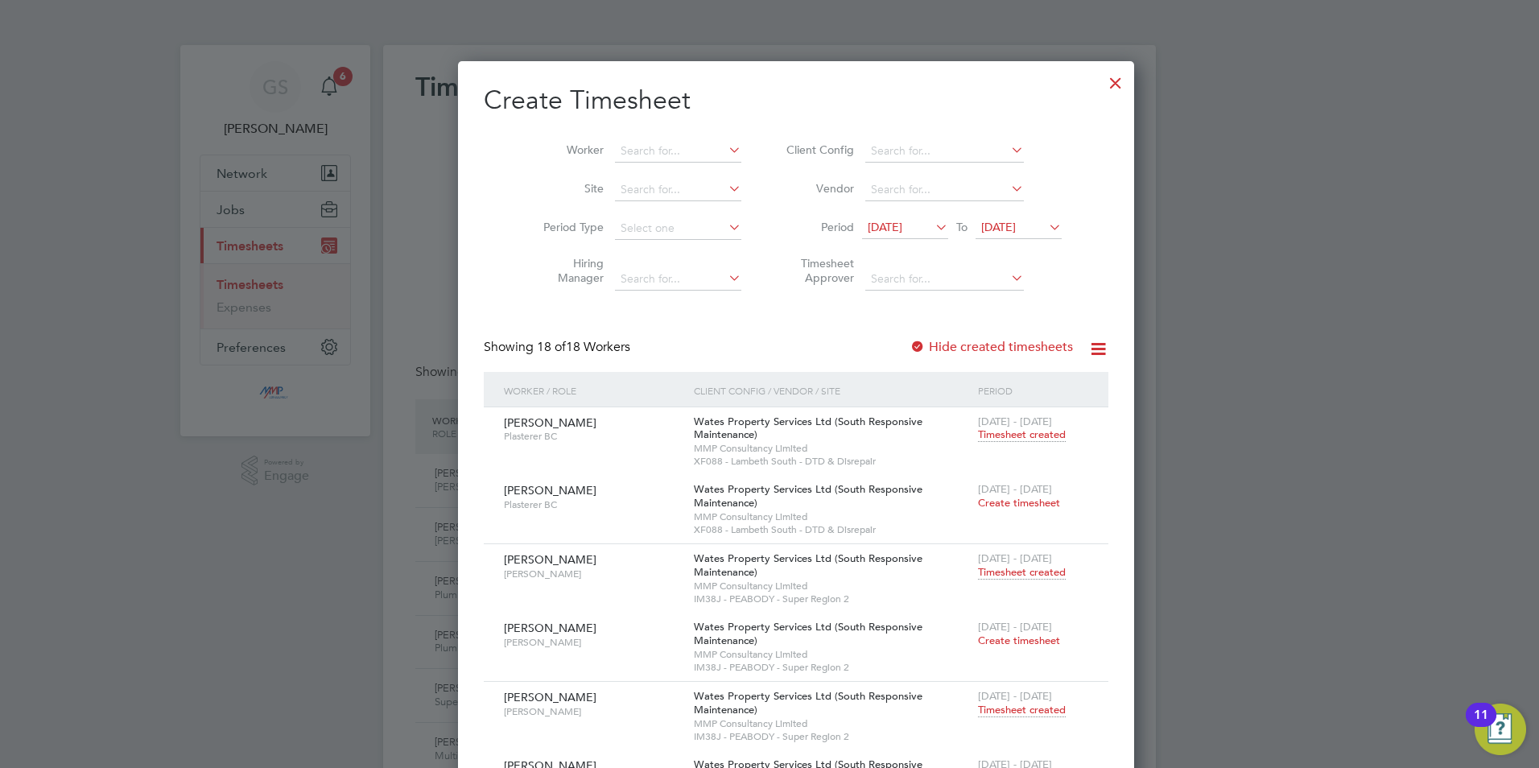
click at [1101, 82] on div at bounding box center [1115, 78] width 29 height 29
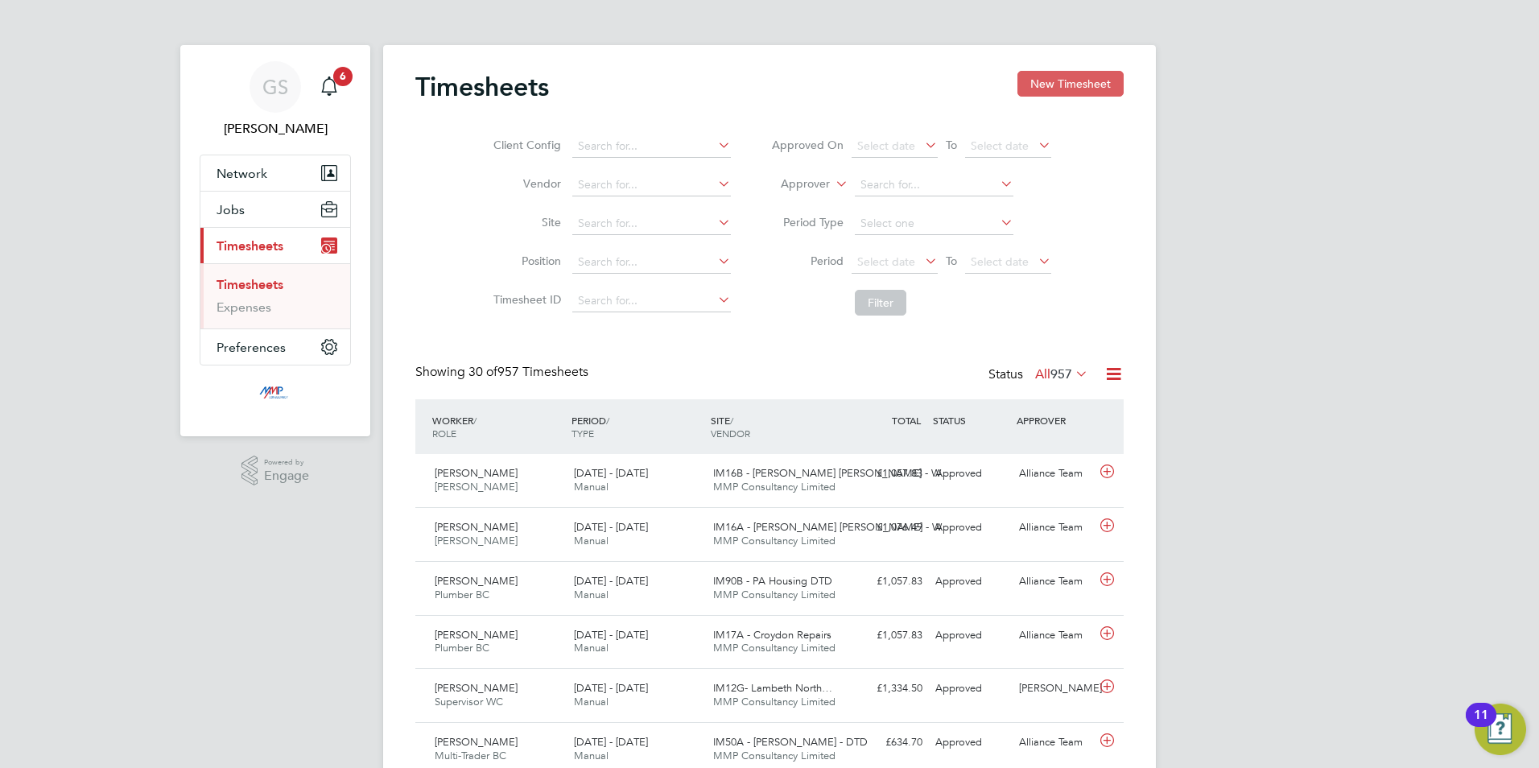
click at [1059, 89] on button "New Timesheet" at bounding box center [1071, 84] width 106 height 26
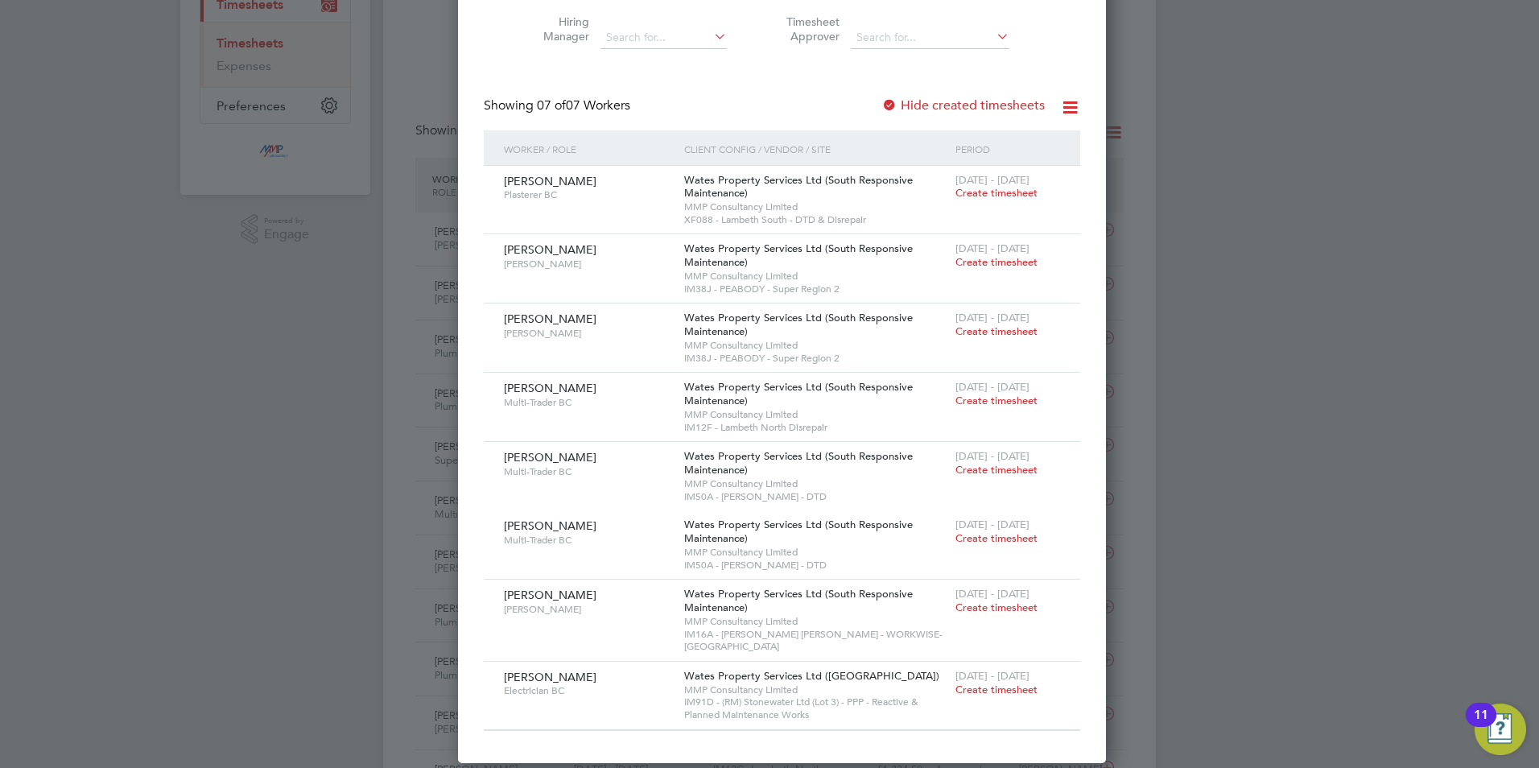
click at [965, 103] on label "Hide created timesheets" at bounding box center [963, 105] width 163 height 16
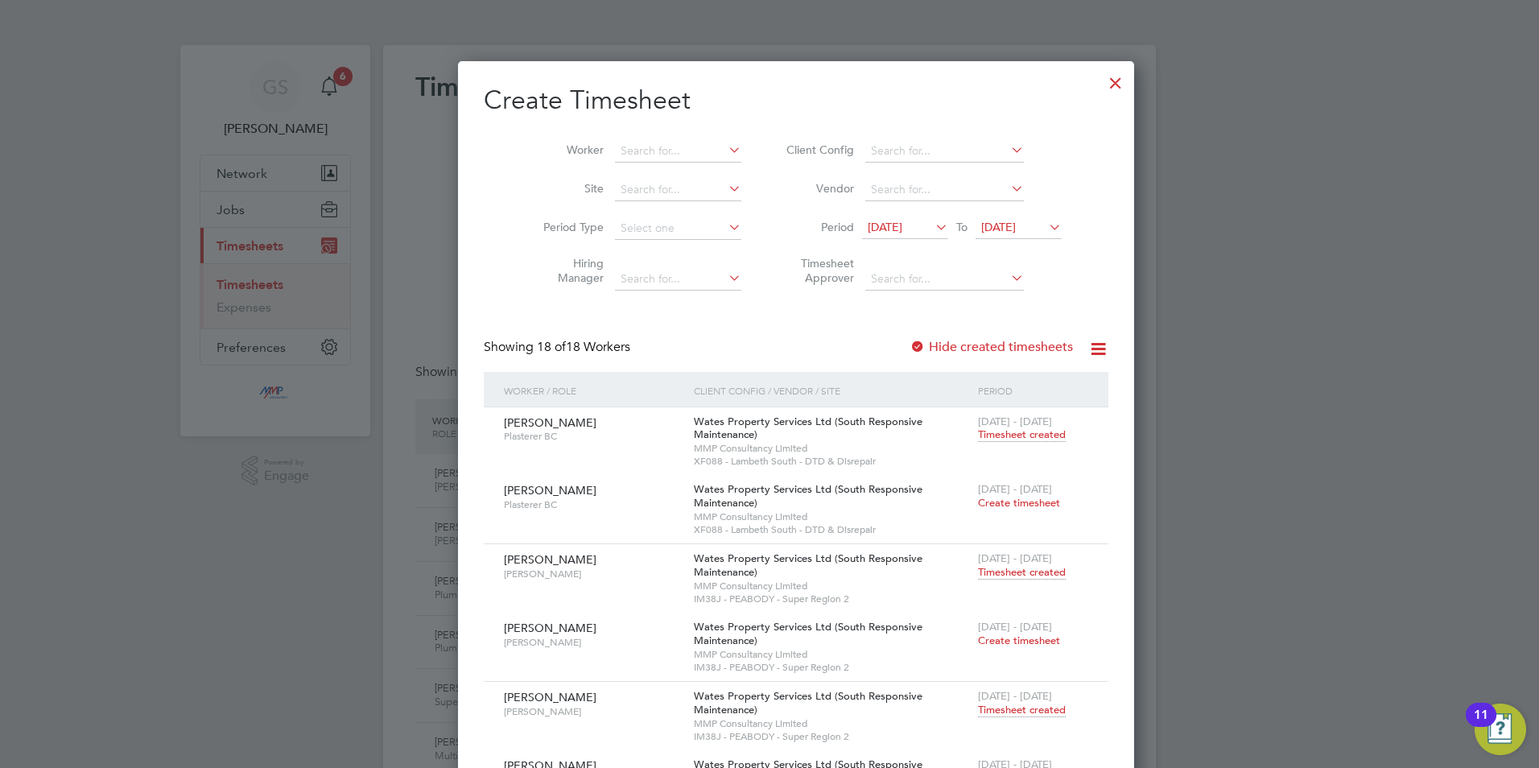
click at [1101, 92] on div at bounding box center [1115, 78] width 29 height 29
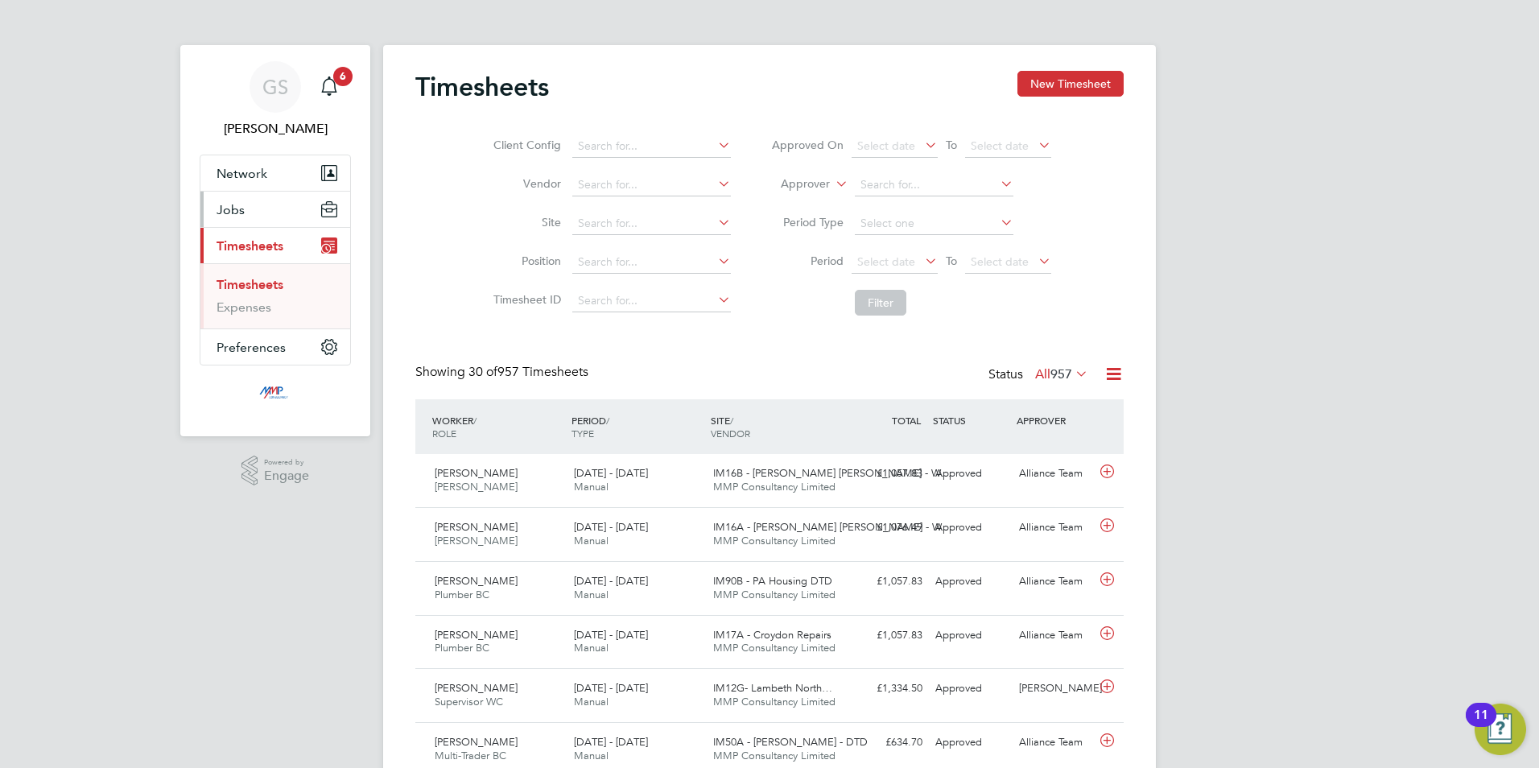
click at [291, 208] on button "Jobs" at bounding box center [275, 209] width 150 height 35
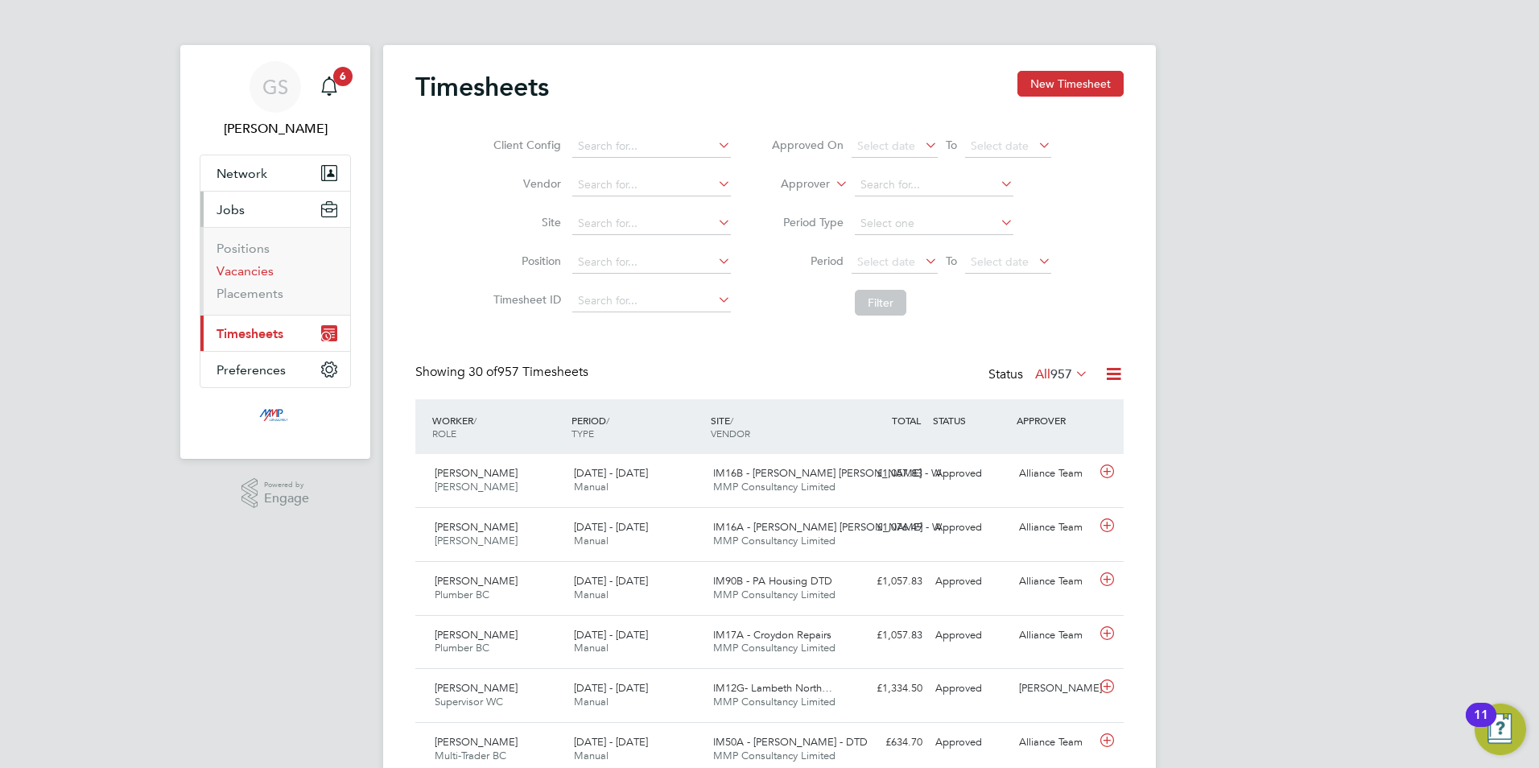
click at [263, 269] on link "Vacancies" at bounding box center [245, 270] width 57 height 15
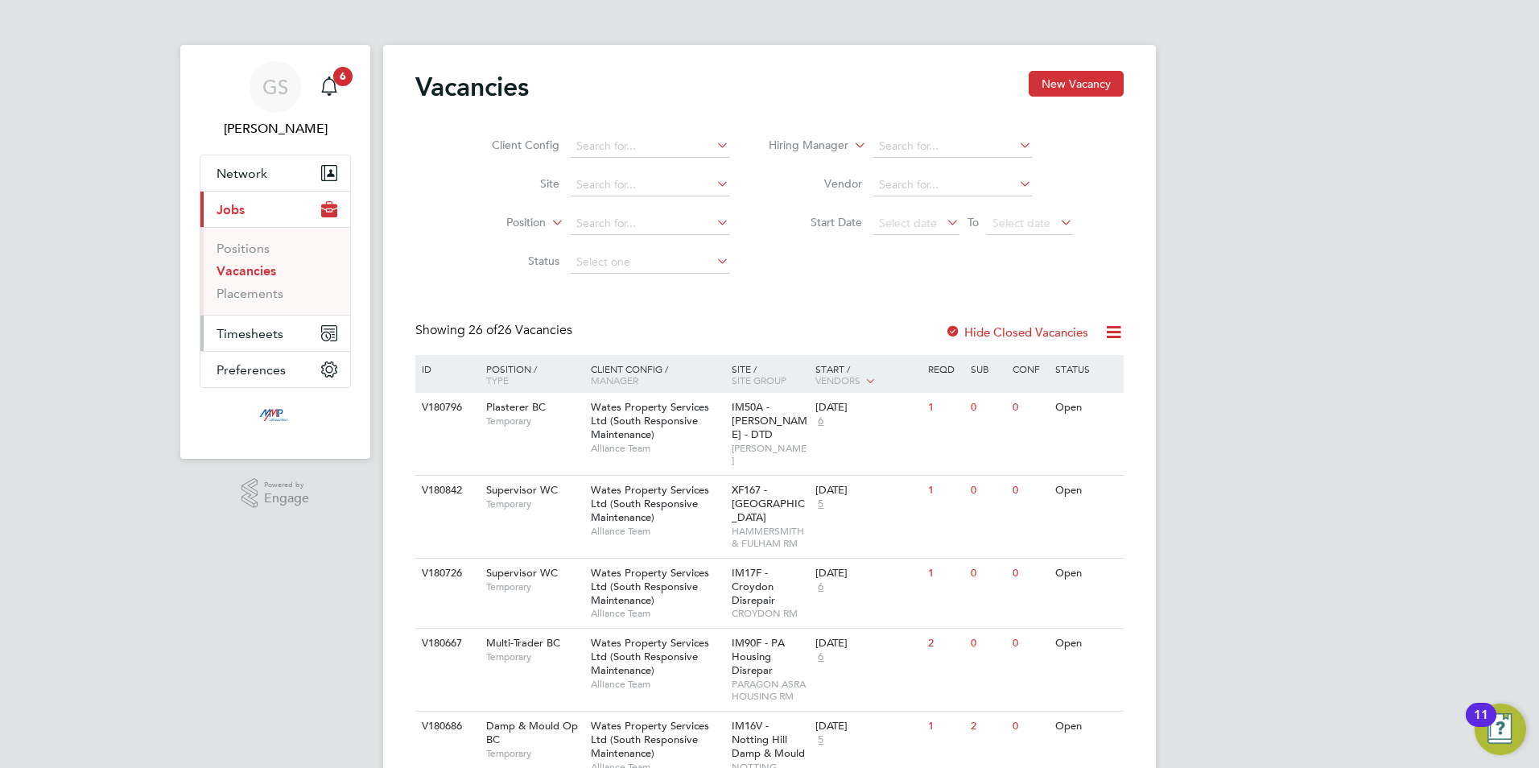
click at [268, 329] on span "Timesheets" at bounding box center [250, 333] width 67 height 15
click at [275, 286] on link "Timesheets" at bounding box center [250, 284] width 67 height 15
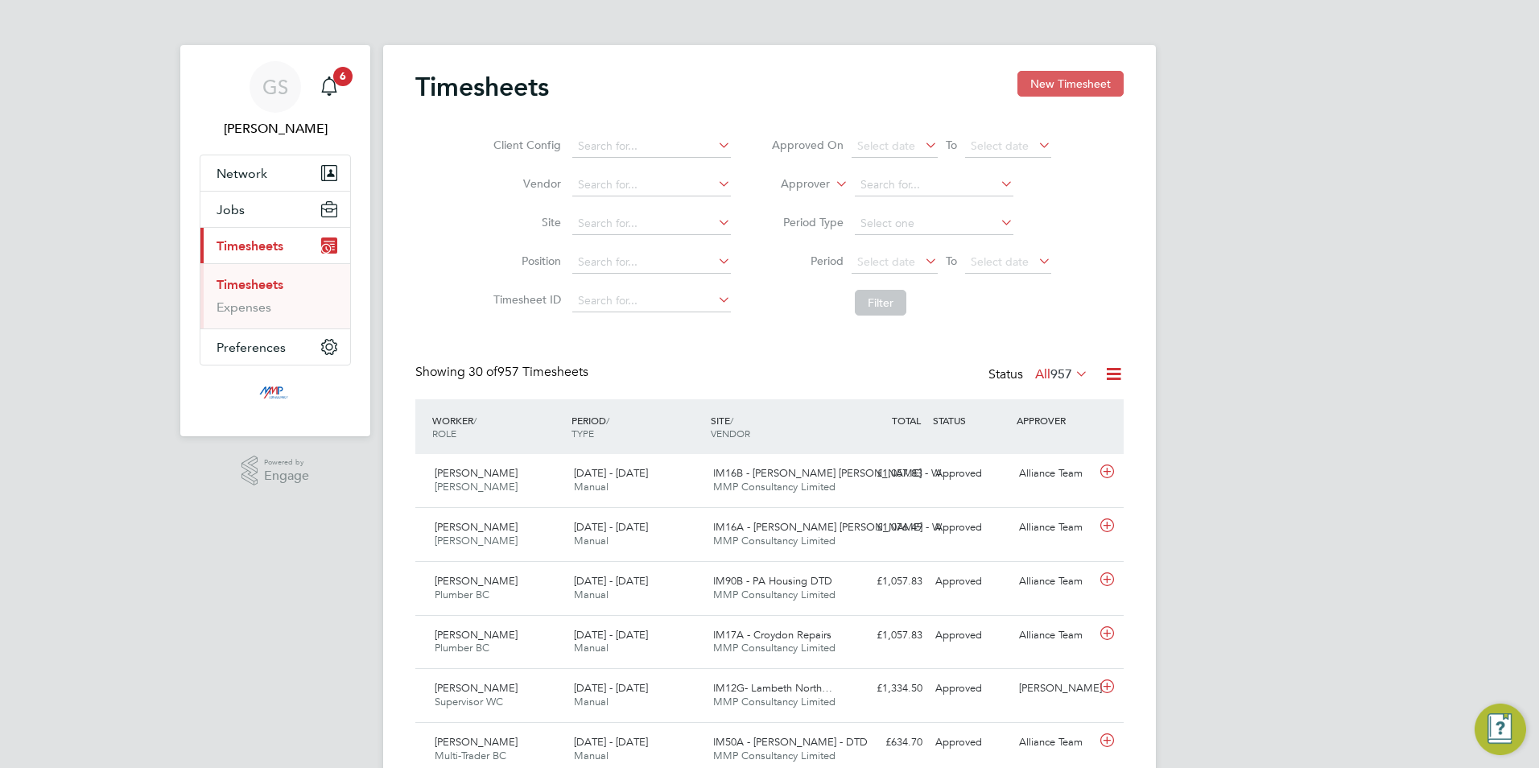
scroll to position [41, 140]
click at [1076, 93] on button "New Timesheet" at bounding box center [1071, 84] width 106 height 26
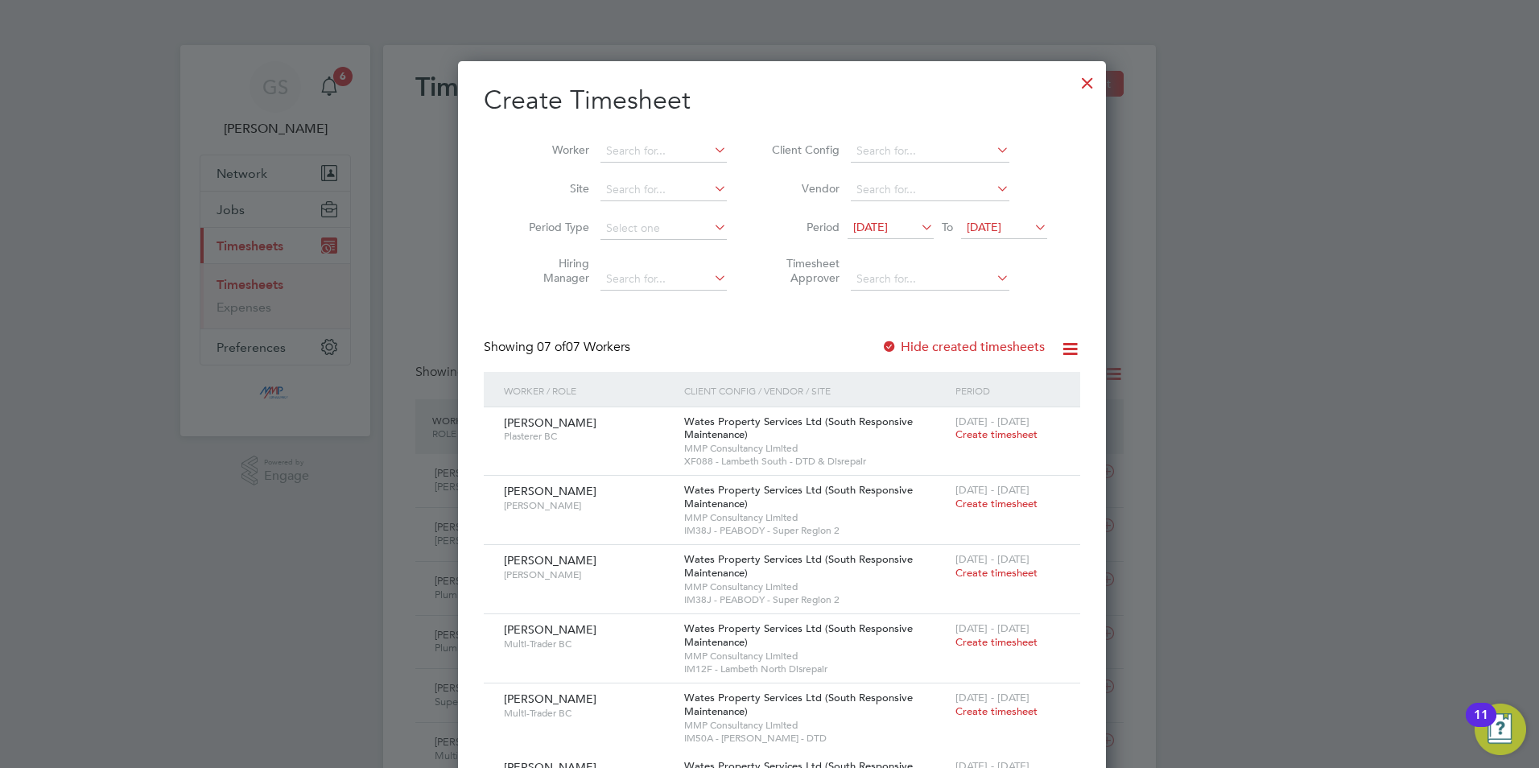
click at [1073, 89] on div at bounding box center [1087, 78] width 29 height 29
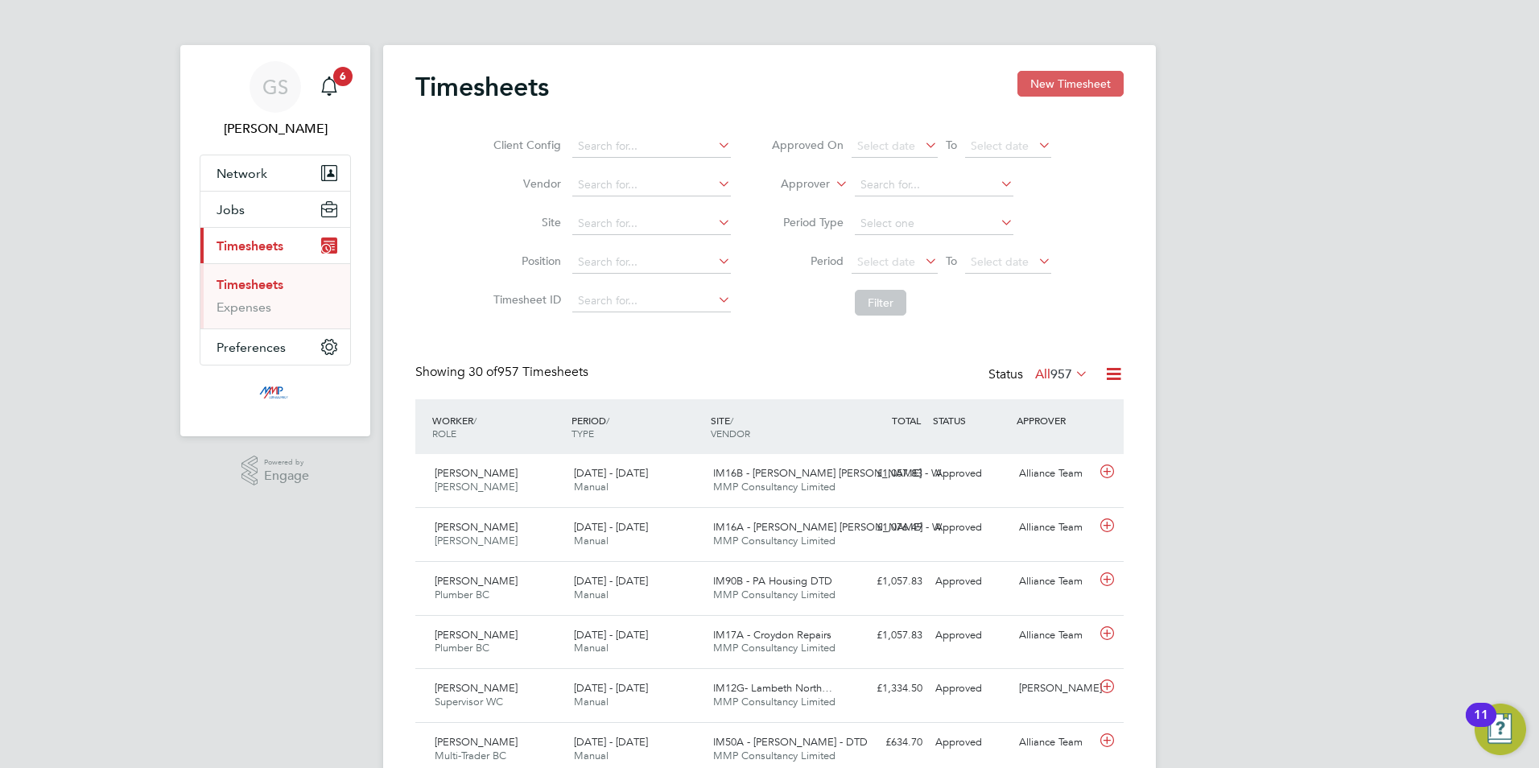
click at [1056, 86] on button "New Timesheet" at bounding box center [1071, 84] width 106 height 26
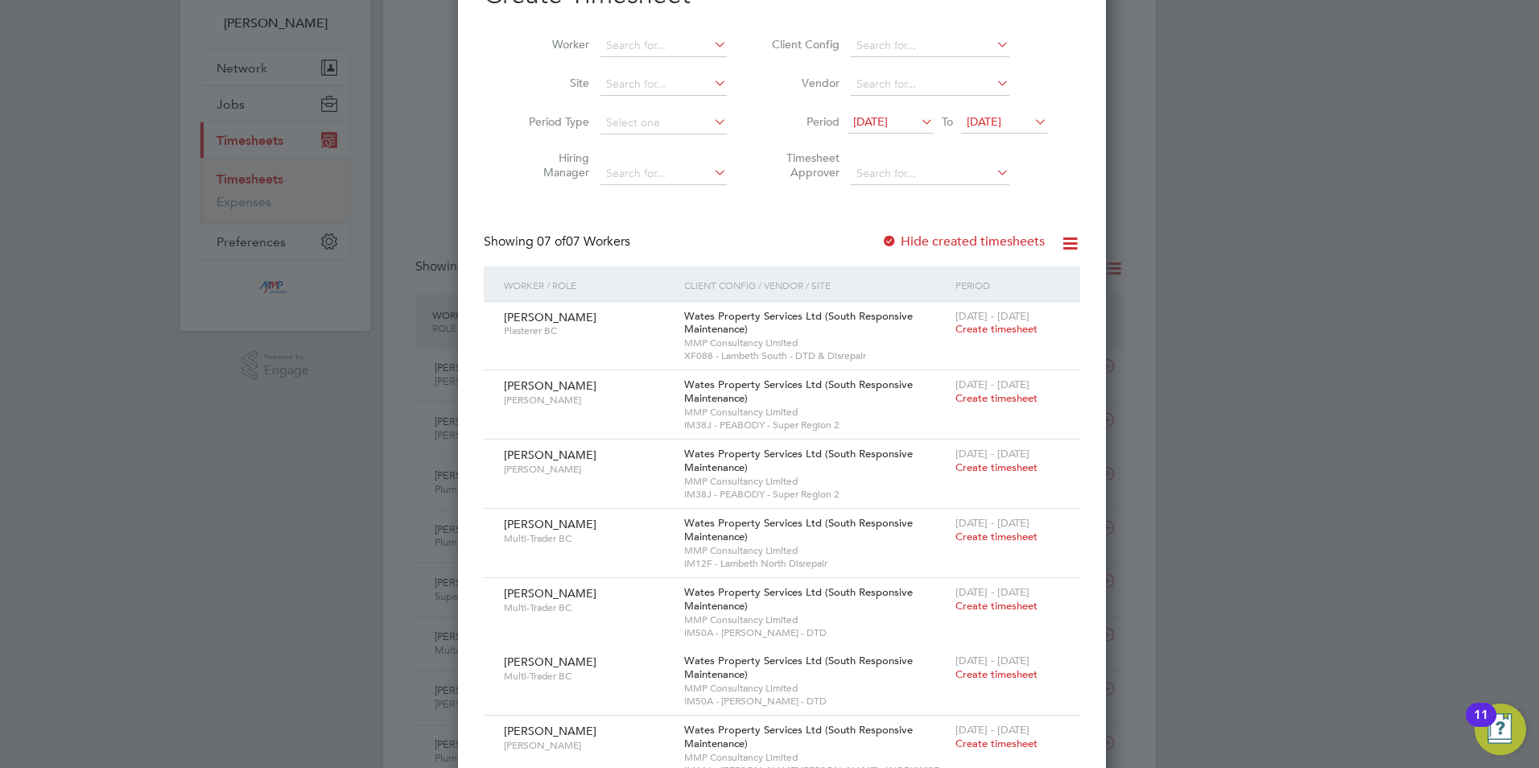
scroll to position [0, 0]
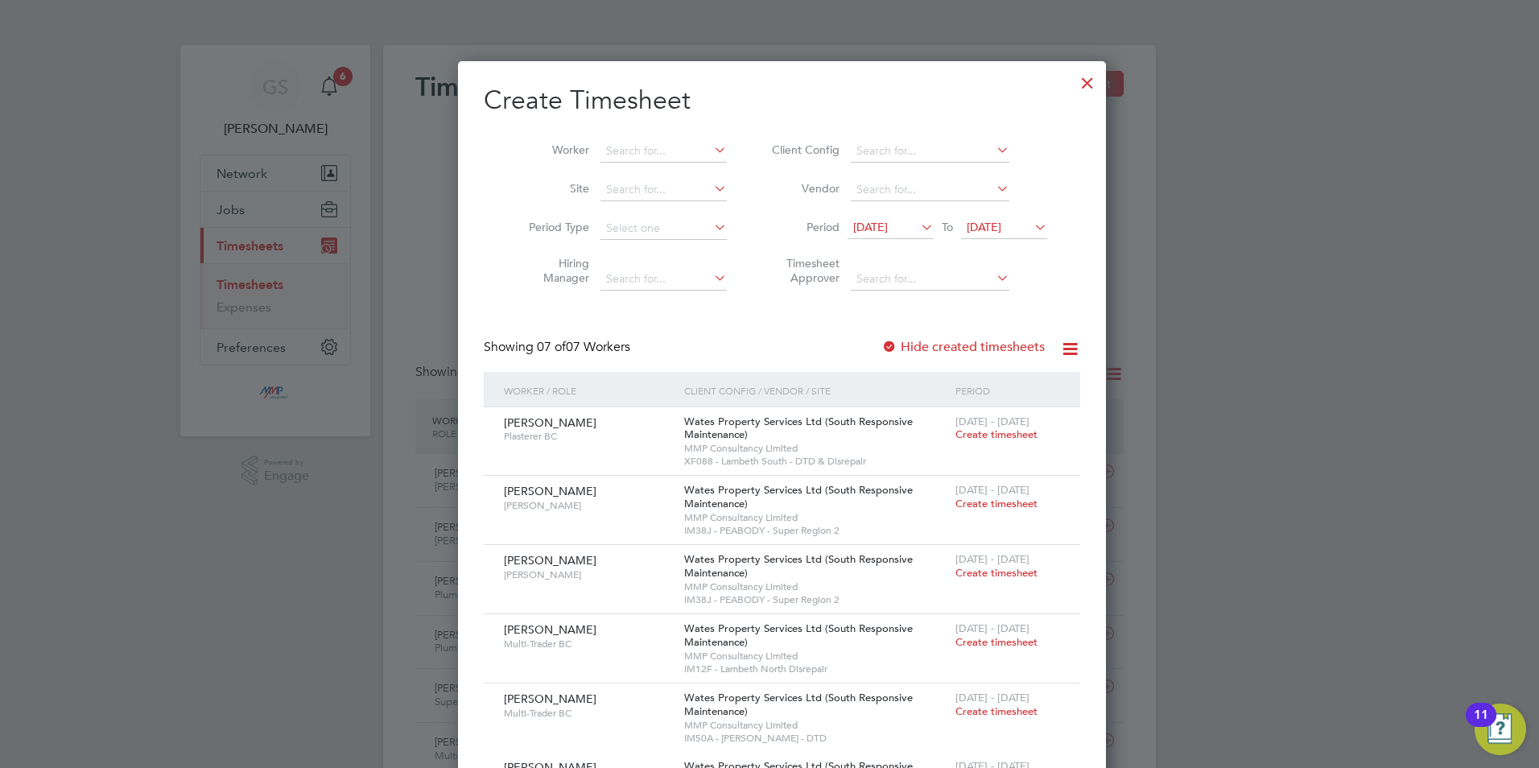
click at [1073, 77] on div at bounding box center [1087, 78] width 29 height 29
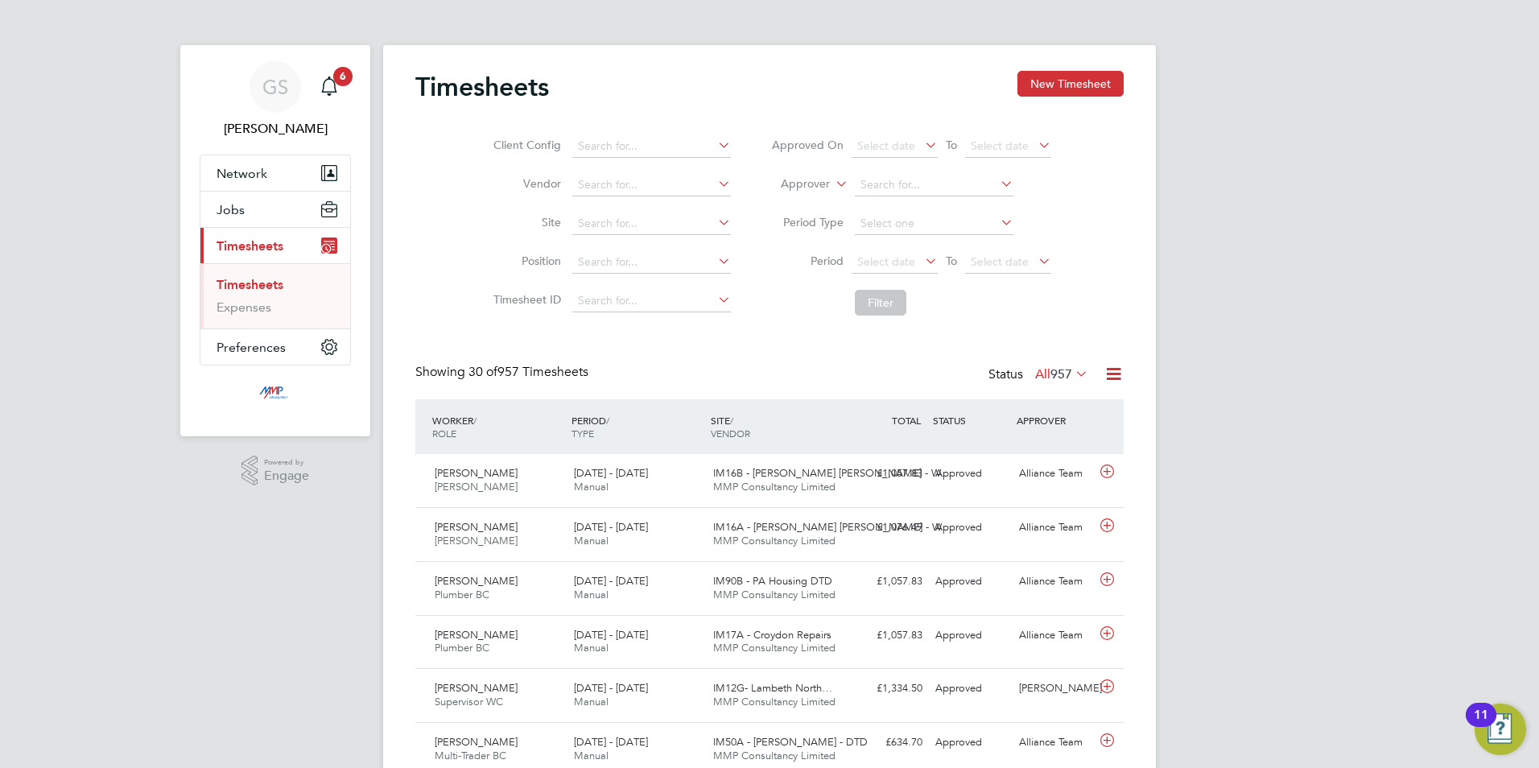
scroll to position [41, 140]
click at [252, 215] on button "Jobs" at bounding box center [275, 209] width 150 height 35
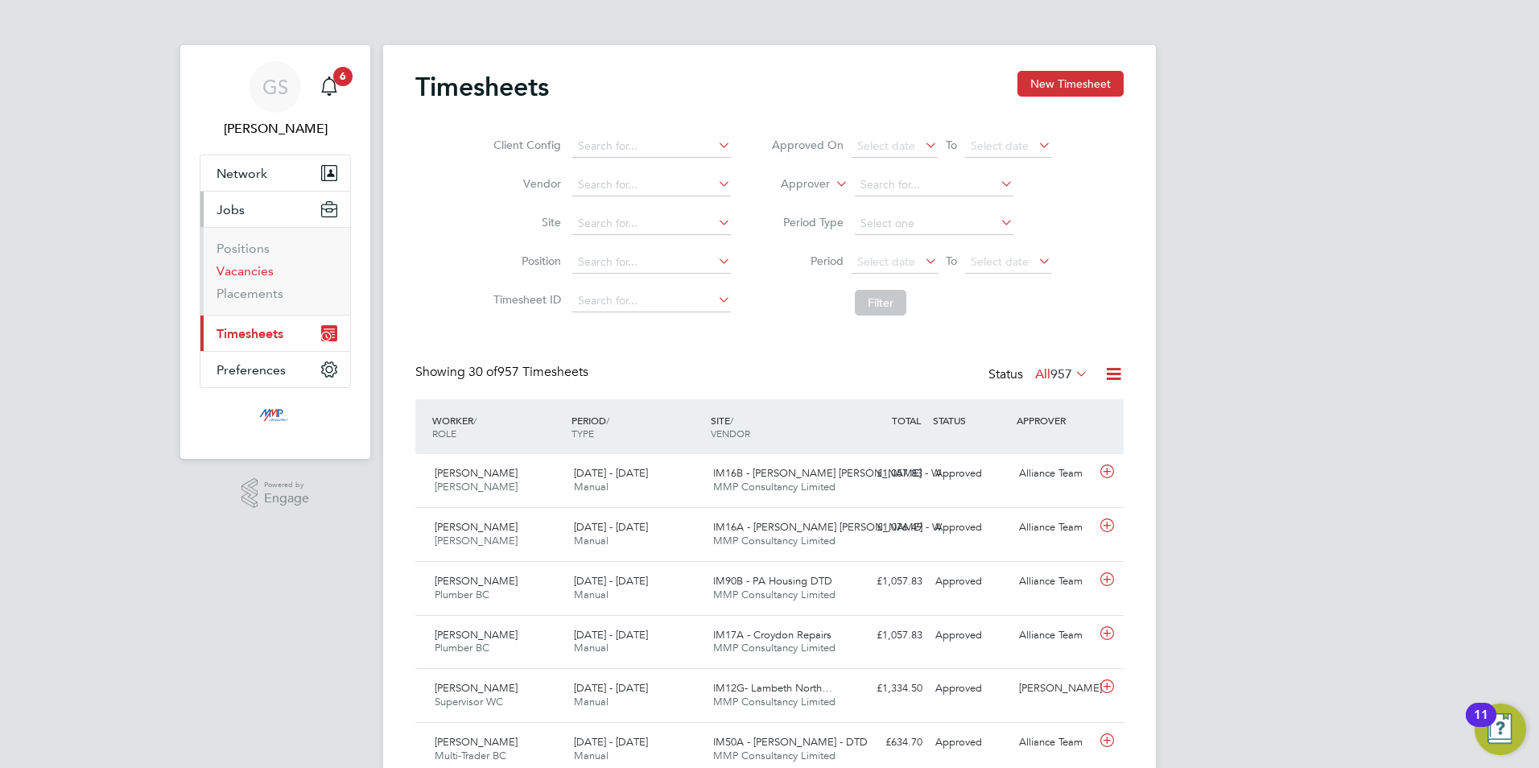
click at [255, 273] on link "Vacancies" at bounding box center [245, 270] width 57 height 15
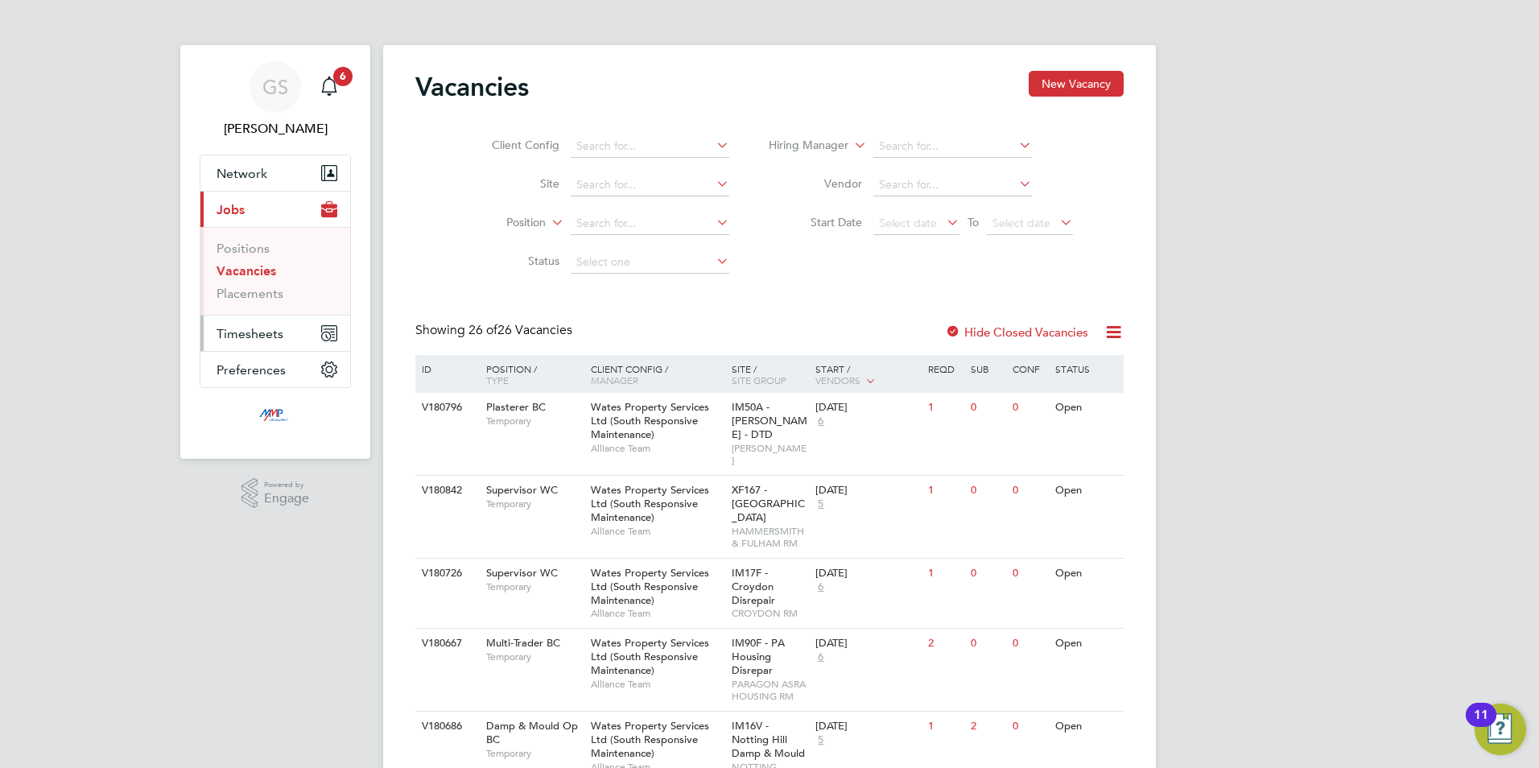
click at [267, 337] on span "Timesheets" at bounding box center [250, 333] width 67 height 15
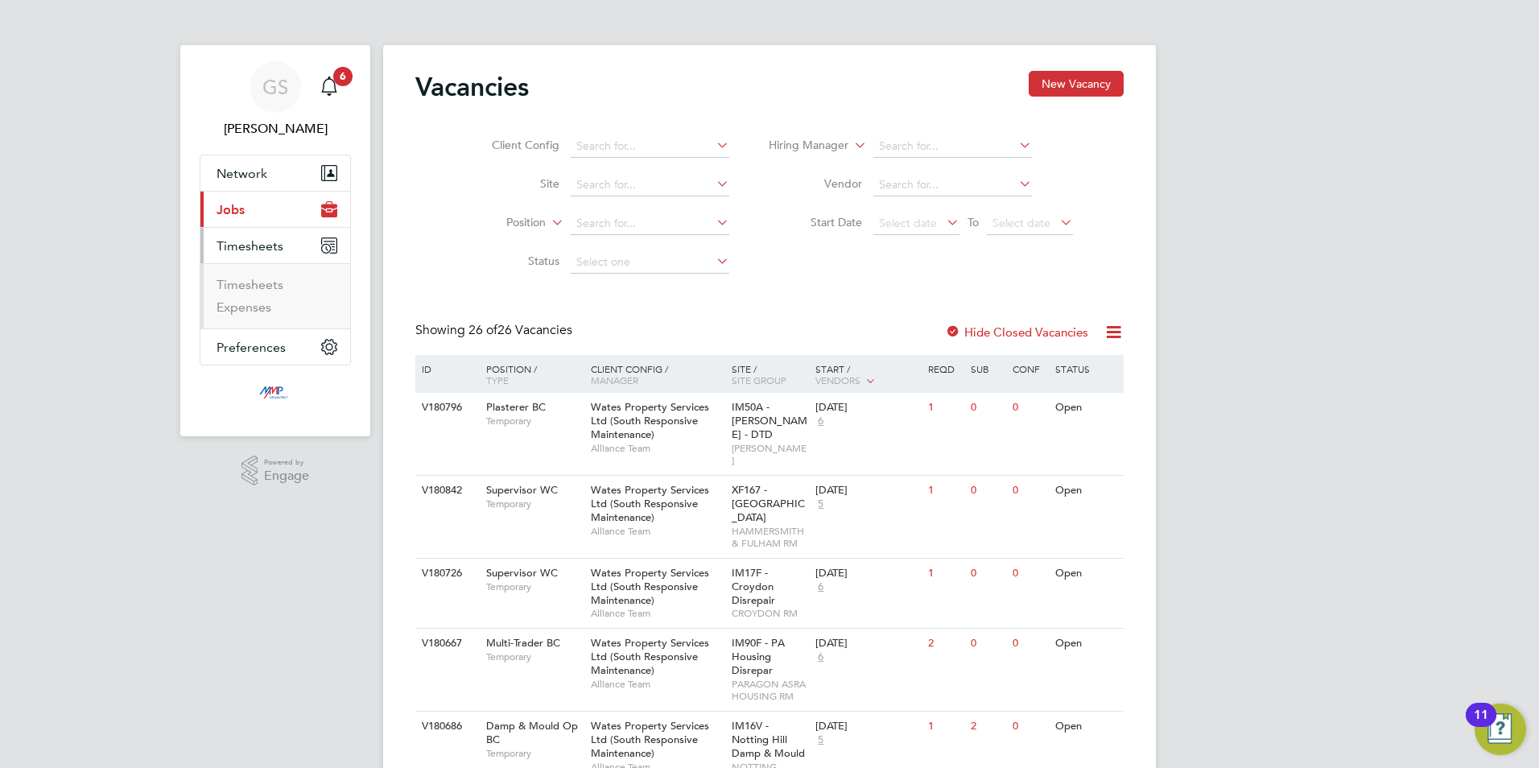
click at [275, 292] on li "Timesheets" at bounding box center [277, 288] width 121 height 23
click at [275, 283] on link "Timesheets" at bounding box center [250, 284] width 67 height 15
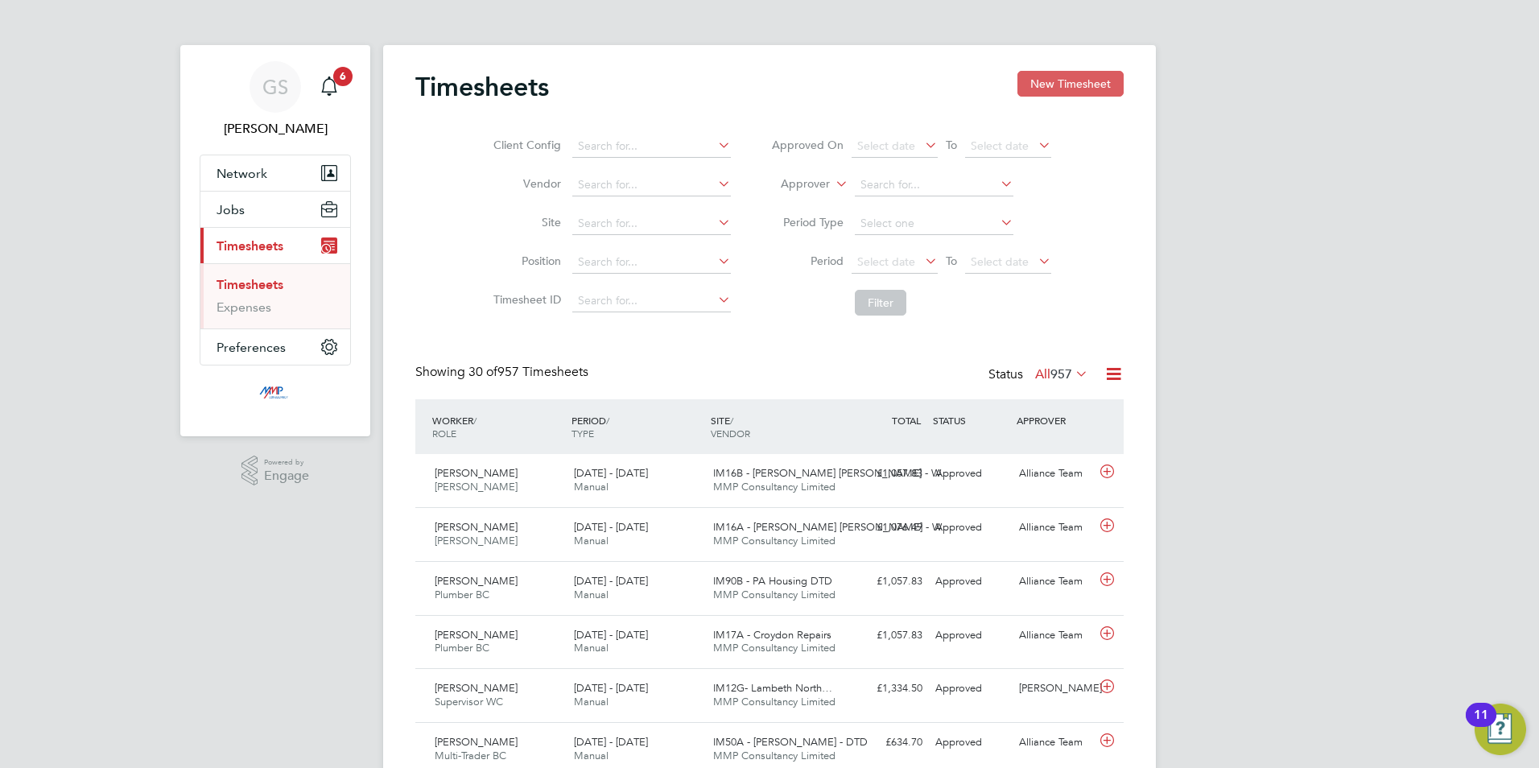
click at [1087, 85] on button "New Timesheet" at bounding box center [1071, 84] width 106 height 26
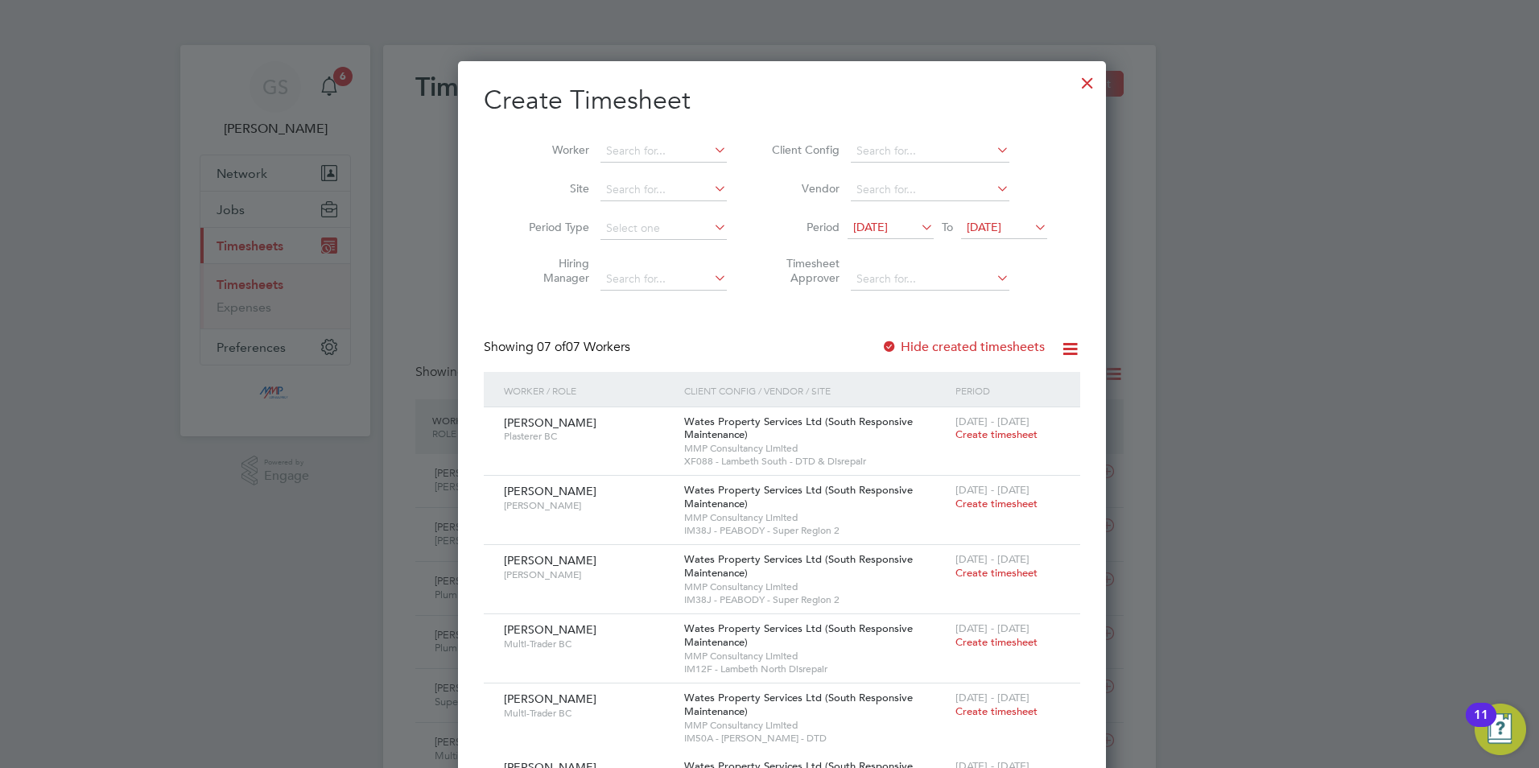
click at [945, 346] on label "Hide created timesheets" at bounding box center [963, 347] width 163 height 16
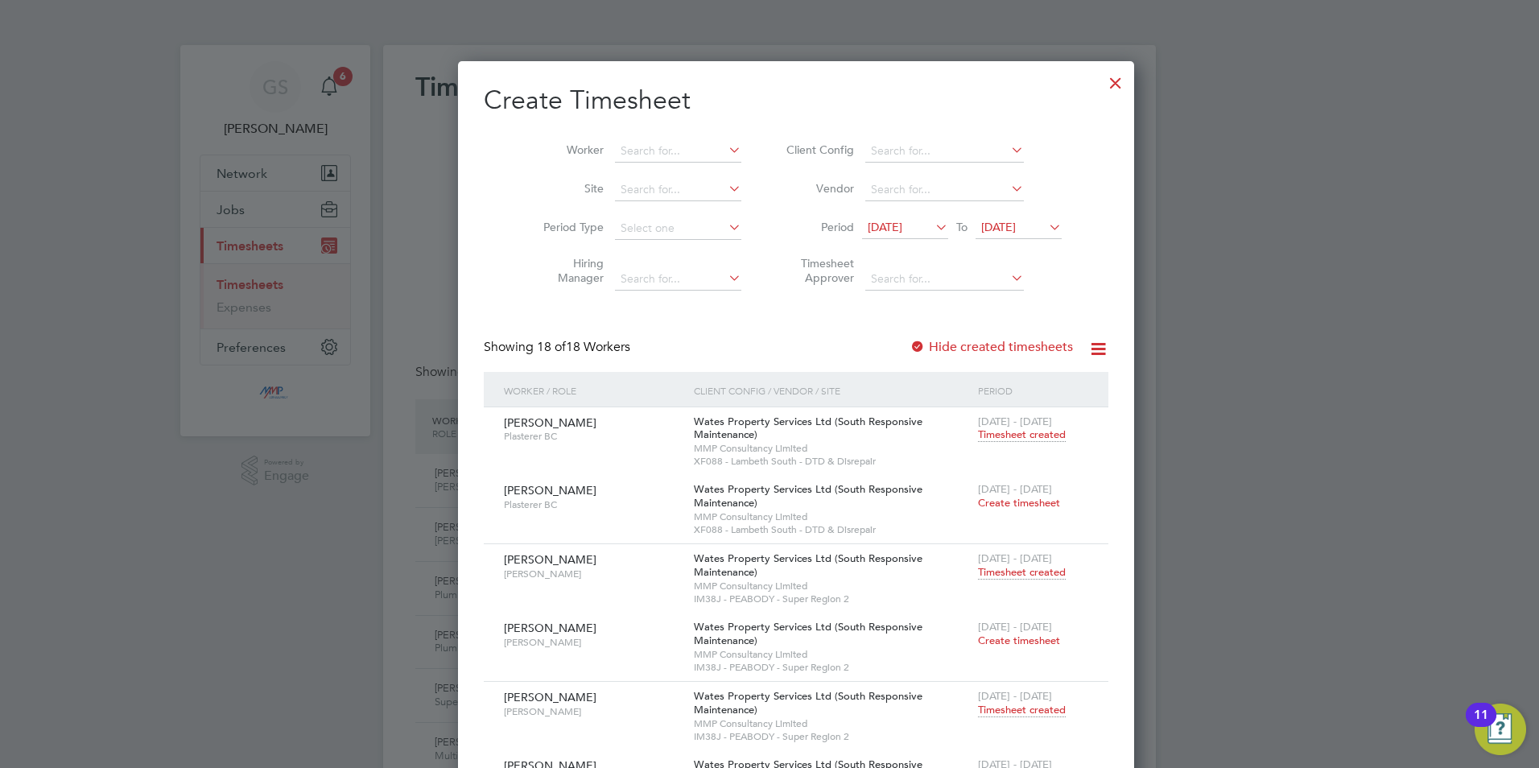
click at [1101, 83] on div at bounding box center [1115, 78] width 29 height 29
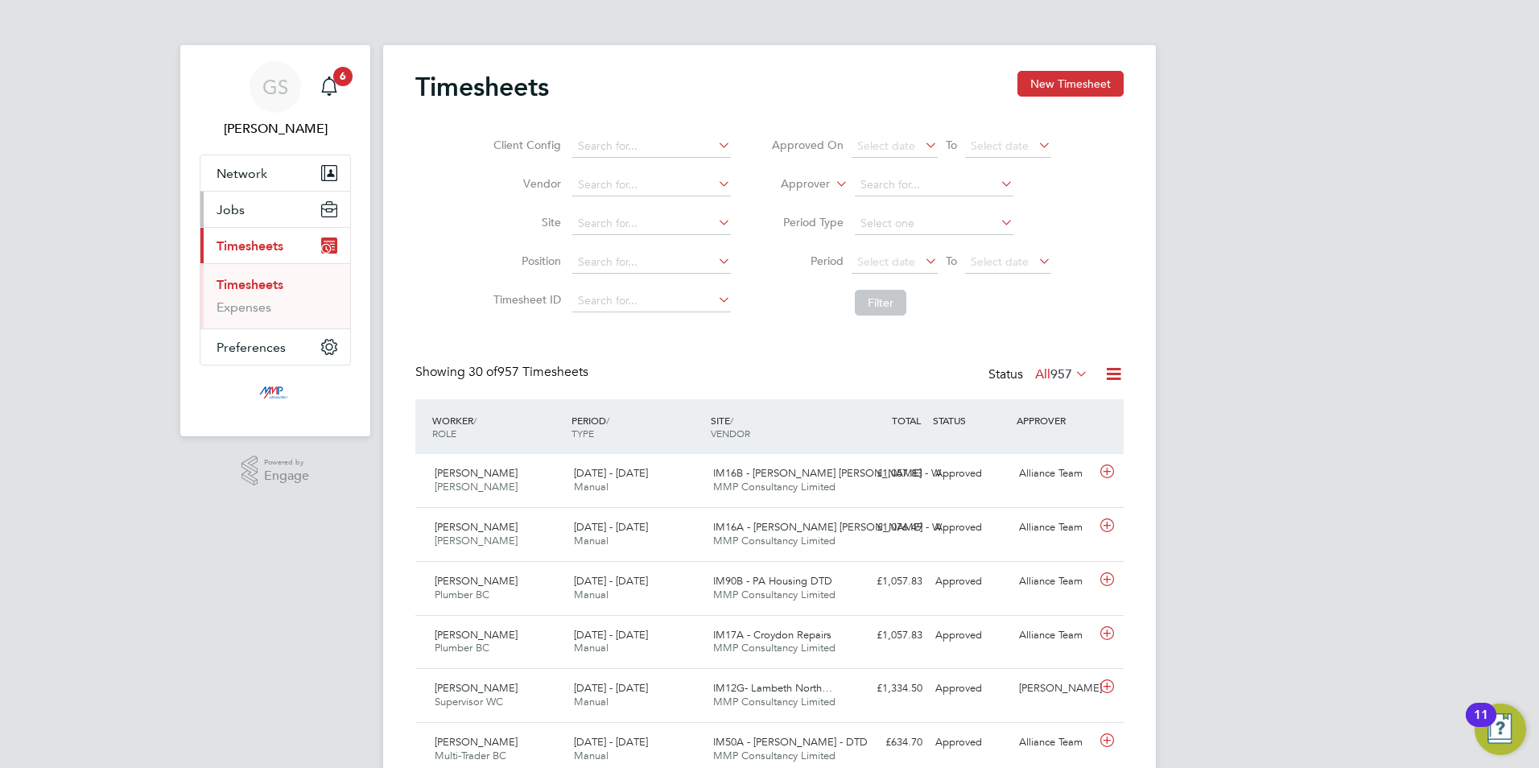
click at [235, 203] on span "Jobs" at bounding box center [231, 209] width 28 height 15
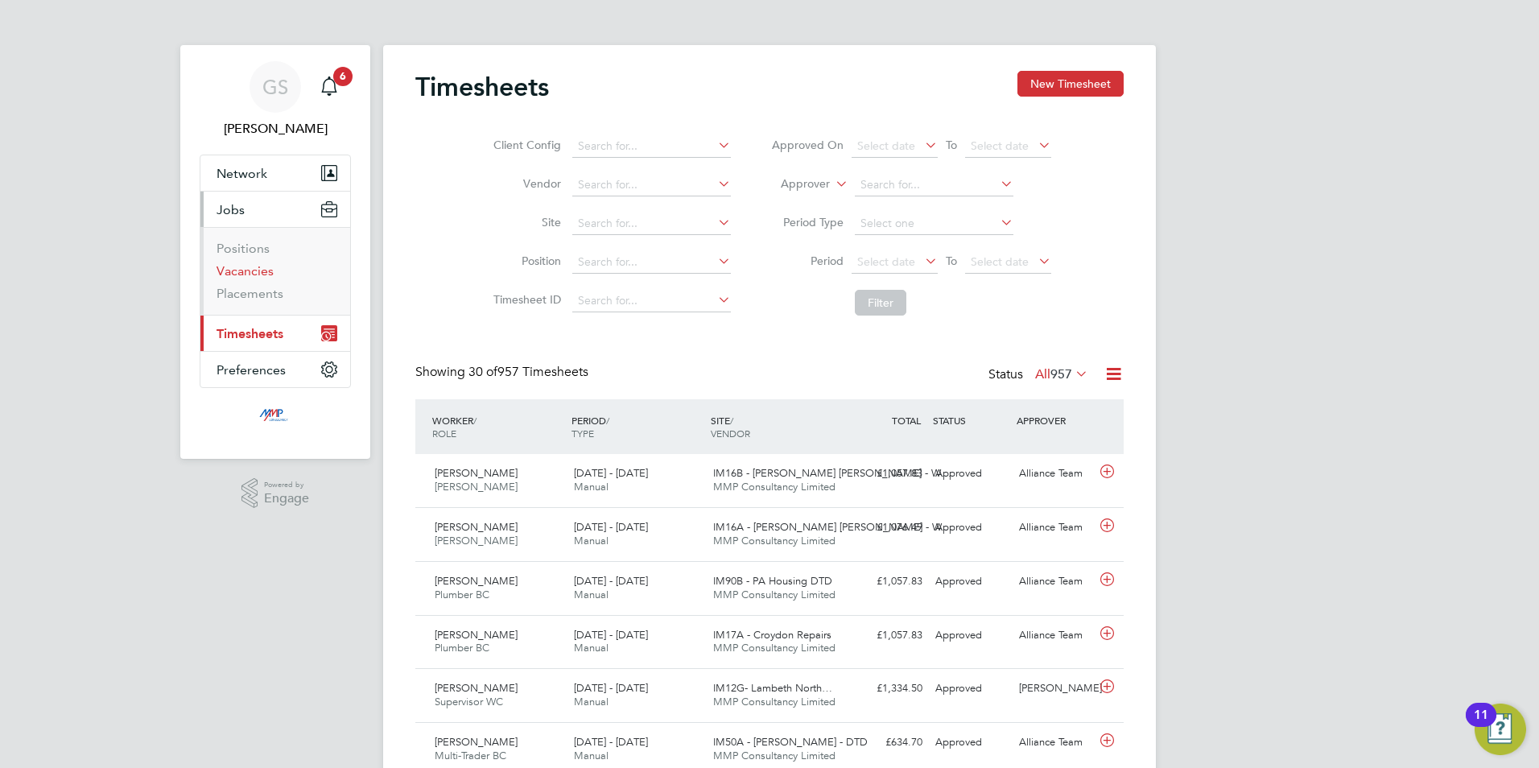
click at [262, 271] on link "Vacancies" at bounding box center [245, 270] width 57 height 15
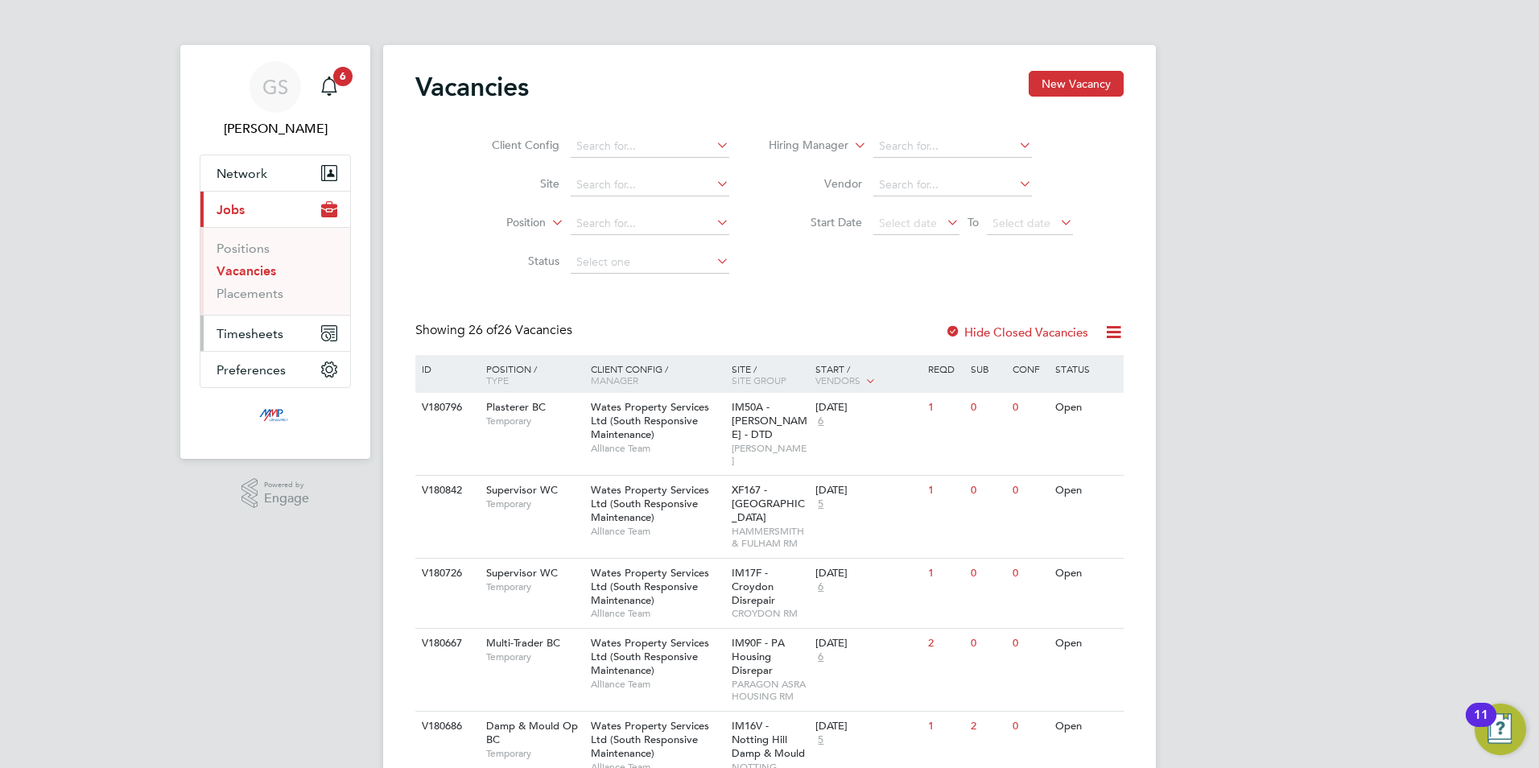
click at [275, 332] on span "Timesheets" at bounding box center [250, 333] width 67 height 15
click at [267, 283] on link "Timesheets" at bounding box center [250, 284] width 67 height 15
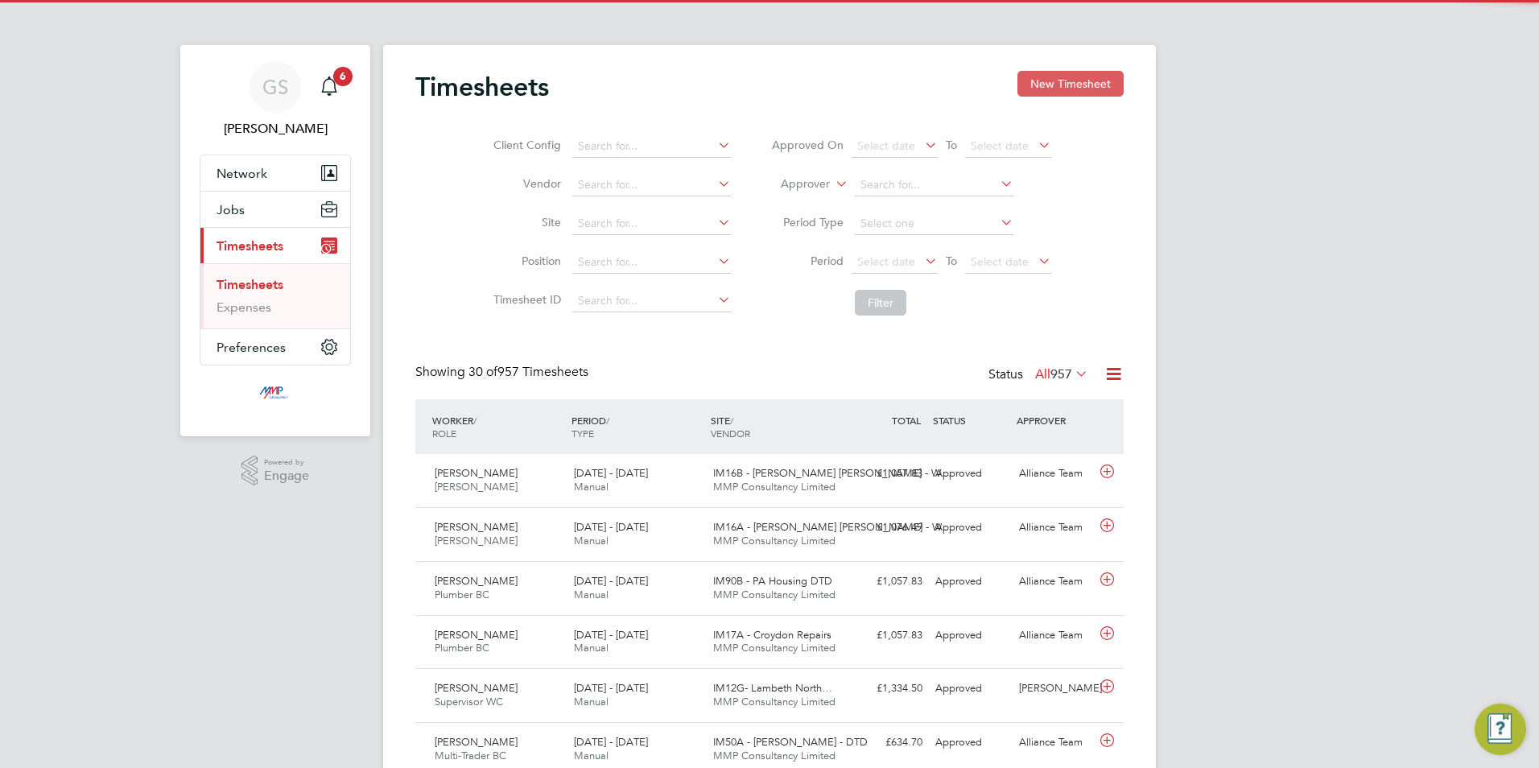
scroll to position [41, 140]
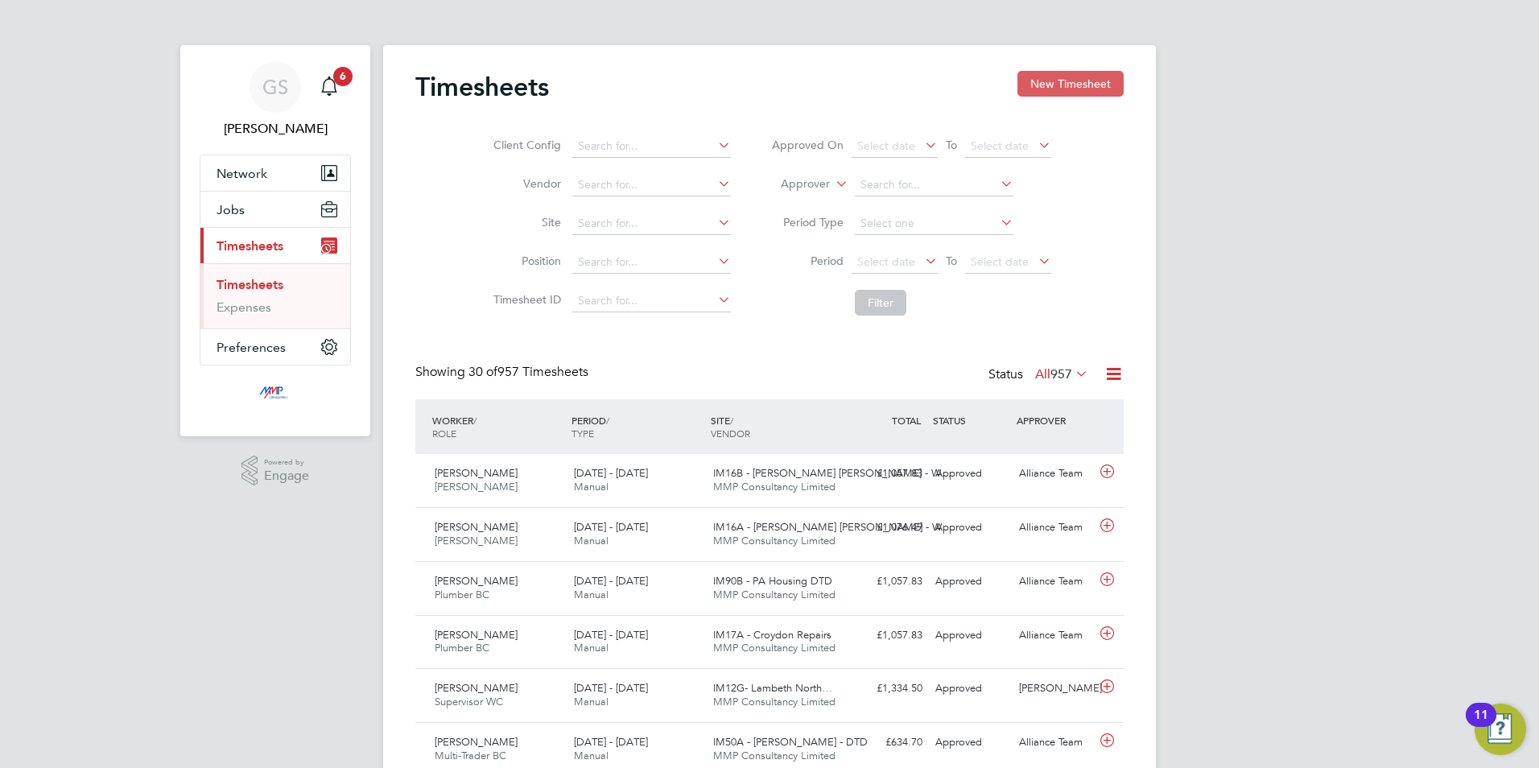
click at [1082, 84] on button "New Timesheet" at bounding box center [1071, 84] width 106 height 26
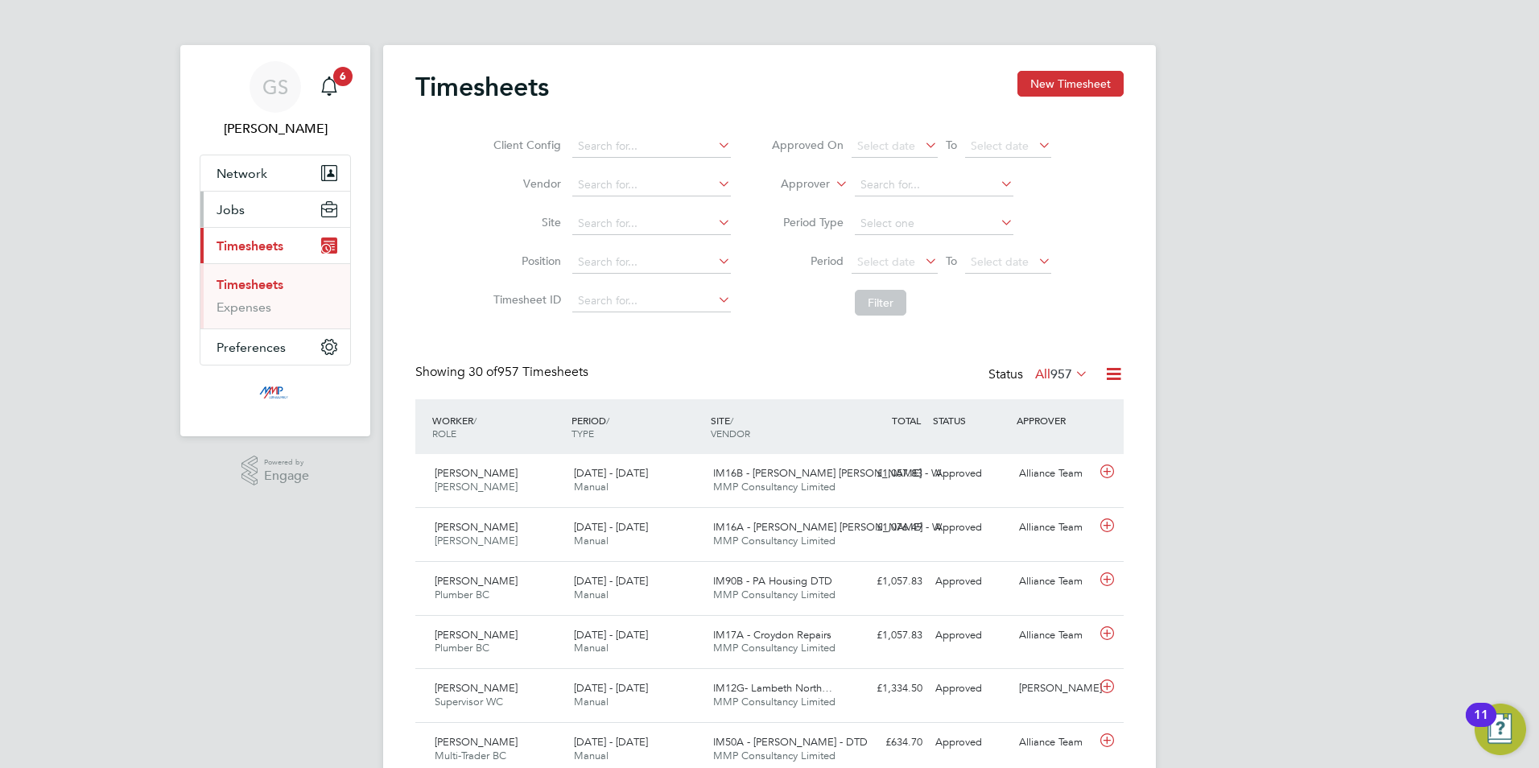
click at [260, 211] on button "Jobs" at bounding box center [275, 209] width 150 height 35
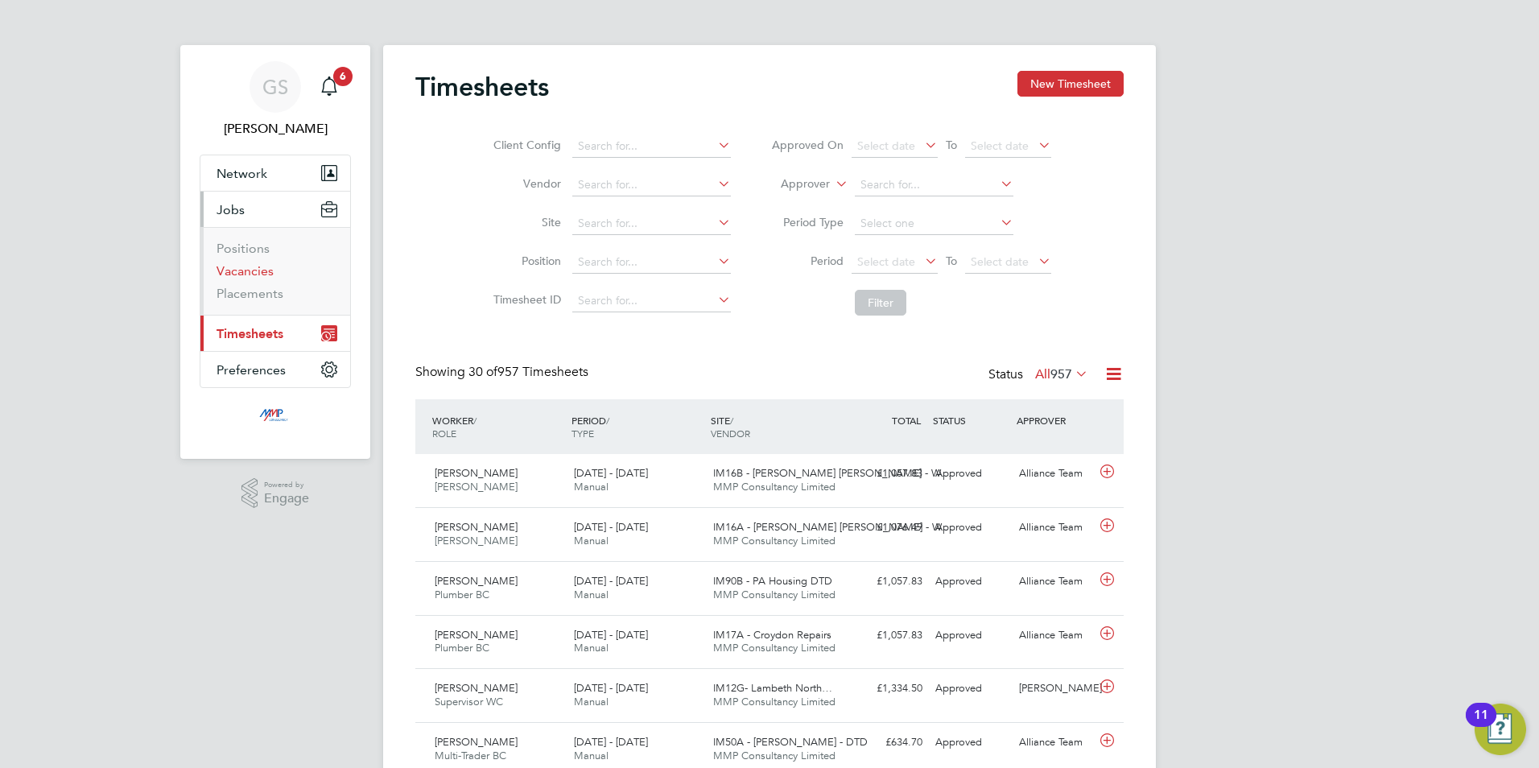
click at [262, 263] on link "Vacancies" at bounding box center [245, 270] width 57 height 15
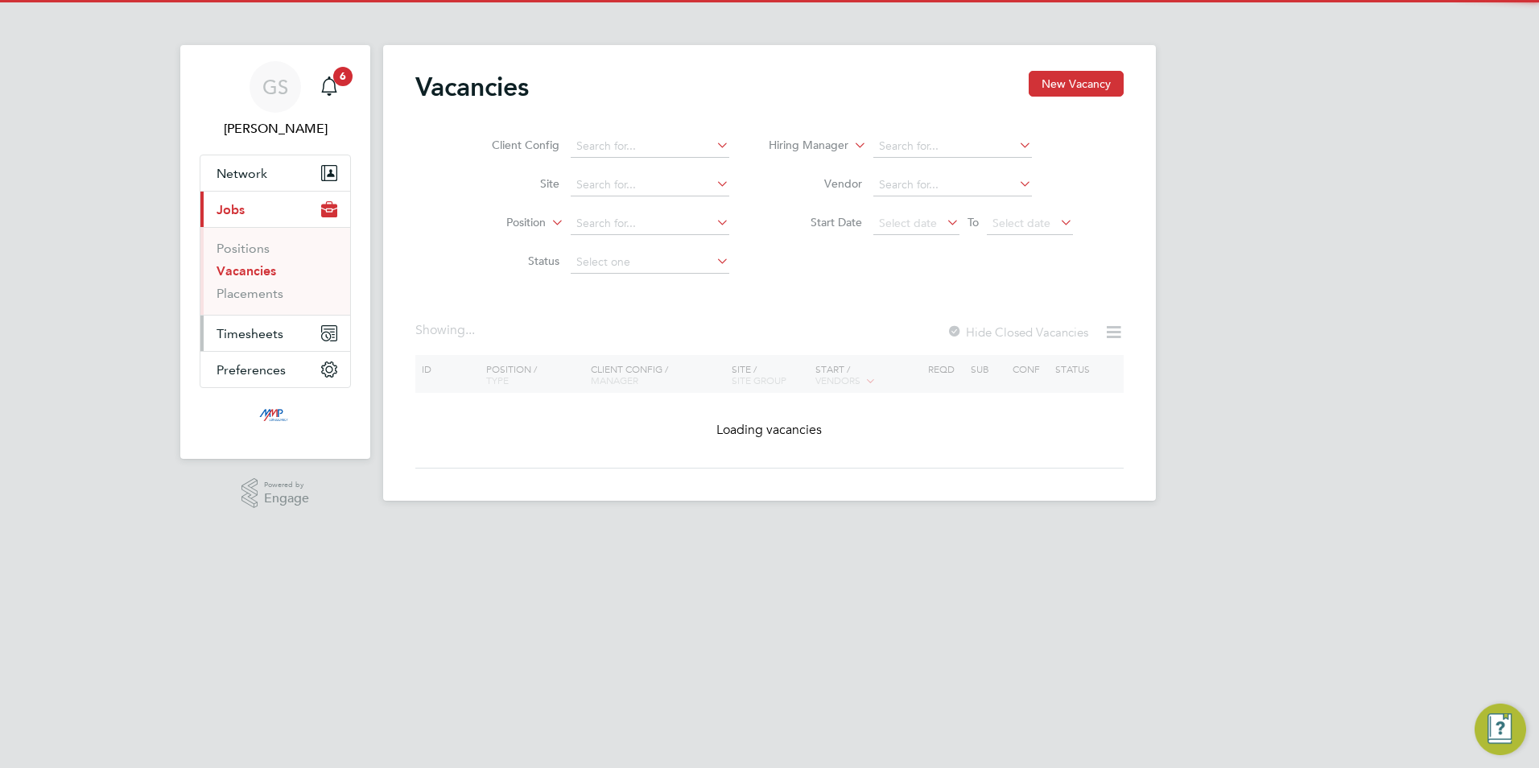
click at [278, 333] on span "Timesheets" at bounding box center [250, 333] width 67 height 15
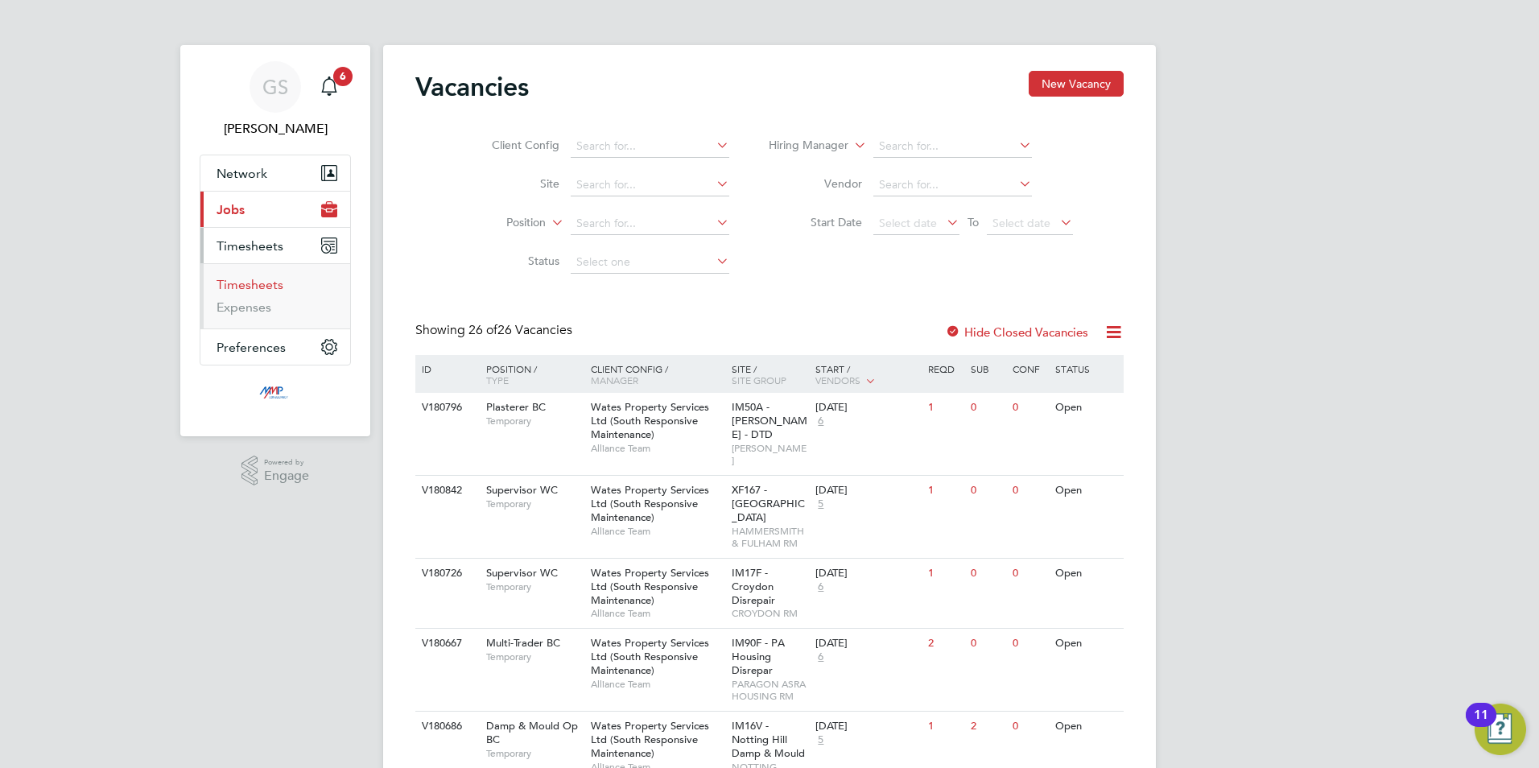
click at [274, 288] on link "Timesheets" at bounding box center [250, 284] width 67 height 15
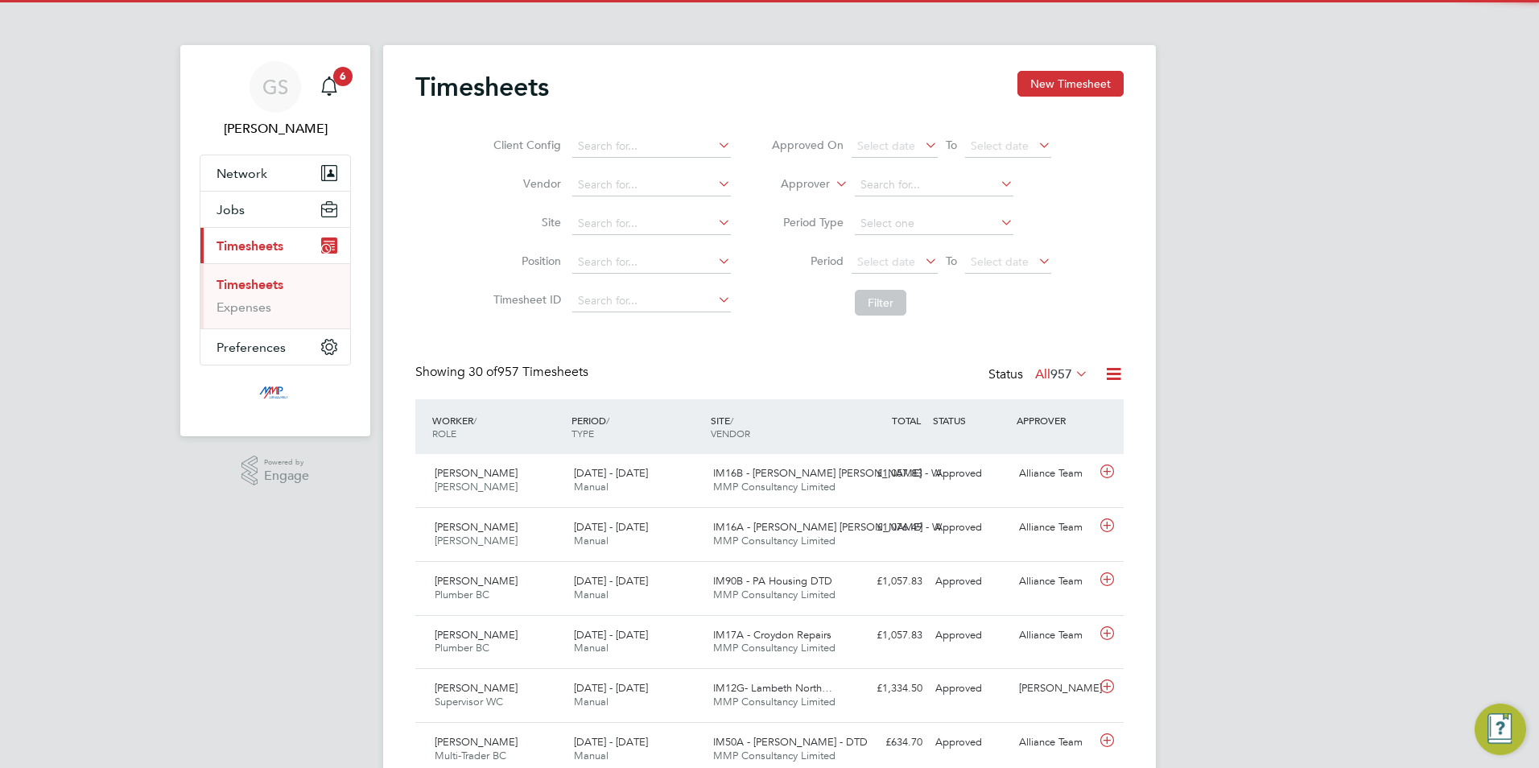
scroll to position [41, 140]
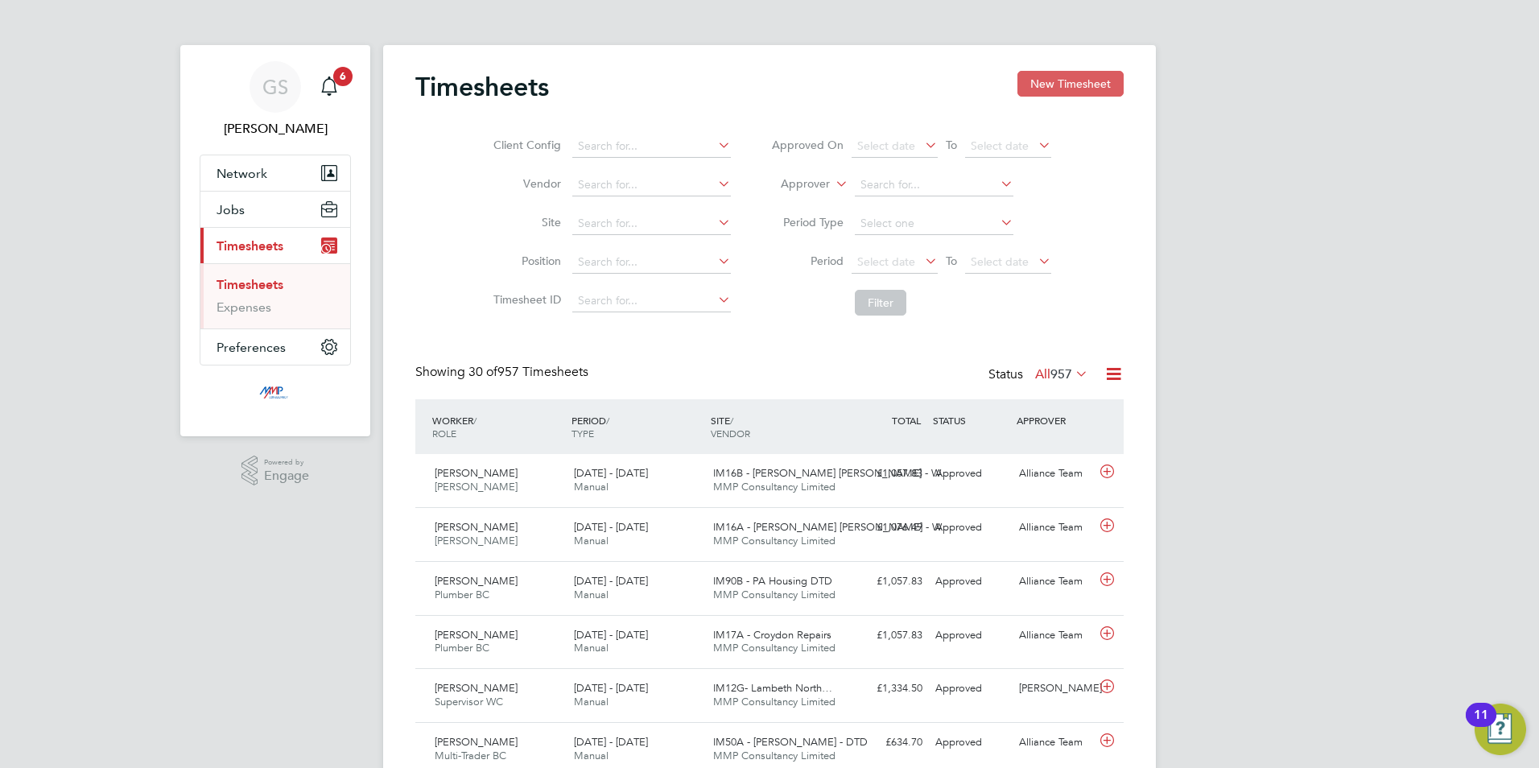
click at [1048, 81] on button "New Timesheet" at bounding box center [1071, 84] width 106 height 26
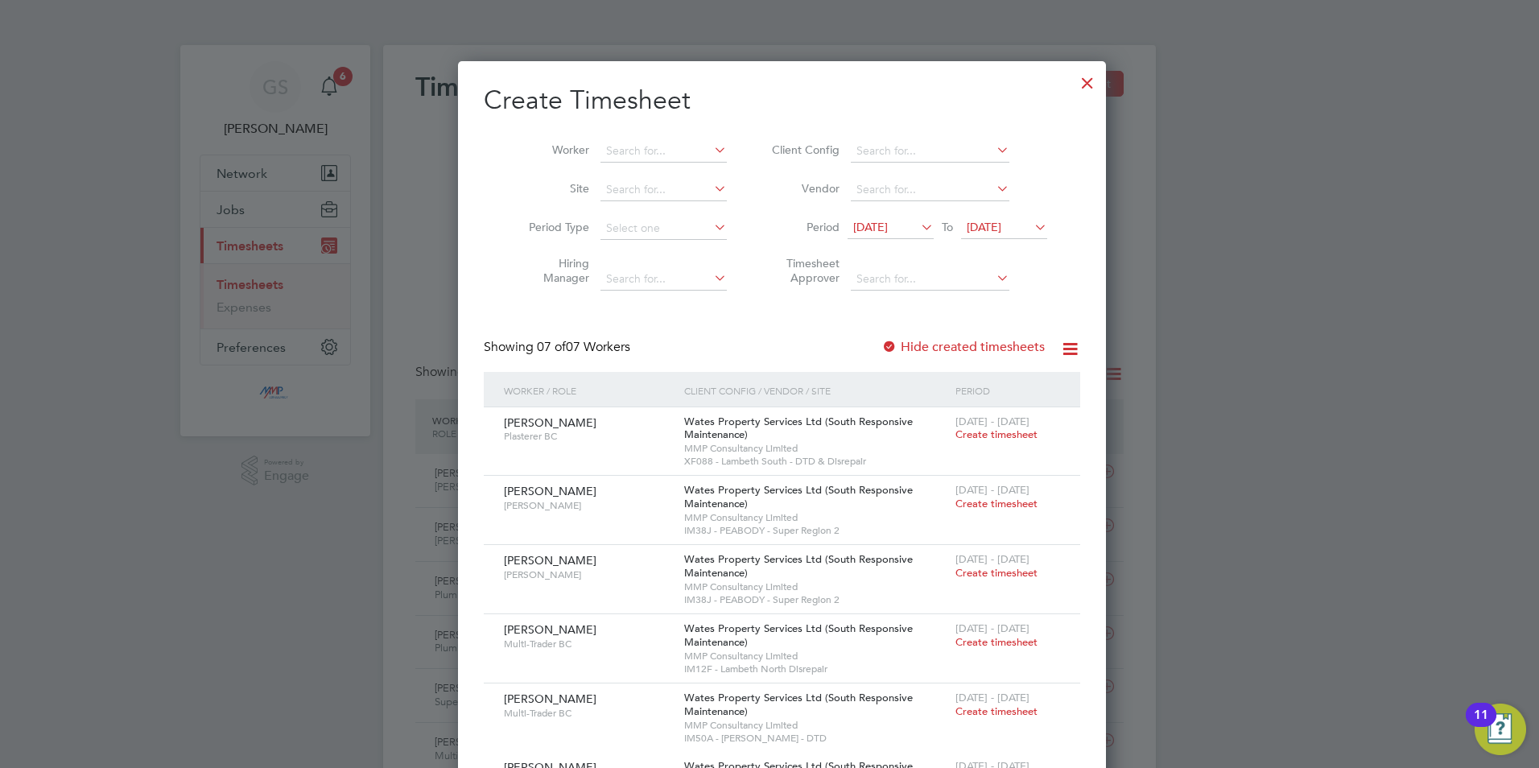
click at [1073, 86] on div at bounding box center [1087, 78] width 29 height 29
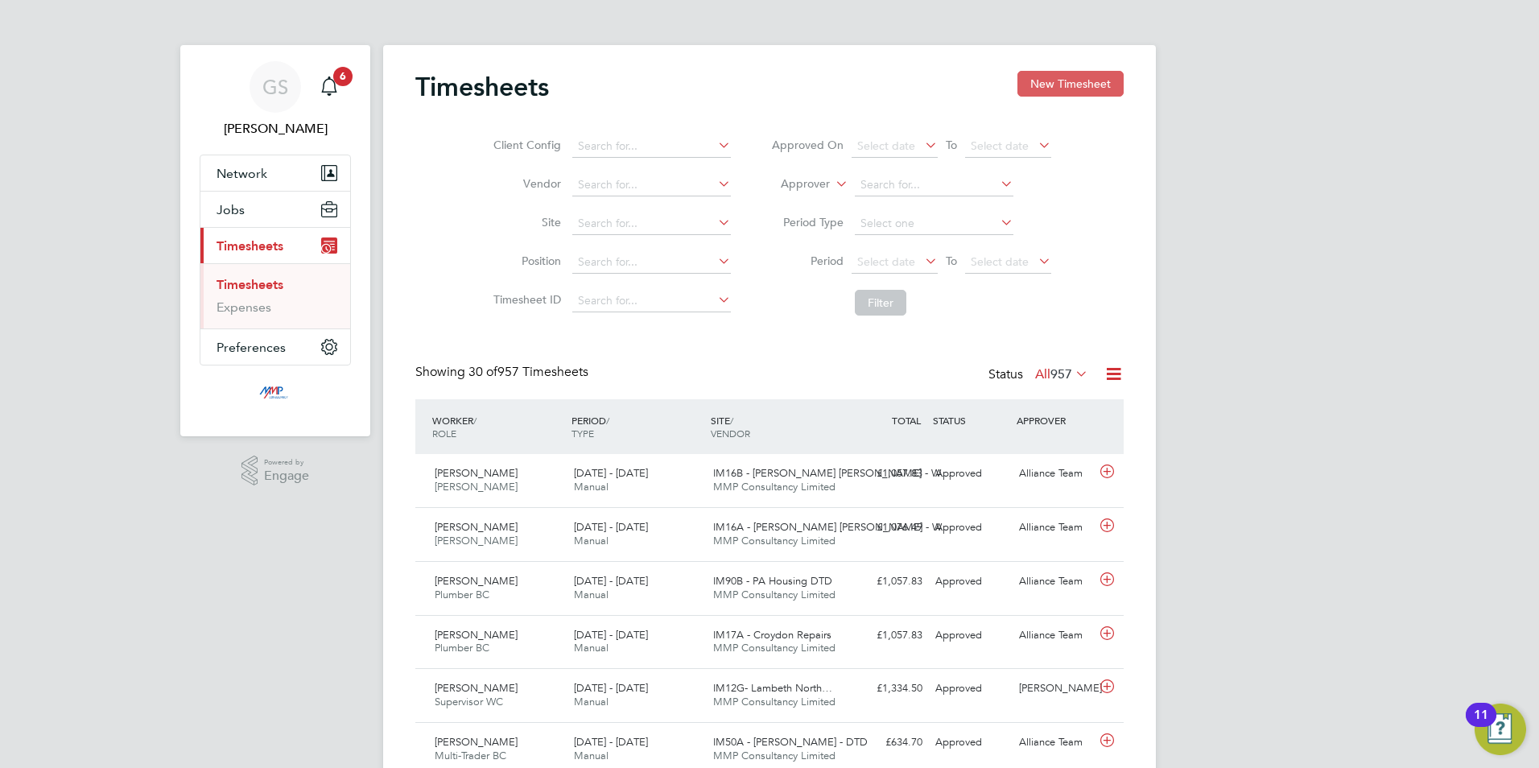
click at [1073, 78] on button "New Timesheet" at bounding box center [1071, 84] width 106 height 26
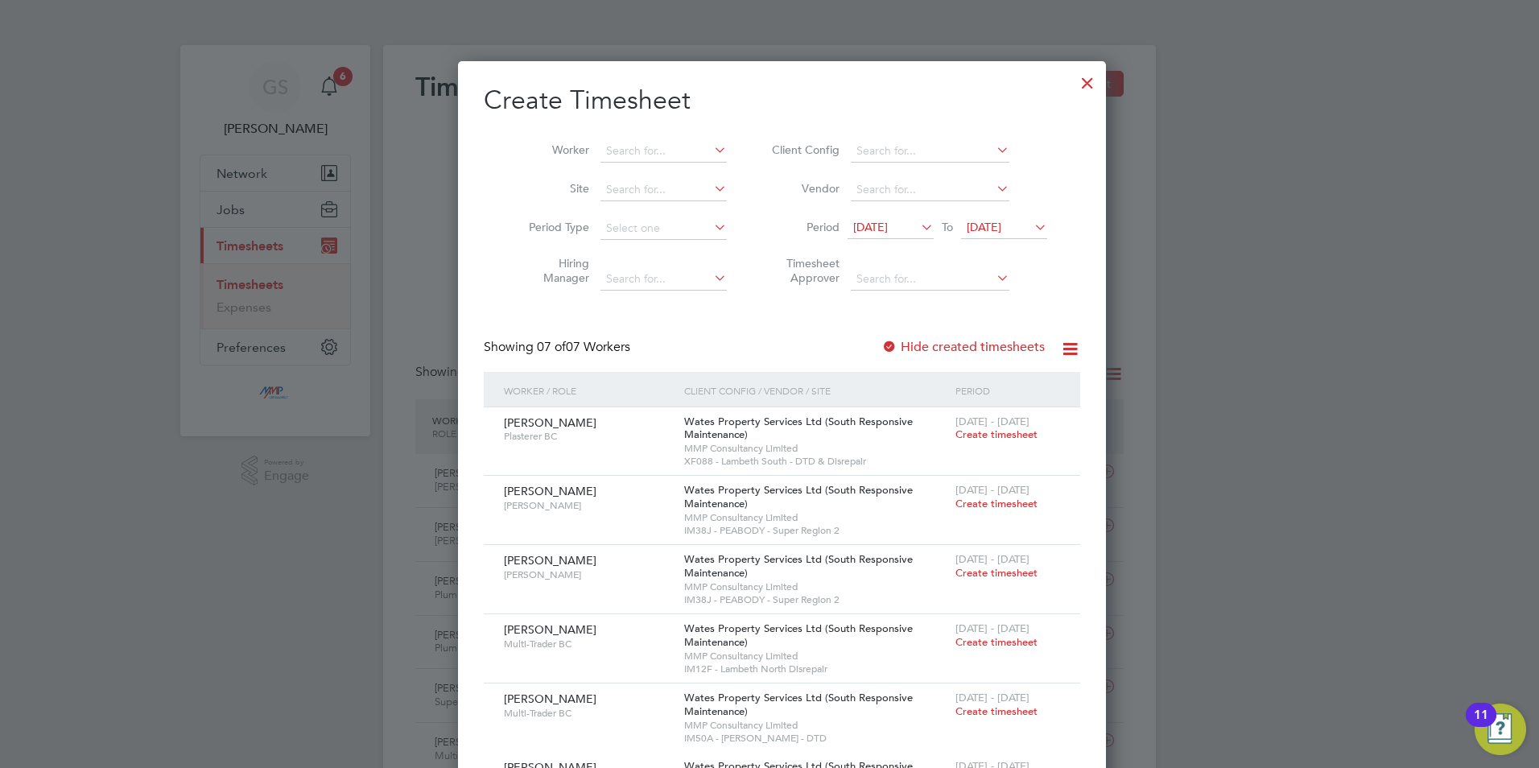
click at [1073, 93] on div at bounding box center [1087, 78] width 29 height 29
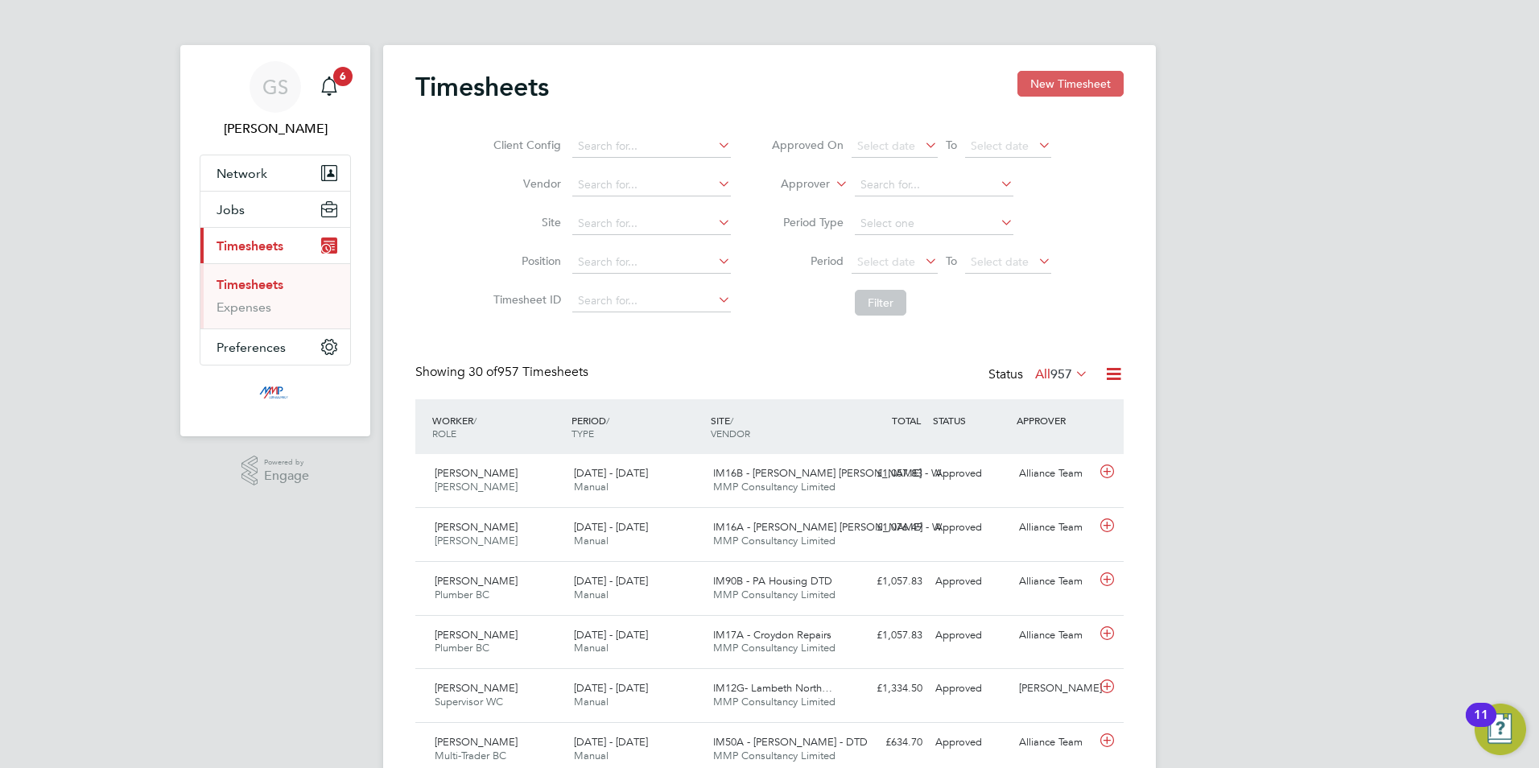
click at [1053, 78] on button "New Timesheet" at bounding box center [1071, 84] width 106 height 26
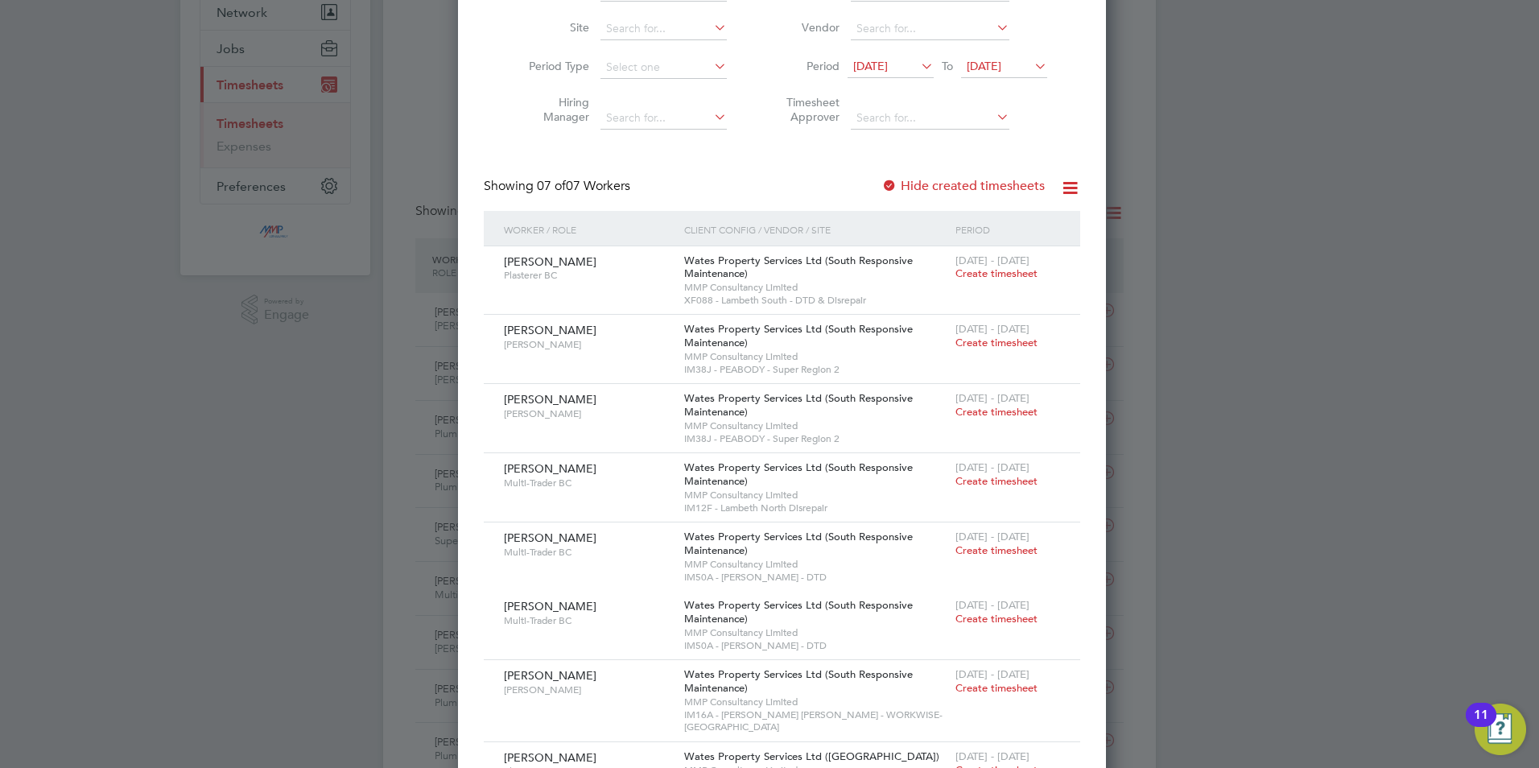
scroll to position [0, 0]
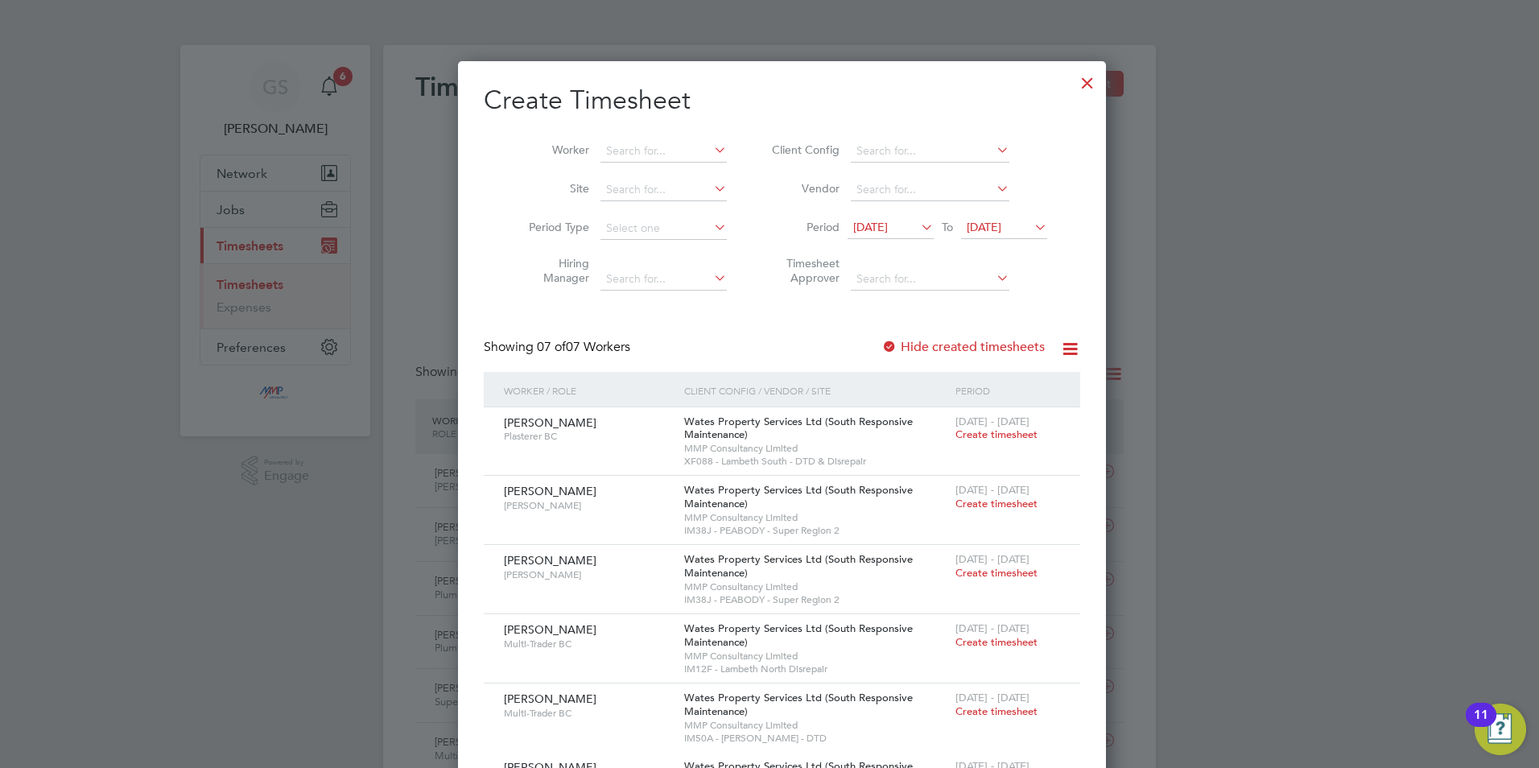
click at [1073, 85] on div at bounding box center [1087, 78] width 29 height 29
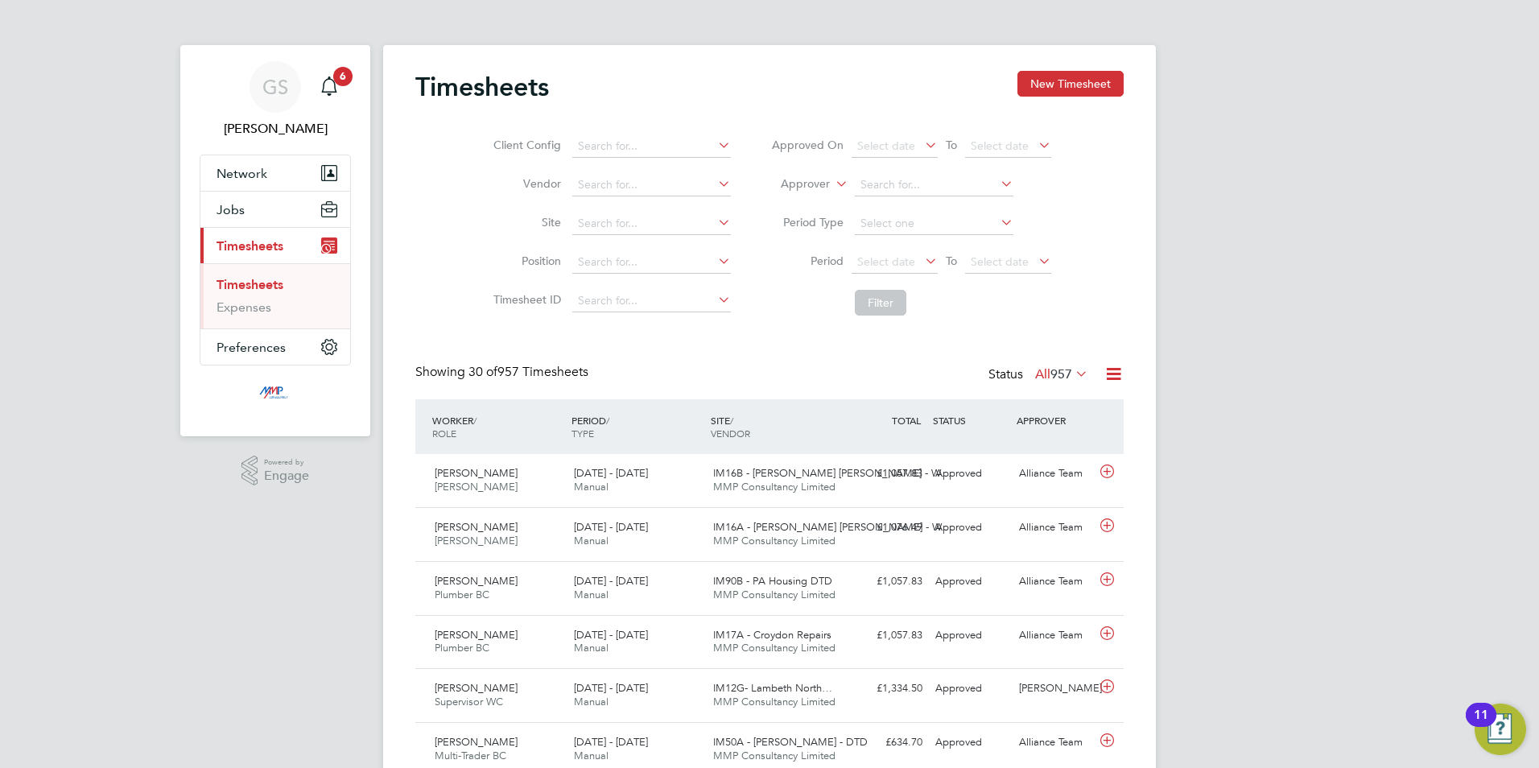
scroll to position [41, 140]
click at [1089, 76] on button "New Timesheet" at bounding box center [1071, 84] width 106 height 26
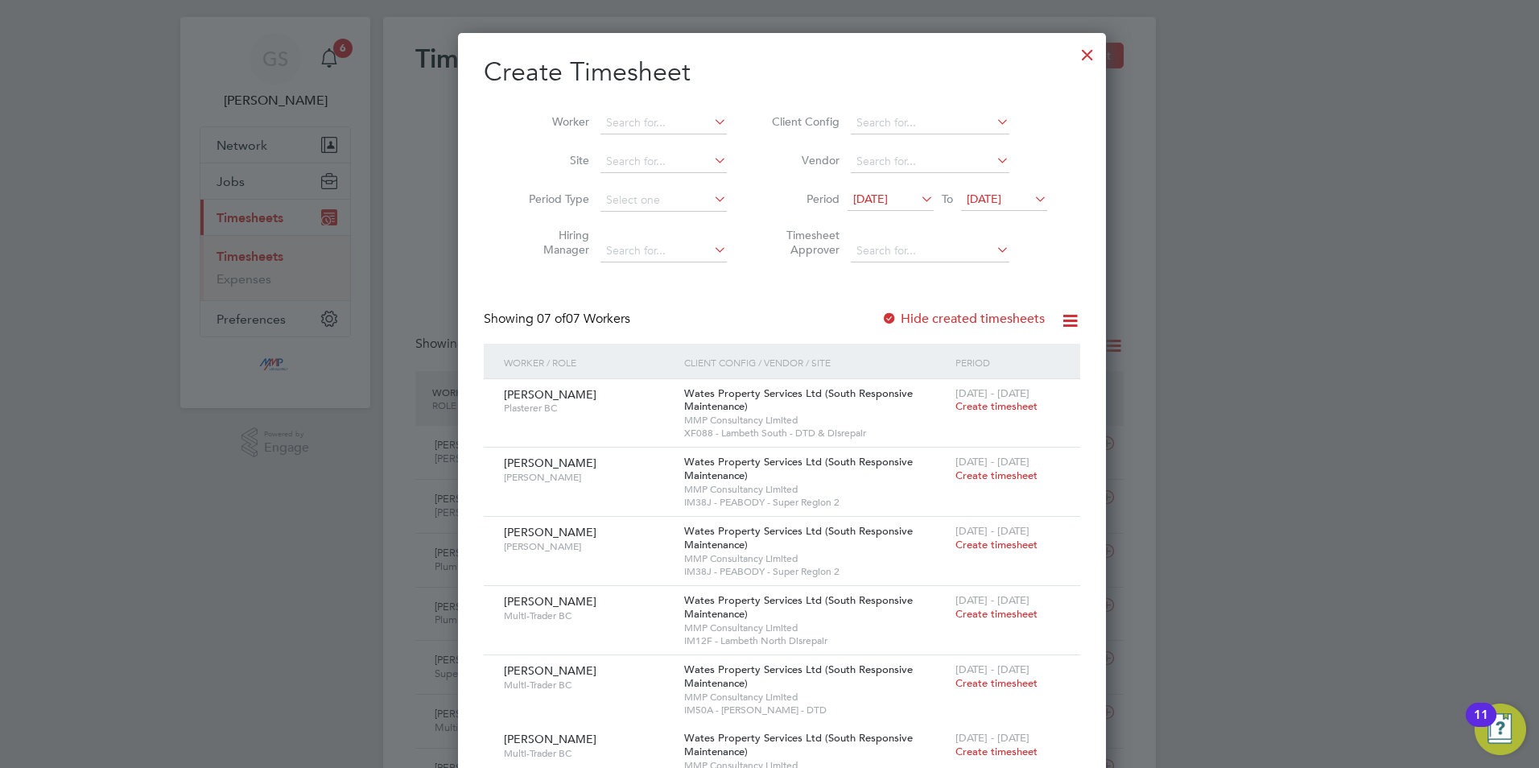
scroll to position [0, 0]
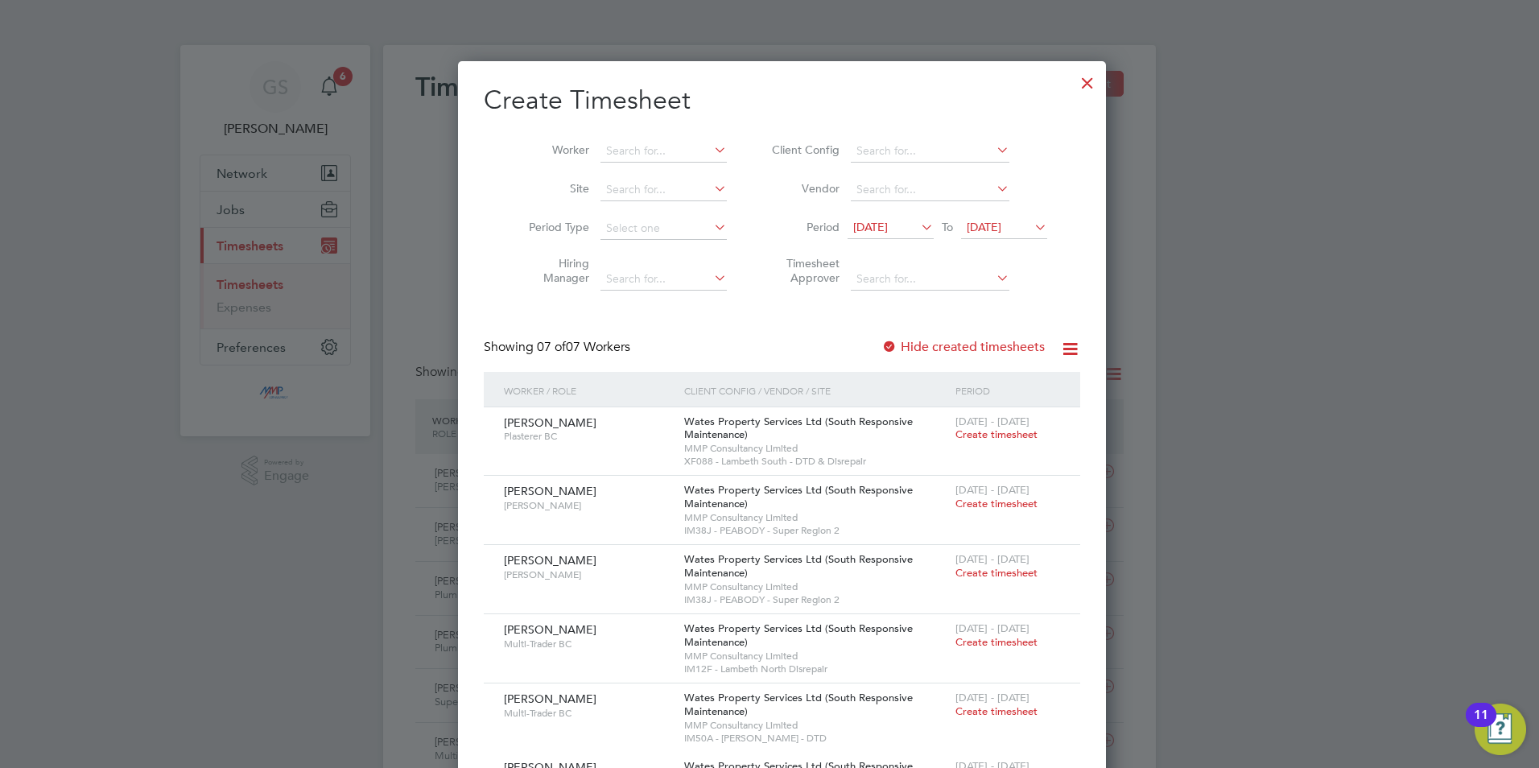
click at [1073, 86] on div at bounding box center [1087, 78] width 29 height 29
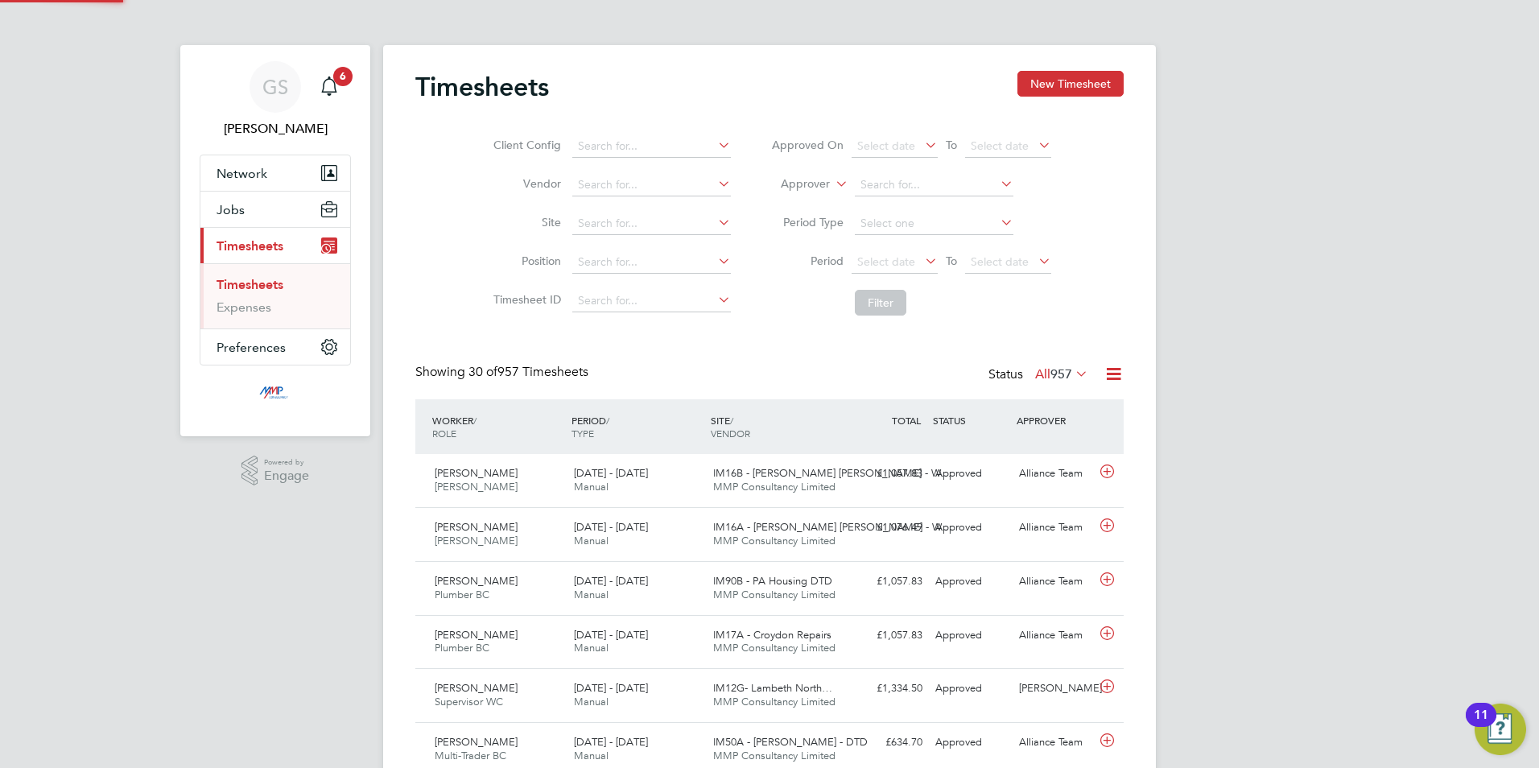
scroll to position [41, 140]
click at [265, 220] on button "Jobs" at bounding box center [275, 209] width 150 height 35
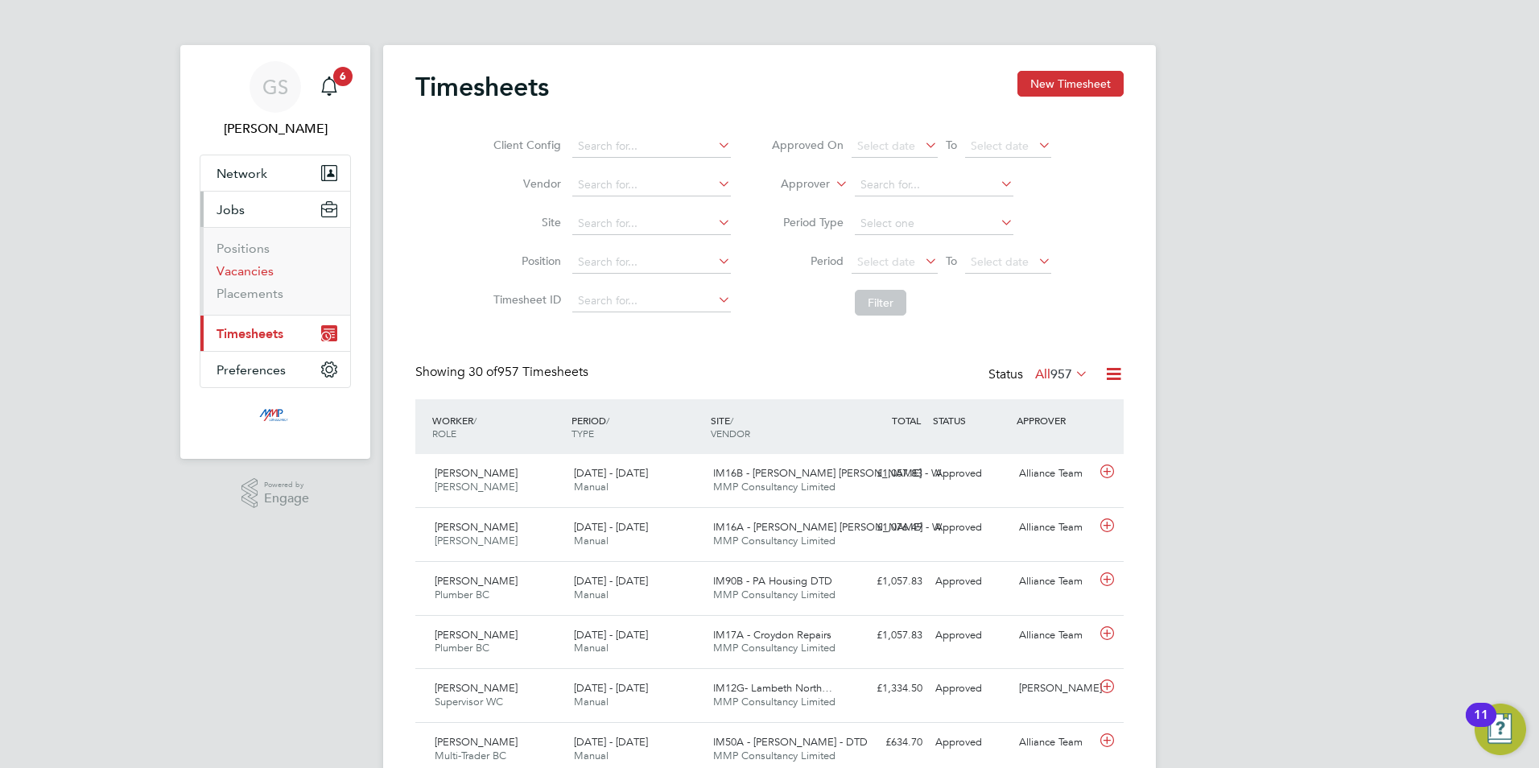
click at [263, 277] on link "Vacancies" at bounding box center [245, 270] width 57 height 15
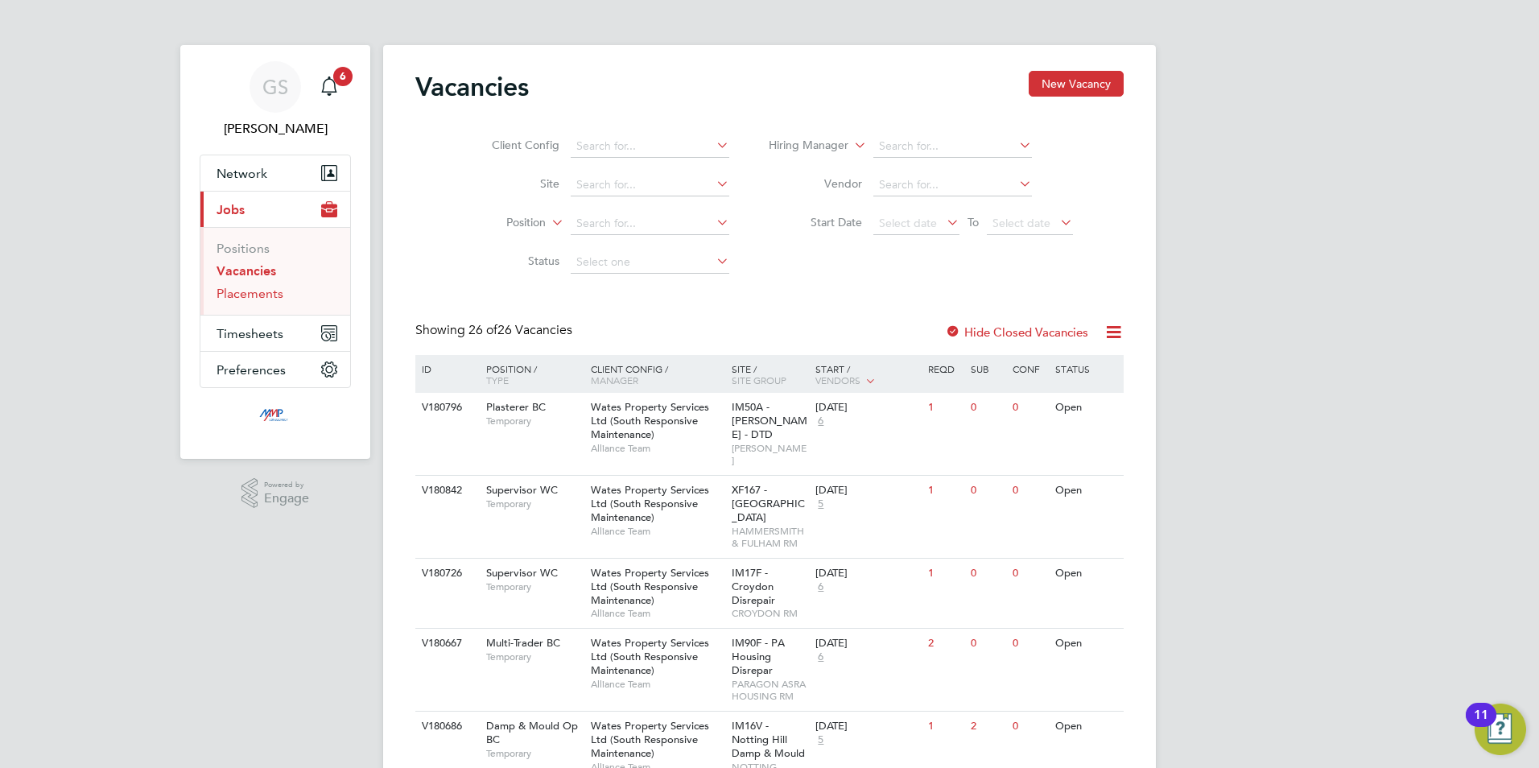
click at [264, 294] on link "Placements" at bounding box center [250, 293] width 67 height 15
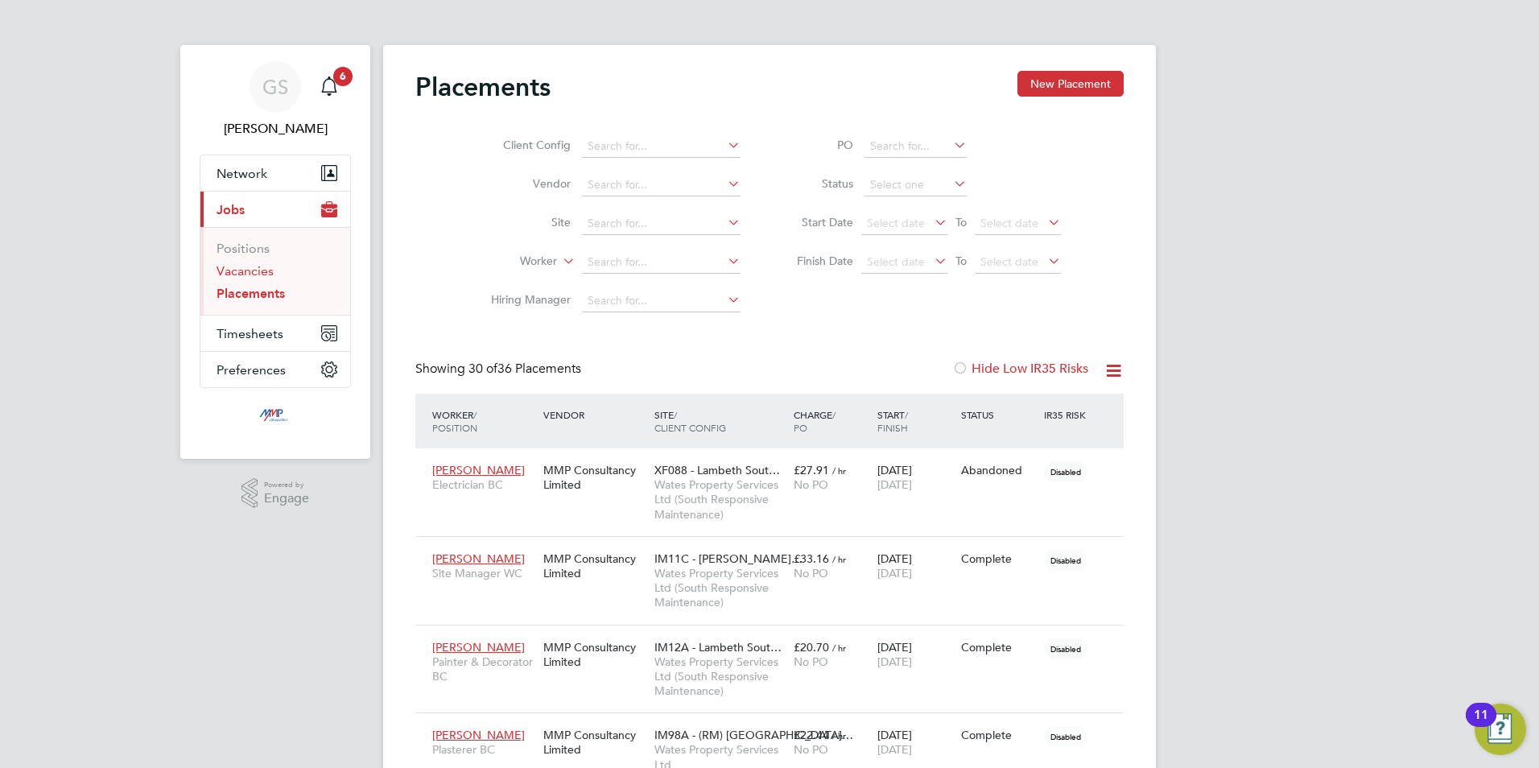
click at [261, 275] on link "Vacancies" at bounding box center [245, 270] width 57 height 15
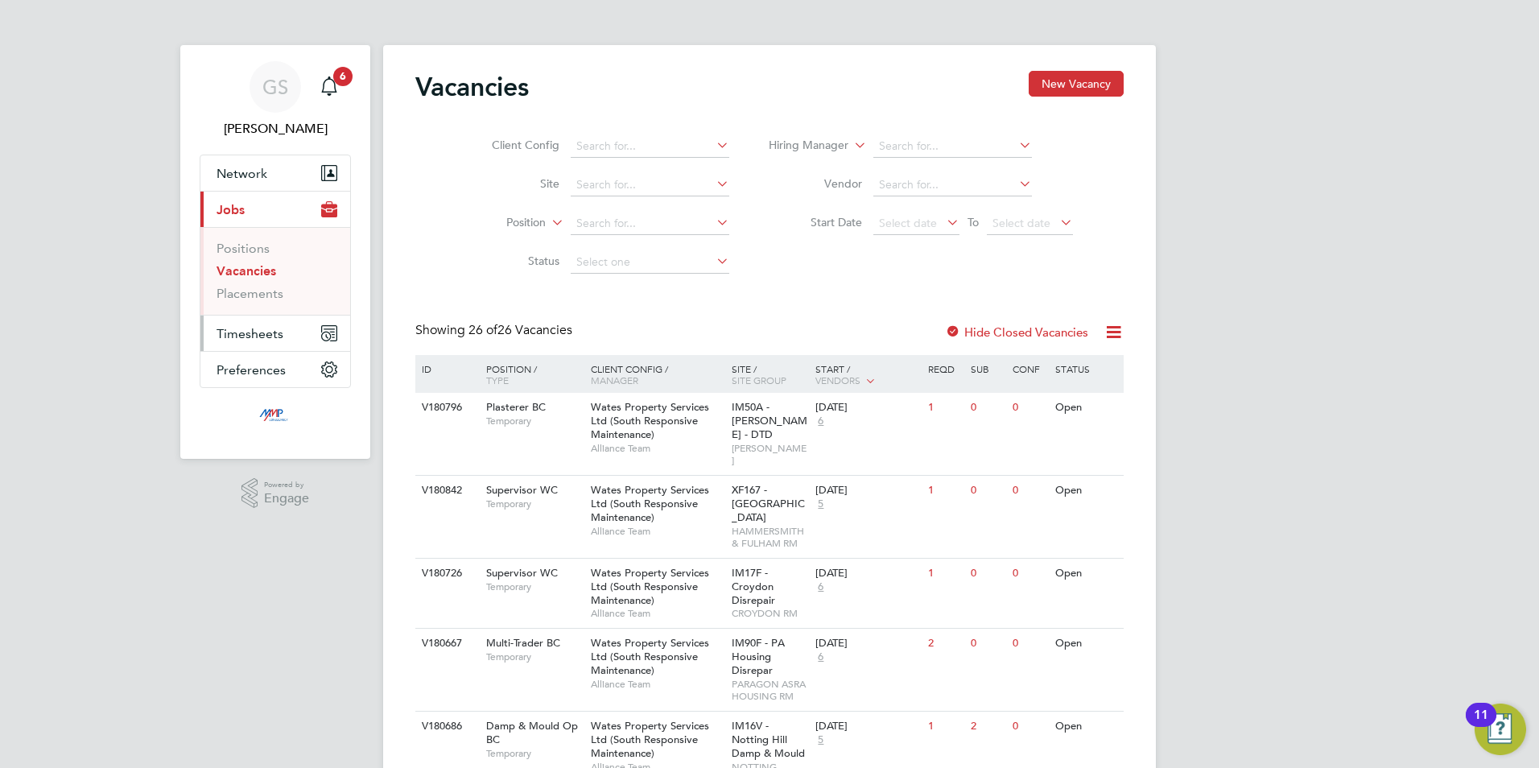
click at [256, 330] on span "Timesheets" at bounding box center [250, 333] width 67 height 15
click at [261, 284] on link "Timesheets" at bounding box center [250, 284] width 67 height 15
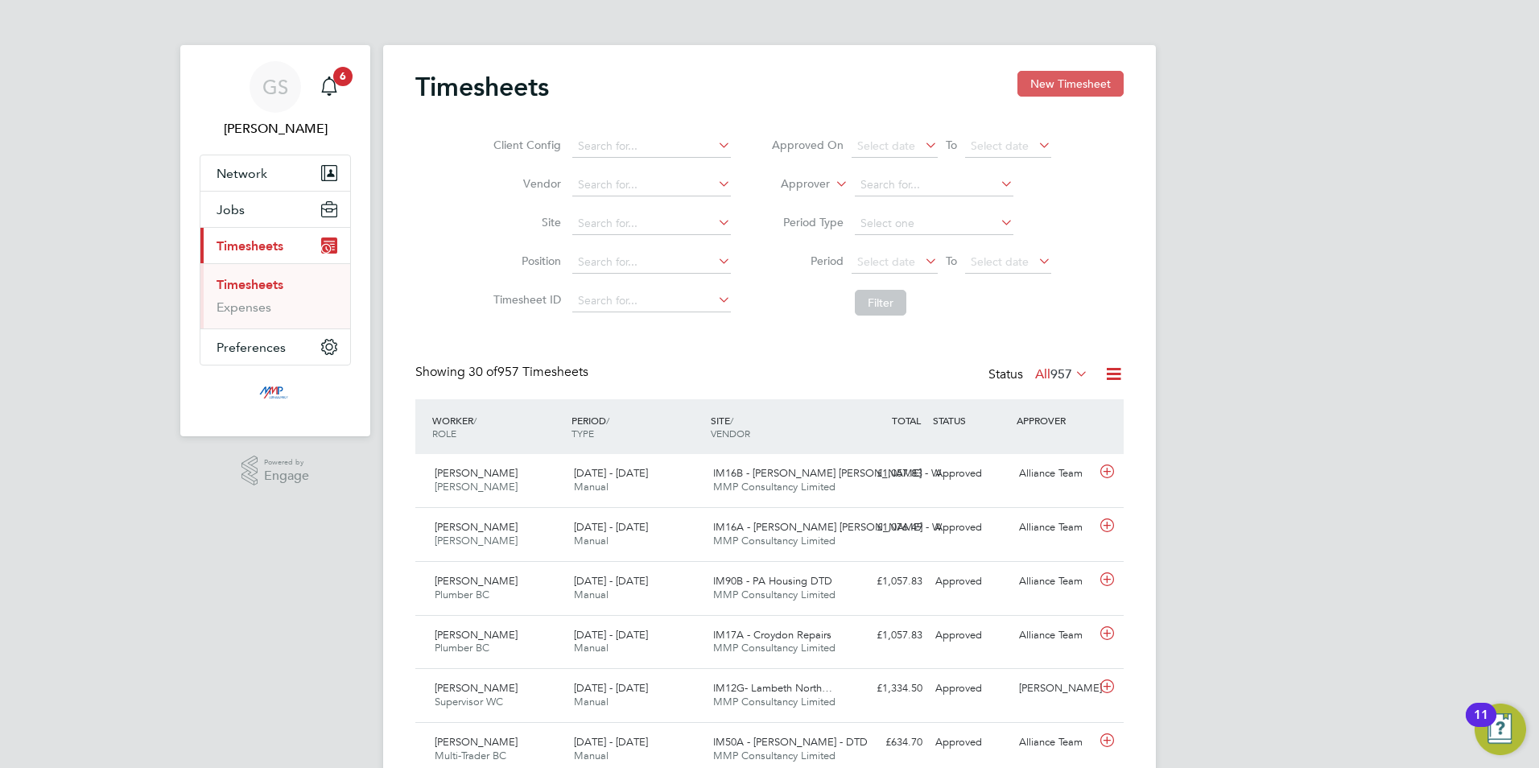
scroll to position [41, 140]
click at [1051, 85] on button "New Timesheet" at bounding box center [1071, 84] width 106 height 26
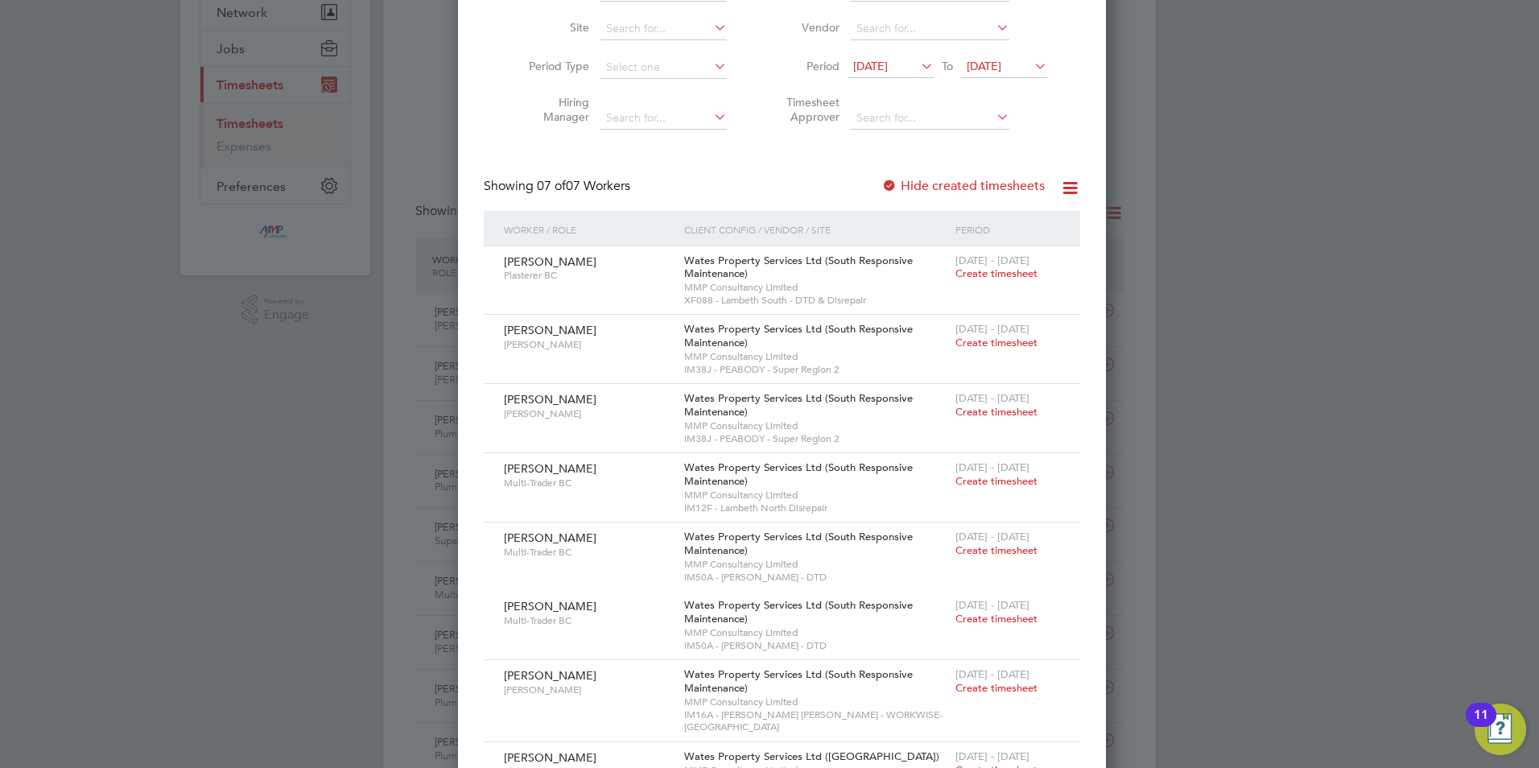
click at [973, 192] on label "Hide created timesheets" at bounding box center [963, 186] width 163 height 16
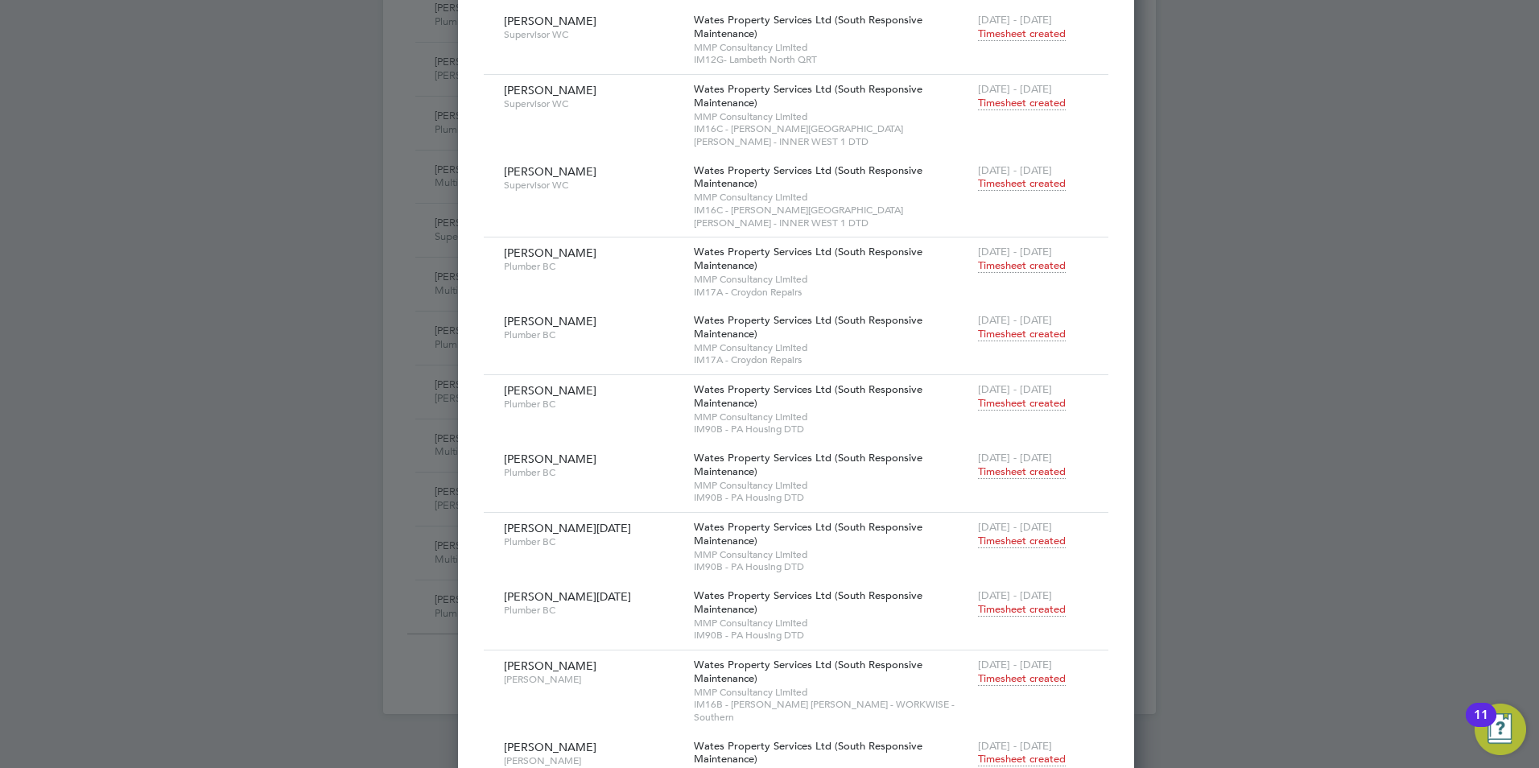
click at [978, 602] on span "Timesheet created" at bounding box center [1022, 609] width 88 height 14
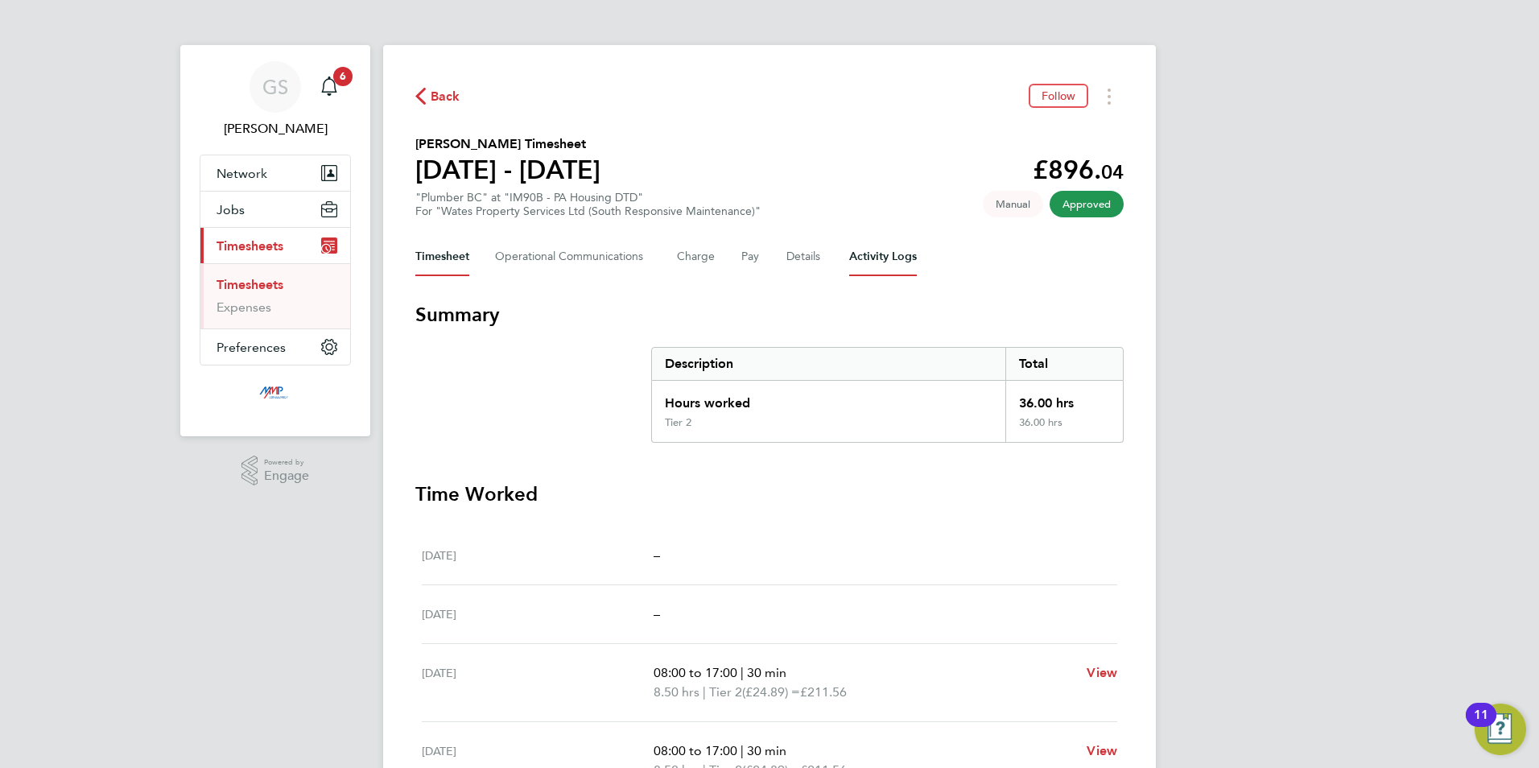
click at [882, 262] on Logs-tab "Activity Logs" at bounding box center [883, 257] width 68 height 39
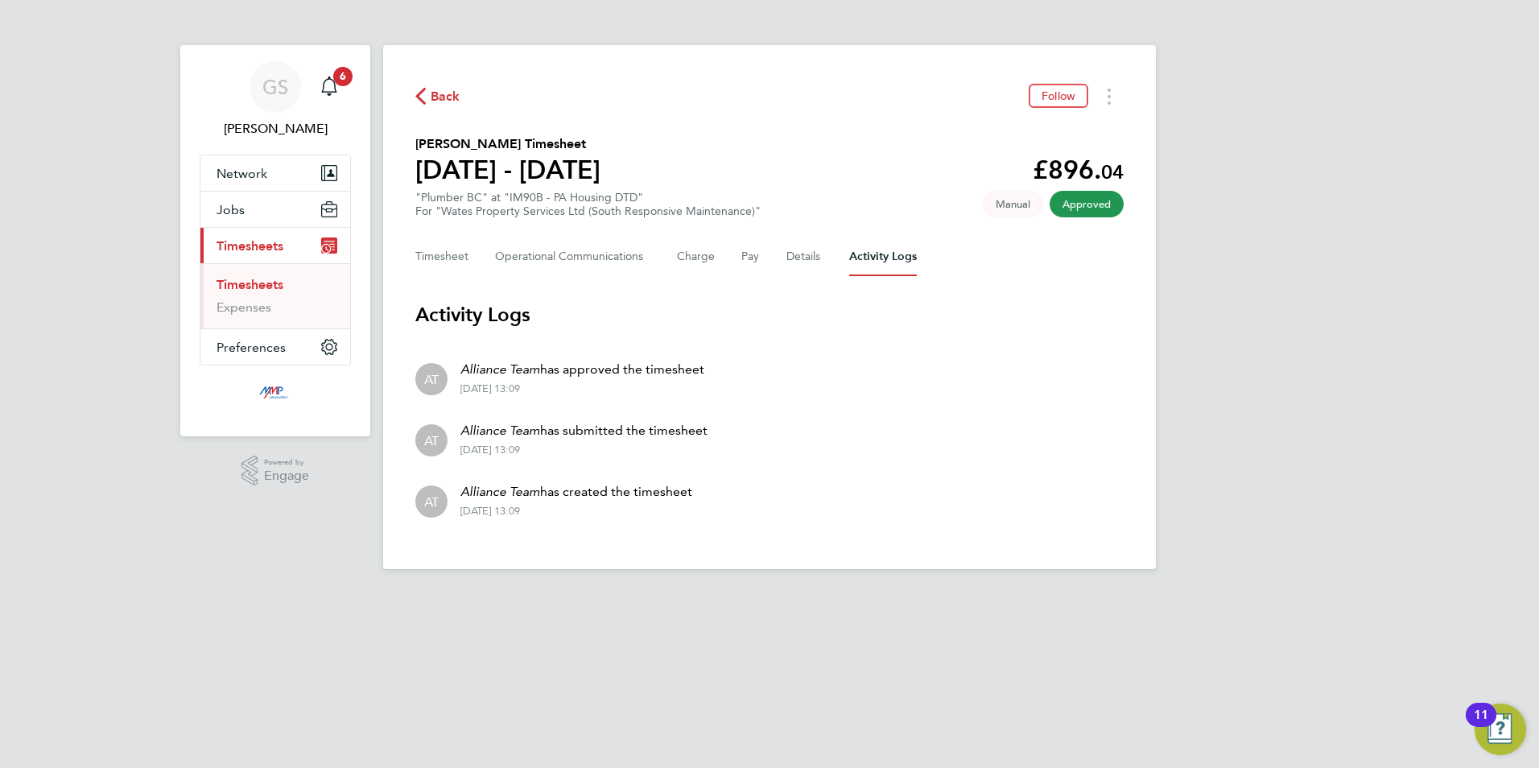
click at [271, 283] on link "Timesheets" at bounding box center [250, 284] width 67 height 15
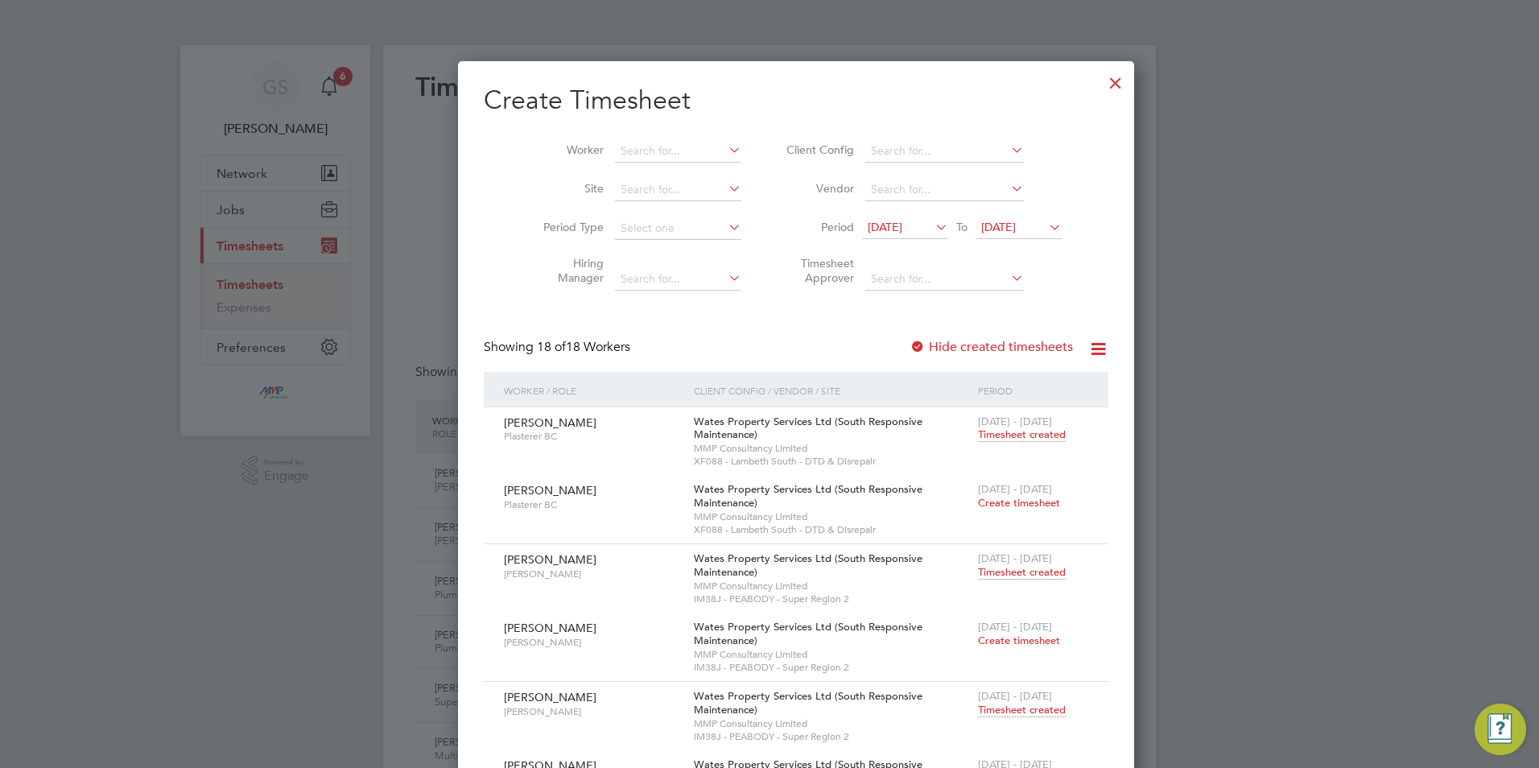
click at [1101, 84] on div at bounding box center [1115, 78] width 29 height 29
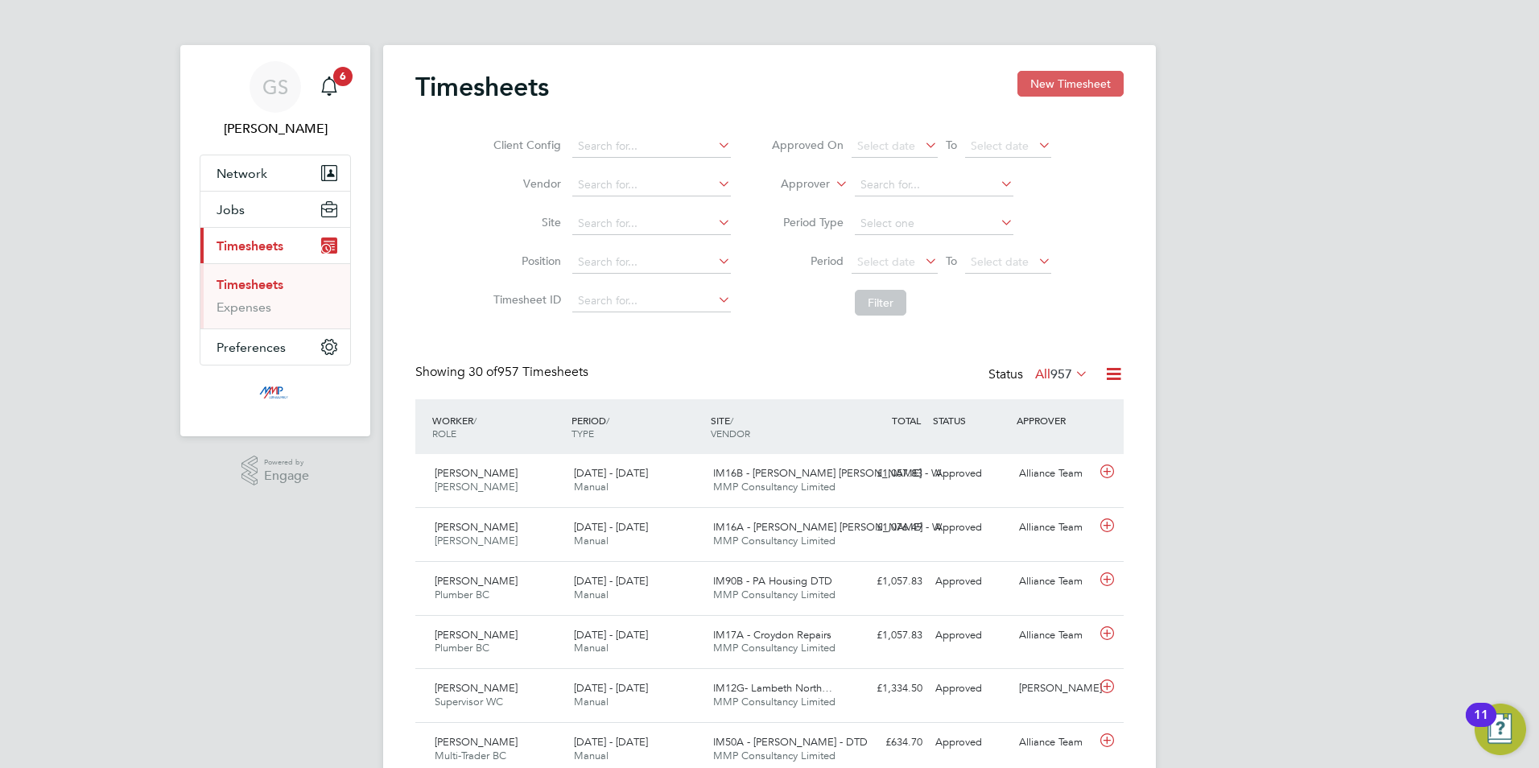
click at [1042, 84] on button "New Timesheet" at bounding box center [1071, 84] width 106 height 26
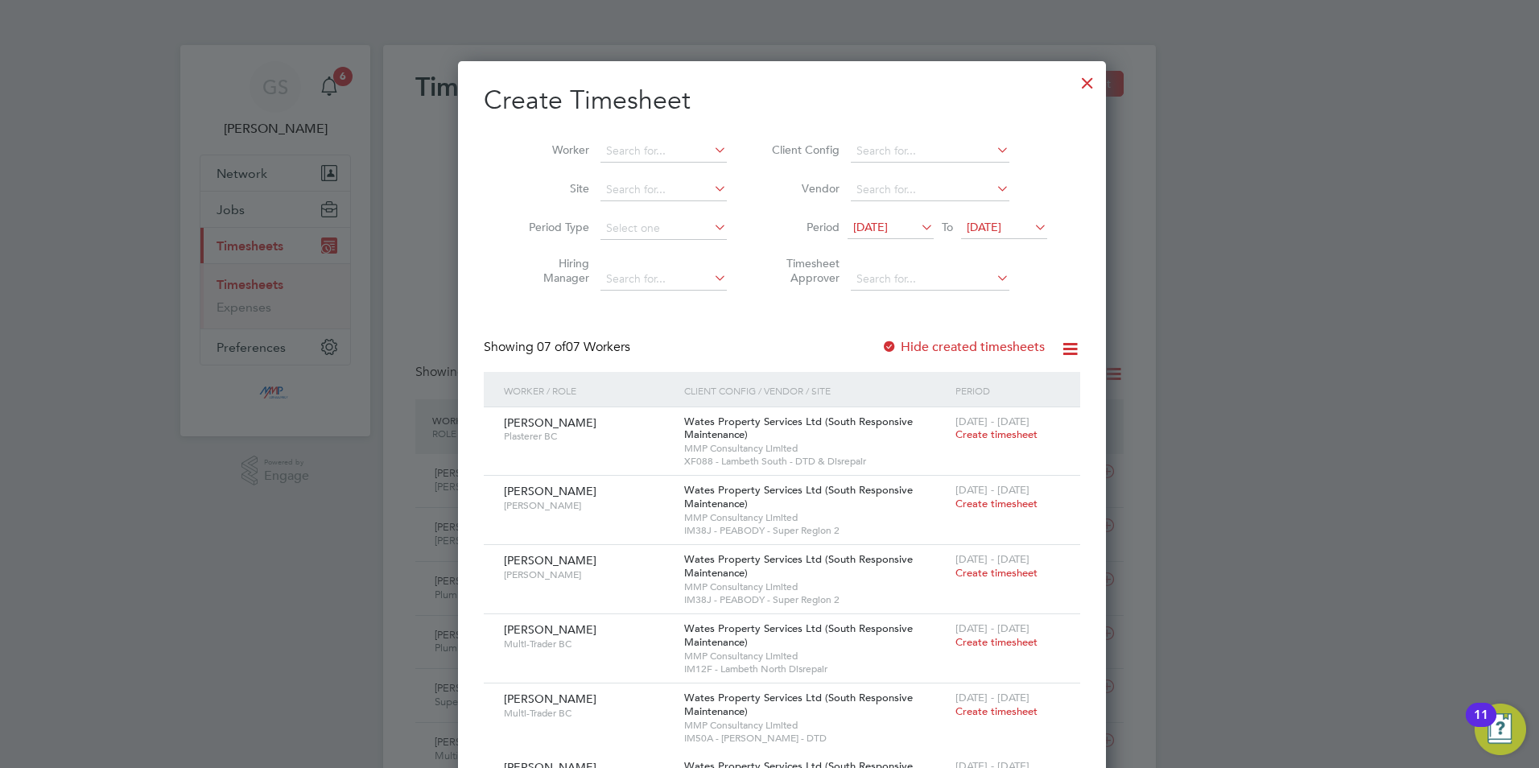
click at [1073, 83] on div at bounding box center [1087, 78] width 29 height 29
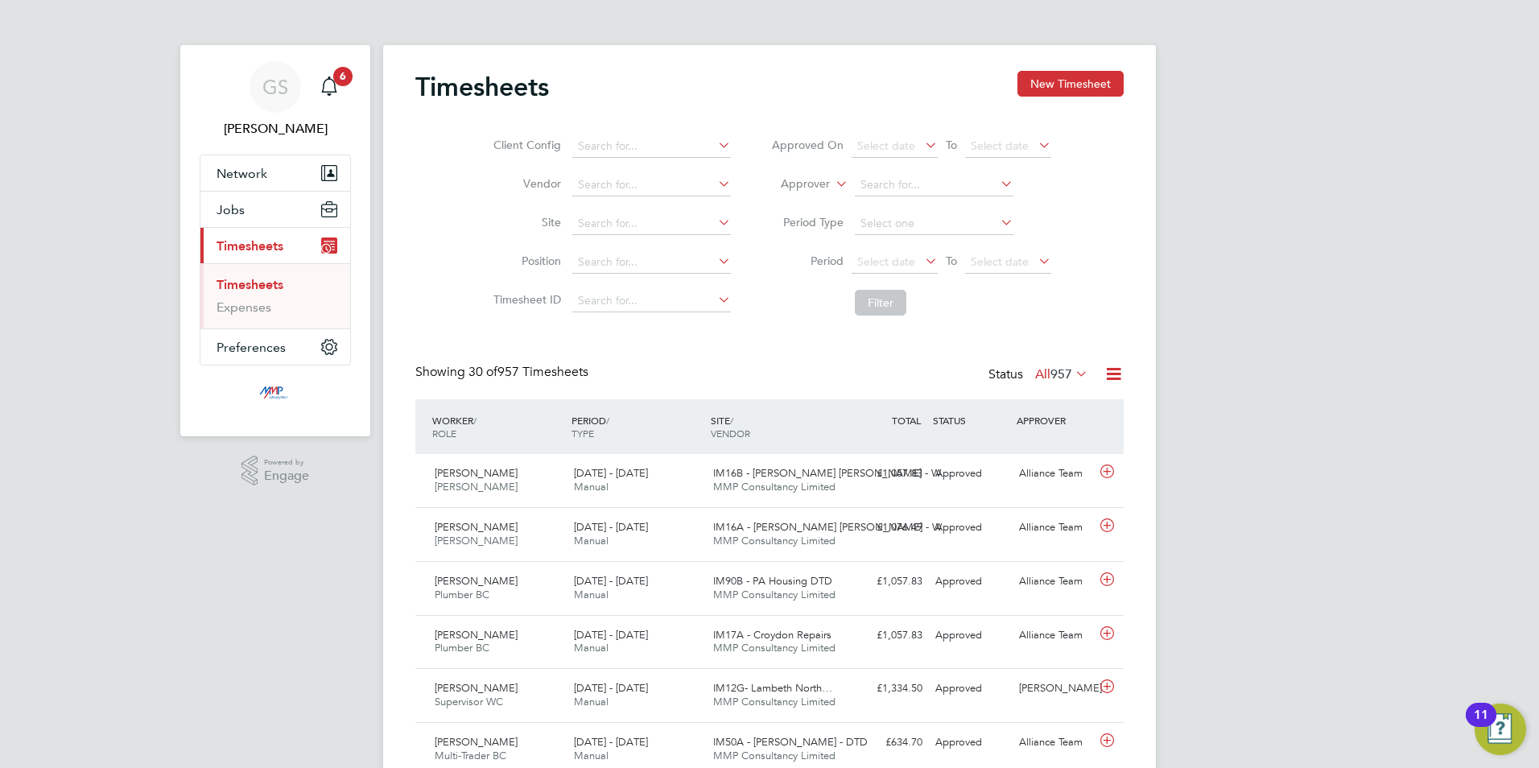
scroll to position [41, 140]
click at [259, 215] on button "Jobs" at bounding box center [275, 209] width 150 height 35
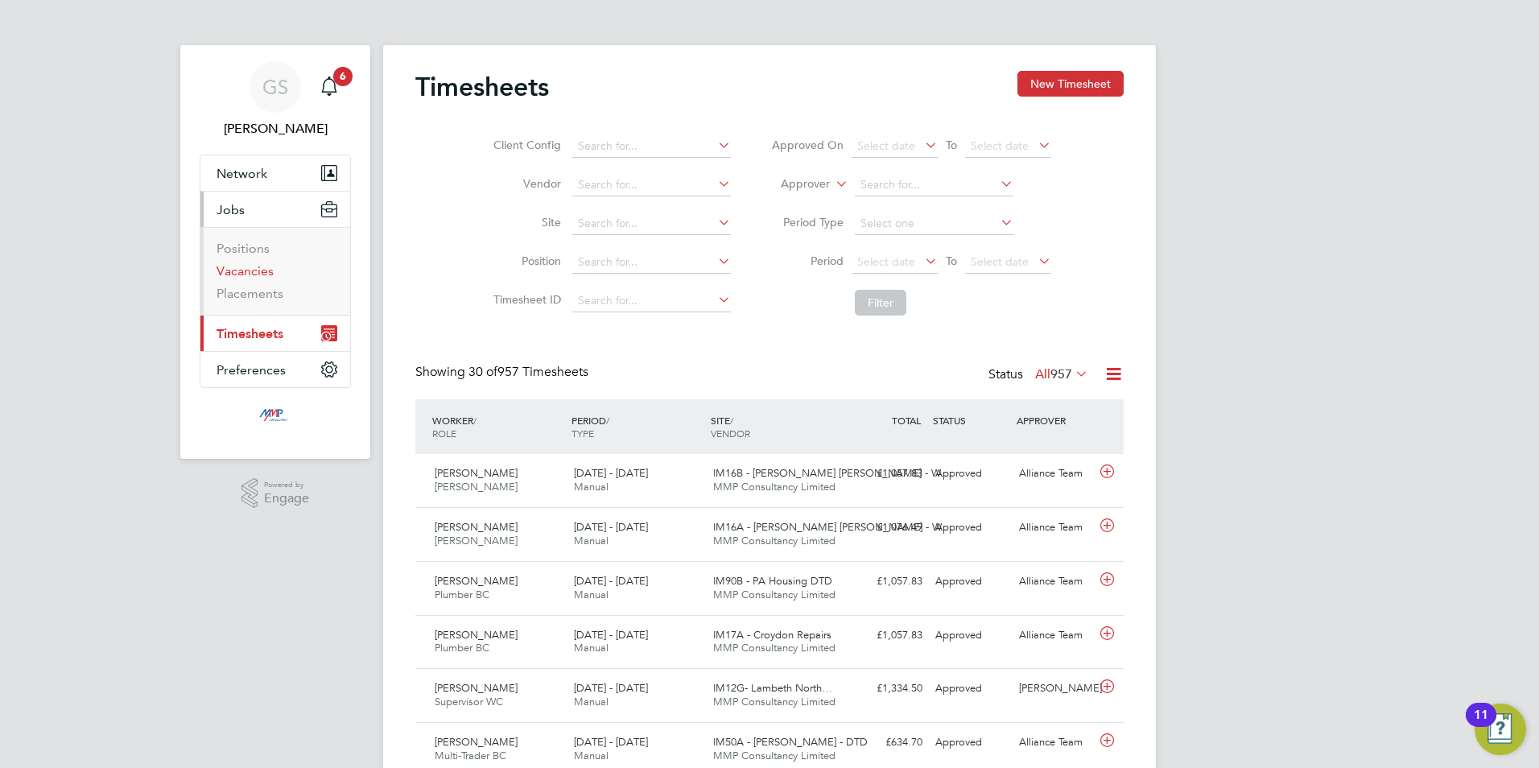
click at [256, 268] on link "Vacancies" at bounding box center [245, 270] width 57 height 15
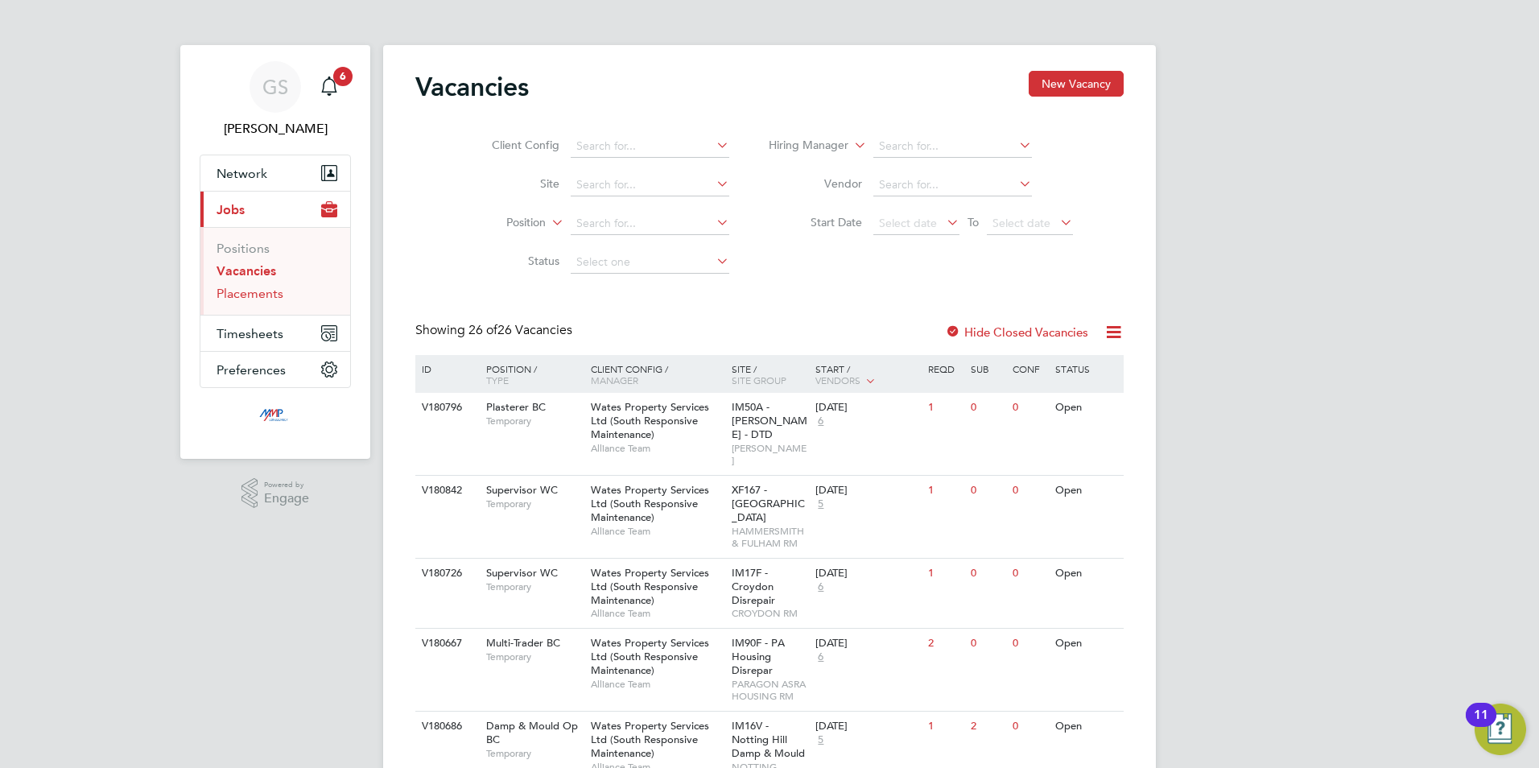
click at [262, 298] on link "Placements" at bounding box center [250, 293] width 67 height 15
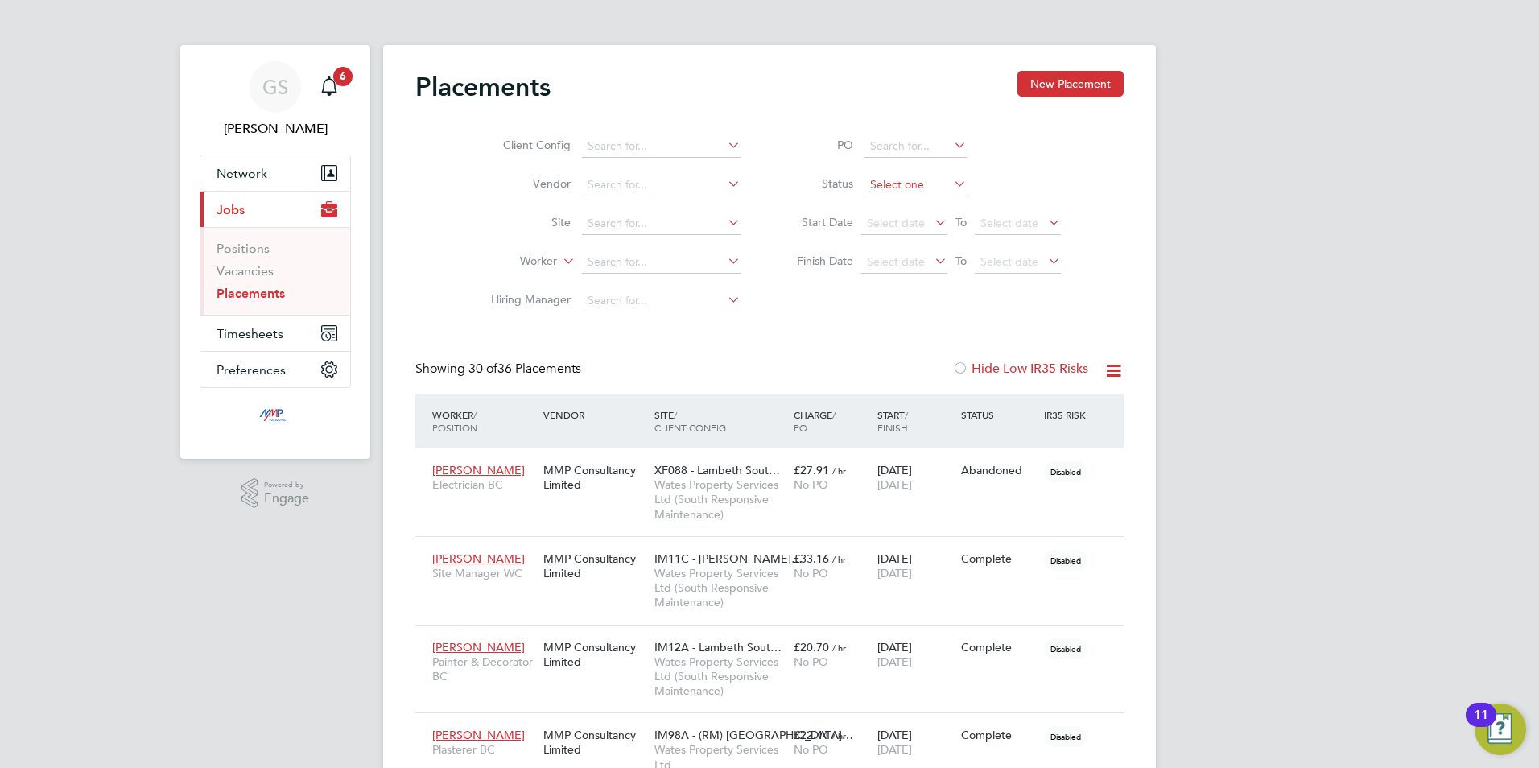
click at [869, 191] on input at bounding box center [916, 185] width 102 height 23
click at [882, 212] on li "Active" at bounding box center [916, 206] width 104 height 21
type input "Active"
click at [265, 270] on link "Vacancies" at bounding box center [245, 270] width 57 height 15
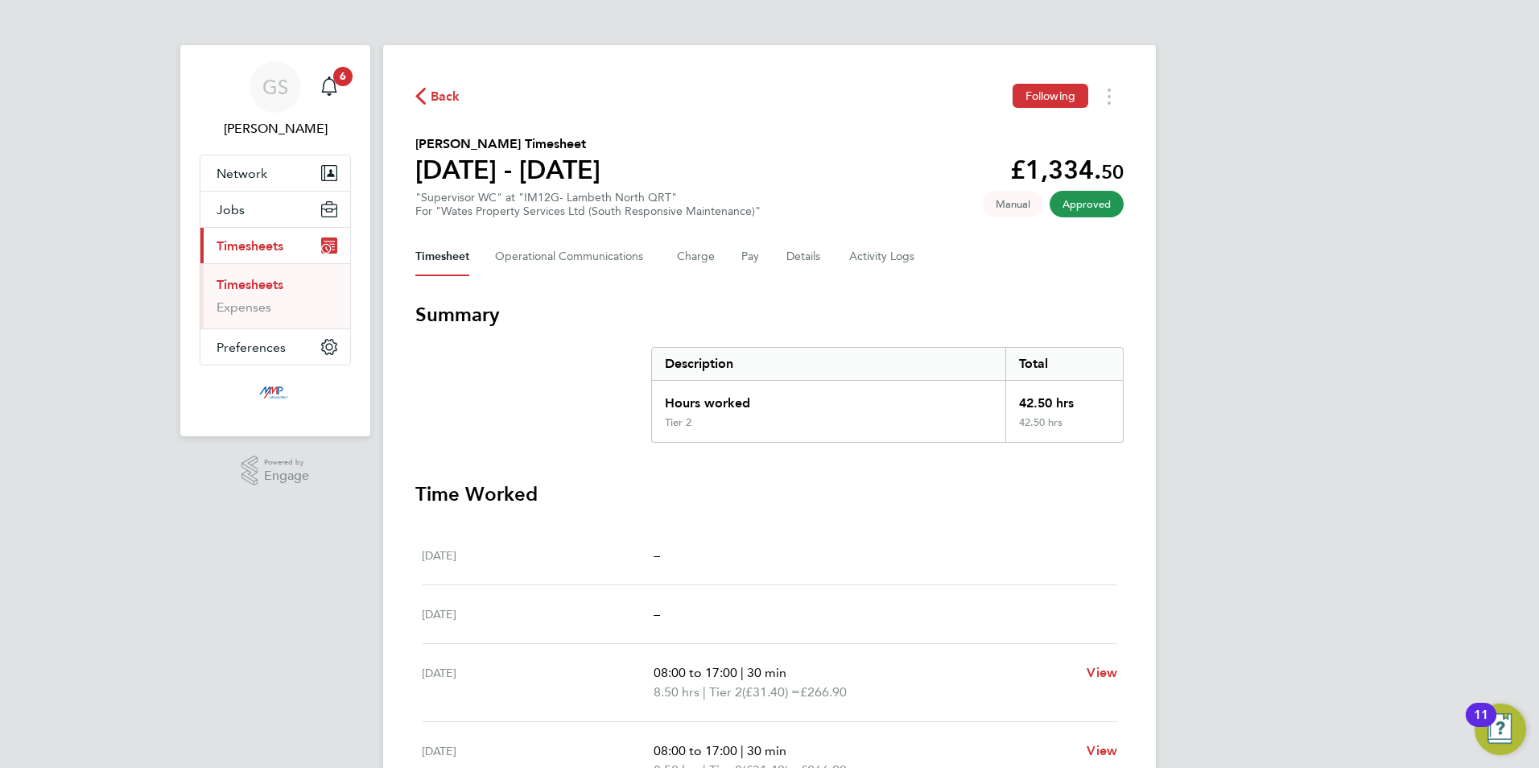
click at [280, 285] on link "Timesheets" at bounding box center [250, 284] width 67 height 15
